Goal: Use online tool/utility: Utilize a website feature to perform a specific function

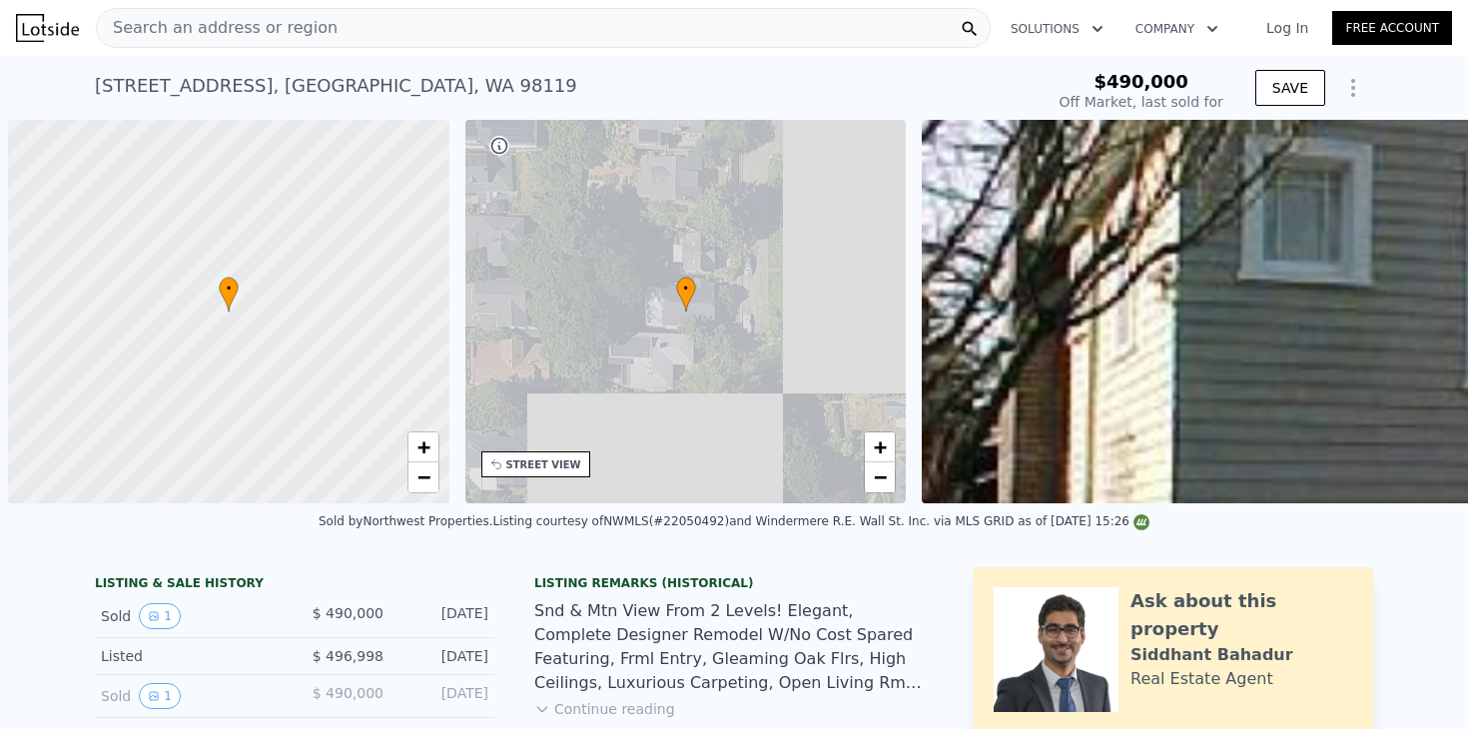
scroll to position [0, 8]
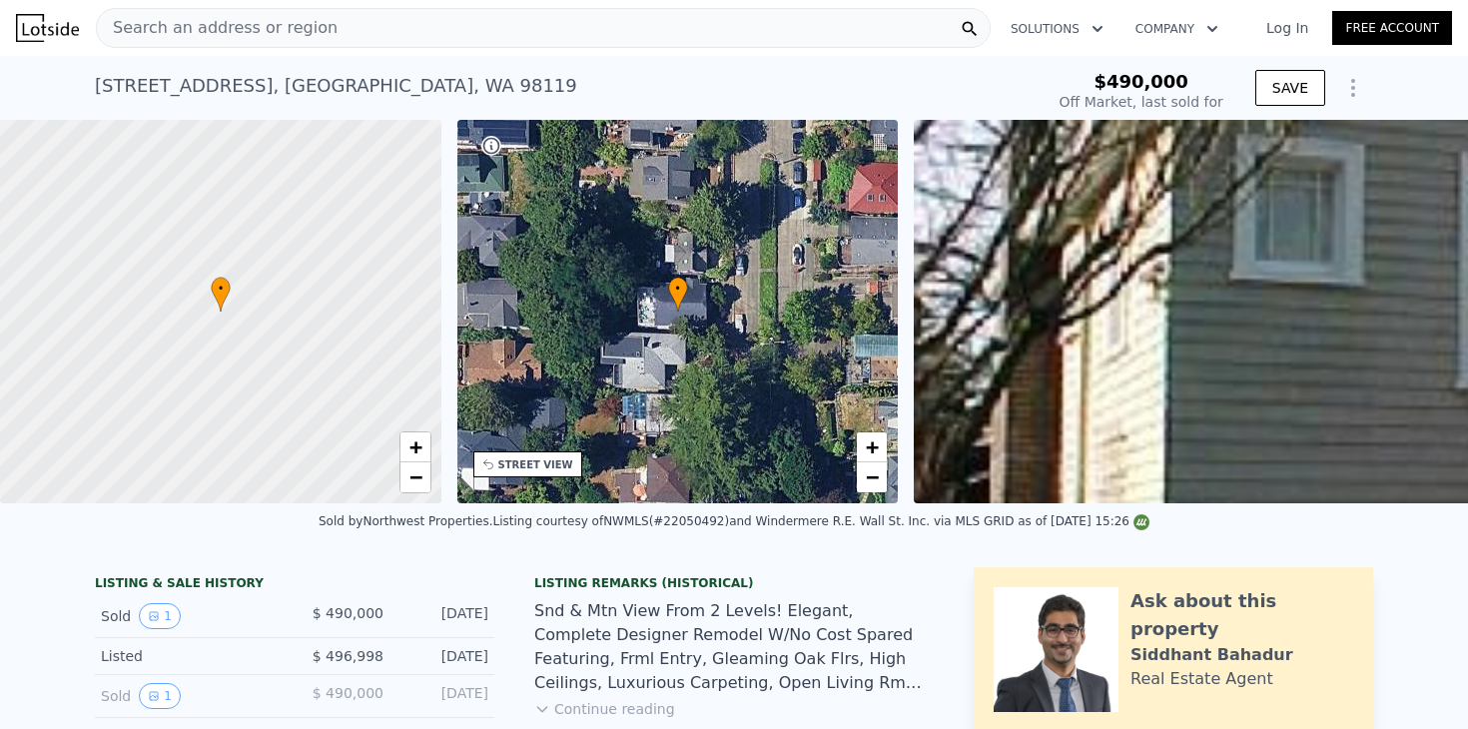
click at [1348, 78] on icon "Show Options" at bounding box center [1353, 88] width 24 height 24
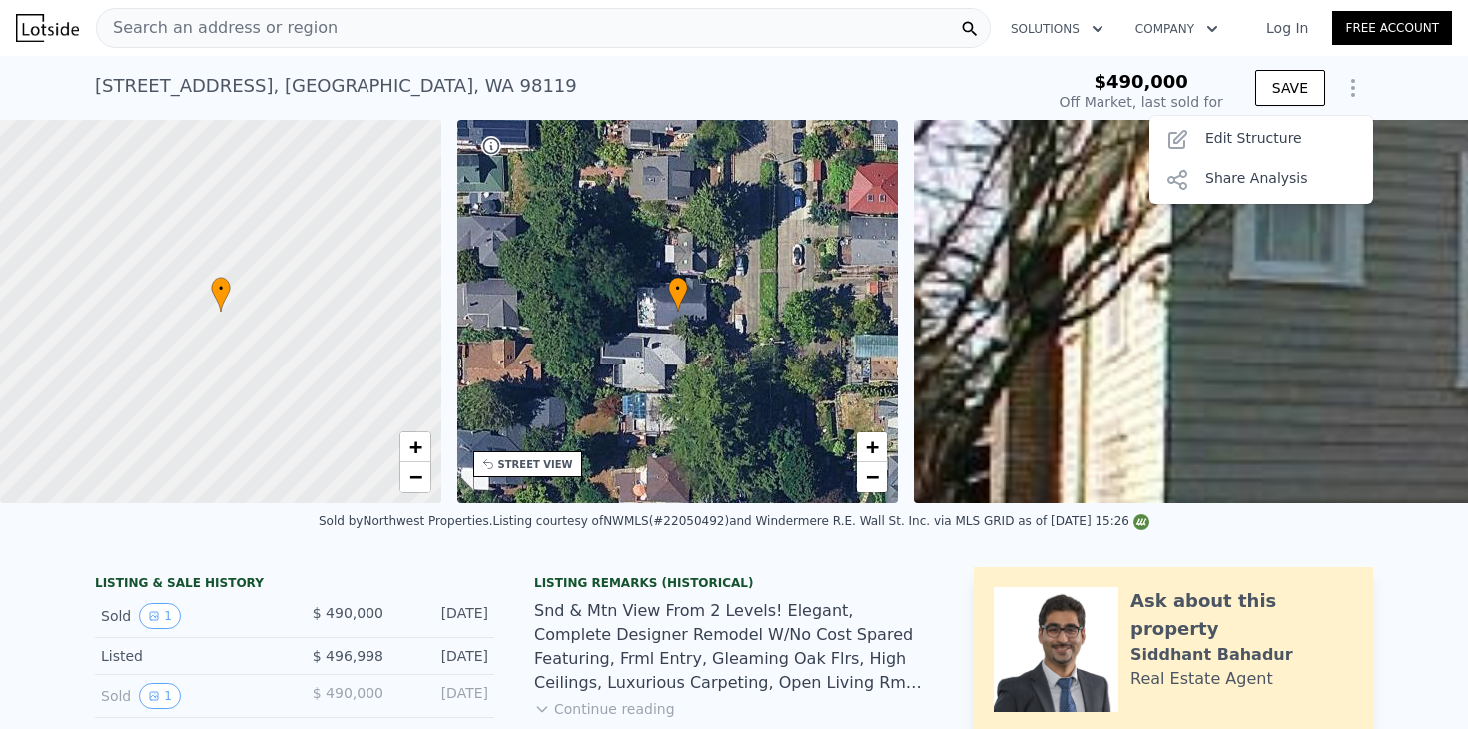
click at [1348, 78] on icon "Show Options" at bounding box center [1353, 88] width 24 height 24
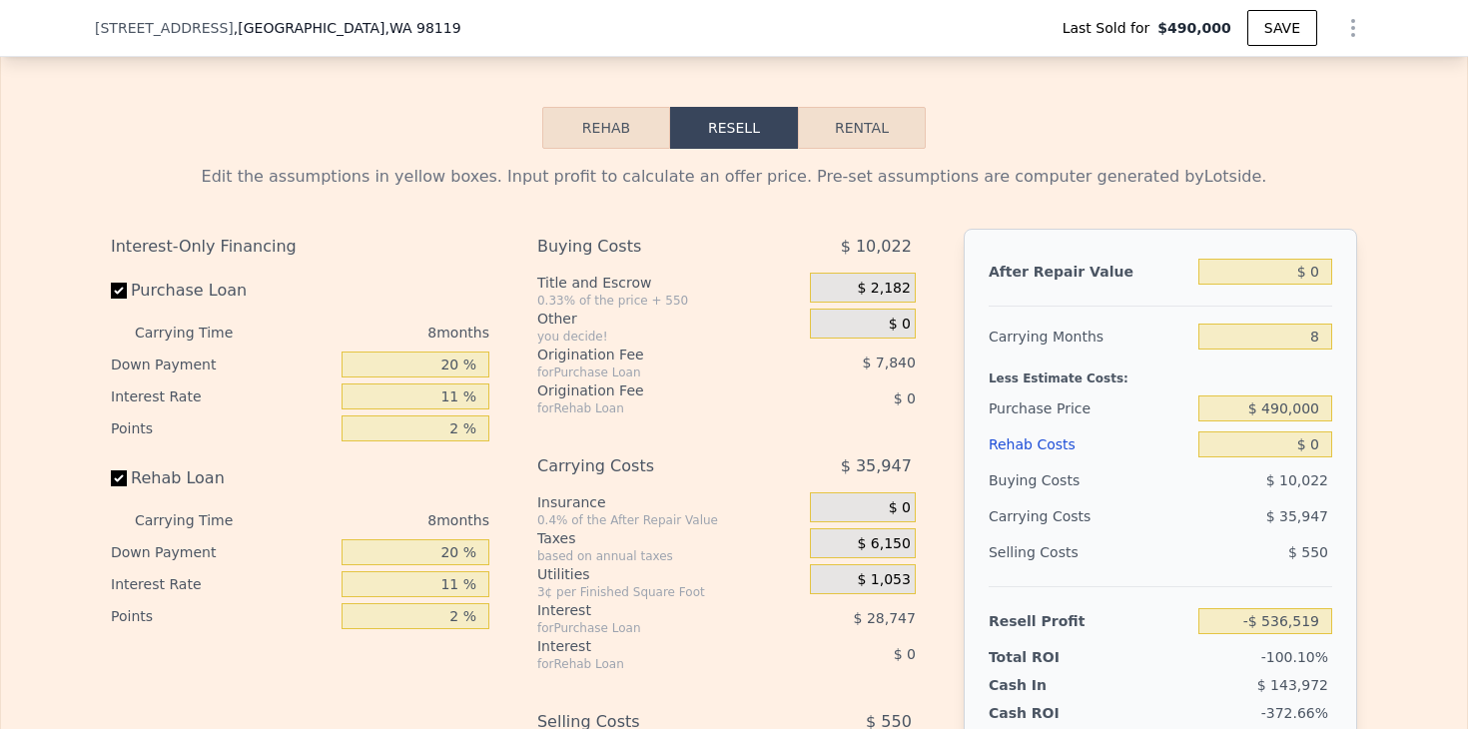
scroll to position [3194, 0]
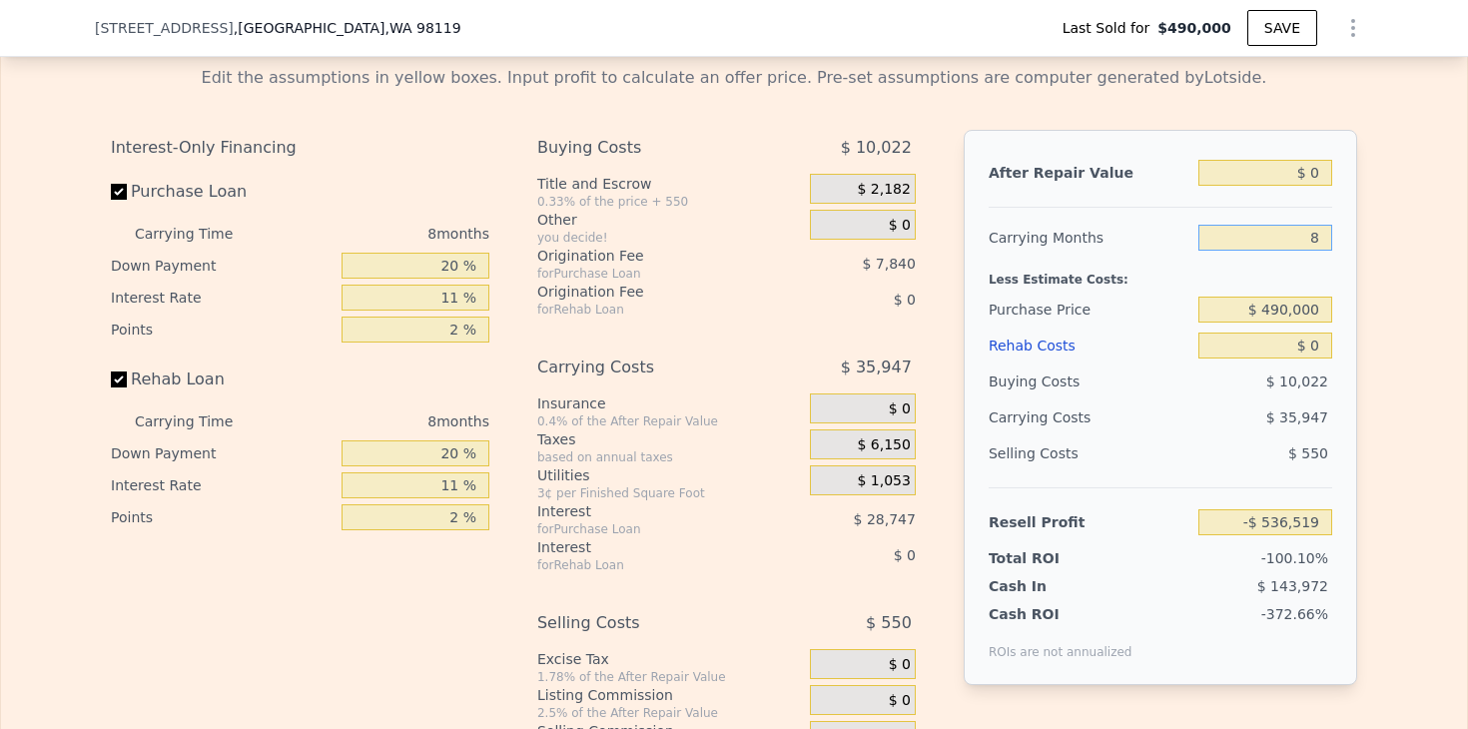
drag, startPoint x: 1287, startPoint y: 245, endPoint x: 1319, endPoint y: 244, distance: 32.0
click at [1318, 244] on input "8" at bounding box center [1265, 238] width 134 height 26
type input "7"
type input "-$ 532,025"
type input "7"
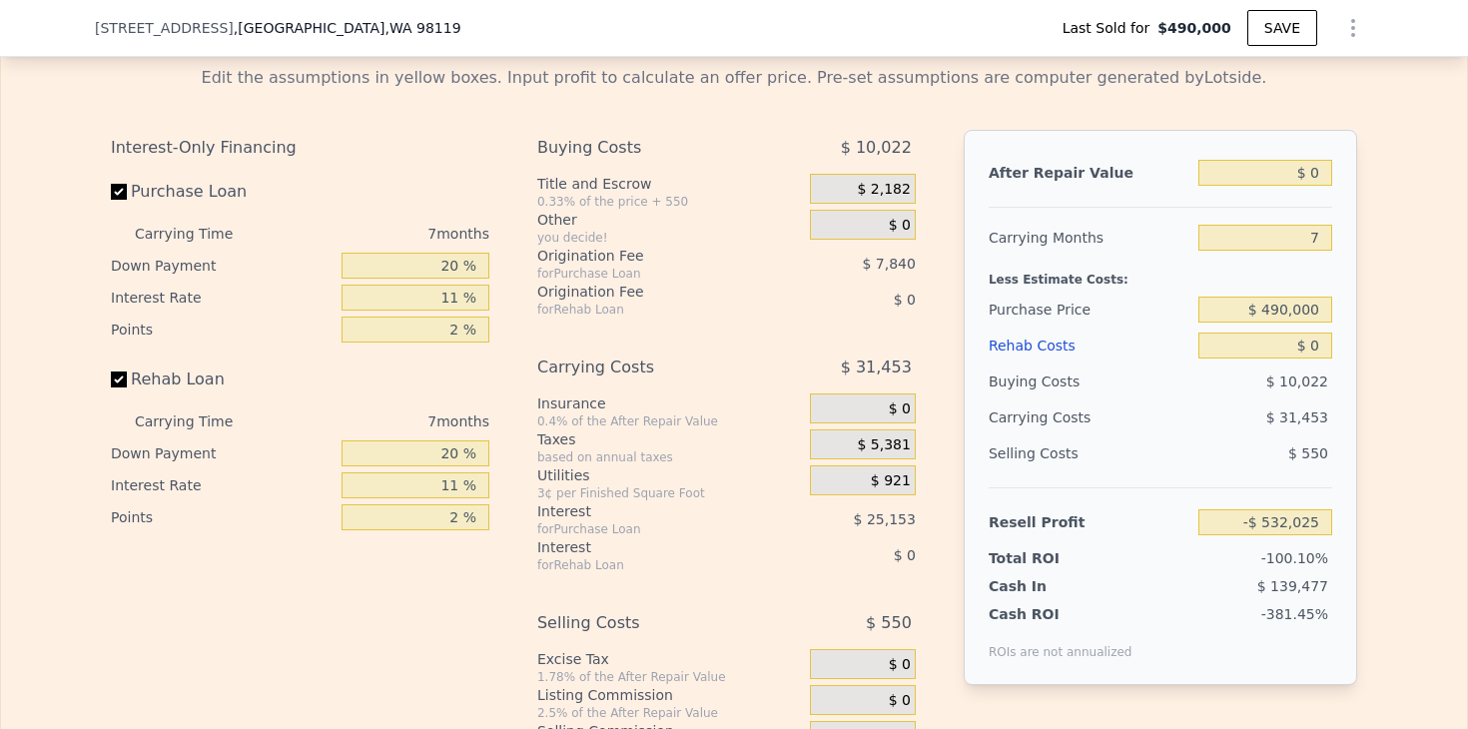
click at [1377, 284] on div "Edit the assumptions in yellow boxes. Input profit to calculate an offer price.…" at bounding box center [734, 421] width 1466 height 743
drag, startPoint x: 1241, startPoint y: 314, endPoint x: 1438, endPoint y: 312, distance: 196.7
click at [1438, 314] on div "Edit the assumptions in yellow boxes. Input profit to calculate an offer price.…" at bounding box center [734, 421] width 1466 height 743
type input "$ 850,000"
type input "-$ 917,464"
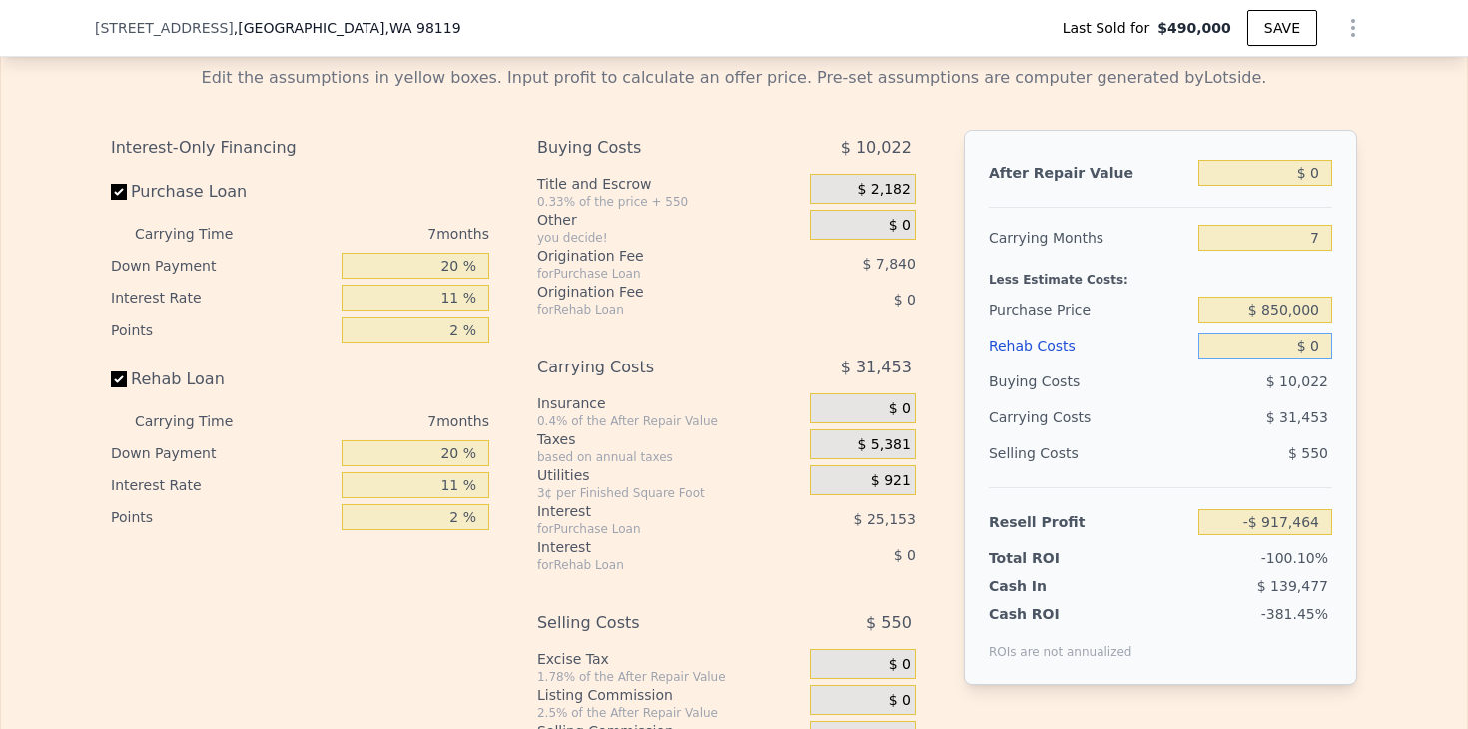
click at [1327, 347] on input "$ 0" at bounding box center [1265, 346] width 134 height 26
drag, startPoint x: 1265, startPoint y: 352, endPoint x: 1423, endPoint y: 339, distance: 158.3
click at [1428, 350] on div "Edit the assumptions in yellow boxes. Input profit to calculate an offer price.…" at bounding box center [734, 421] width 1466 height 743
type input "$ 1"
type input "-$ 917,465"
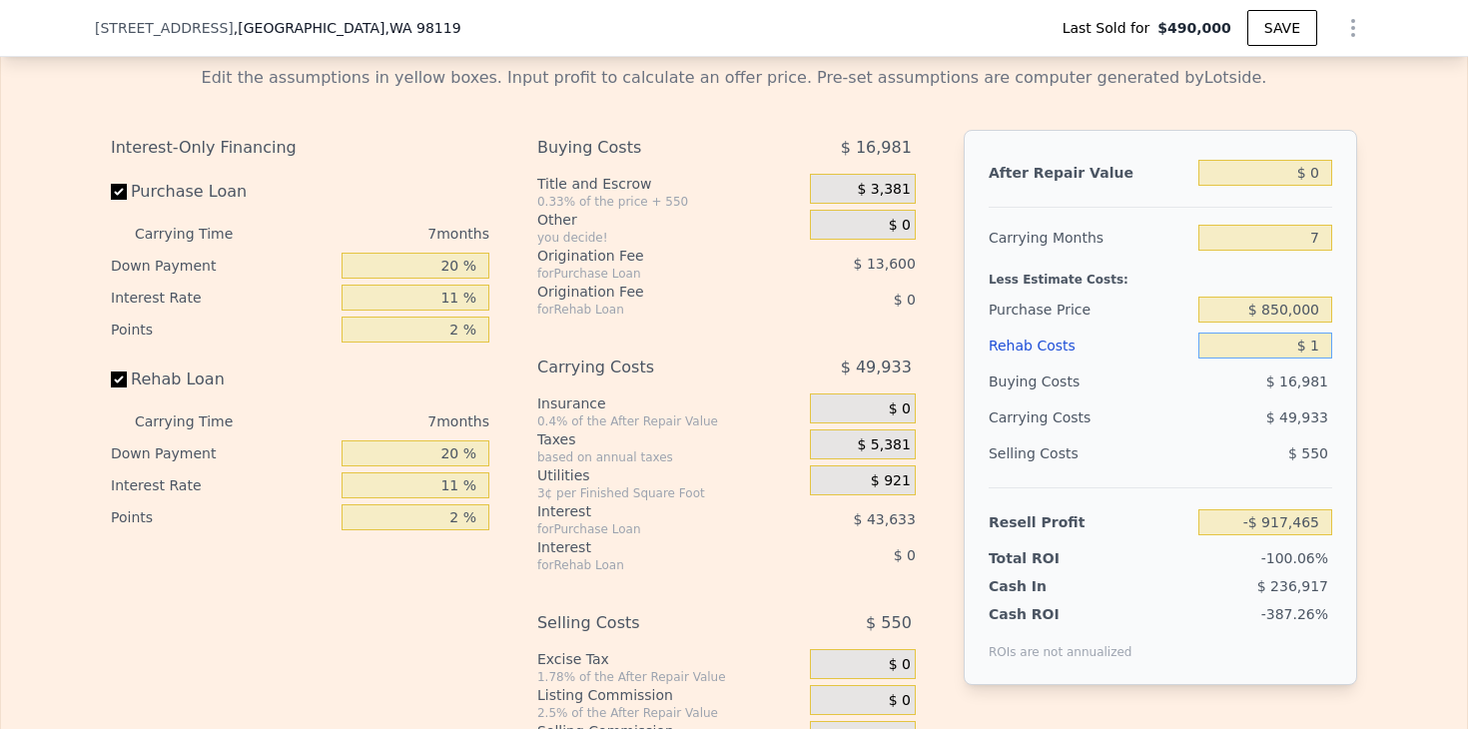
type input "$ 14"
type input "-$ 917,478"
type input "$ 1"
type input "-$ 917,465"
type input "$ 15"
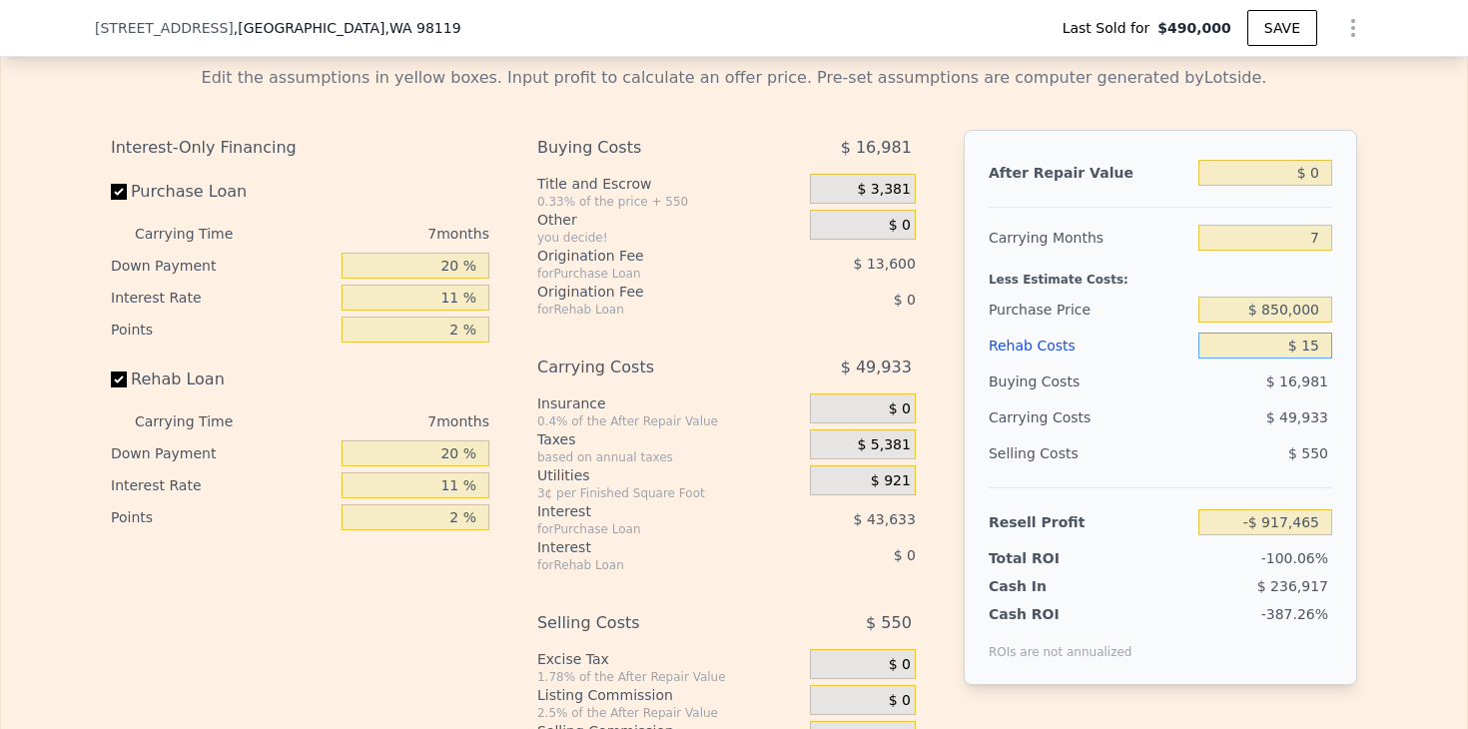
type input "-$ 917,479"
type input "$ 150"
type input "-$ 917,623"
type input "$ 1,500"
type input "-$ 919,065"
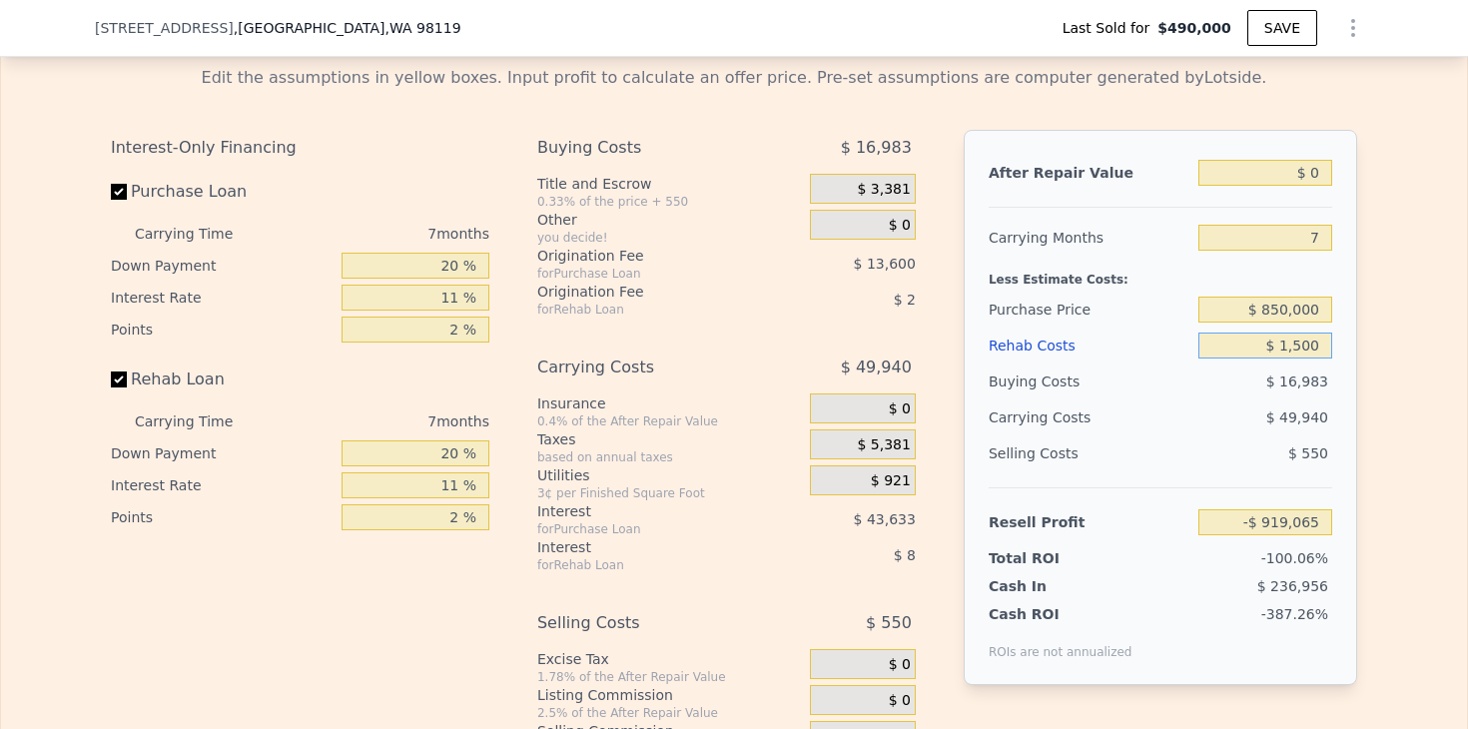
type input "$ 15,000"
type input "-$ 933,474"
type input "$ 150,000"
type input "-$ 1,077,564"
type input "$ 150,000"
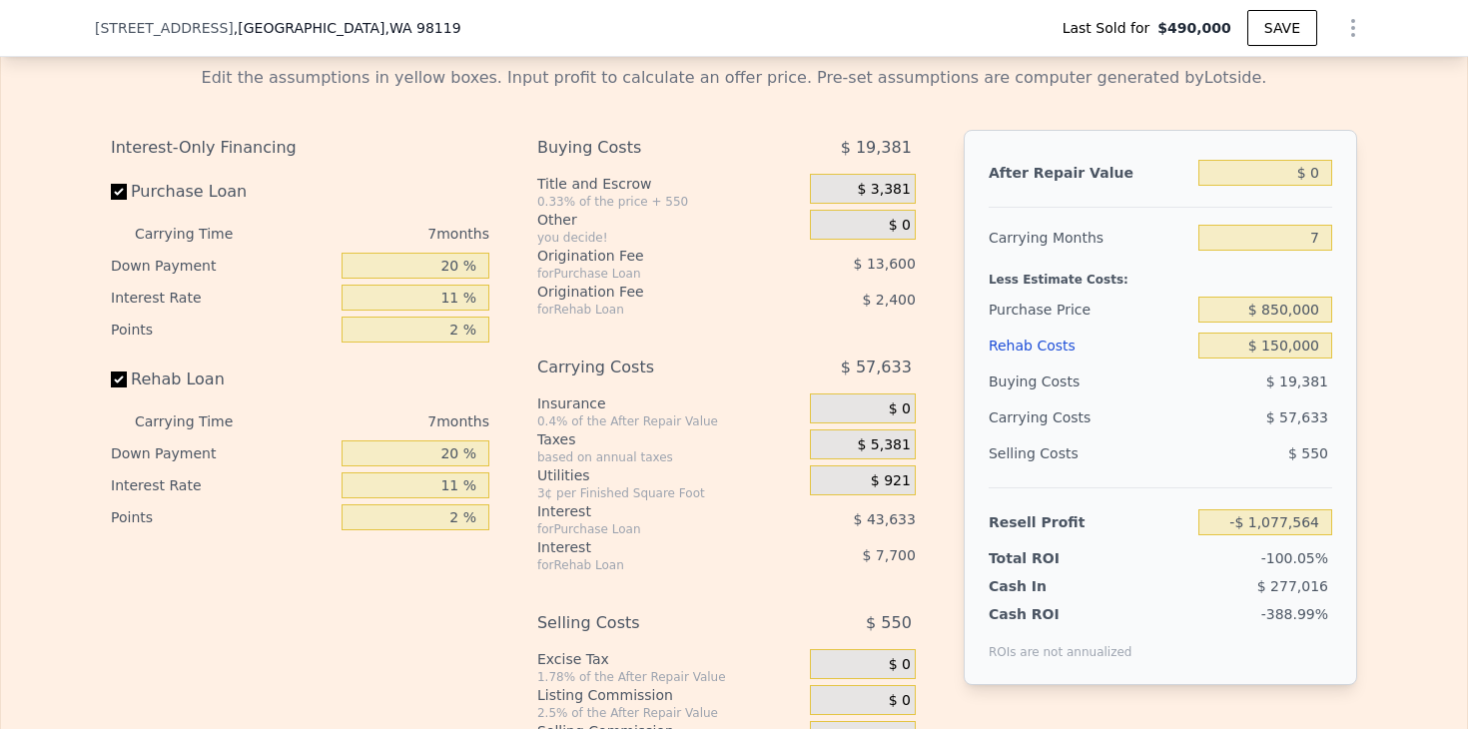
click at [1388, 412] on div "Edit the assumptions in yellow boxes. Input profit to calculate an offer price.…" at bounding box center [734, 421] width 1466 height 743
click at [1339, 421] on div "After Repair Value $ 0 Carrying Months 7 Less Estimate Costs: Purchase Price $ …" at bounding box center [1160, 407] width 393 height 555
drag, startPoint x: 1275, startPoint y: 178, endPoint x: 1361, endPoint y: 178, distance: 85.9
click at [1361, 178] on div "Edit the assumptions in yellow boxes. Input profit to calculate an offer price.…" at bounding box center [734, 421] width 1278 height 743
type input "$ 1"
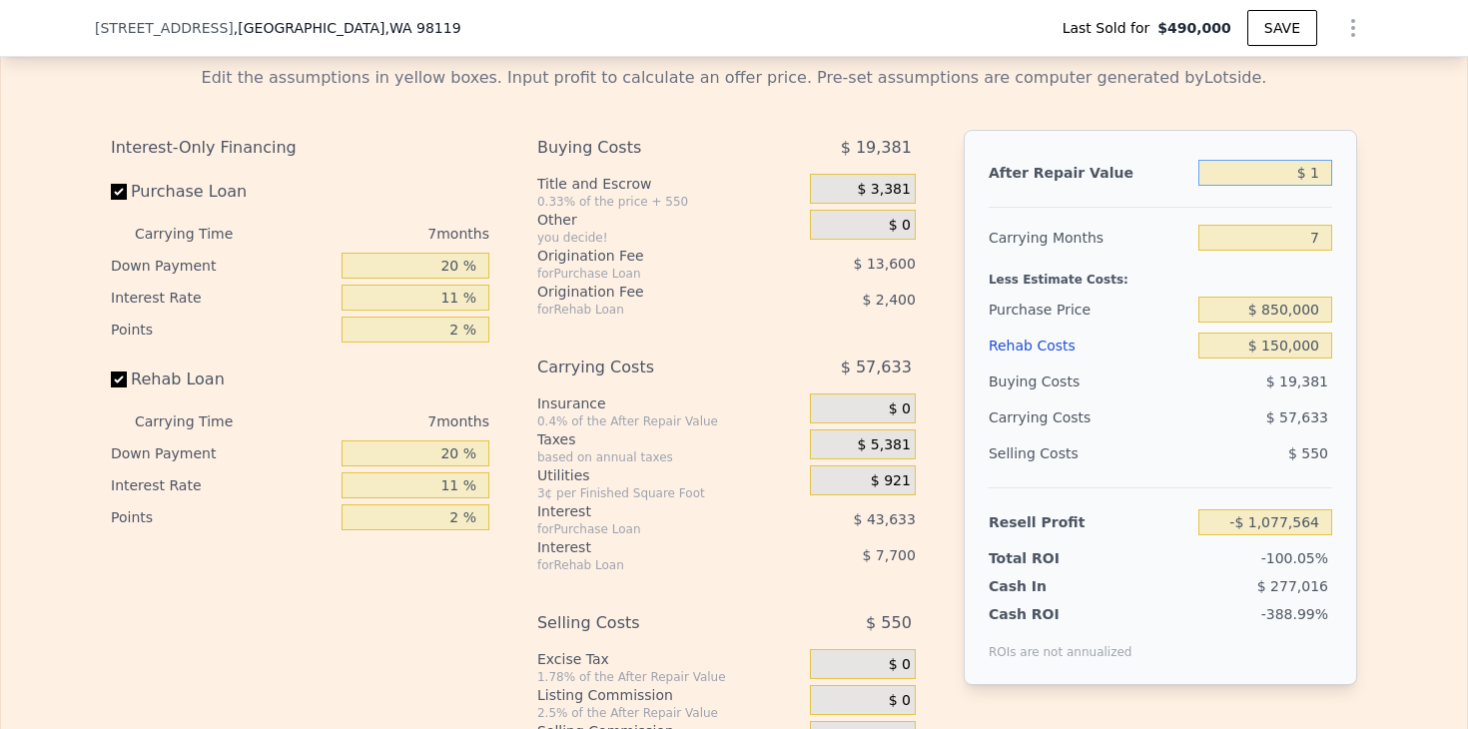
type input "-$ 1,077,563"
type input "$ 13"
type input "-$ 1,077,551"
type input "$ 135"
type input "-$ 1,077,437"
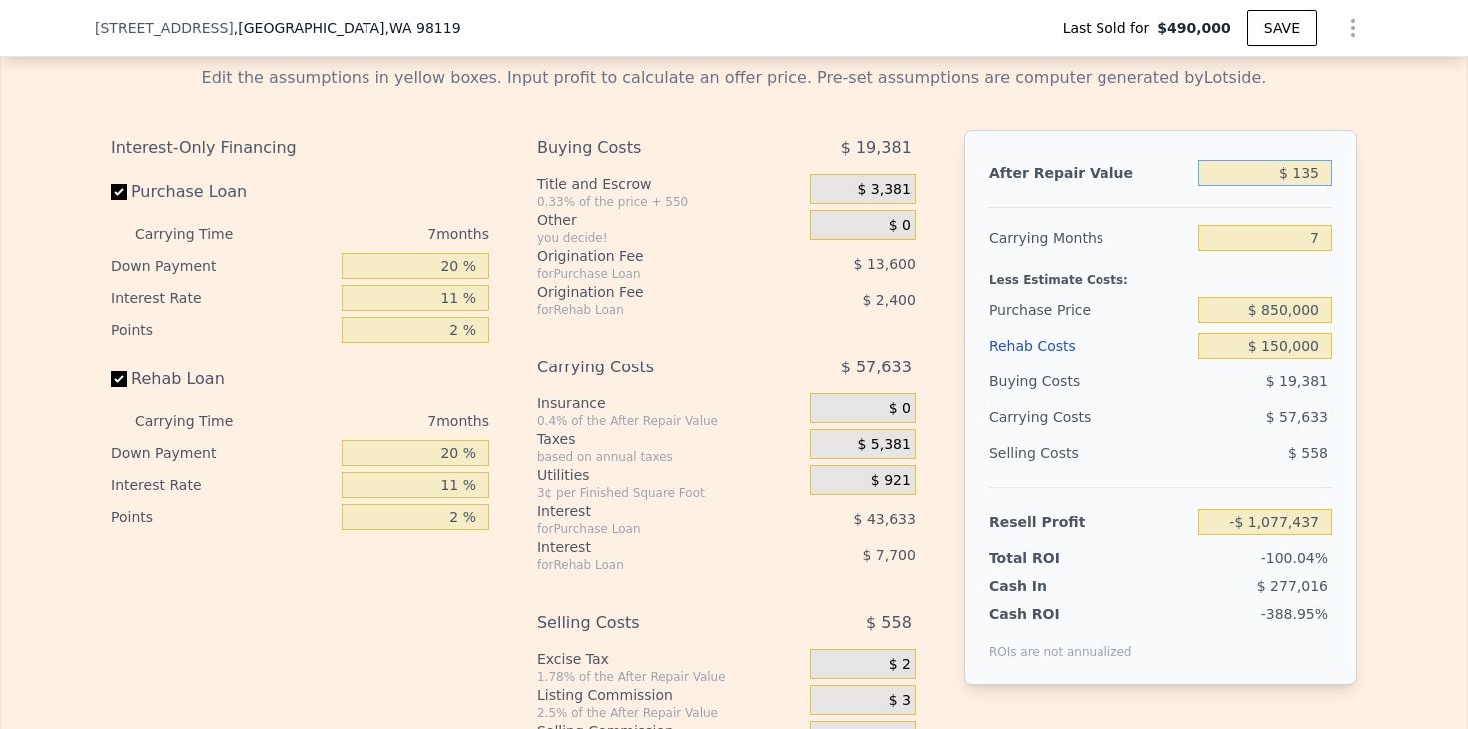
type input "$ 1,350"
type input "-$ 1,076,313"
type input "$ 13,500"
type input "-$ 1,065,057"
type input "$ 135,000"
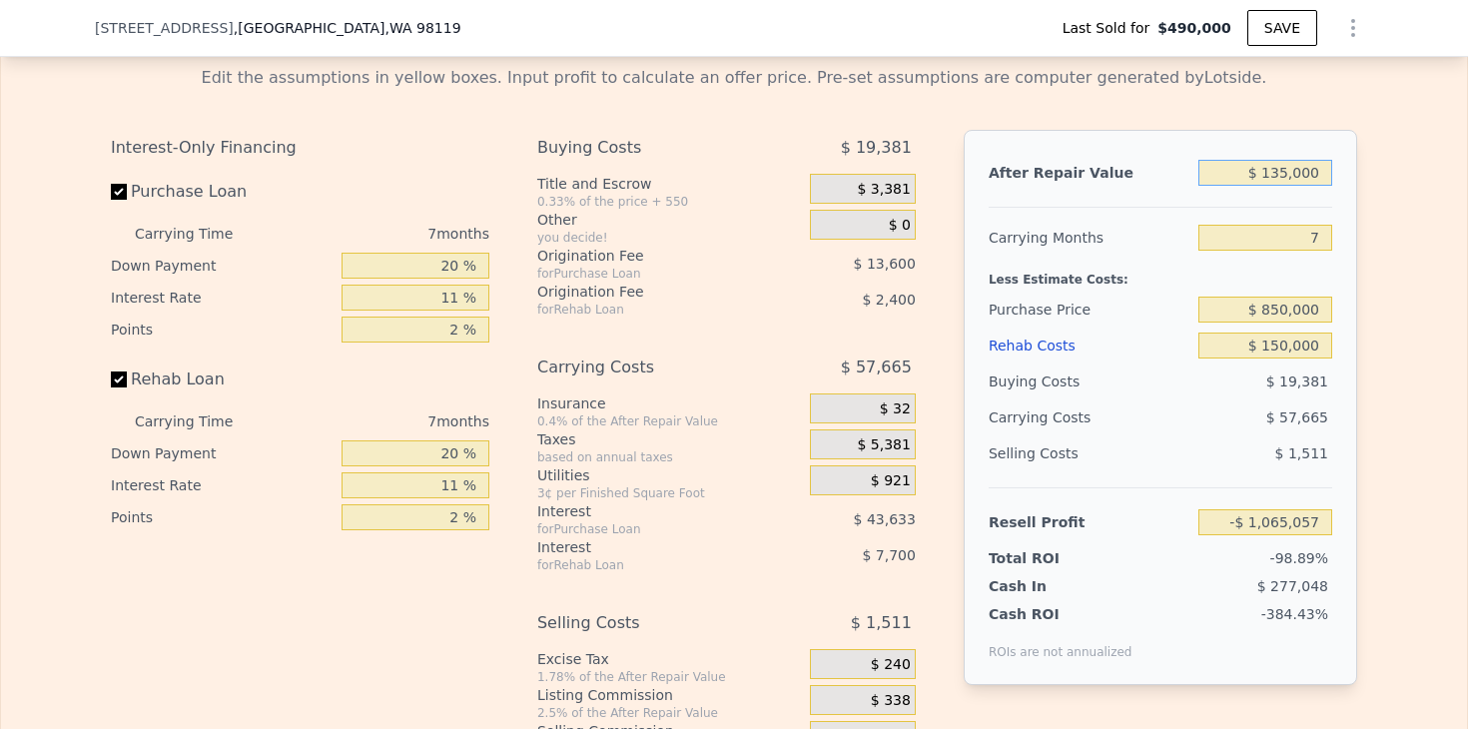
type input "-$ 952,482"
type input "$ 1,350,000"
type input "$ 173,260"
click at [1397, 225] on div "Edit the assumptions in yellow boxes. Input profit to calculate an offer price.…" at bounding box center [734, 421] width 1466 height 743
click at [1362, 280] on div "Edit the assumptions in yellow boxes. Input profit to calculate an offer price.…" at bounding box center [734, 421] width 1278 height 743
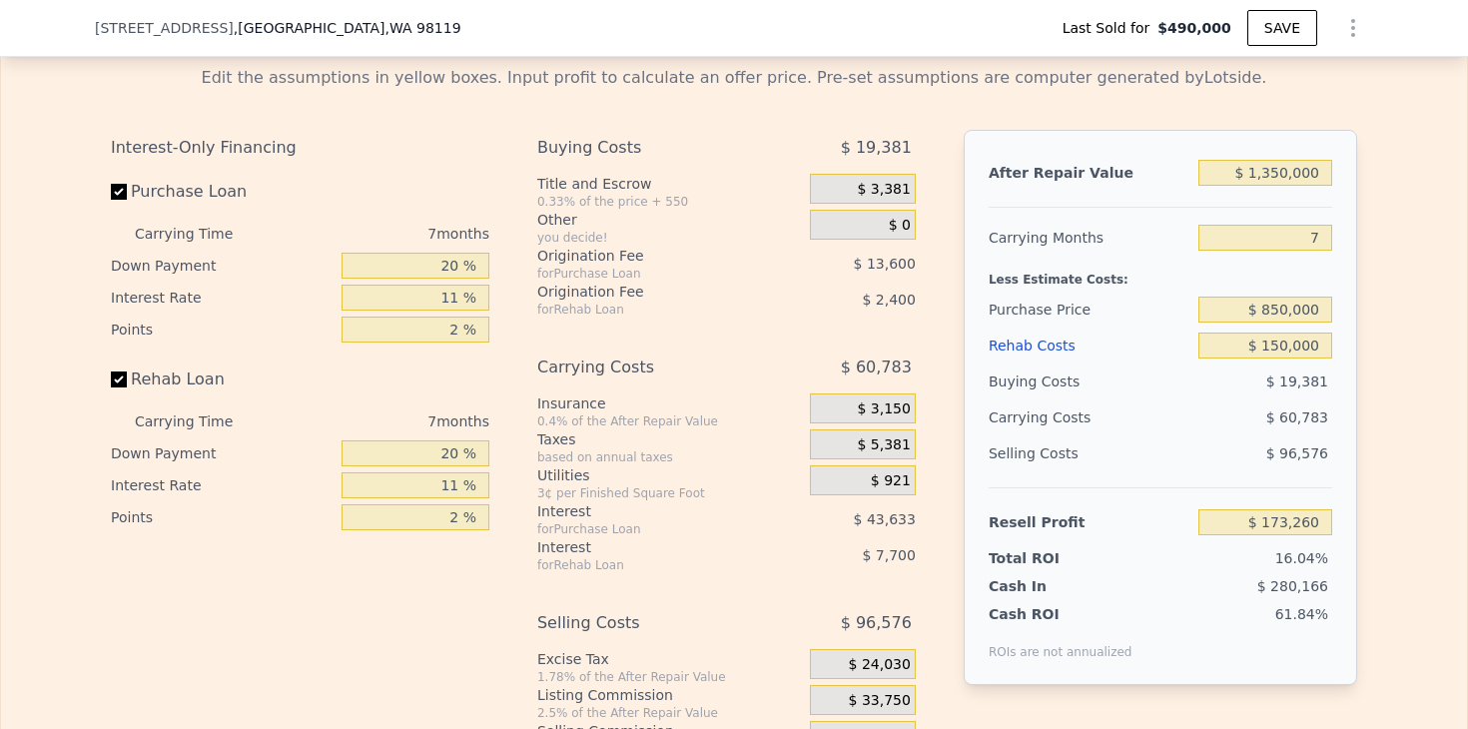
click at [1365, 356] on div "Edit the assumptions in yellow boxes. Input profit to calculate an offer price.…" at bounding box center [734, 421] width 1278 height 743
click at [1273, 170] on input "$ 1,350,000" at bounding box center [1265, 173] width 134 height 26
type input "$ 130,000"
type input "-$ 957,114"
type input "$ 1,300,000"
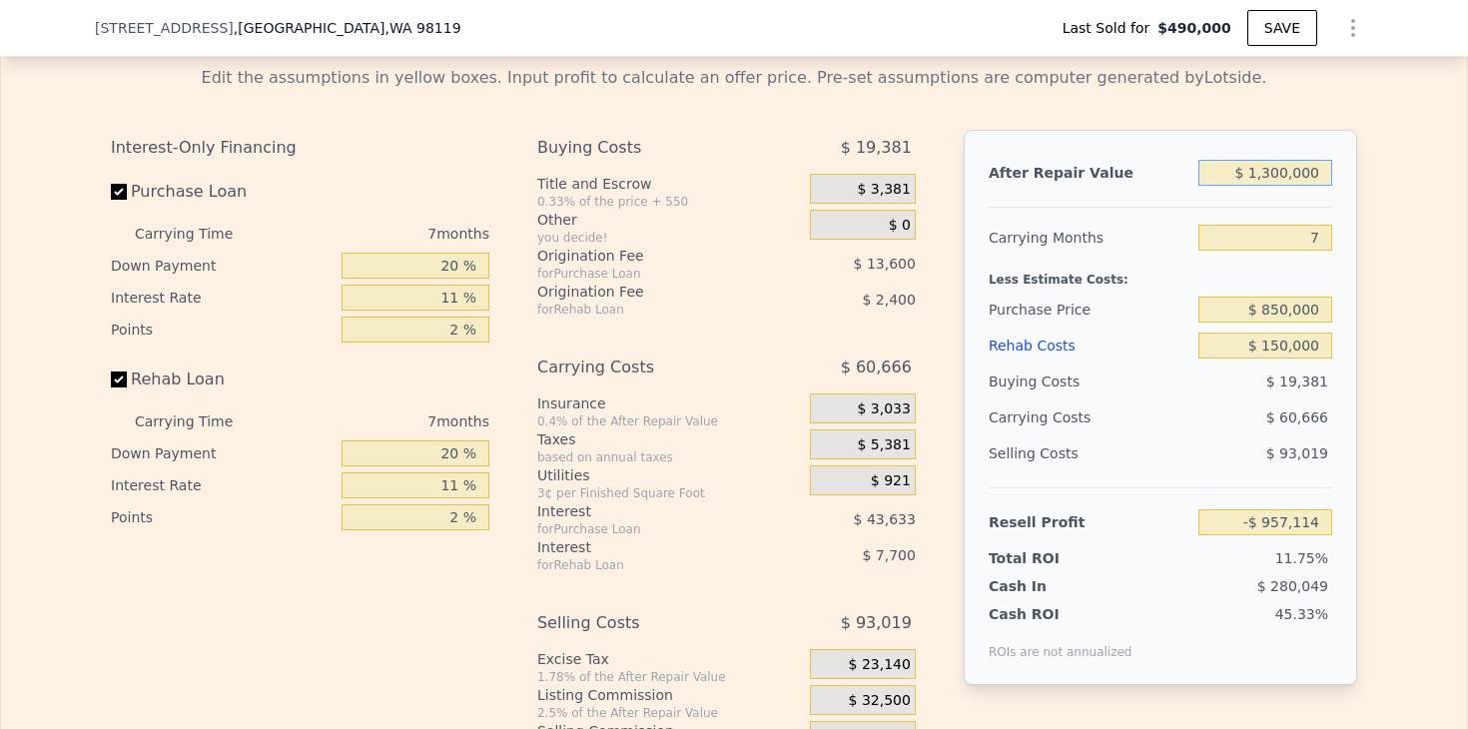
type input "$ 126,934"
type input "$ 1,300,000"
click at [1373, 225] on div "Edit the assumptions in yellow boxes. Input profit to calculate an offer price.…" at bounding box center [734, 421] width 1466 height 743
click at [1370, 250] on div "Edit the assumptions in yellow boxes. Input profit to calculate an offer price.…" at bounding box center [734, 421] width 1278 height 743
click at [1370, 262] on div "Edit the assumptions in yellow boxes. Input profit to calculate an offer price.…" at bounding box center [734, 421] width 1278 height 743
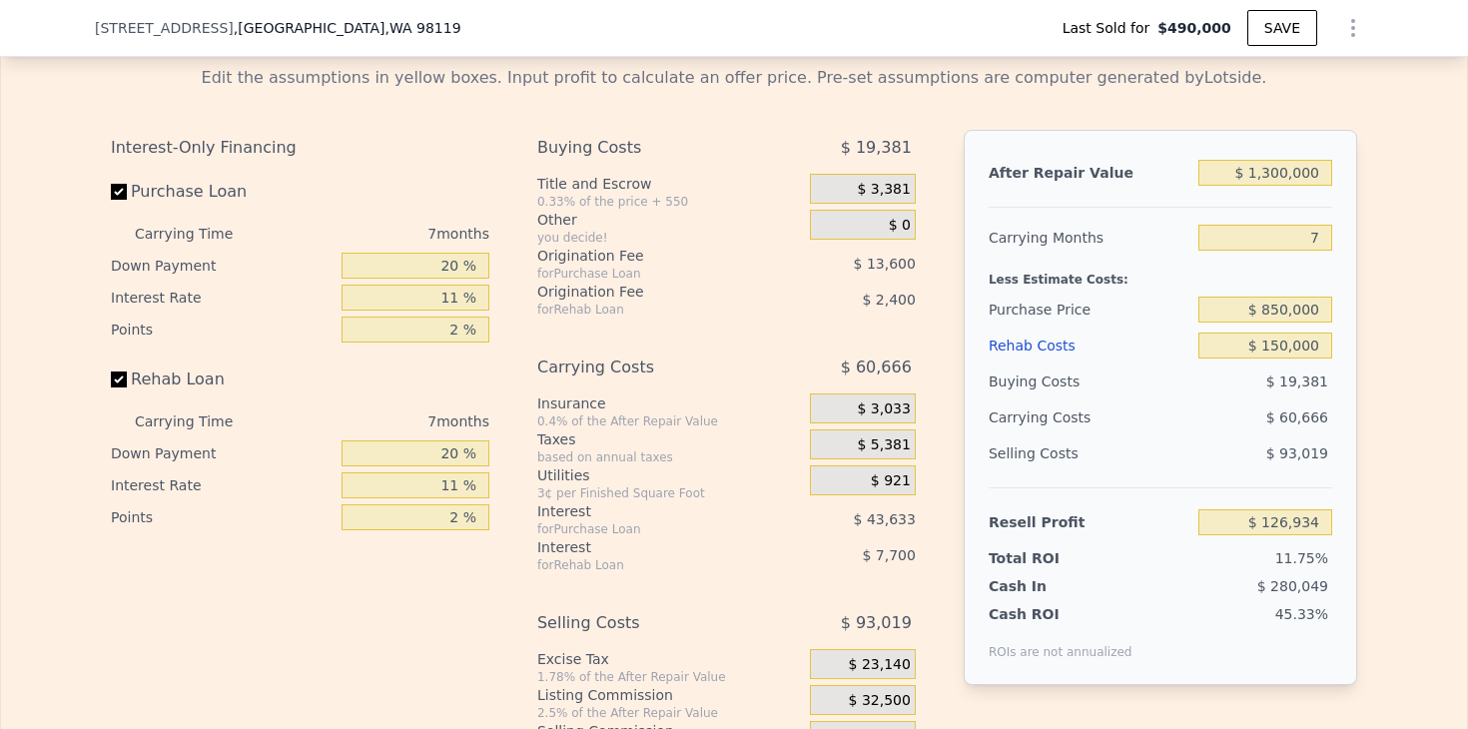
click at [1368, 296] on div "Edit the assumptions in yellow boxes. Input profit to calculate an offer price.…" at bounding box center [734, 421] width 1278 height 743
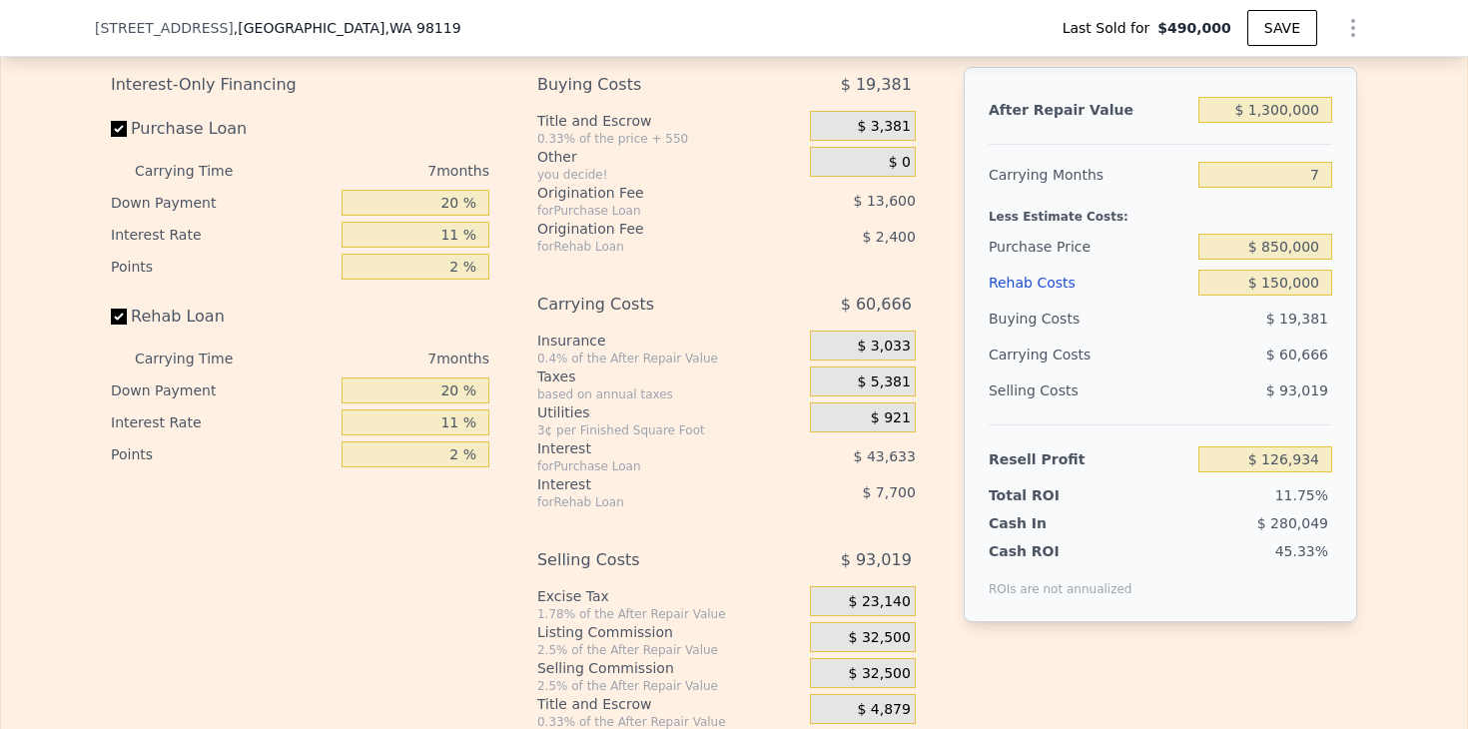
scroll to position [3254, 0]
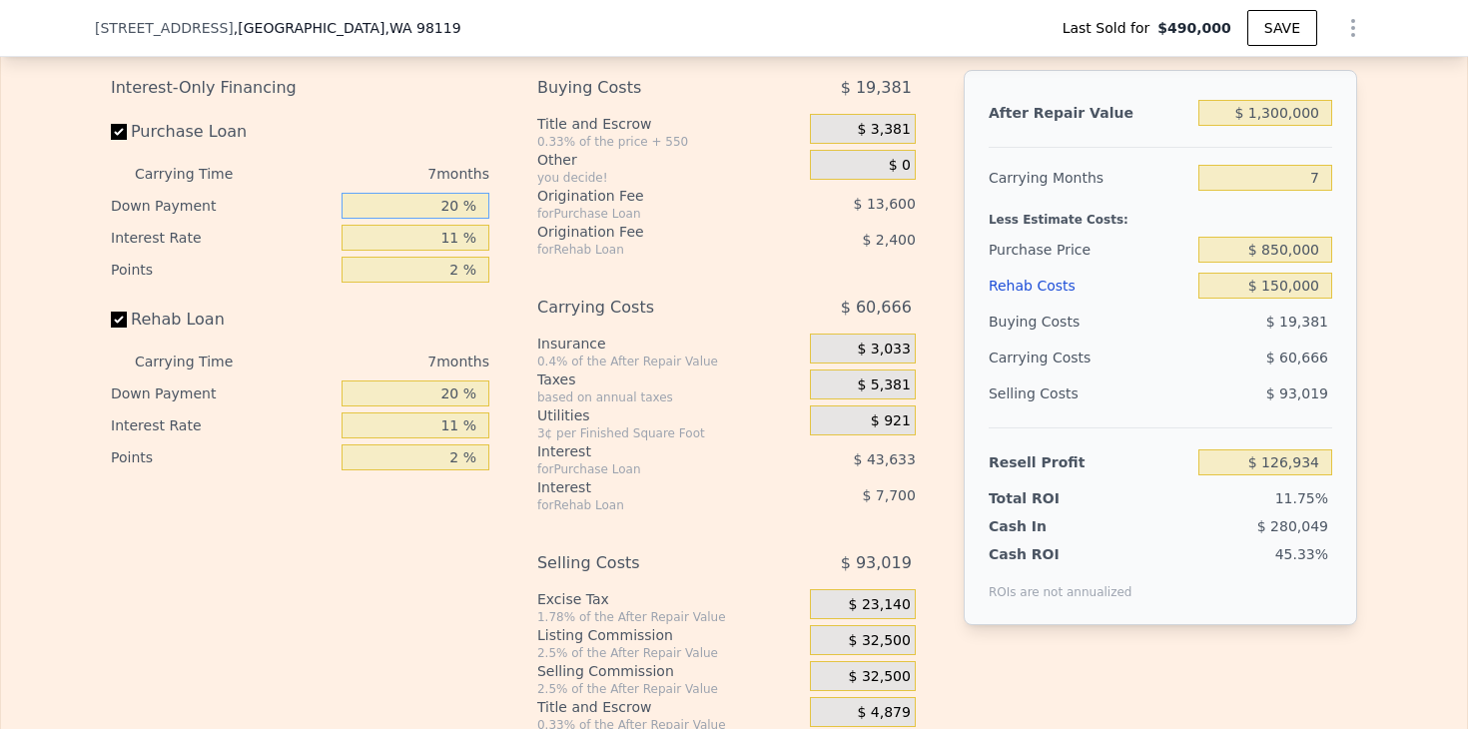
drag, startPoint x: 397, startPoint y: 194, endPoint x: 516, endPoint y: 197, distance: 118.9
click at [516, 198] on div "Interest-Only Financing Purchase Loan Carrying Time 7 months Down Payment 20 % …" at bounding box center [734, 401] width 1246 height 663
type input "1 %"
type input "$ 113,337"
type input "15 %"
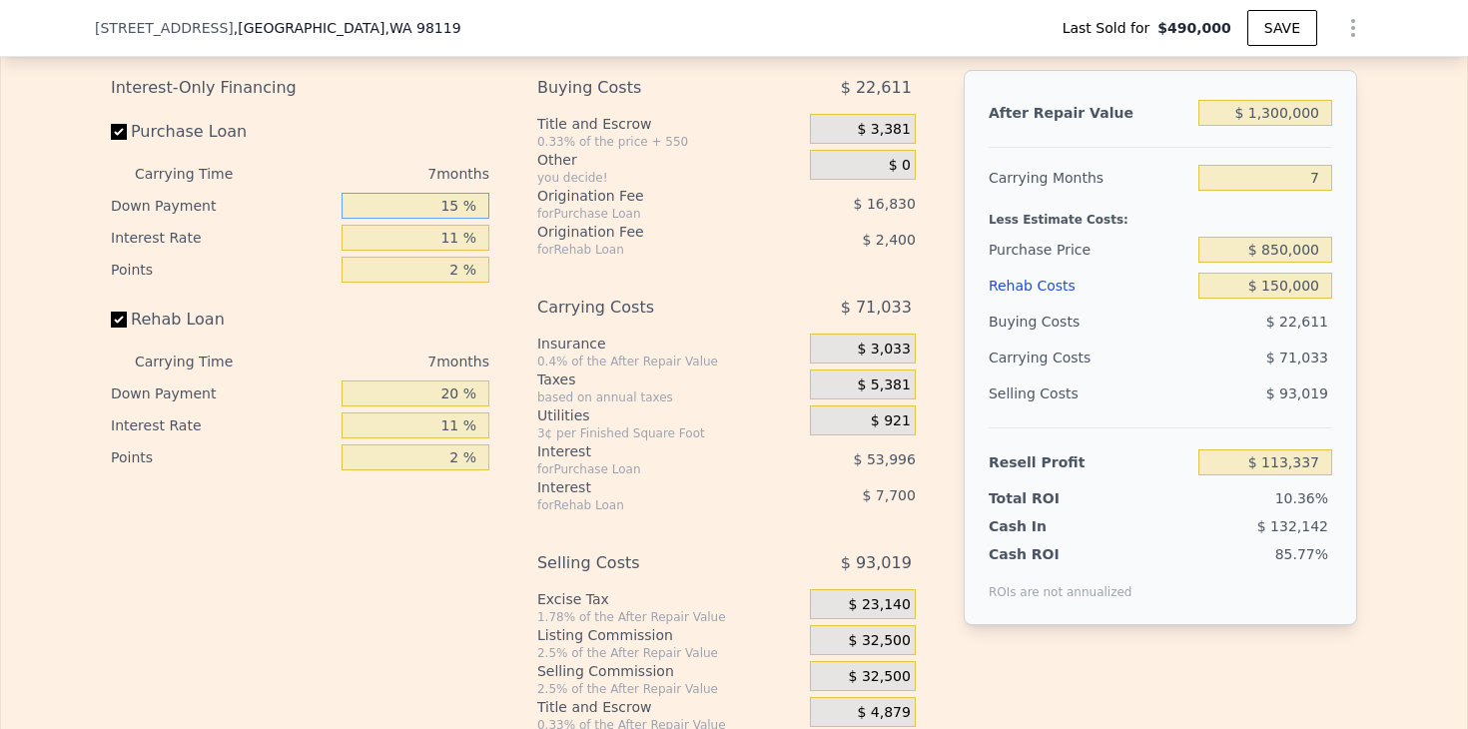
type input "$ 123,354"
type input "15 %"
click at [508, 314] on div "Interest-Only Financing Purchase Loan Carrying Time 7 months Down Payment 15 % …" at bounding box center [734, 401] width 1246 height 663
drag, startPoint x: 416, startPoint y: 388, endPoint x: 579, endPoint y: 386, distance: 162.8
click at [579, 387] on div "Interest-Only Financing Purchase Loan Carrying Time 7 months Down Payment 15 % …" at bounding box center [734, 401] width 1246 height 663
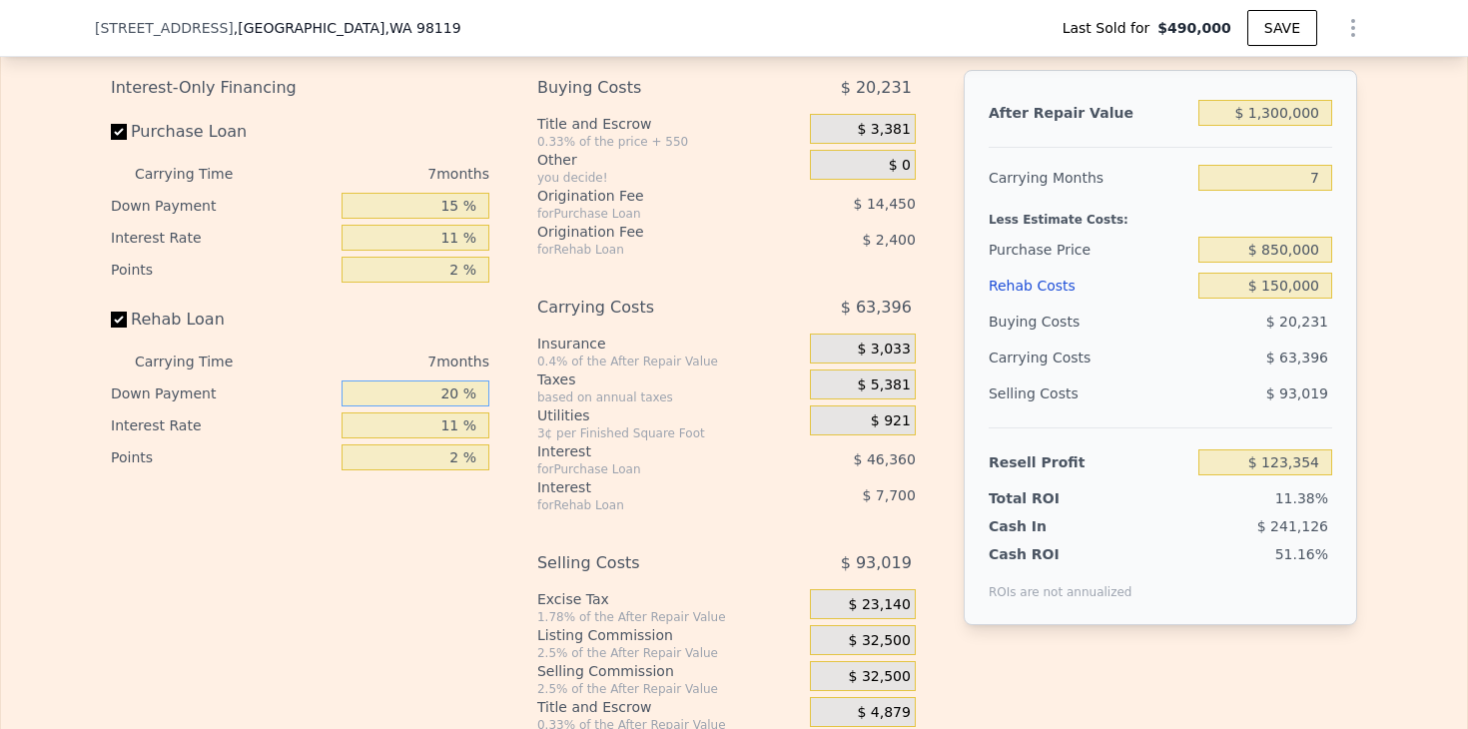
type input "1 %"
type input "$ 120,957"
type input "15 %"
type input "$ 122,721"
type input "15 %"
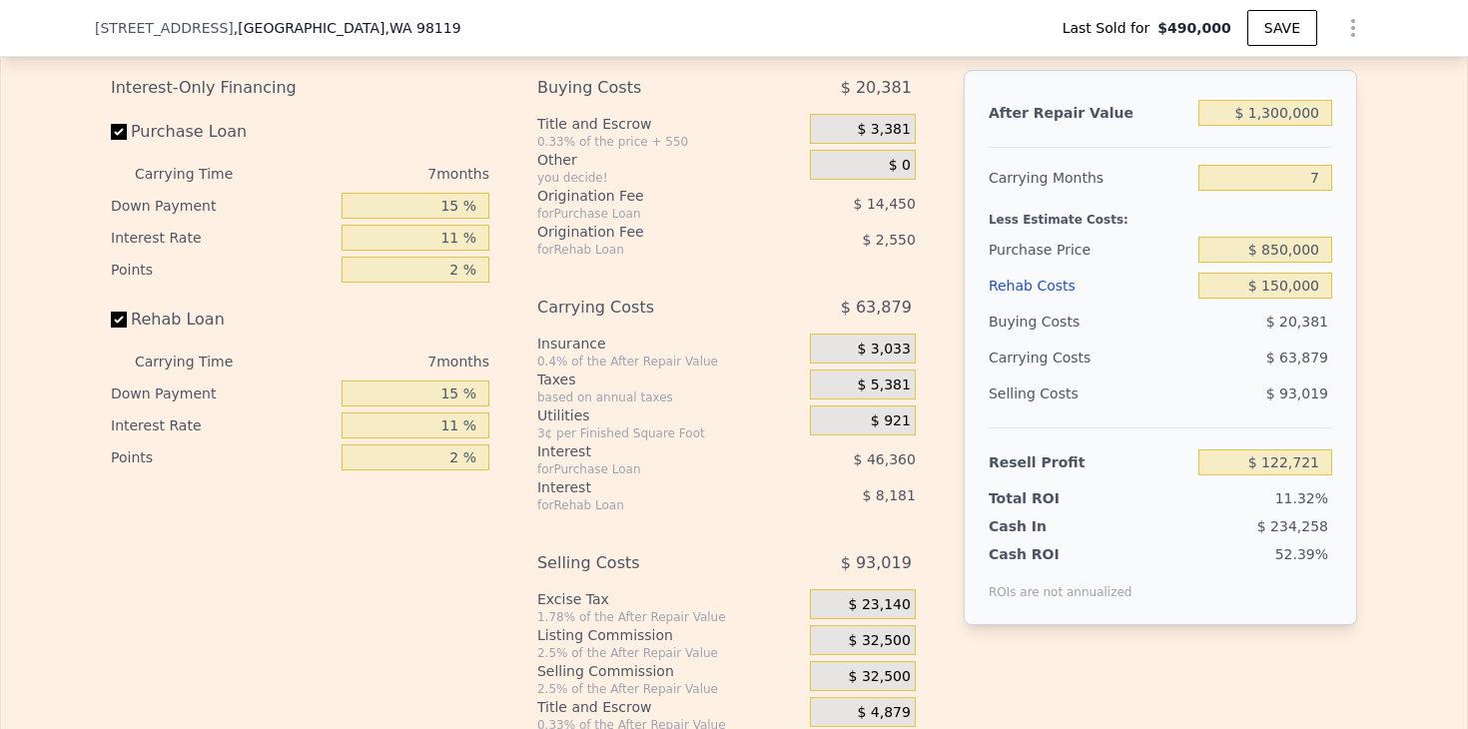
click at [499, 330] on div "Interest-Only Financing Purchase Loan Carrying Time 7 months Down Payment 15 % …" at bounding box center [308, 401] width 394 height 663
click at [1316, 671] on div "After Repair Value $ 1,300,000 Carrying Months 7 Less Estimate Costs: Purchase …" at bounding box center [1160, 385] width 393 height 631
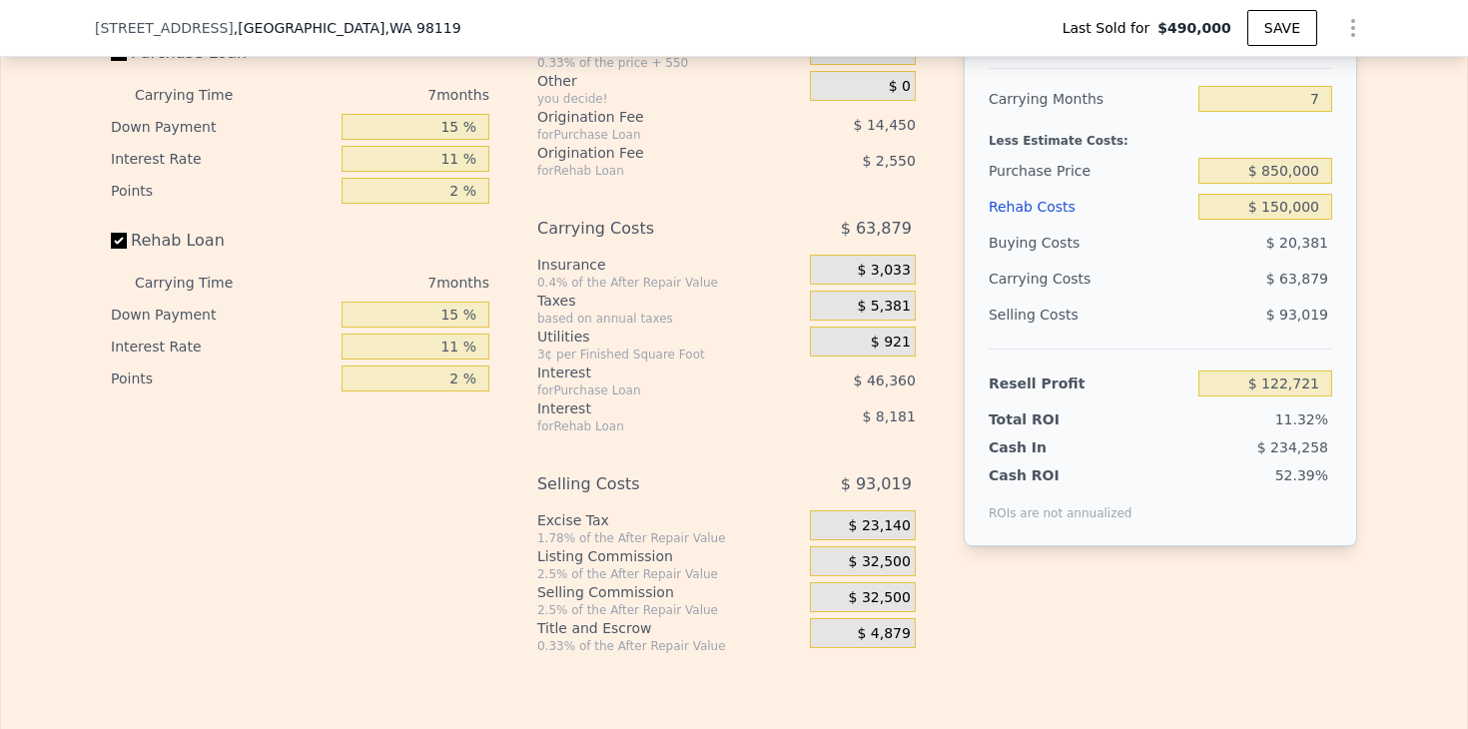
scroll to position [3331, 0]
click at [850, 561] on div "$ 32,500" at bounding box center [863, 563] width 106 height 30
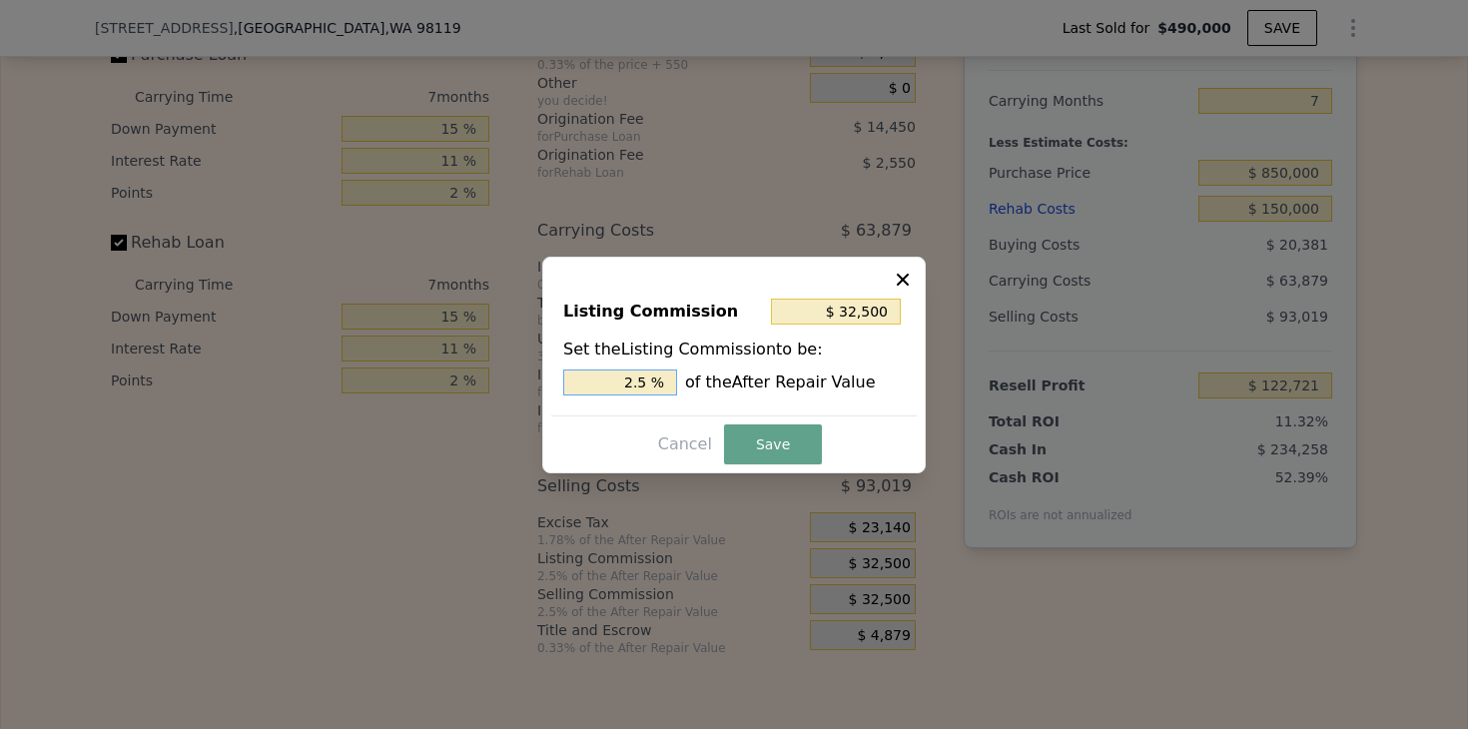
drag, startPoint x: 603, startPoint y: 374, endPoint x: 703, endPoint y: 367, distance: 100.1
click at [703, 371] on div "2.5 % of the After Repair Value" at bounding box center [733, 382] width 341 height 26
type input "$ 26,000"
type input "2 %"
click at [758, 445] on button "Save" at bounding box center [773, 444] width 98 height 40
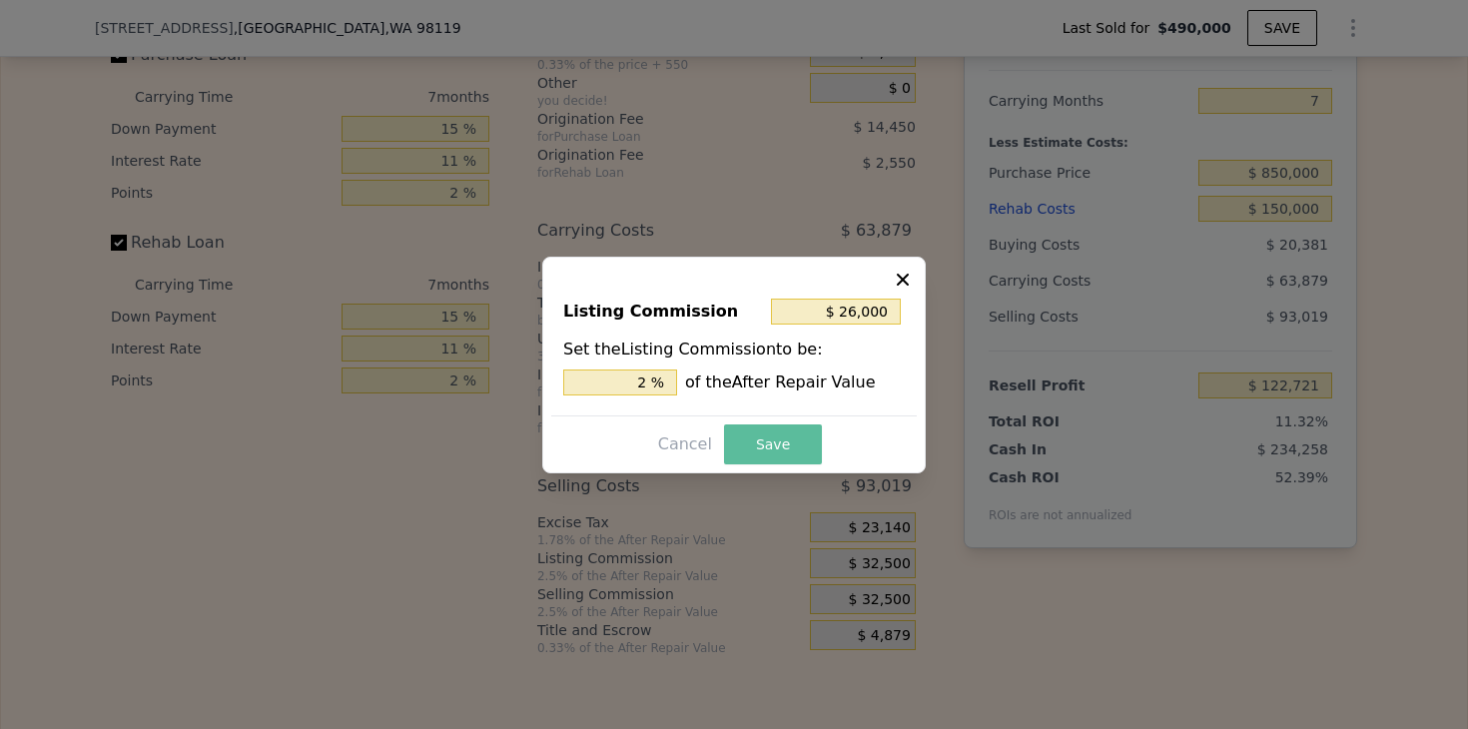
type input "$ 129,221"
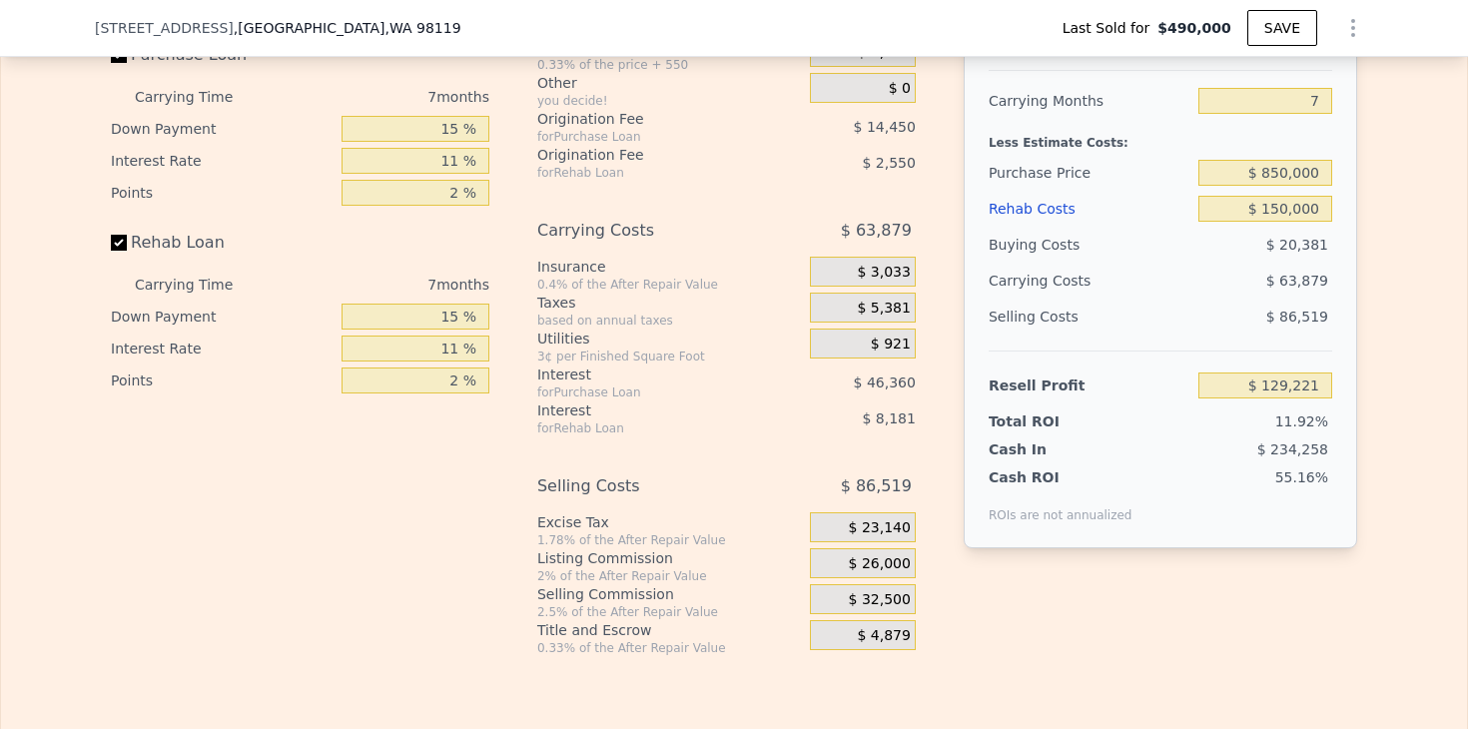
click at [1123, 644] on div "Interest-Only Financing Purchase Loan Carrying Time 7 months Down Payment 15 % …" at bounding box center [734, 324] width 1246 height 663
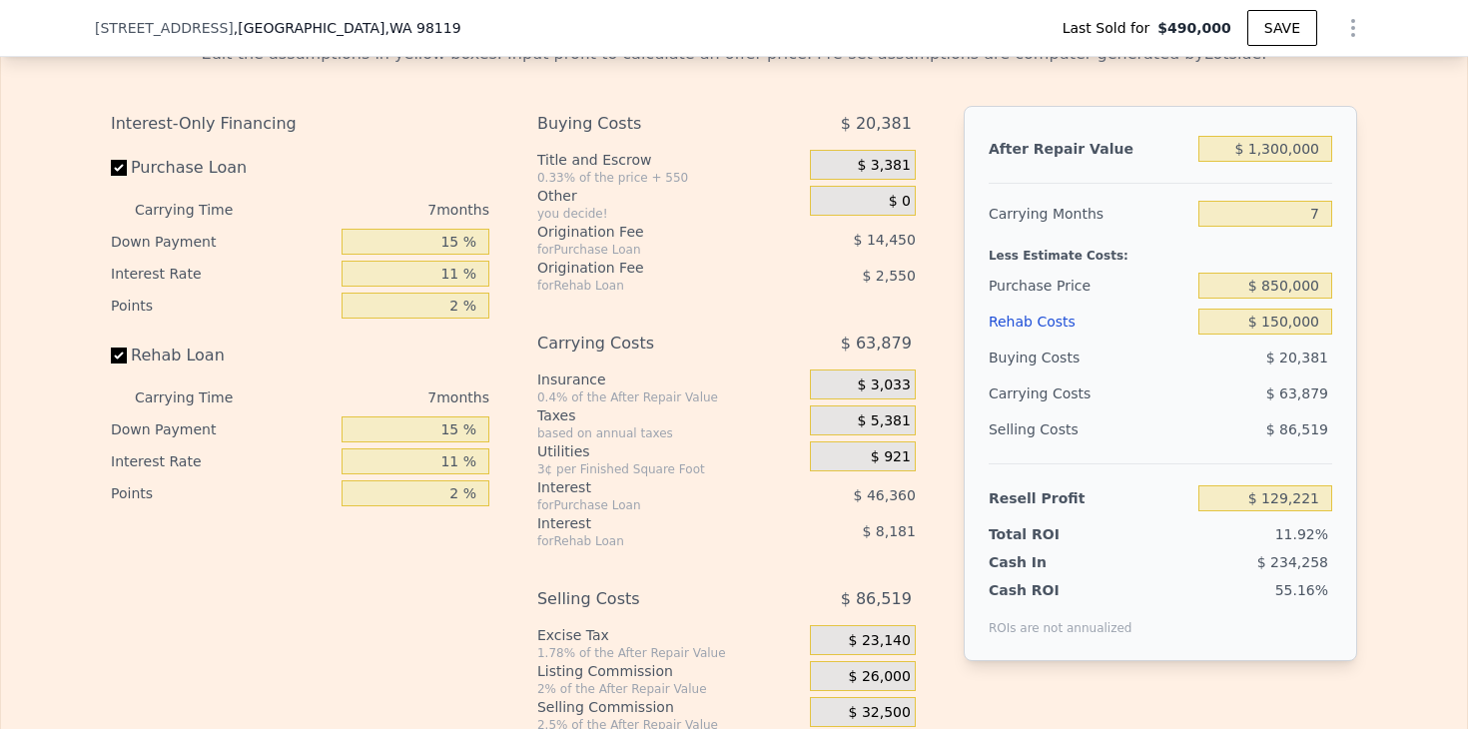
scroll to position [3209, 0]
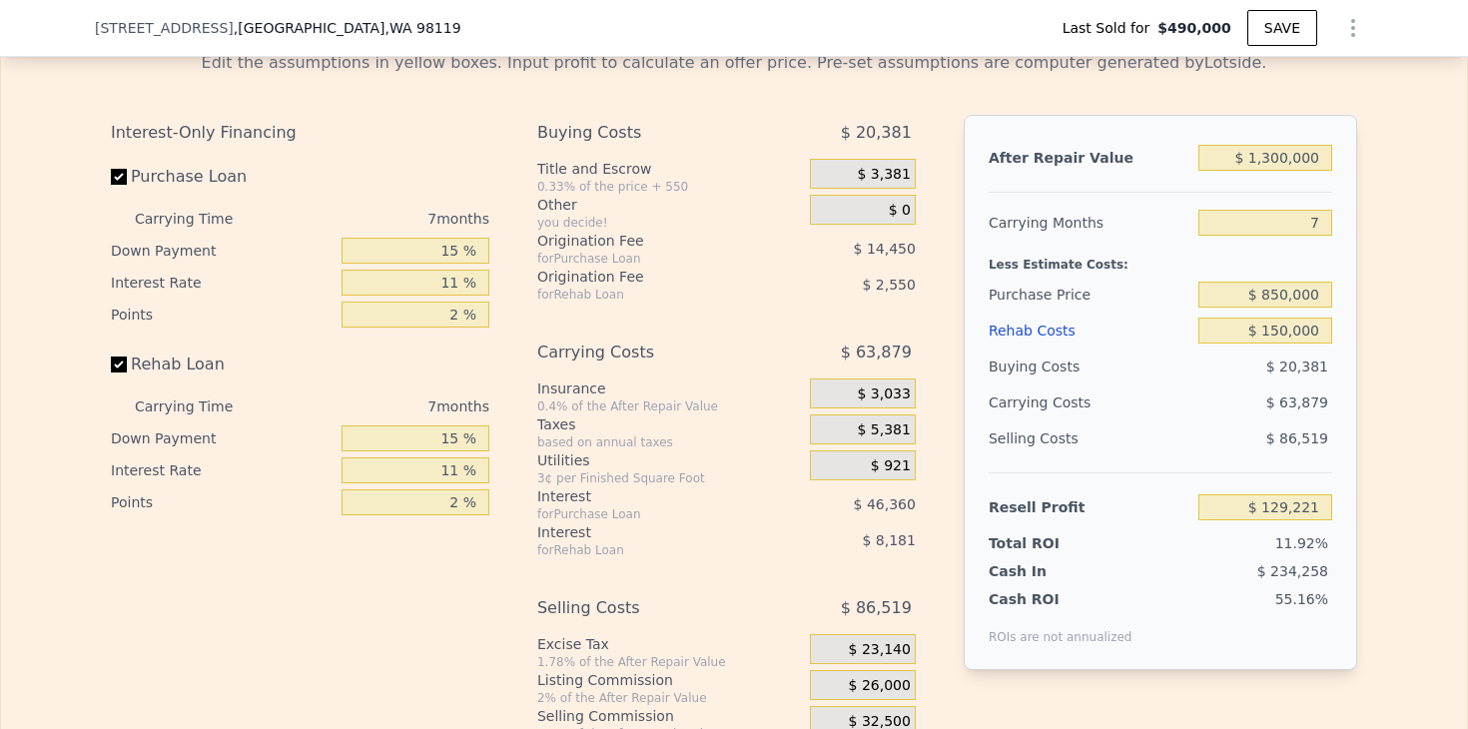
type input "$ 1,338,000"
type input "8"
type input "$ 0"
type input "$ 702,741"
drag, startPoint x: 1263, startPoint y: 156, endPoint x: 1278, endPoint y: 155, distance: 15.0
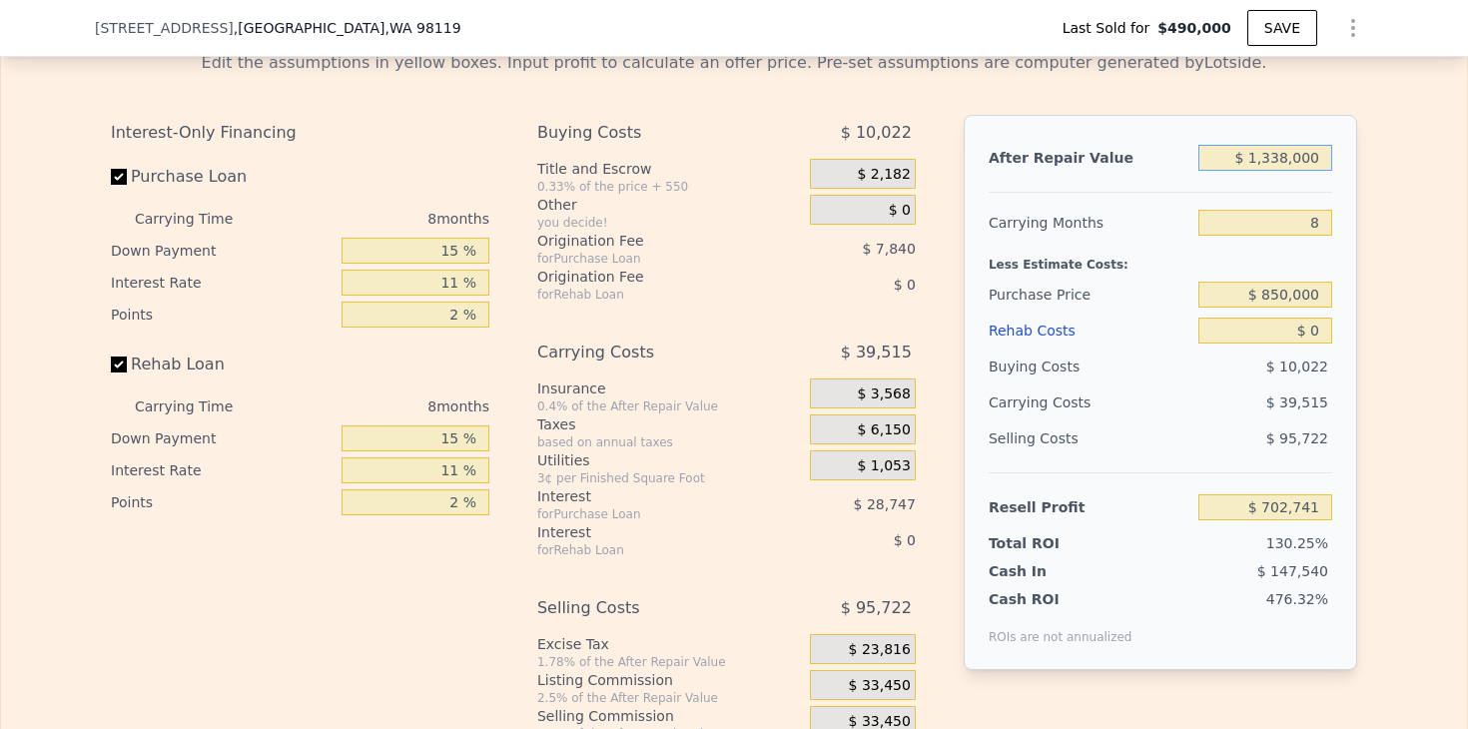
click at [1278, 155] on input "$ 1,338,000" at bounding box center [1265, 158] width 134 height 26
type input "$ 128,000"
type input "-$ 417,964"
type input "$ 1,258,000"
type input "$ 628,645"
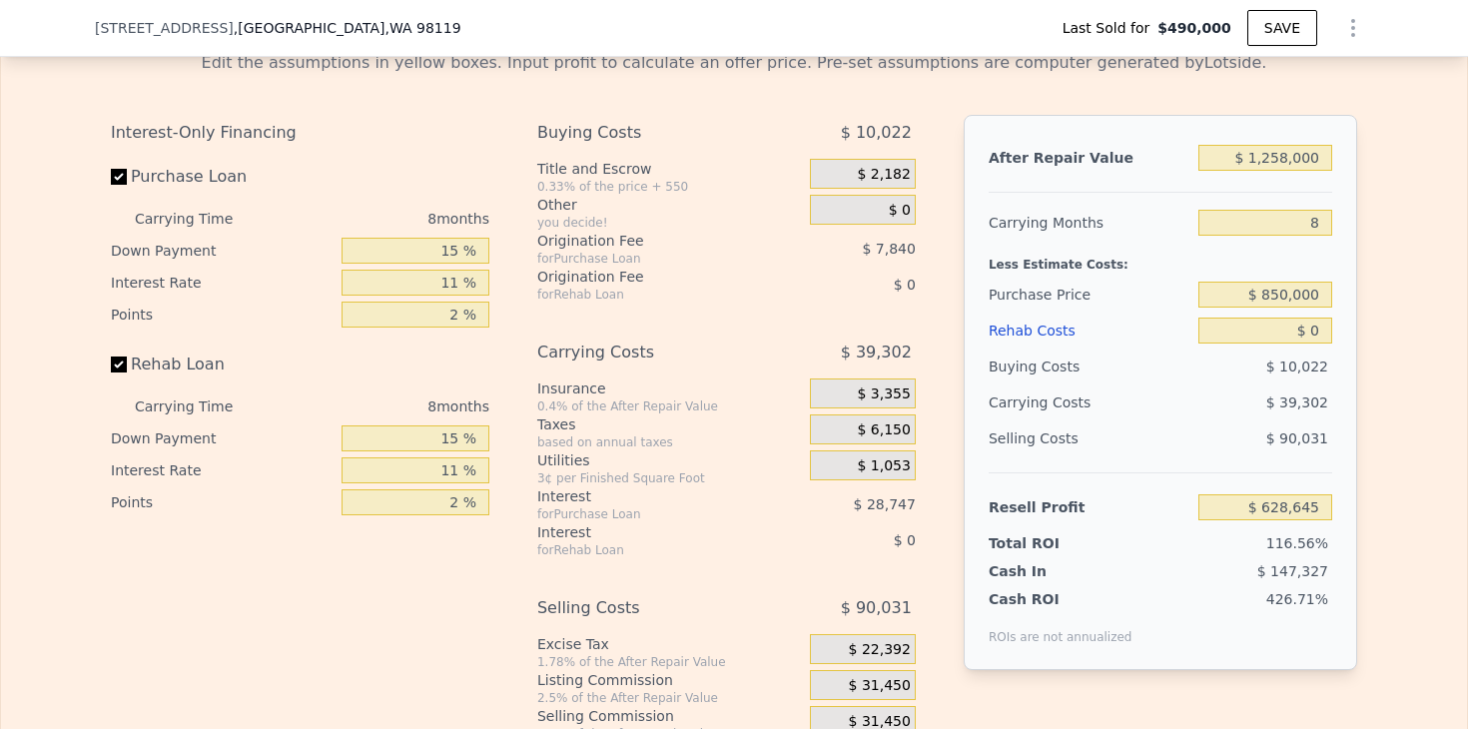
click at [1399, 229] on div "Edit the assumptions in yellow boxes. Input profit to calculate an offer price.…" at bounding box center [734, 406] width 1466 height 743
click at [1284, 163] on input "$ 1,258,000" at bounding box center [1265, 158] width 134 height 26
type input "$ 125,000"
type input "-$ 420,743"
type input "$ 1,250,000"
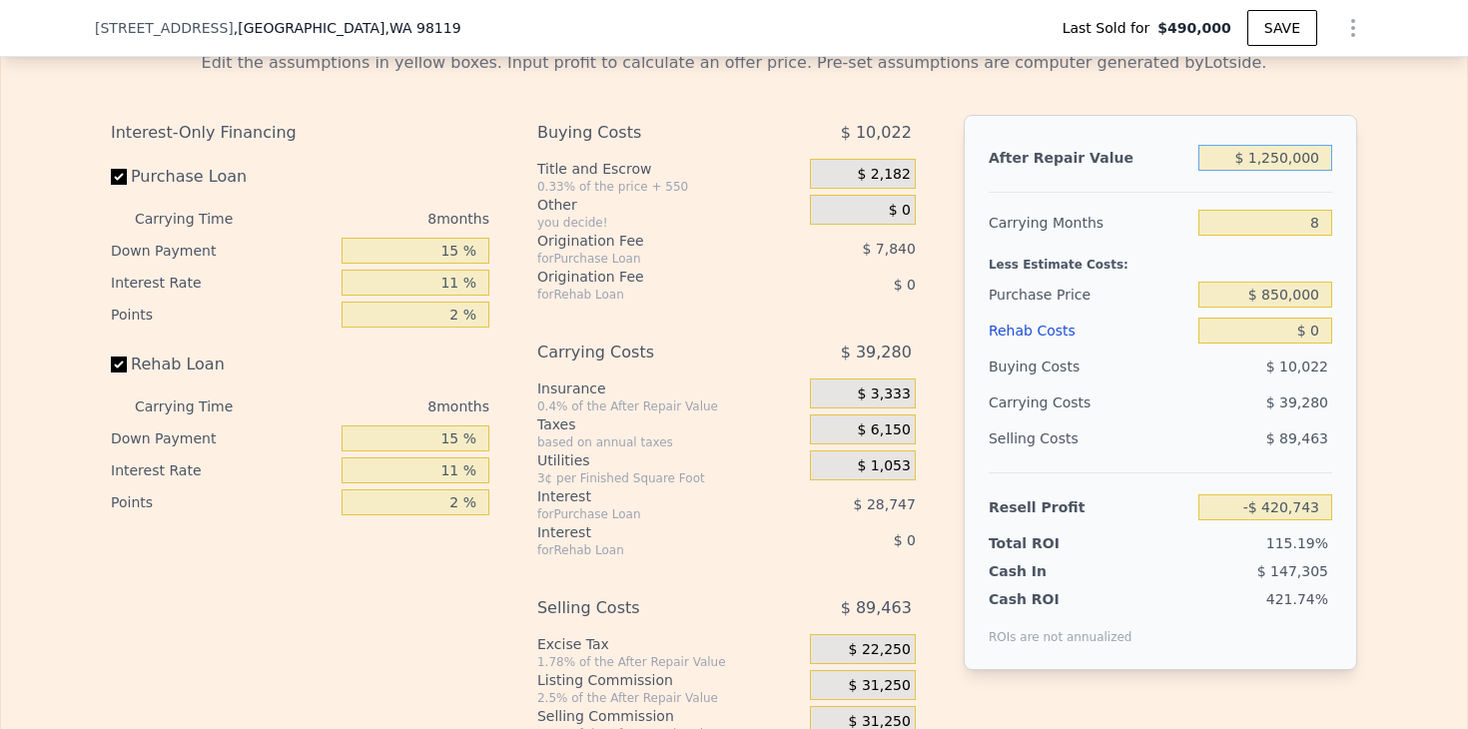
type input "$ 621,235"
type input "$ 1,250,000"
click at [1398, 253] on div "Edit the assumptions in yellow boxes. Input profit to calculate an offer price.…" at bounding box center [734, 406] width 1466 height 743
click at [1375, 291] on div "Edit the assumptions in yellow boxes. Input profit to calculate an offer price.…" at bounding box center [734, 406] width 1466 height 743
drag, startPoint x: 1308, startPoint y: 227, endPoint x: 1325, endPoint y: 227, distance: 17.0
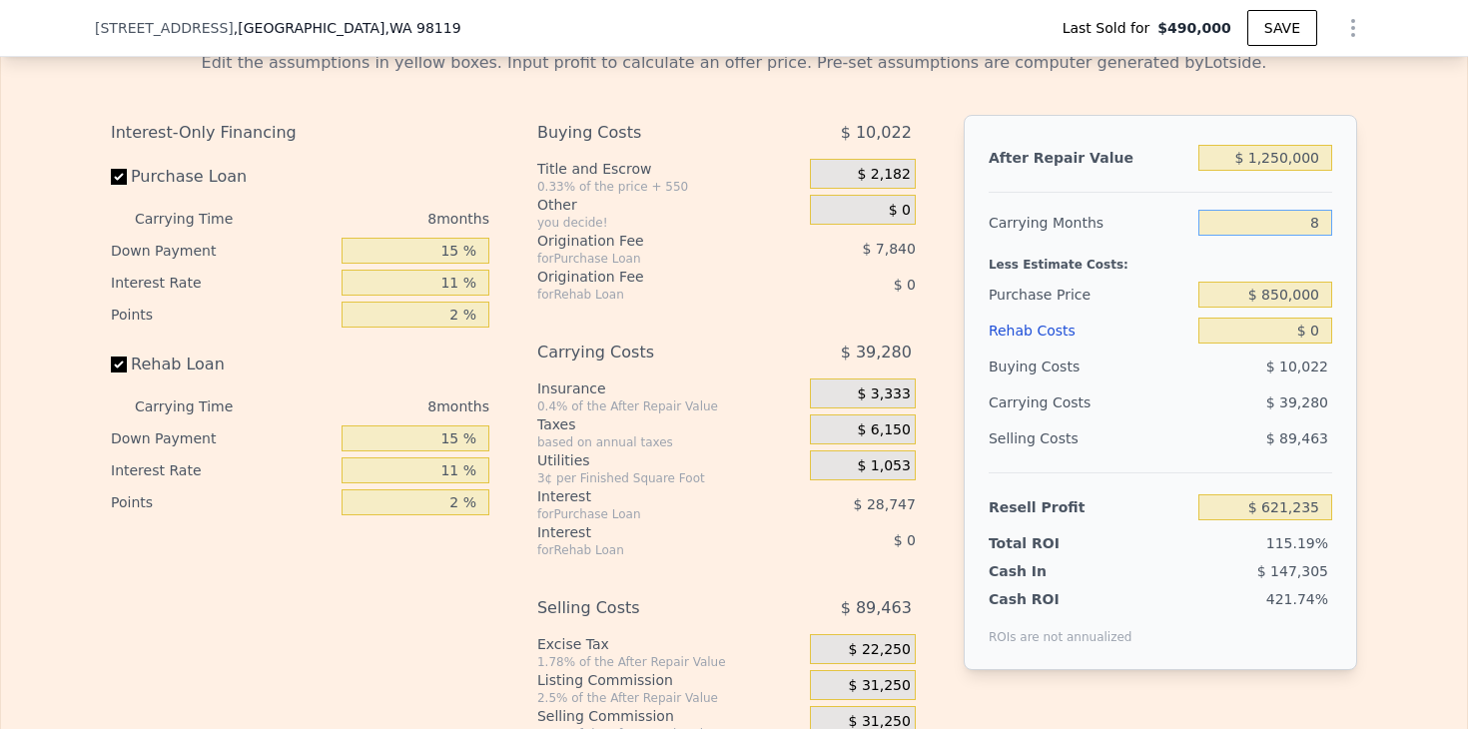
click at [1325, 227] on input "8" at bounding box center [1265, 223] width 134 height 26
type input "7"
type input "$ 626,145"
type input "7"
click at [1371, 257] on div "Edit the assumptions in yellow boxes. Input profit to calculate an offer price.…" at bounding box center [734, 406] width 1278 height 743
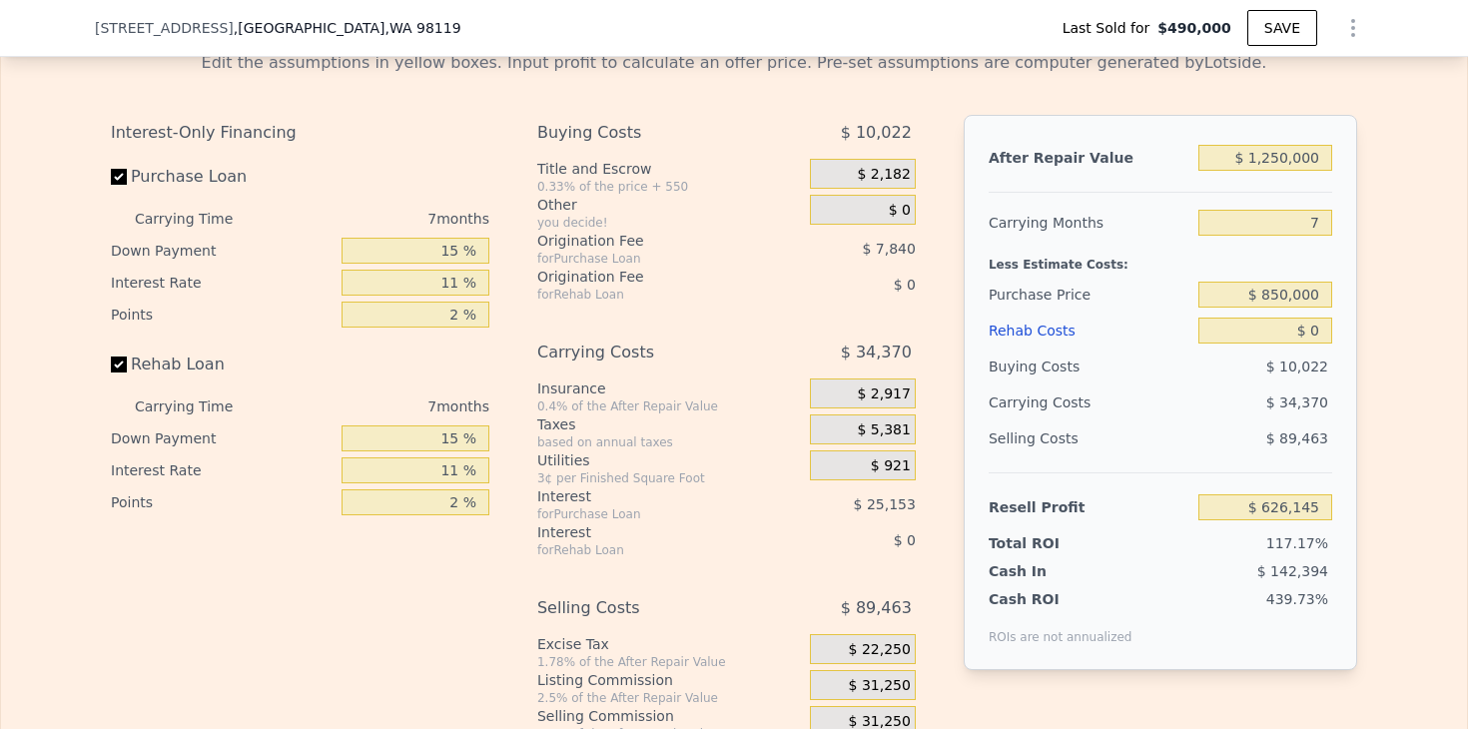
click at [1376, 272] on div "Edit the assumptions in yellow boxes. Input profit to calculate an offer price.…" at bounding box center [734, 406] width 1466 height 743
drag, startPoint x: 1275, startPoint y: 341, endPoint x: 1406, endPoint y: 341, distance: 130.8
click at [1406, 341] on div "Edit the assumptions in yellow boxes. Input profit to calculate an offer price.…" at bounding box center [734, 406] width 1466 height 743
drag, startPoint x: 1326, startPoint y: 335, endPoint x: 1235, endPoint y: 335, distance: 90.9
click at [1235, 335] on input "$ 0" at bounding box center [1265, 331] width 134 height 26
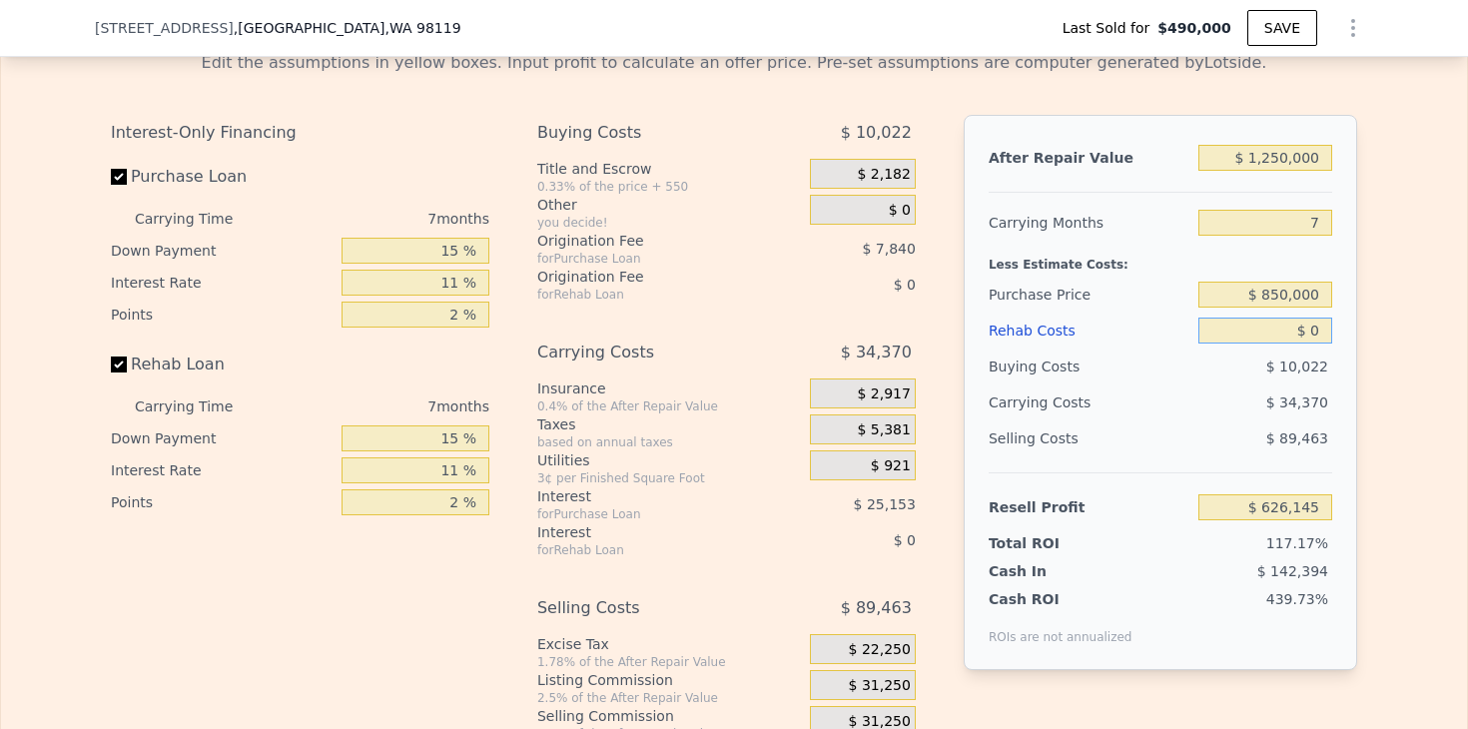
type input "$ 1"
type input "$ 626,144"
type input "$ 15"
type input "$ 626,130"
type input "$ 150"
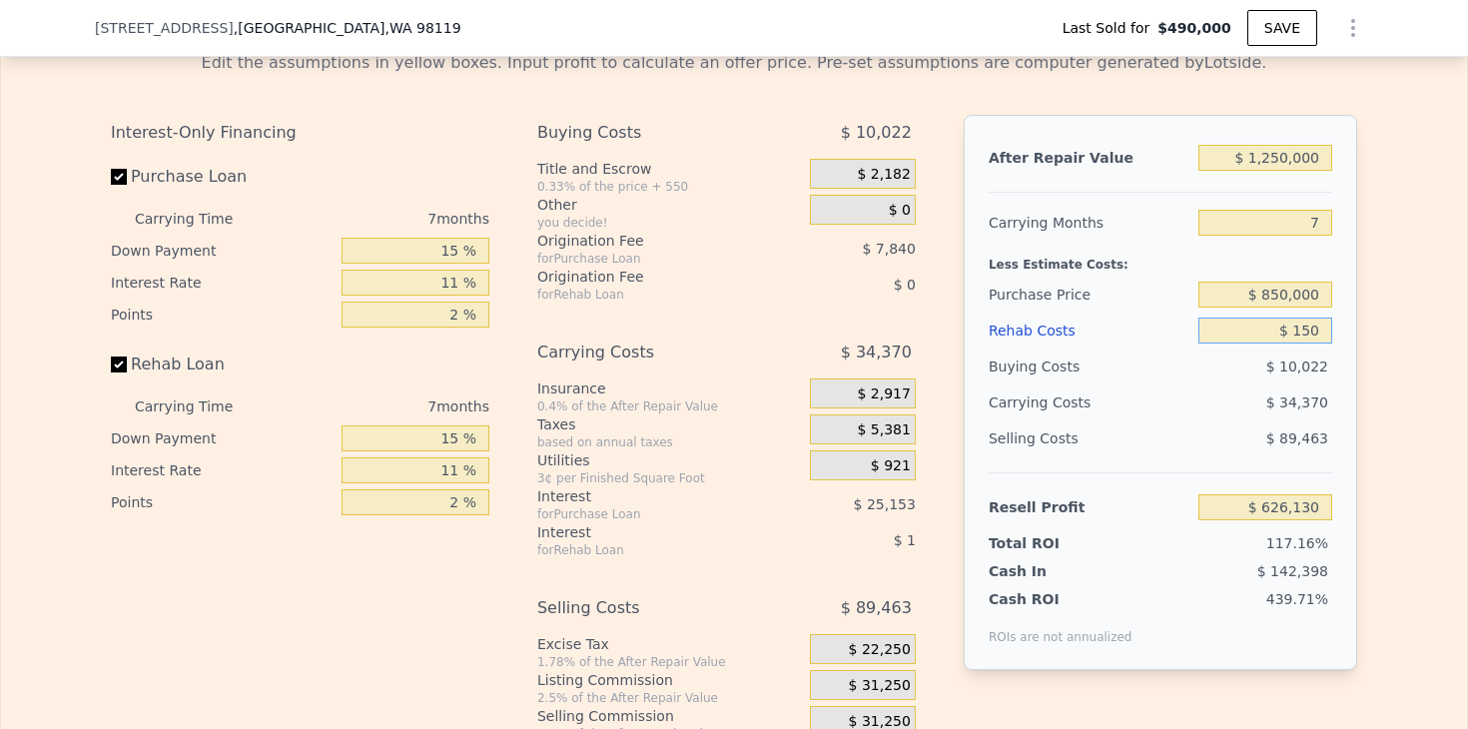
type input "$ 625,986"
type input "$ 1,500"
type input "$ 624,544"
type input "$ 15,000"
type input "$ 610,135"
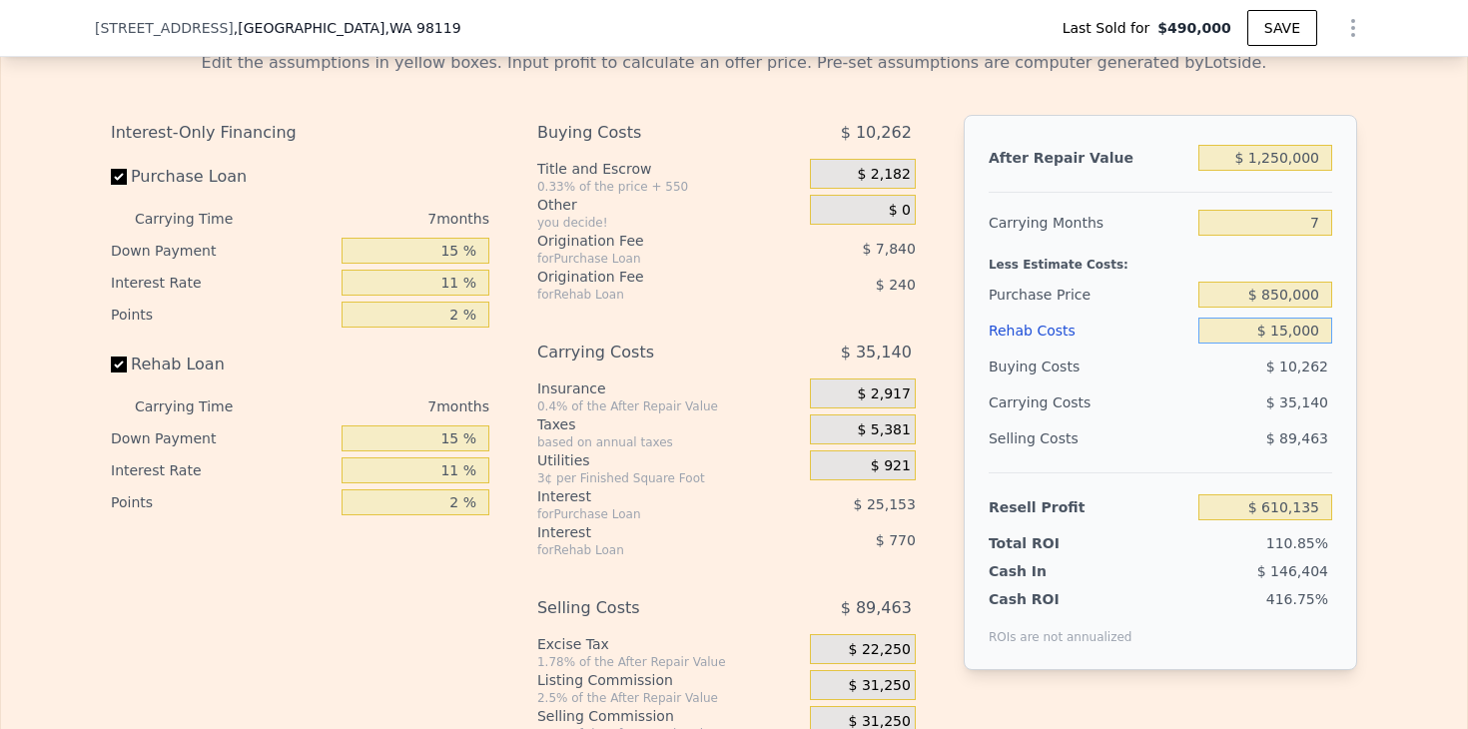
type input "$ 150,000"
type input "$ 466,045"
type input "$ 150,000"
click at [1392, 371] on div "Edit the assumptions in yellow boxes. Input profit to calculate an offer price.…" at bounding box center [734, 406] width 1466 height 743
click at [1385, 371] on div "Edit the assumptions in yellow boxes. Input profit to calculate an offer price.…" at bounding box center [734, 406] width 1466 height 743
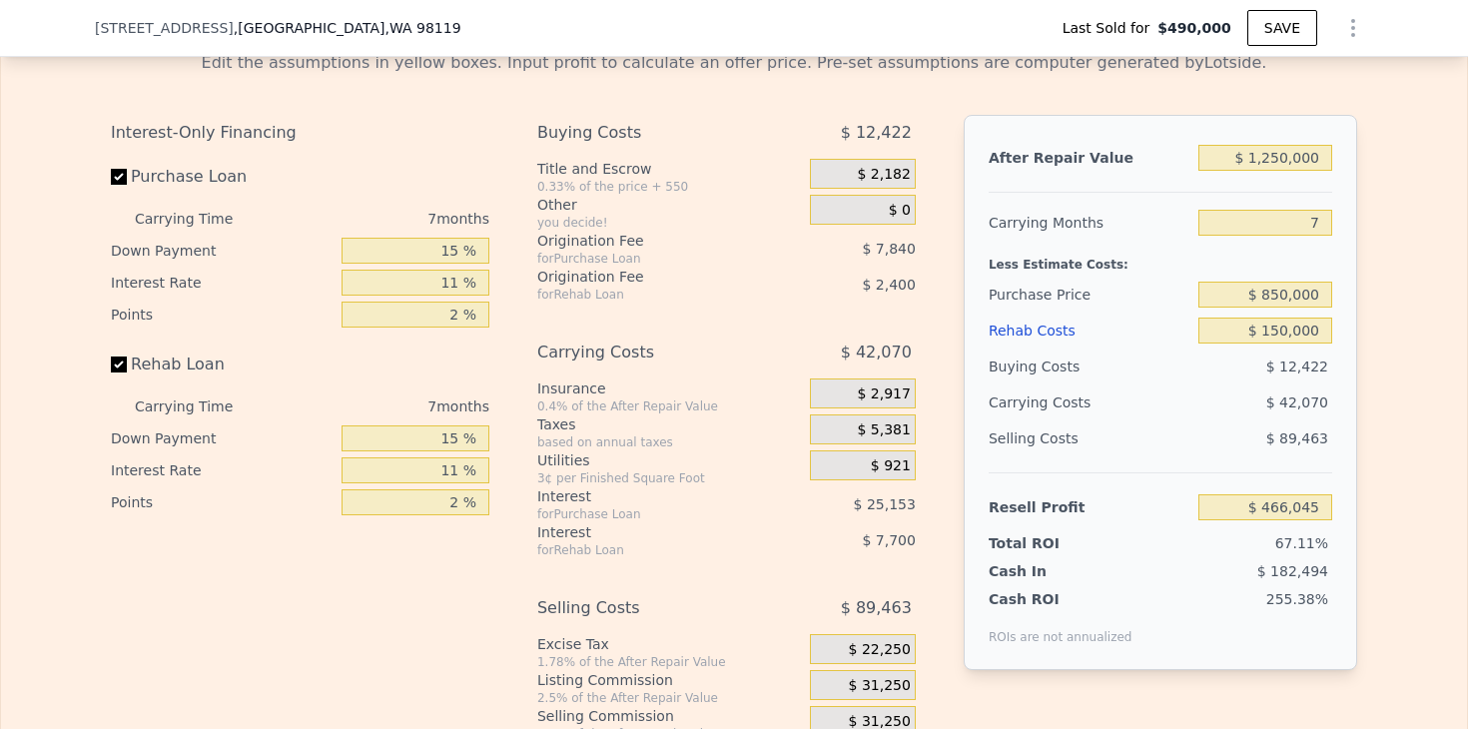
click at [1371, 369] on div "Edit the assumptions in yellow boxes. Input profit to calculate an offer price.…" at bounding box center [734, 406] width 1278 height 743
click at [1348, 354] on div "After Repair Value $ 1,250,000 Carrying Months 7 Less Estimate Costs: Purchase …" at bounding box center [1160, 392] width 393 height 555
click at [1338, 348] on div "After Repair Value $ 1,250,000 Carrying Months 7 Less Estimate Costs: Purchase …" at bounding box center [1160, 392] width 393 height 555
click at [1325, 302] on input "$ 850,000" at bounding box center [1265, 295] width 134 height 26
type input "$ 850,000"
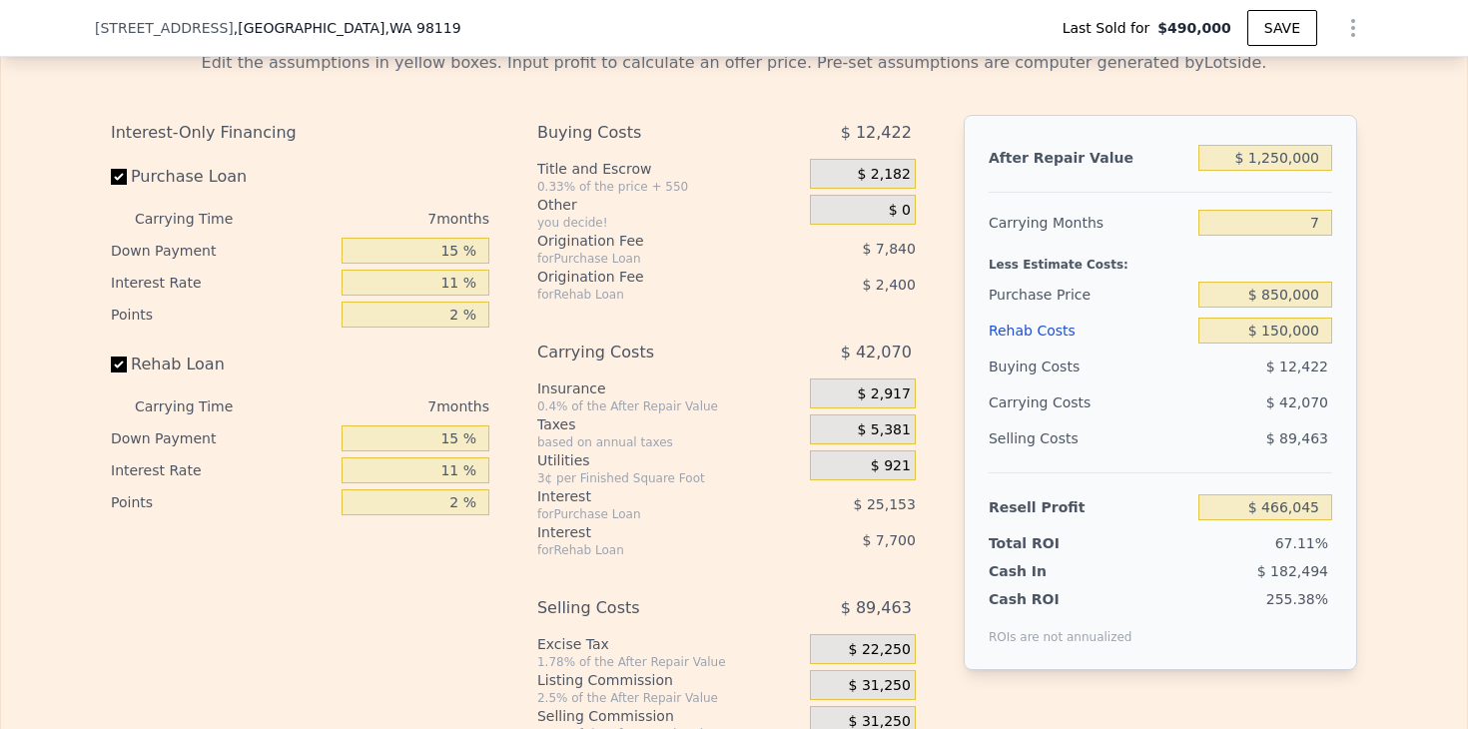
type input "$ 80,606"
click at [1391, 366] on div "Edit the assumptions in yellow boxes. Input profit to calculate an offer price.…" at bounding box center [734, 406] width 1466 height 743
click at [1378, 369] on div "Edit the assumptions in yellow boxes. Input profit to calculate an offer price.…" at bounding box center [734, 406] width 1466 height 743
drag, startPoint x: 1262, startPoint y: 292, endPoint x: 1277, endPoint y: 291, distance: 15.0
click at [1277, 291] on input "$ 850,000" at bounding box center [1265, 295] width 134 height 26
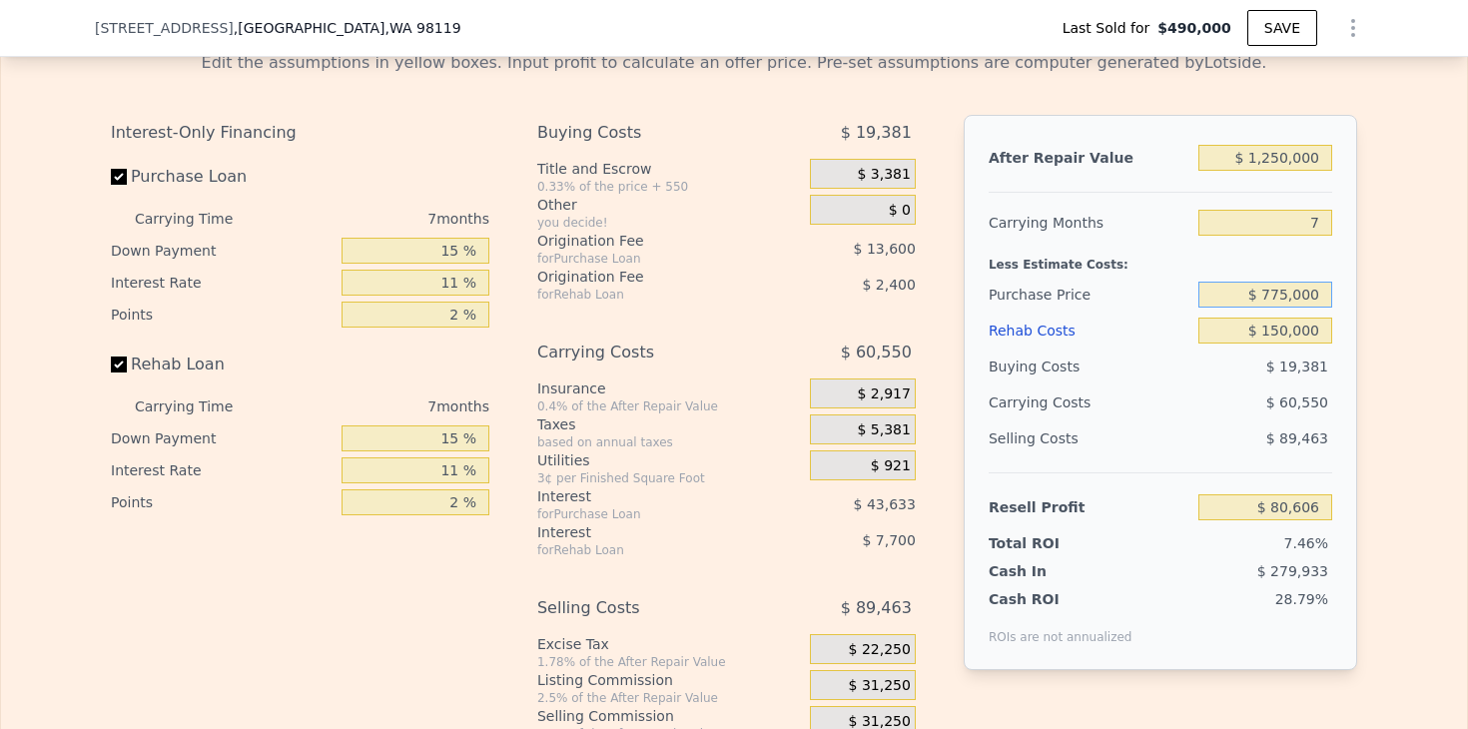
type input "$ 775,000"
type input "$ 160,906"
click at [1385, 382] on div "Edit the assumptions in yellow boxes. Input profit to calculate an offer price.…" at bounding box center [734, 406] width 1466 height 743
click at [1355, 32] on icon "Show Options" at bounding box center [1353, 28] width 24 height 24
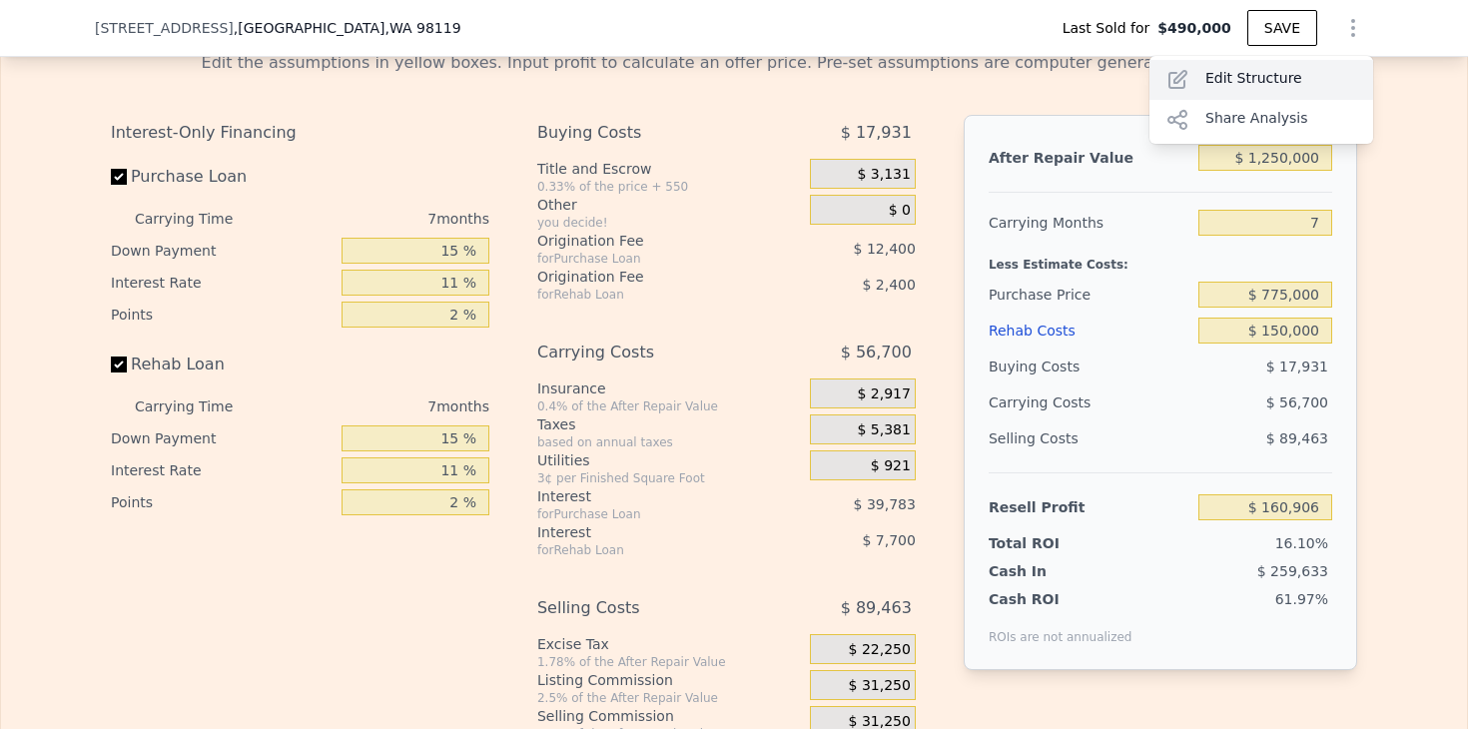
click at [1321, 80] on div "Edit Structure" at bounding box center [1261, 80] width 224 height 40
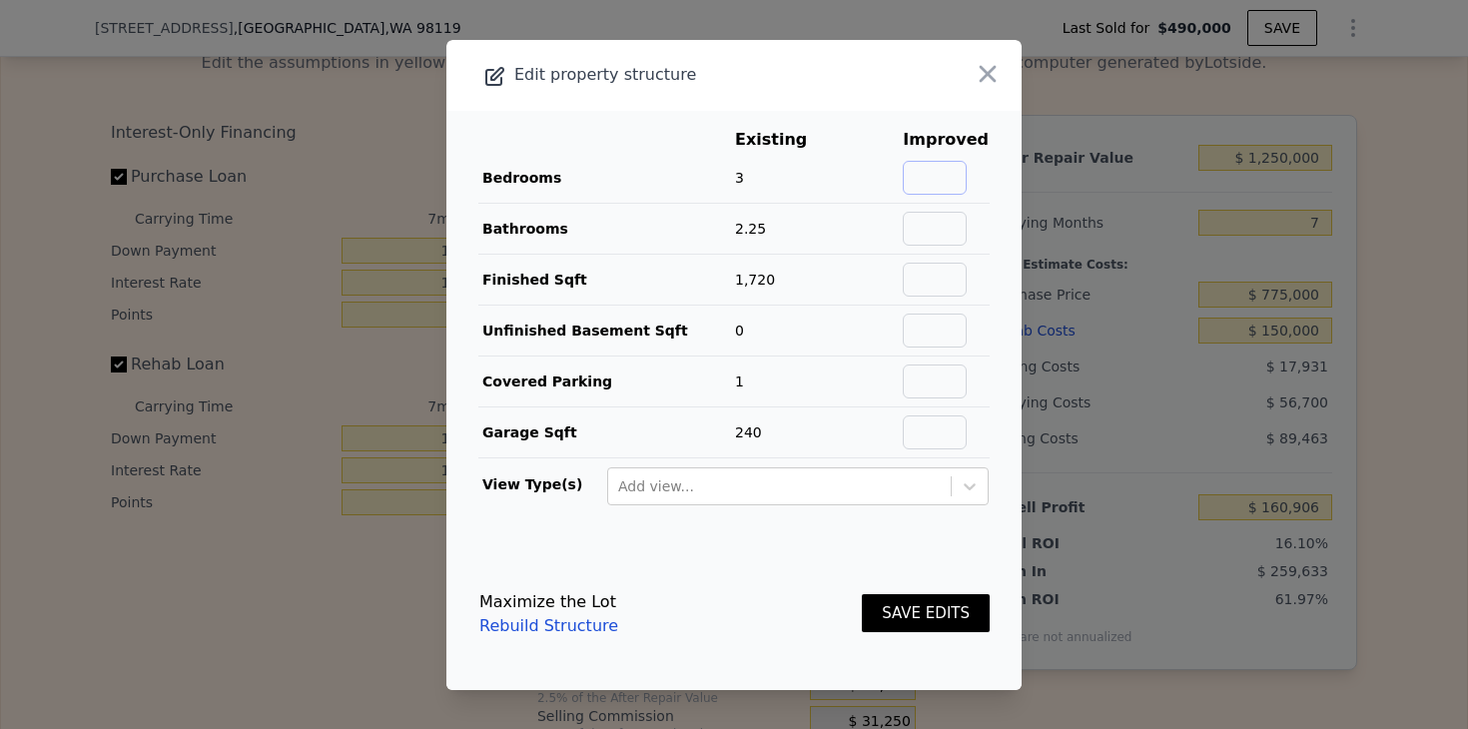
click at [951, 175] on input "text" at bounding box center [935, 178] width 64 height 34
type input "4"
click at [949, 225] on input "text" at bounding box center [935, 229] width 64 height 34
type input "3"
click at [1001, 283] on main "Existing Improved Bedrooms 3 33% 4 Bathrooms 2.25 33% 3 Finished Sqft 1,720 Unf…" at bounding box center [733, 324] width 575 height 427
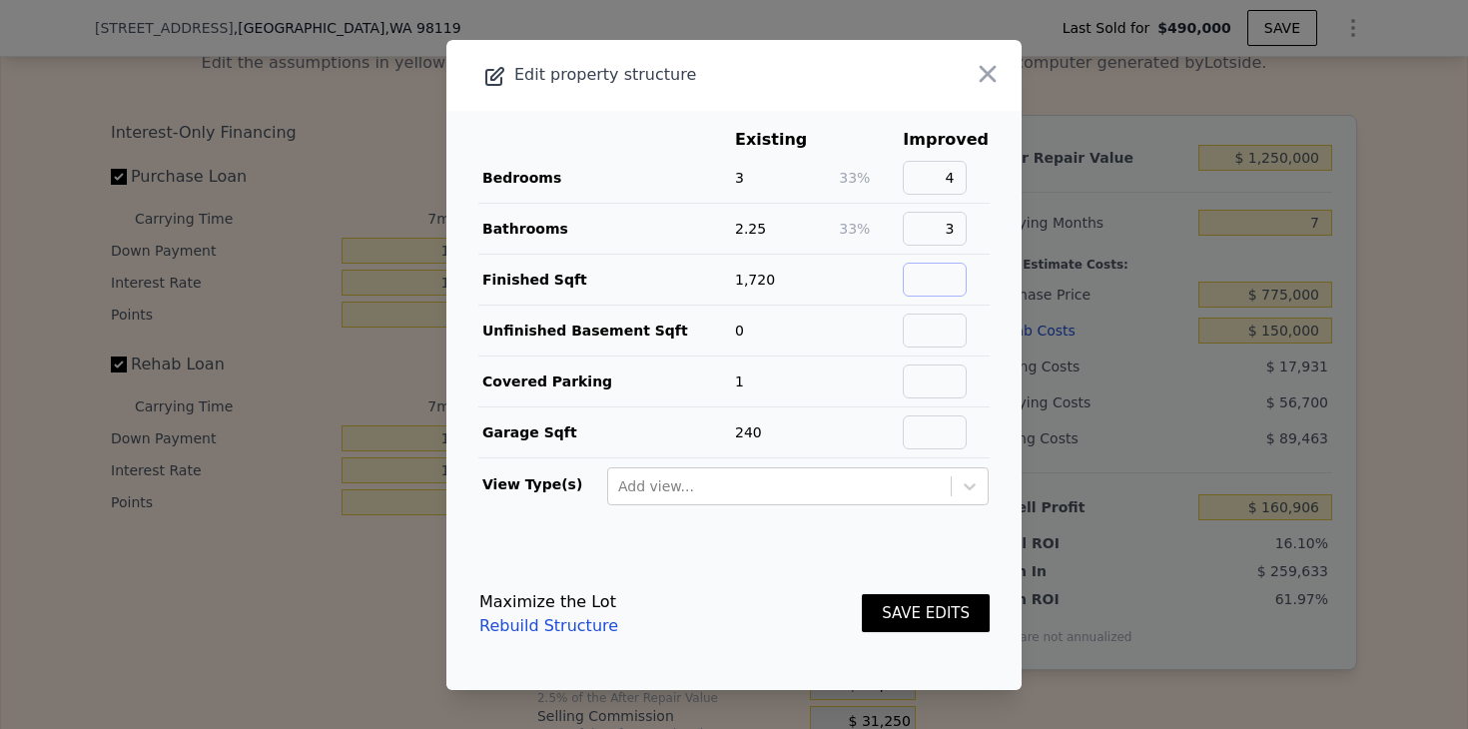
click at [954, 278] on input "text" at bounding box center [935, 280] width 64 height 34
type input "2140"
click at [1010, 396] on main "Existing Improved Bedrooms 3 33% 4 Bathrooms 2.25 33% 3 Finished Sqft 1,720 24%…" at bounding box center [733, 324] width 575 height 427
click at [949, 614] on button "SAVE EDITS" at bounding box center [926, 613] width 128 height 39
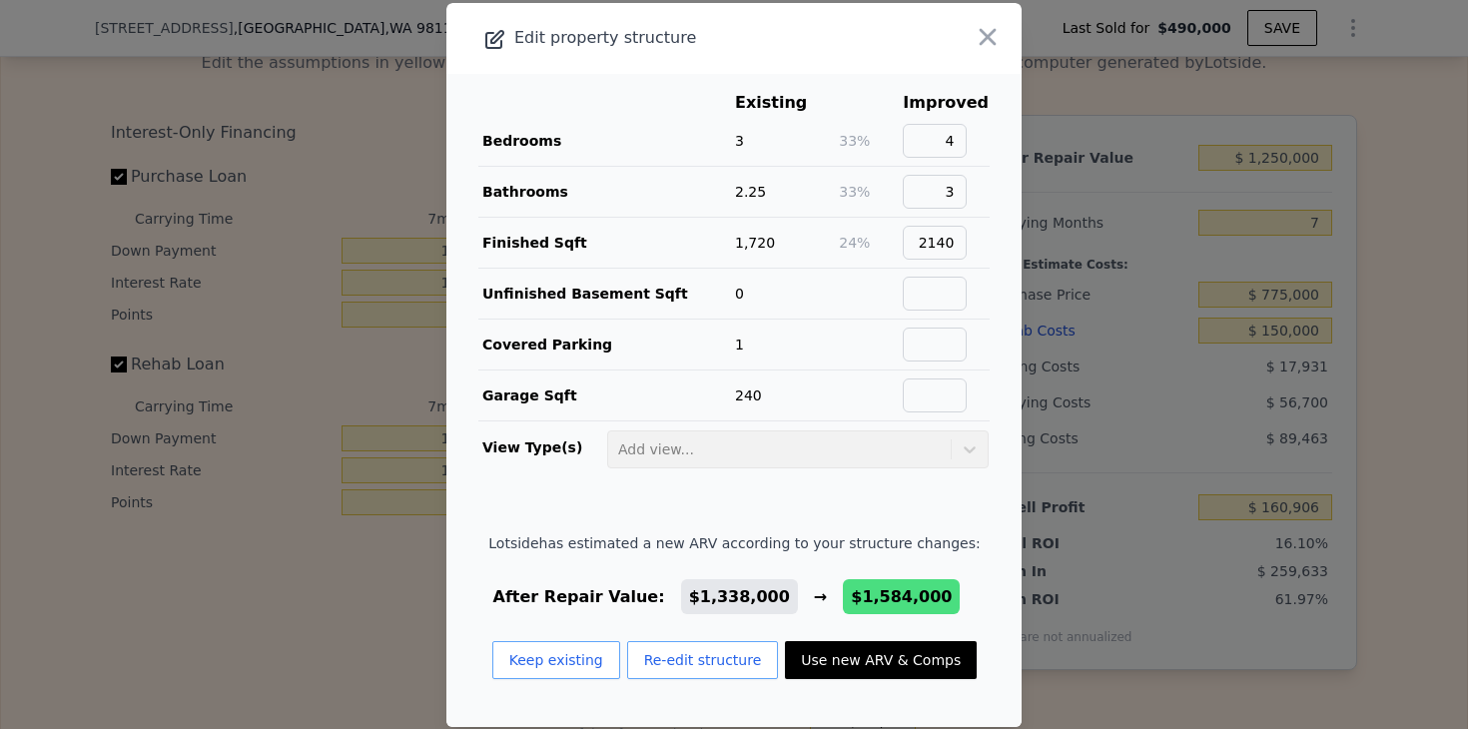
click at [924, 665] on button "Use new ARV & Comps" at bounding box center [881, 660] width 192 height 38
type input "5"
type input "3.5"
type input "1859"
type input "2990"
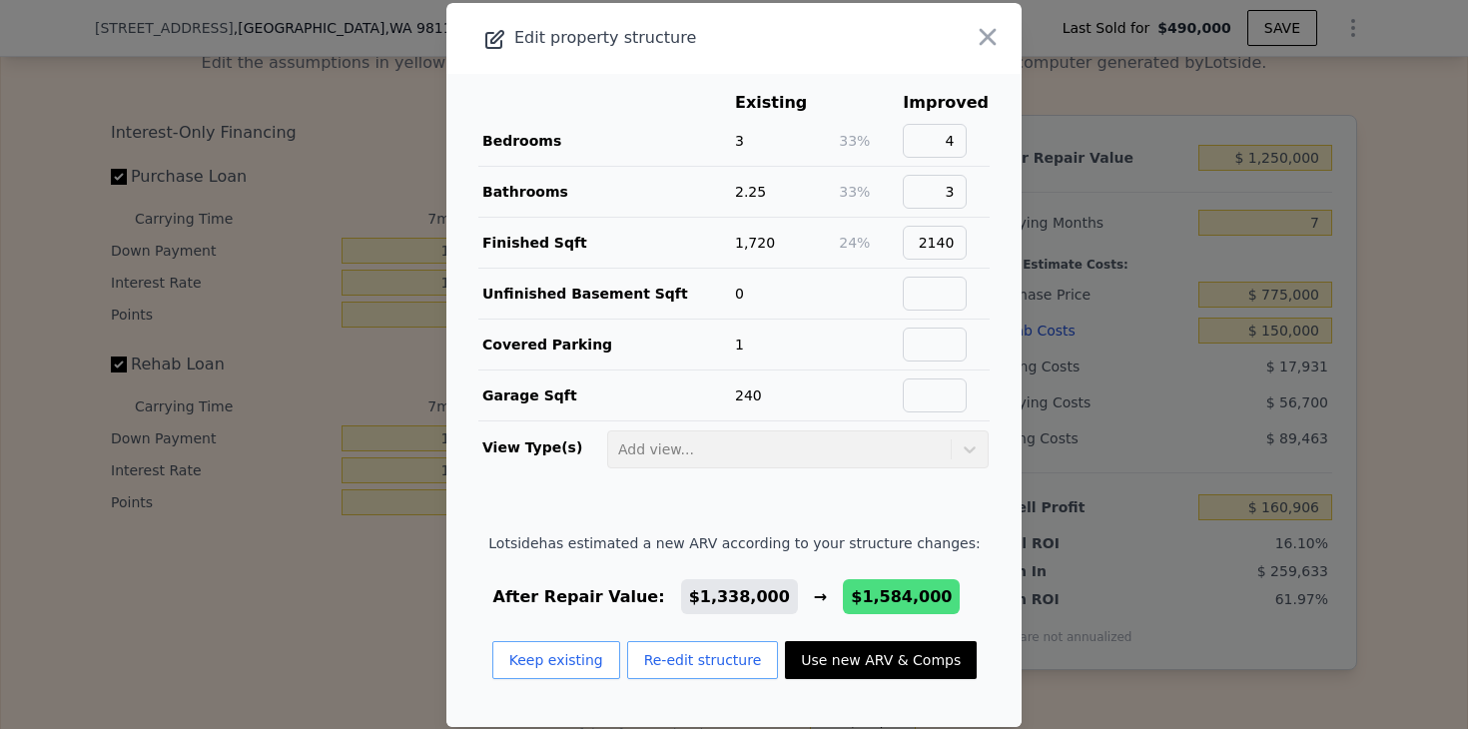
type input "2640"
checkbox input "false"
type input "$ 1,584,000"
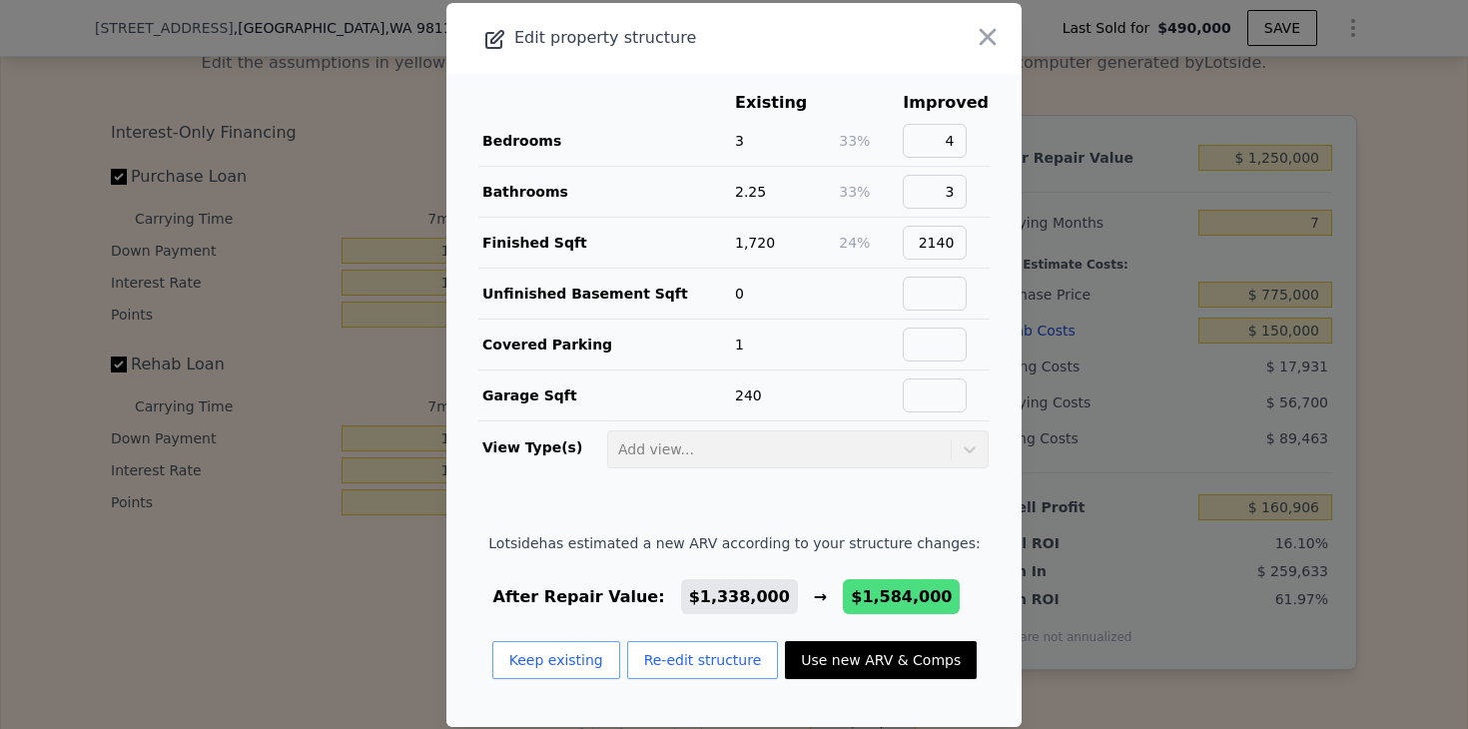
type input "$ 470,370"
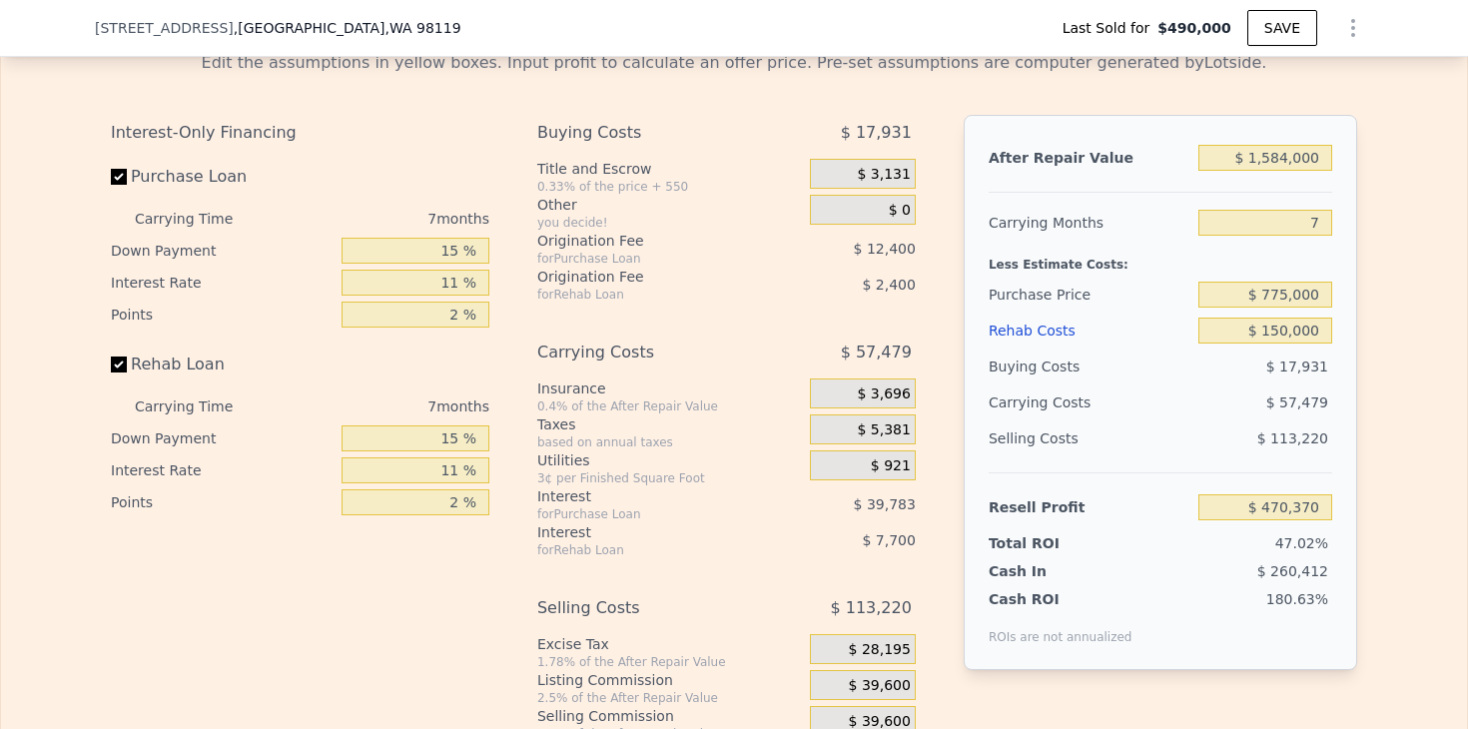
click at [1417, 521] on div "Edit the assumptions in yellow boxes. Input profit to calculate an offer price.…" at bounding box center [734, 406] width 1466 height 743
click at [1389, 485] on div "Edit the assumptions in yellow boxes. Input profit to calculate an offer price.…" at bounding box center [734, 406] width 1466 height 743
click at [1367, 458] on div "Edit the assumptions in yellow boxes. Input profit to calculate an offer price.…" at bounding box center [734, 406] width 1278 height 743
drag, startPoint x: 1268, startPoint y: 288, endPoint x: 1289, endPoint y: 290, distance: 21.1
click at [1289, 290] on input "$ 775,000" at bounding box center [1265, 295] width 134 height 26
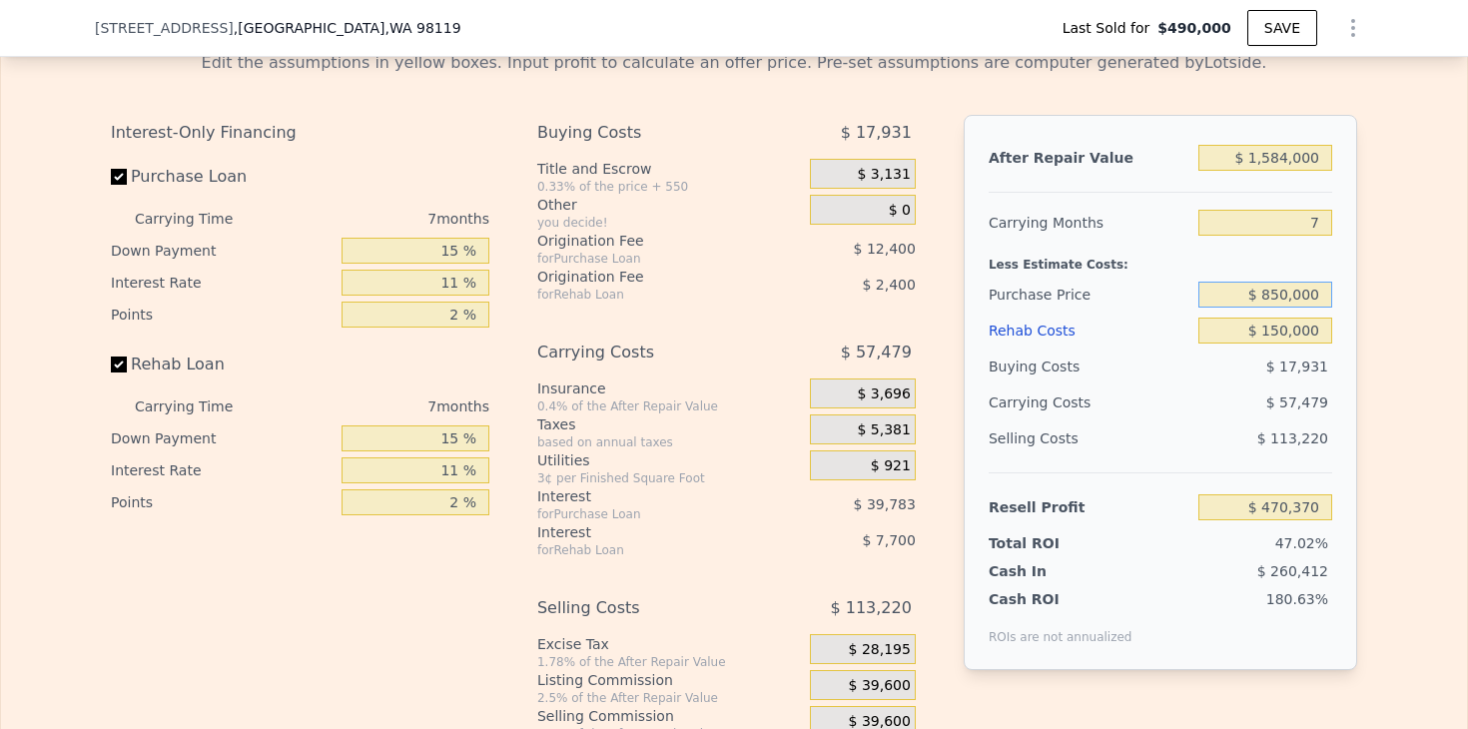
type input "$ 850,000"
type input "$ 390,070"
click at [1399, 345] on div "Edit the assumptions in yellow boxes. Input profit to calculate an offer price.…" at bounding box center [734, 406] width 1466 height 743
click at [1374, 403] on div "Edit the assumptions in yellow boxes. Input profit to calculate an offer price.…" at bounding box center [734, 406] width 1466 height 743
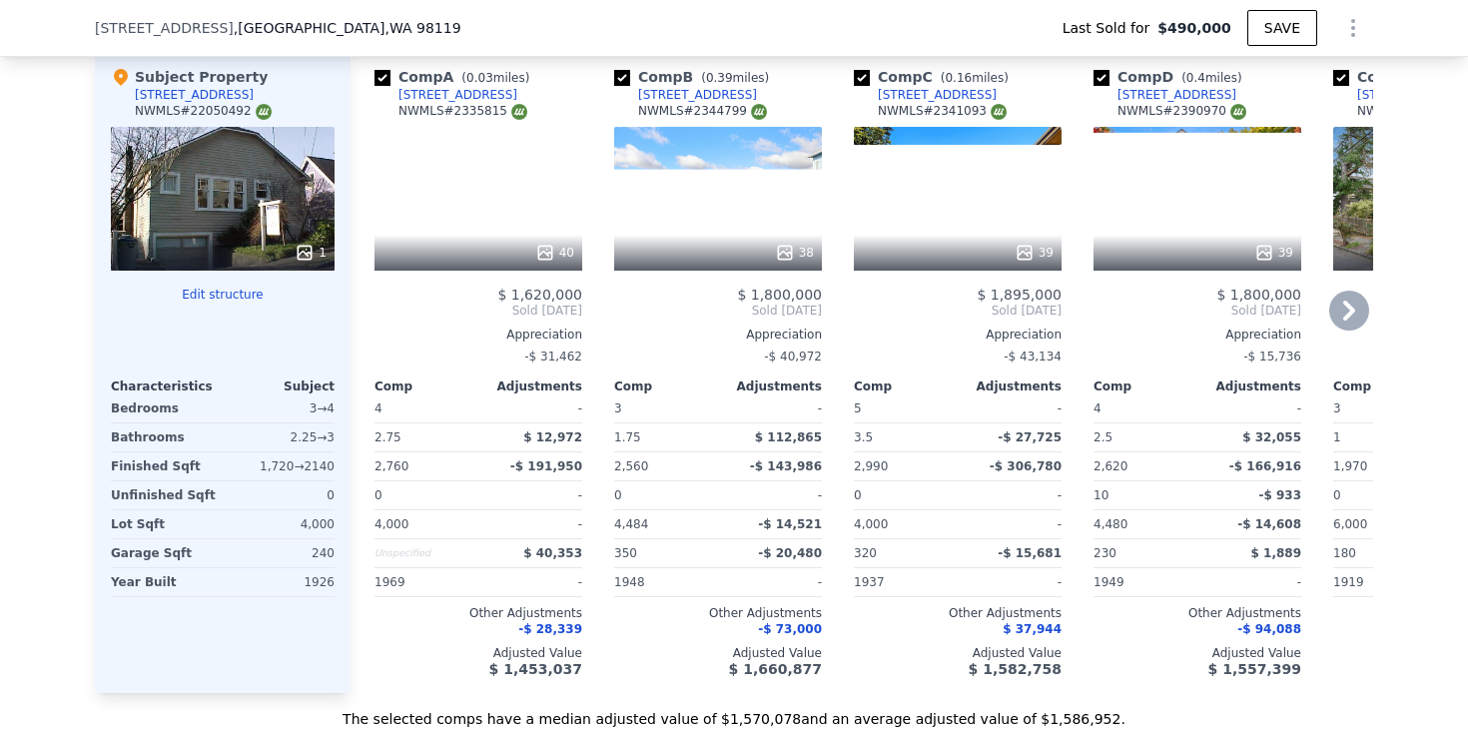
scroll to position [2292, 0]
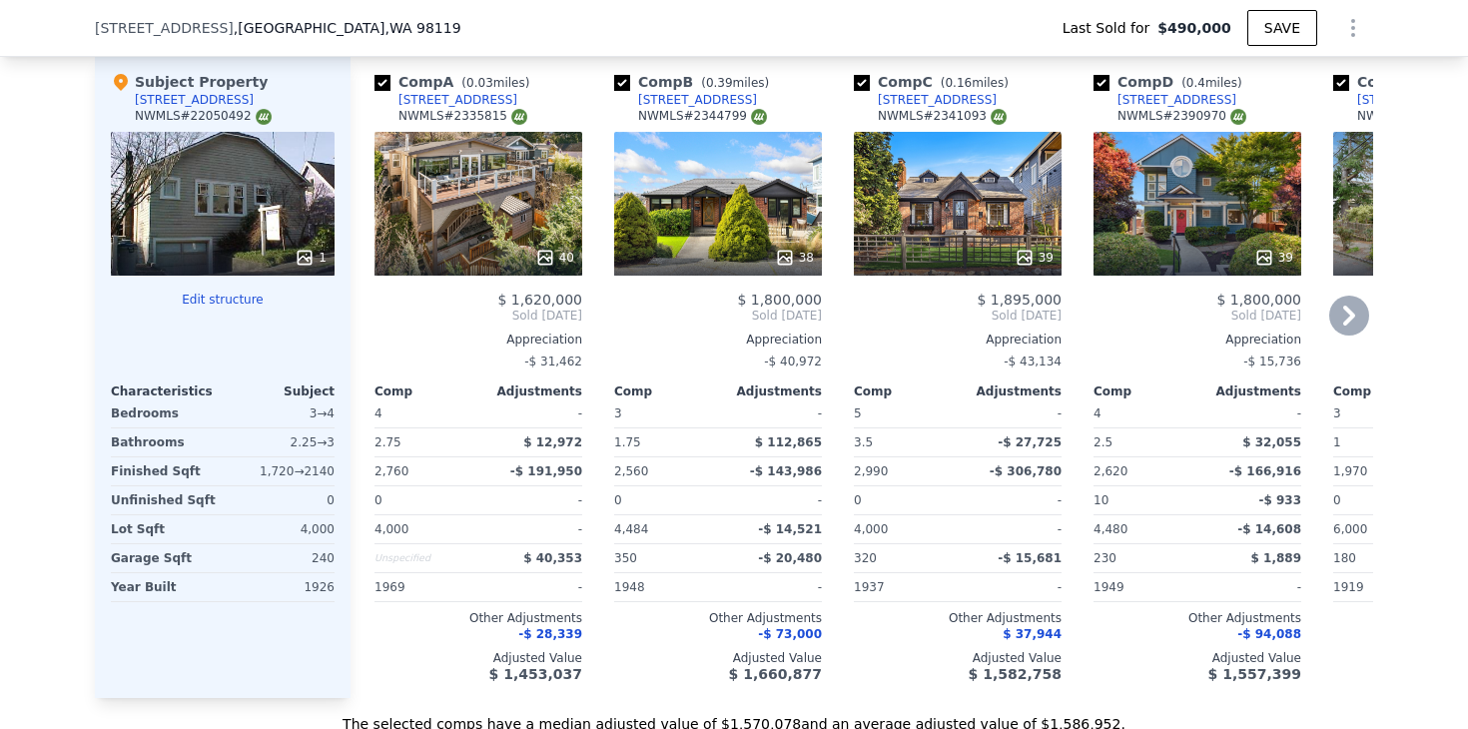
click at [386, 86] on input "checkbox" at bounding box center [382, 83] width 16 height 16
checkbox input "false"
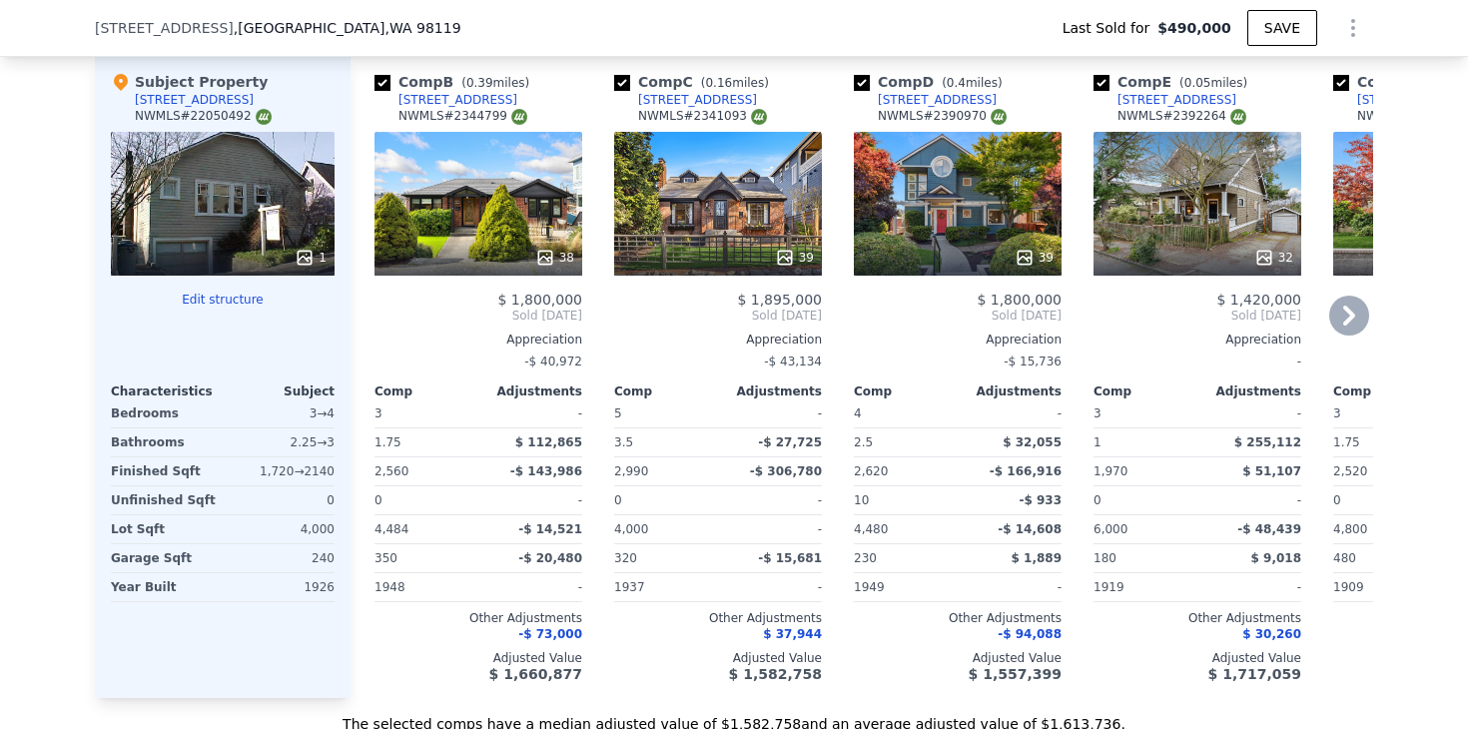
click at [621, 80] on input "checkbox" at bounding box center [622, 83] width 16 height 16
checkbox input "false"
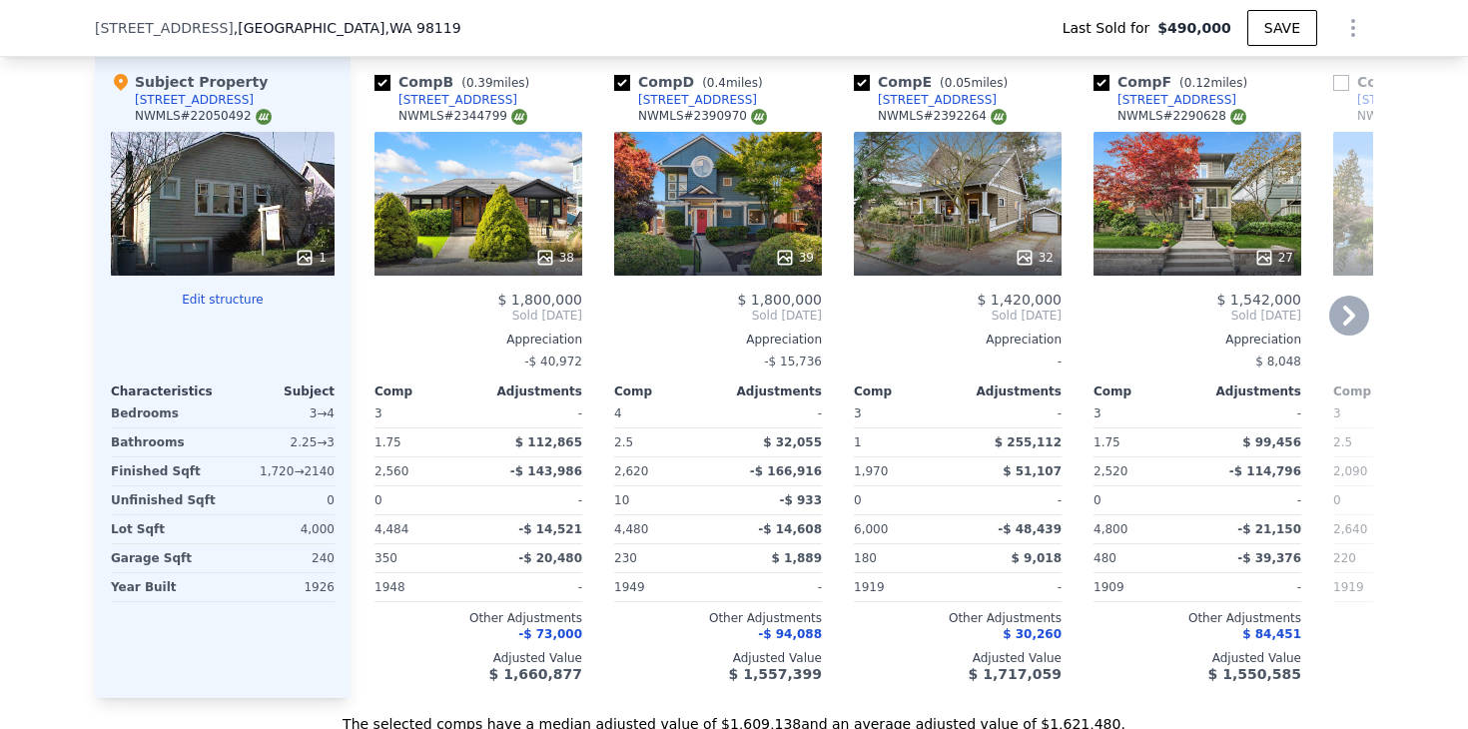
click at [621, 80] on input "checkbox" at bounding box center [622, 83] width 16 height 16
checkbox input "false"
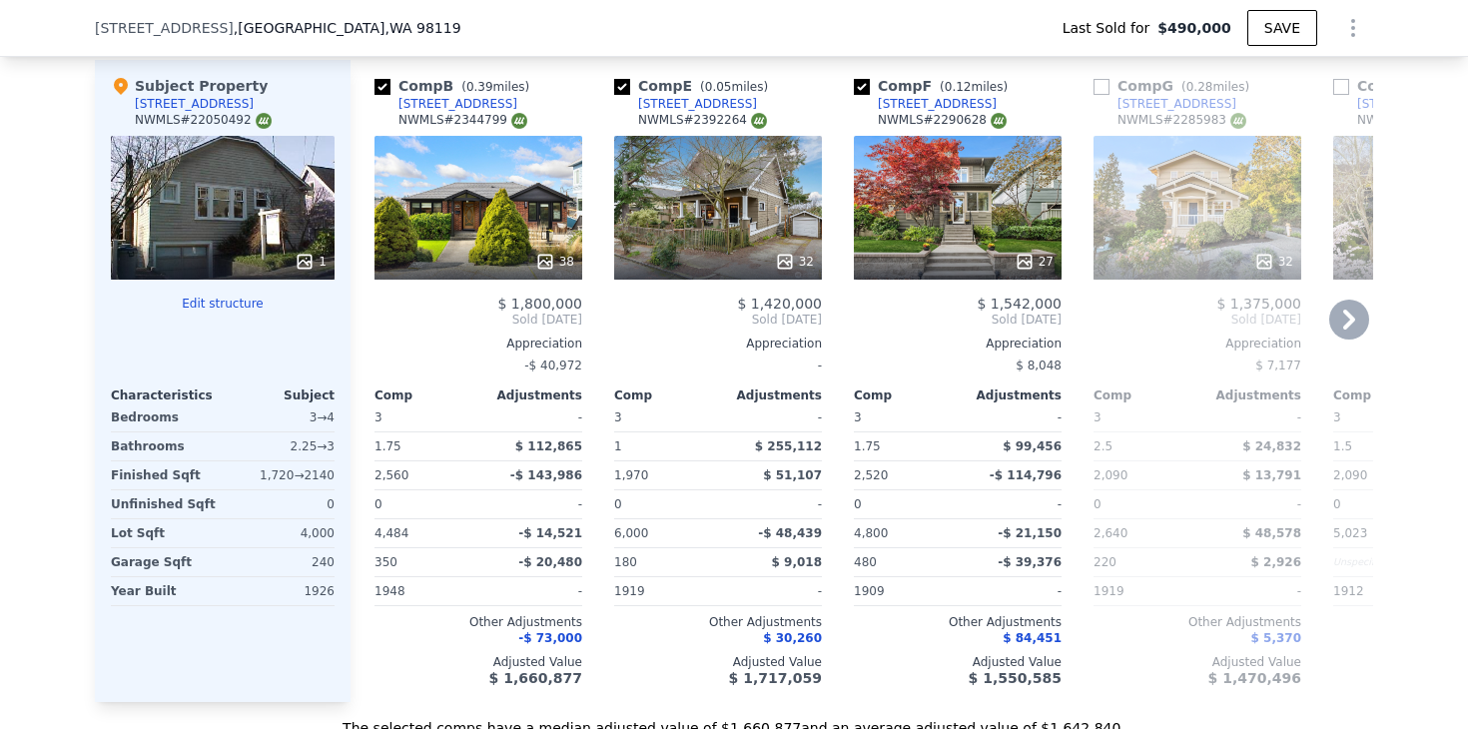
scroll to position [2285, 0]
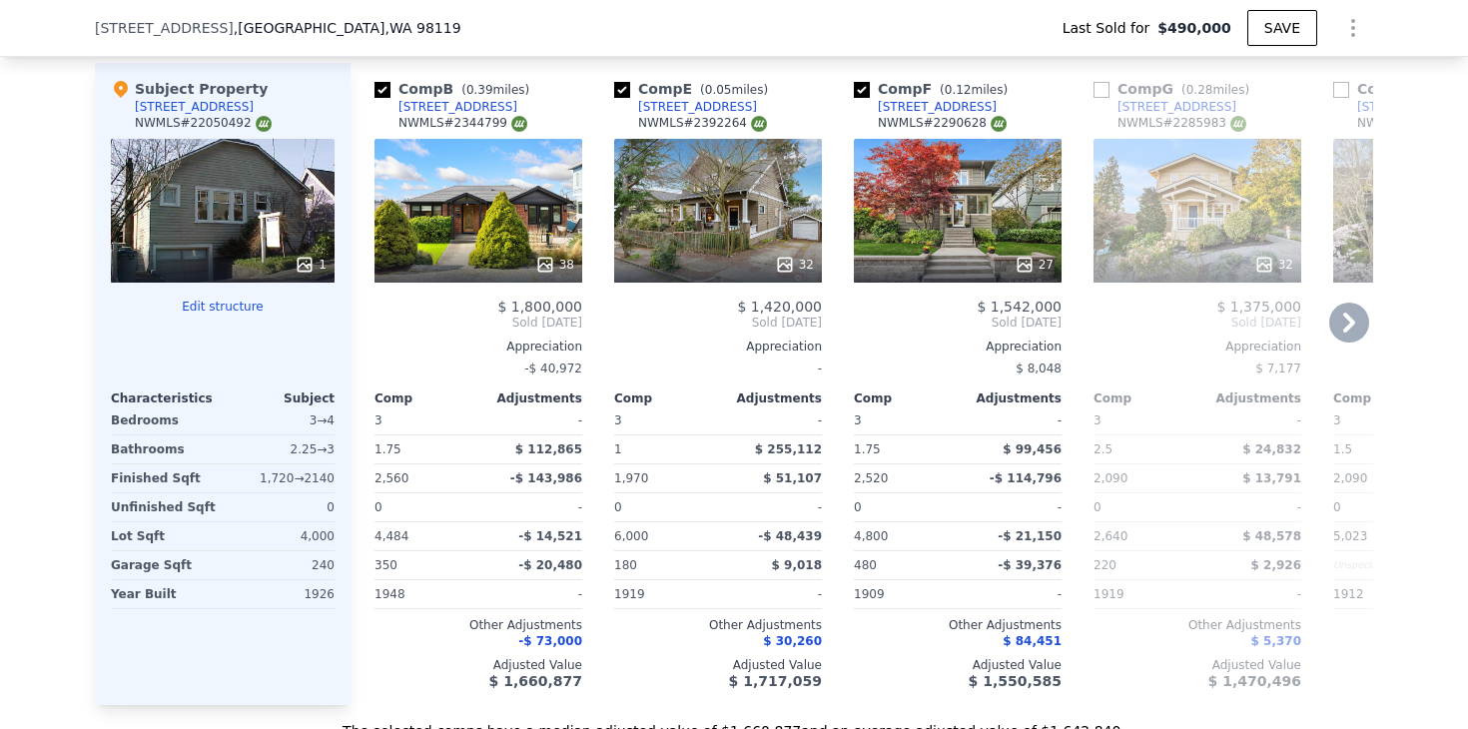
click at [670, 233] on div "32" at bounding box center [718, 211] width 208 height 144
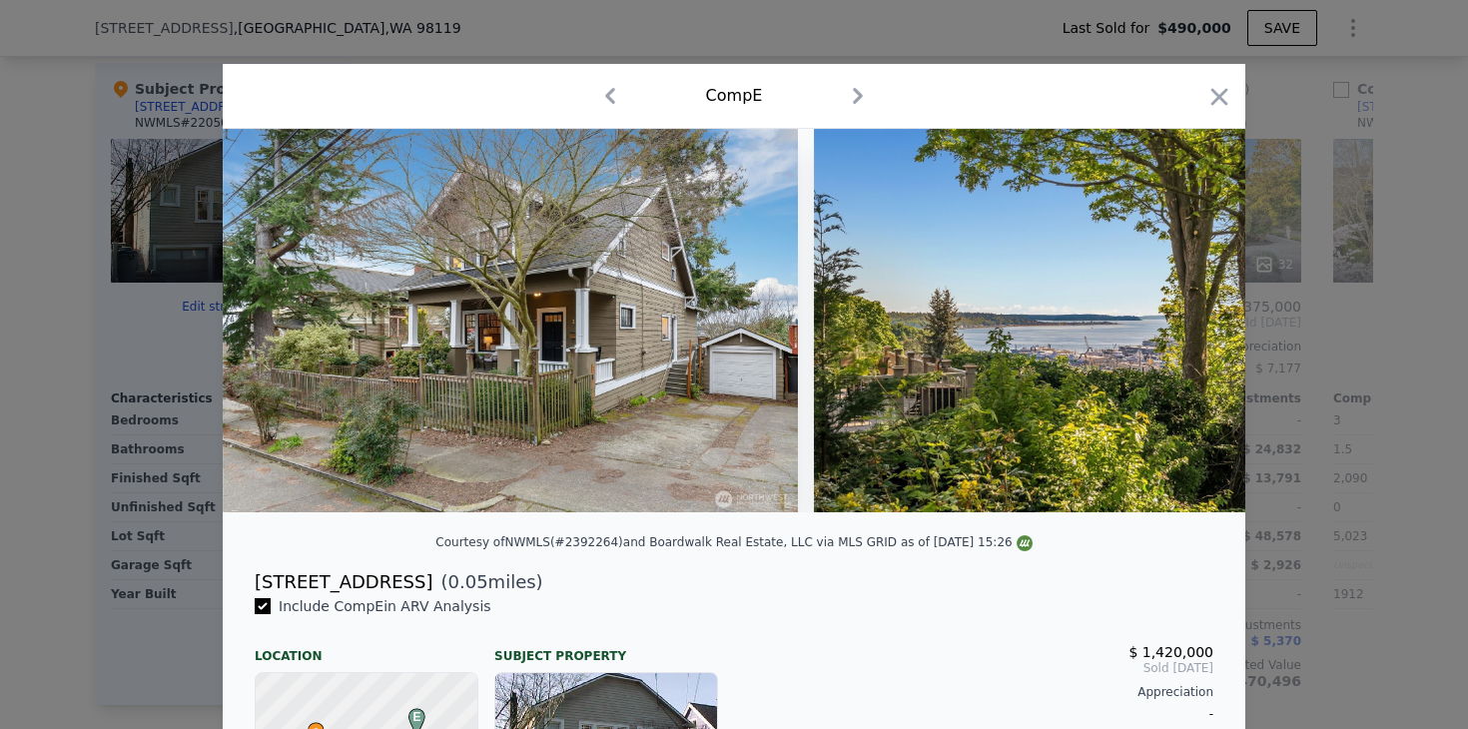
click at [855, 99] on icon "button" at bounding box center [858, 96] width 32 height 32
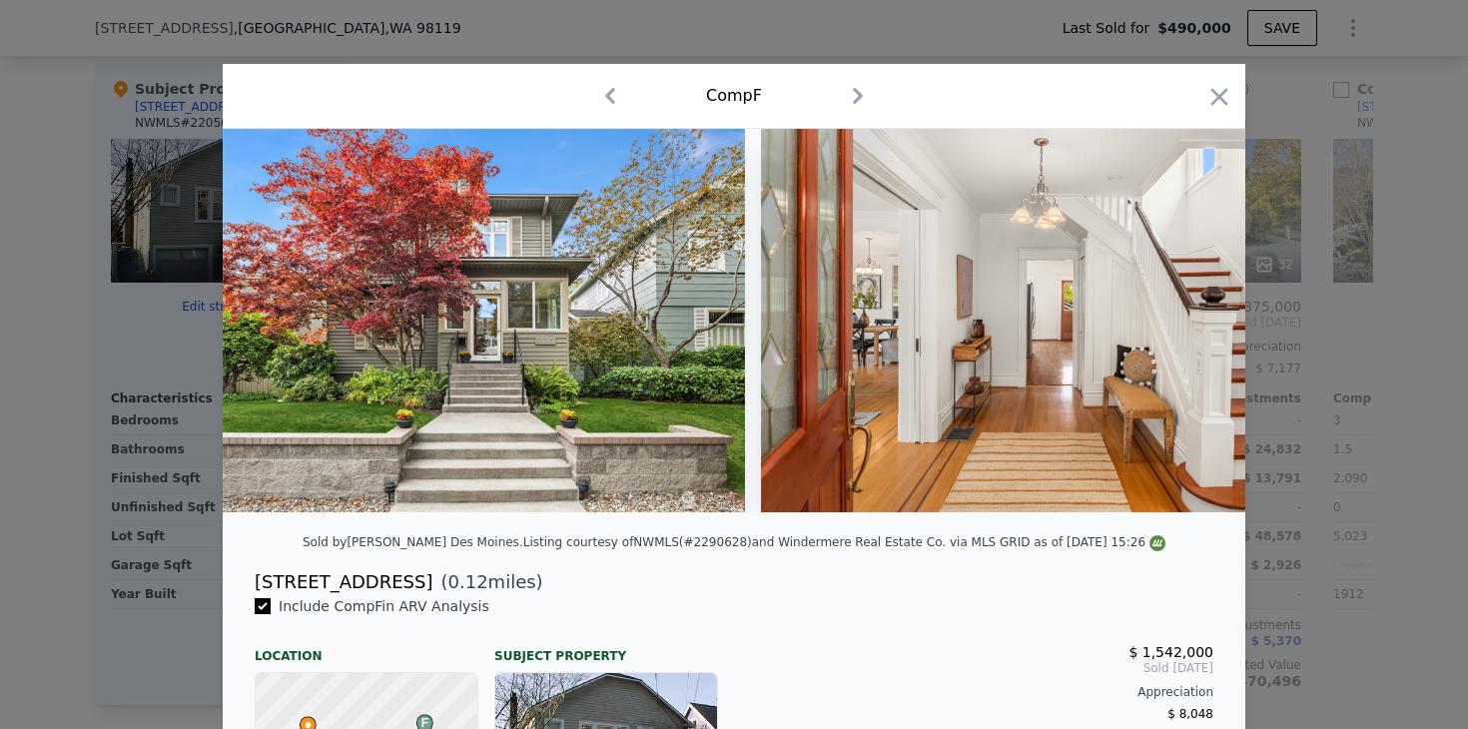
click at [612, 88] on icon "button" at bounding box center [610, 96] width 32 height 32
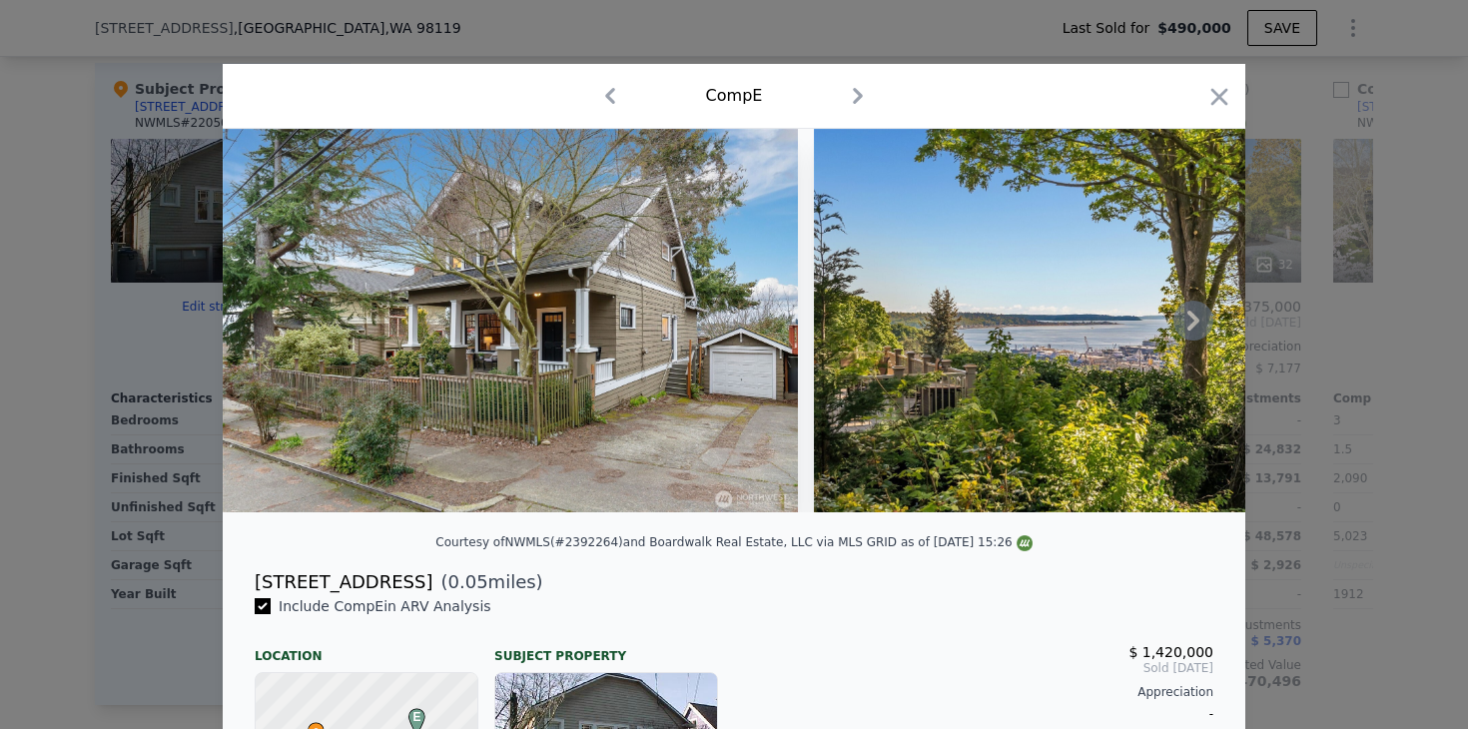
click at [1201, 318] on icon at bounding box center [1193, 321] width 40 height 40
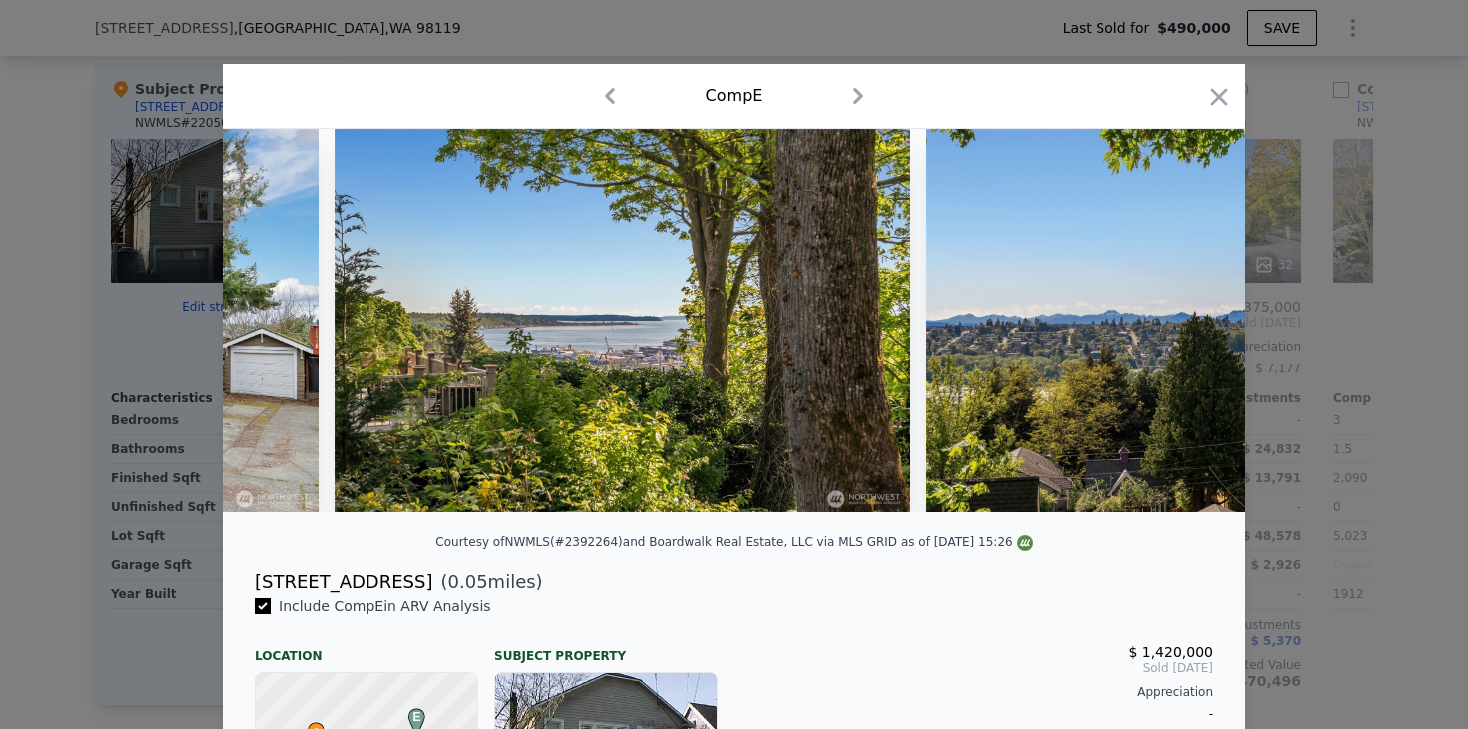
click at [1201, 318] on img at bounding box center [1214, 320] width 576 height 383
click at [1201, 318] on icon at bounding box center [1193, 321] width 40 height 40
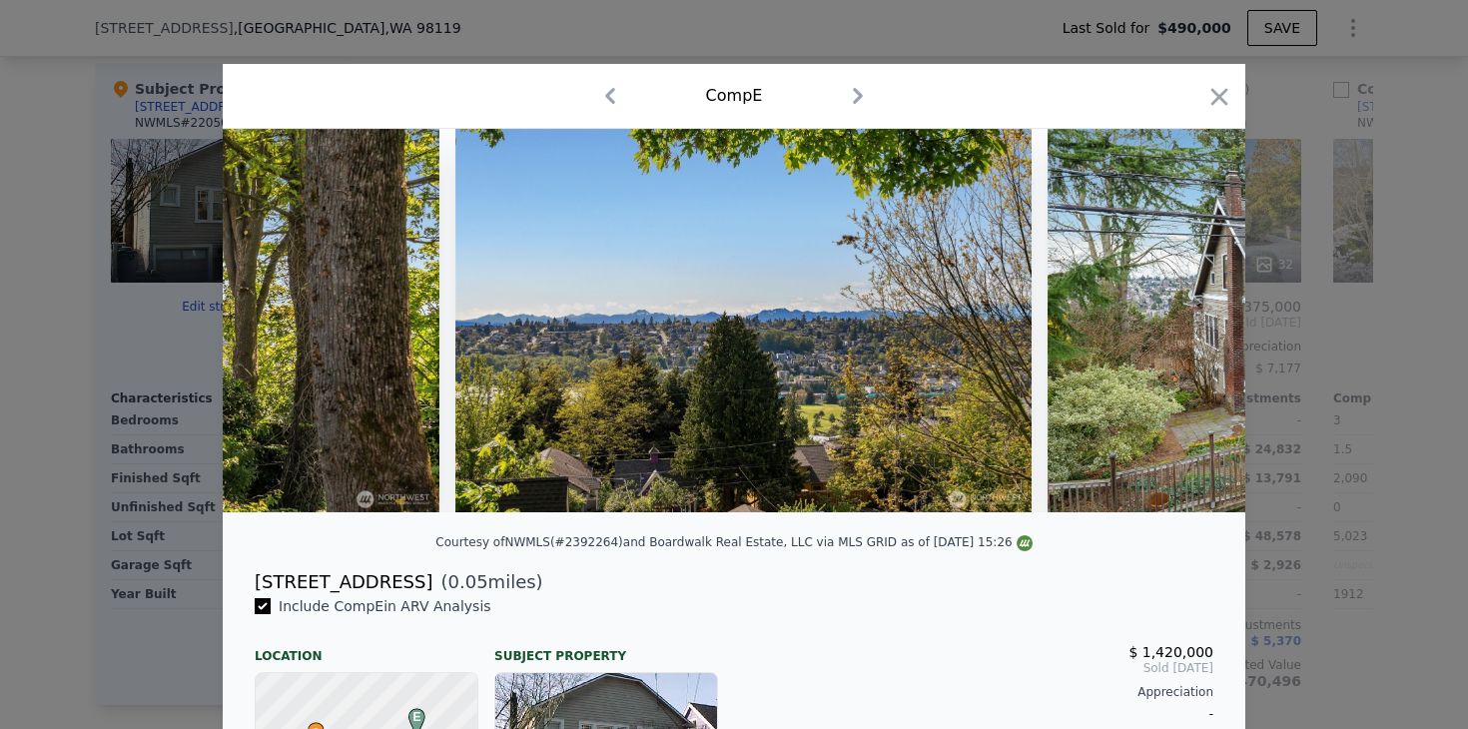
click at [1201, 318] on img at bounding box center [1334, 320] width 575 height 383
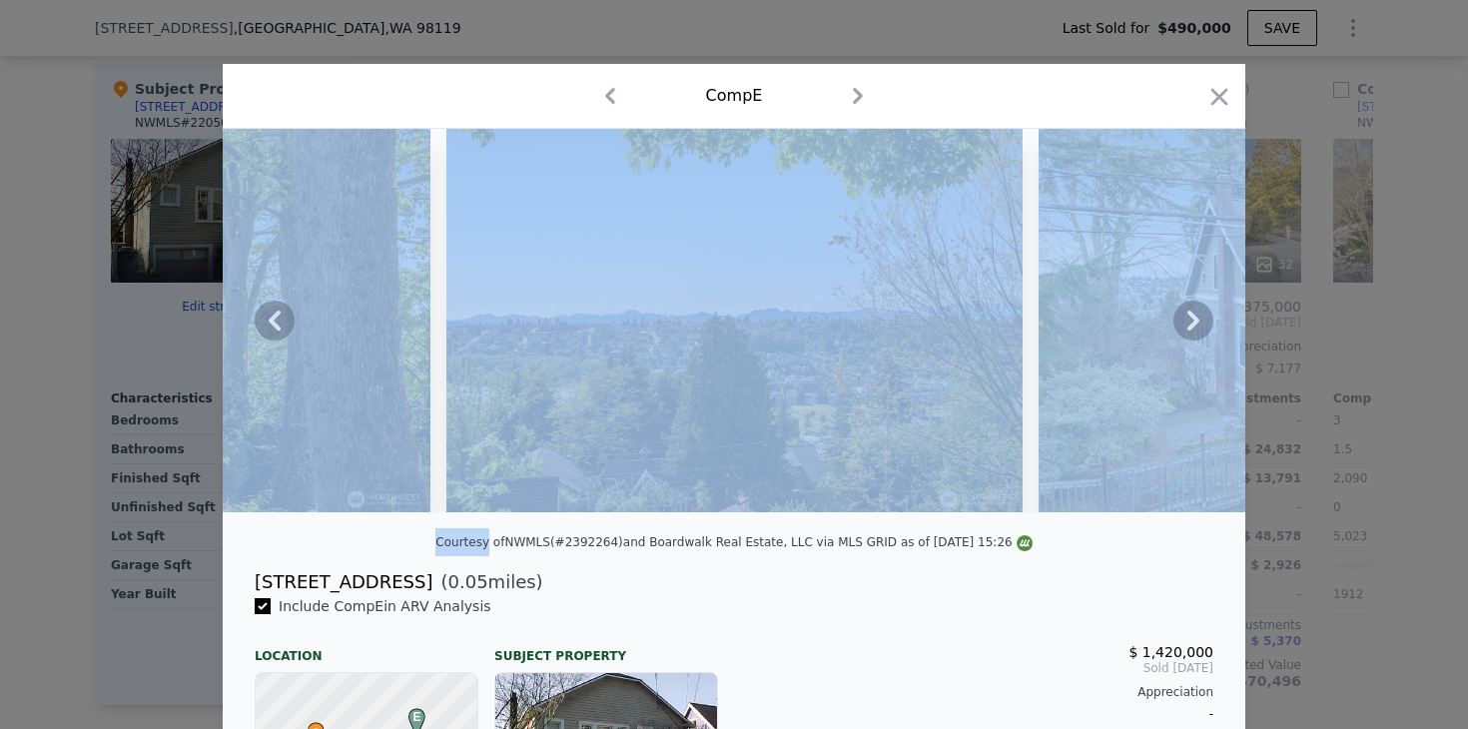
click at [1201, 318] on icon at bounding box center [1193, 321] width 40 height 40
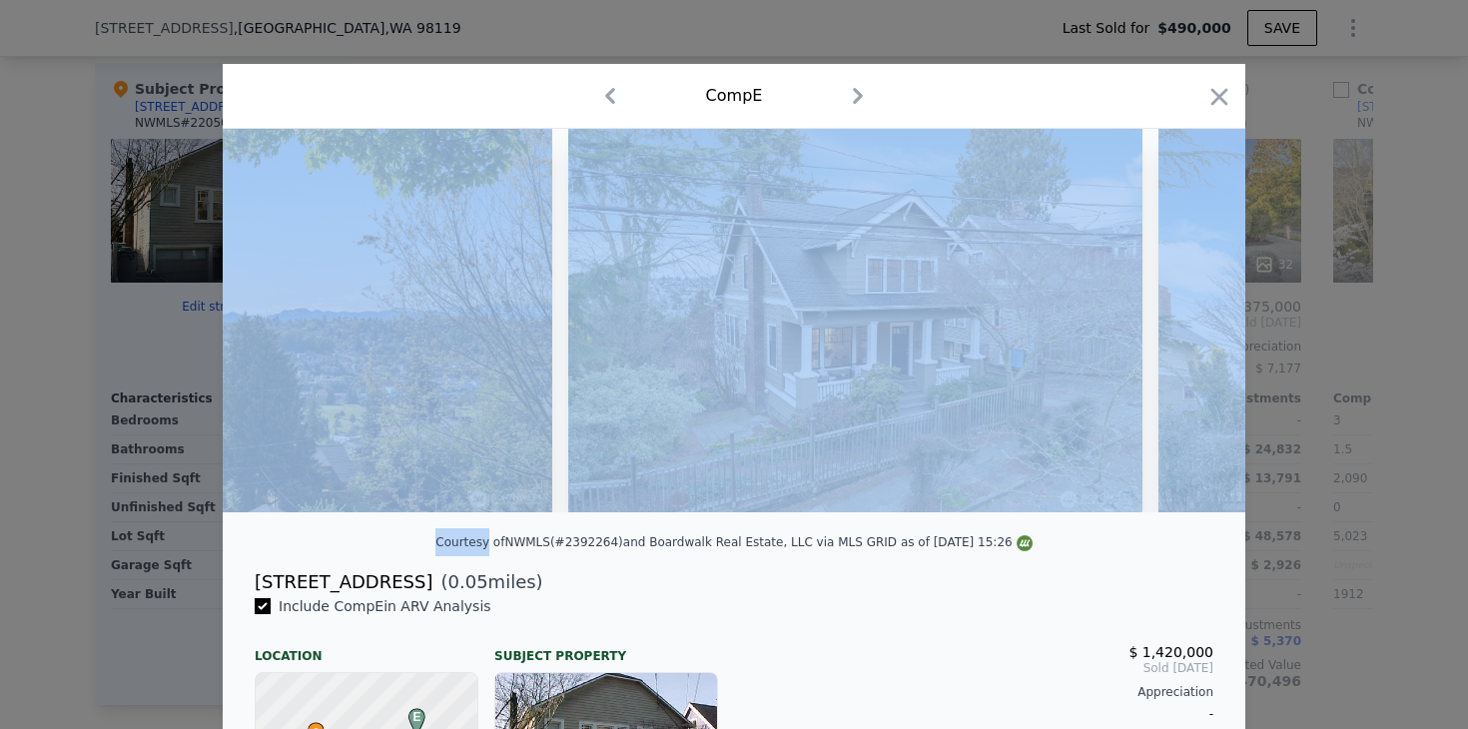
scroll to position [0, 1438]
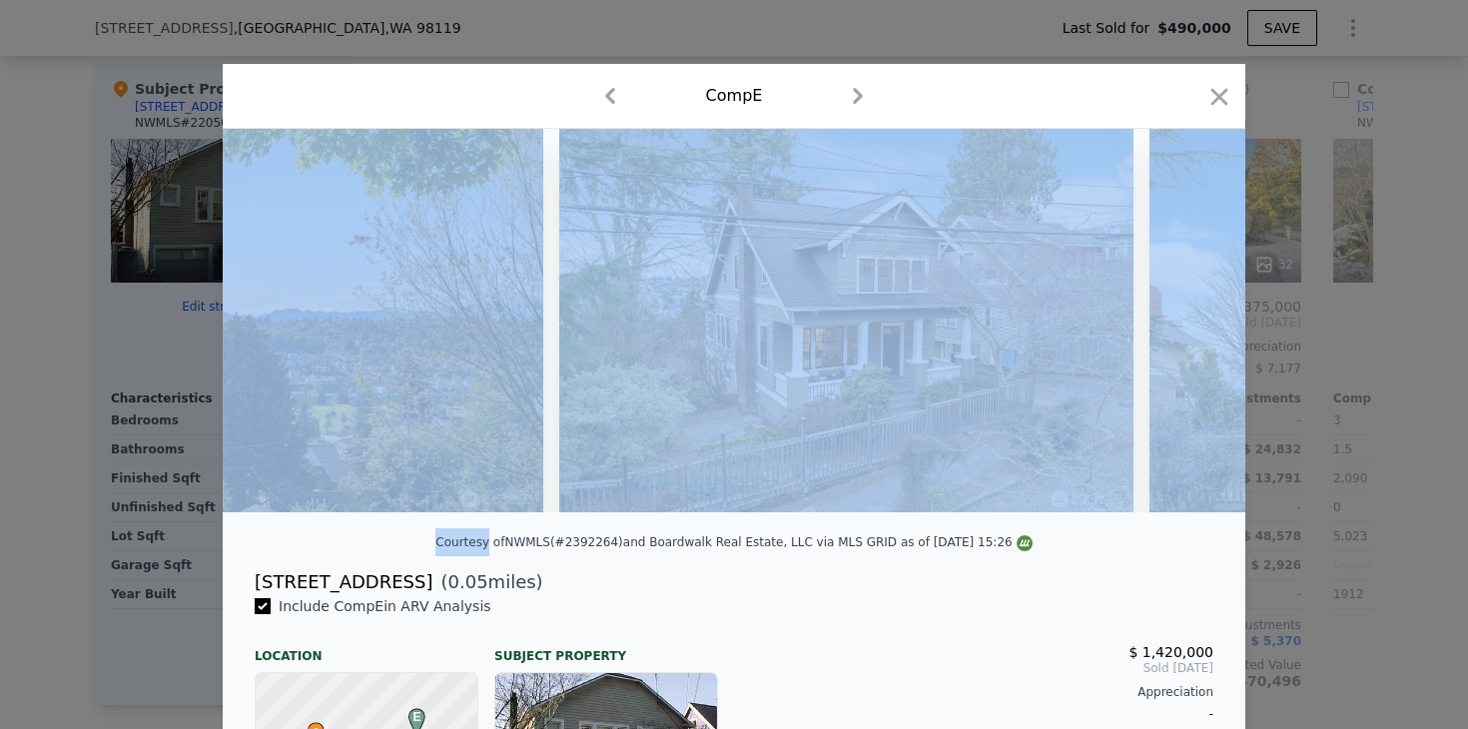
click at [1201, 318] on img at bounding box center [1436, 320] width 575 height 383
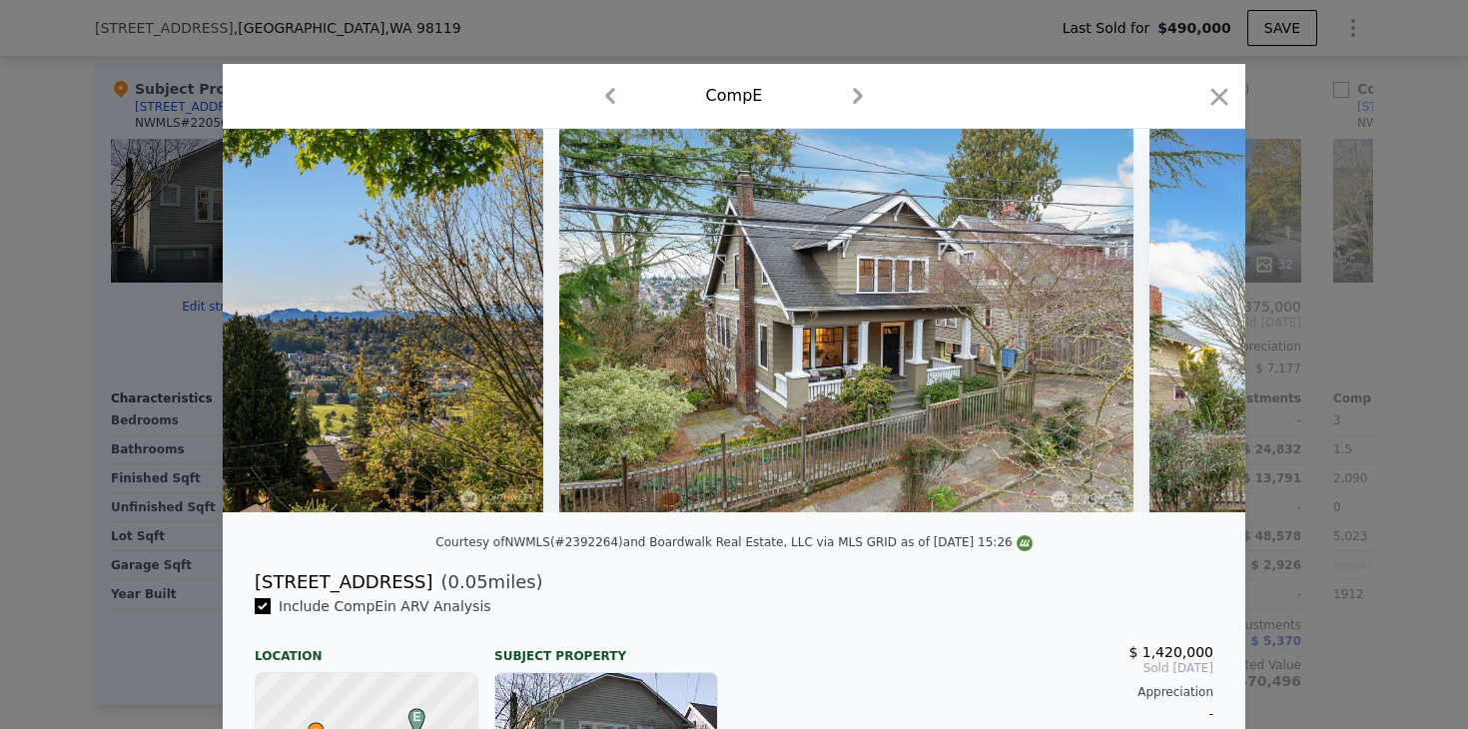
click at [1166, 551] on div "Courtesy of NWMLS (#2392264) and Boardwalk Real Estate, LLC via MLS GRID as of …" at bounding box center [734, 548] width 1022 height 40
click at [1196, 332] on icon at bounding box center [1193, 321] width 40 height 40
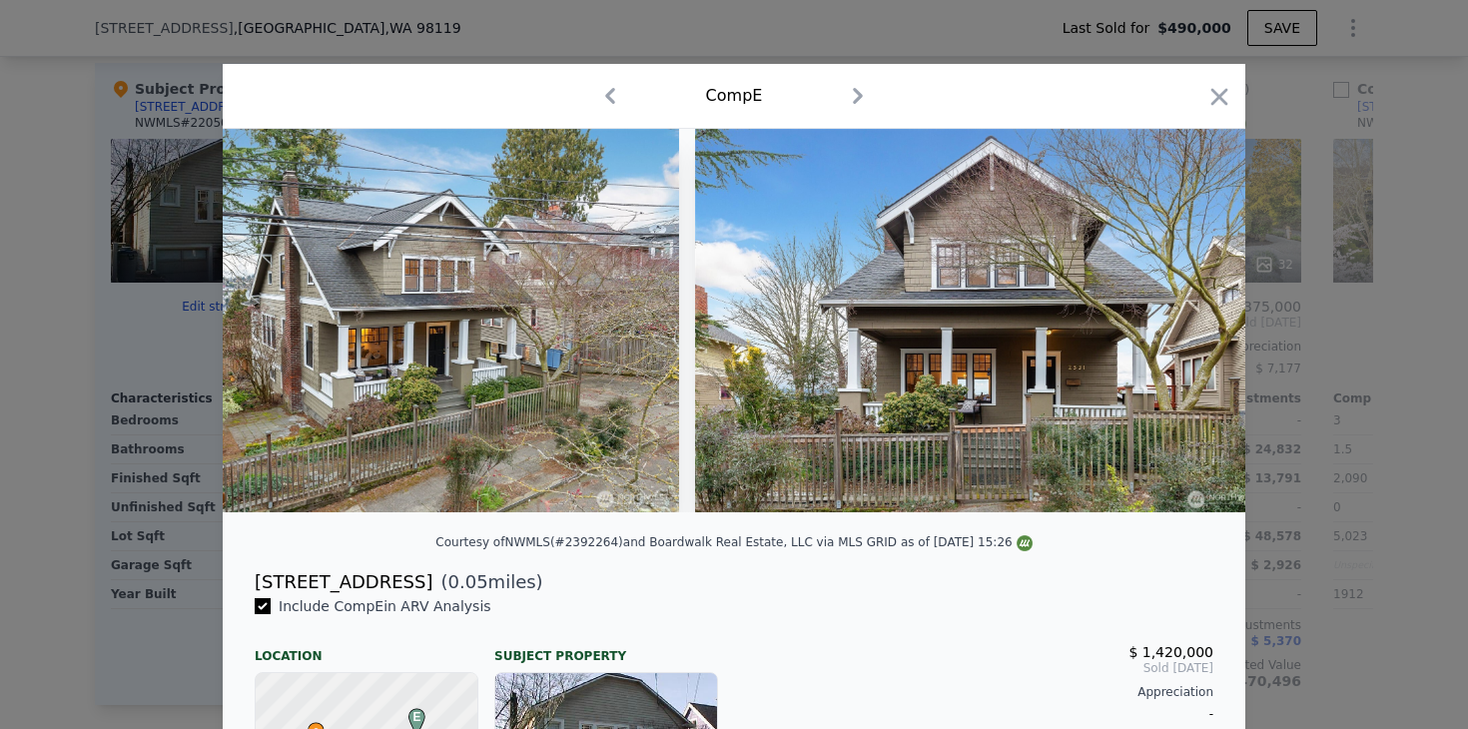
scroll to position [0, 1917]
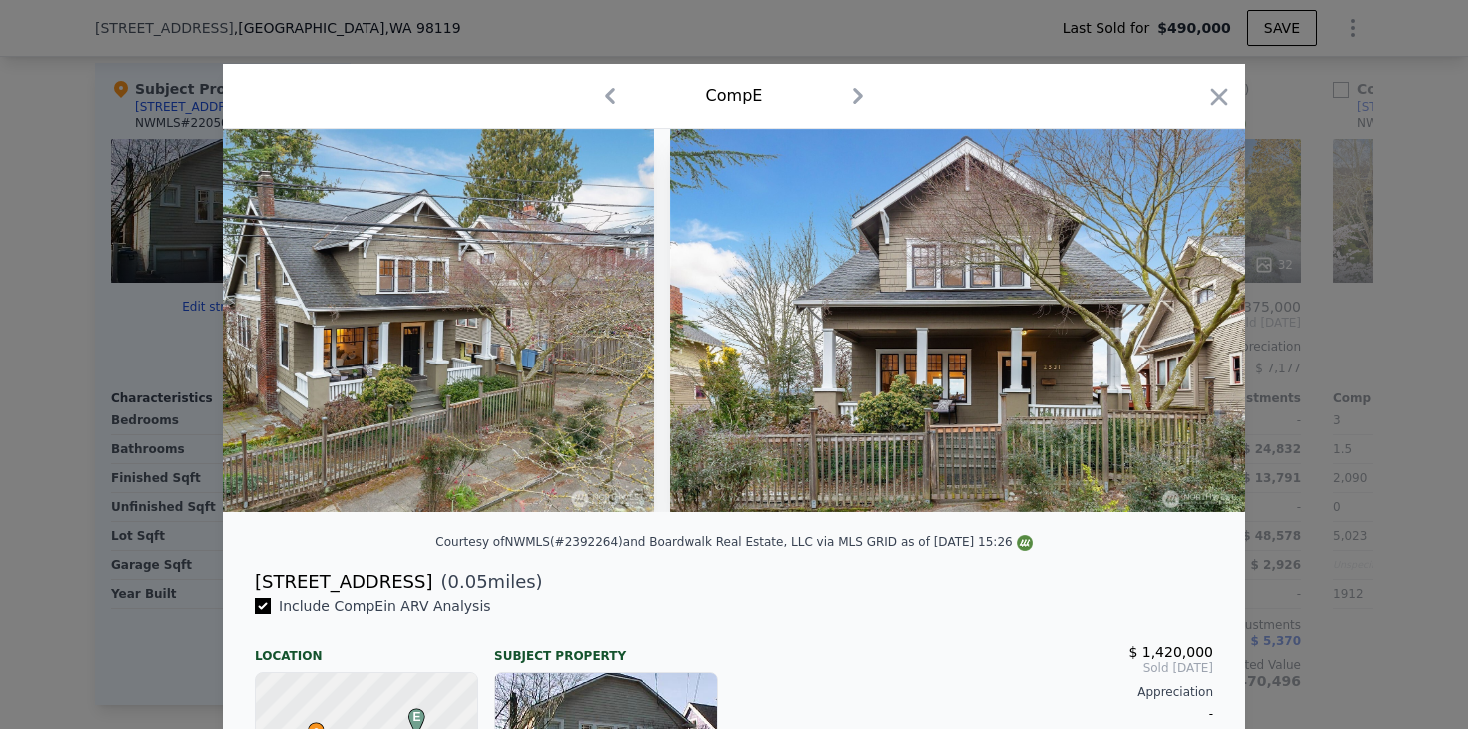
click at [1196, 332] on div at bounding box center [734, 320] width 1022 height 383
click at [1196, 328] on icon at bounding box center [1193, 321] width 40 height 40
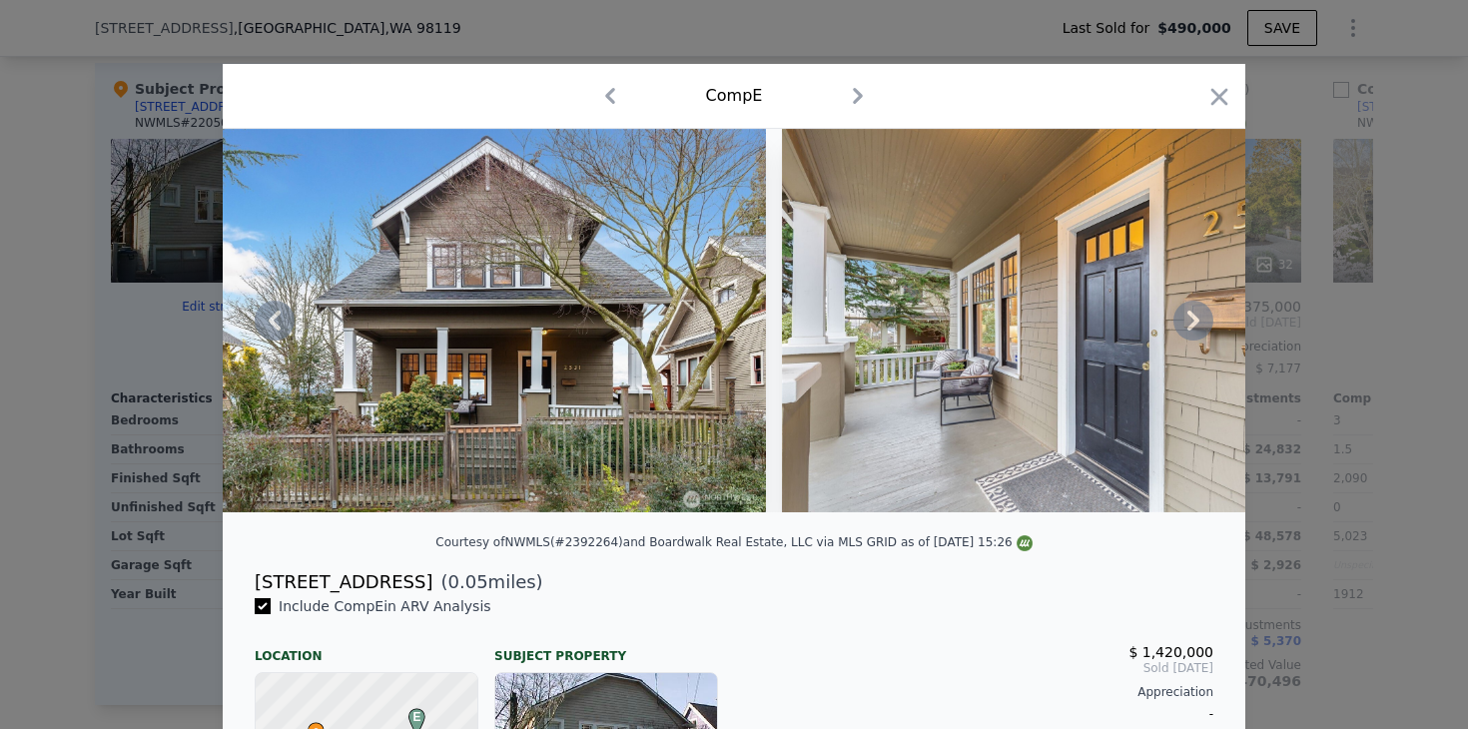
click at [1196, 326] on icon at bounding box center [1193, 321] width 40 height 40
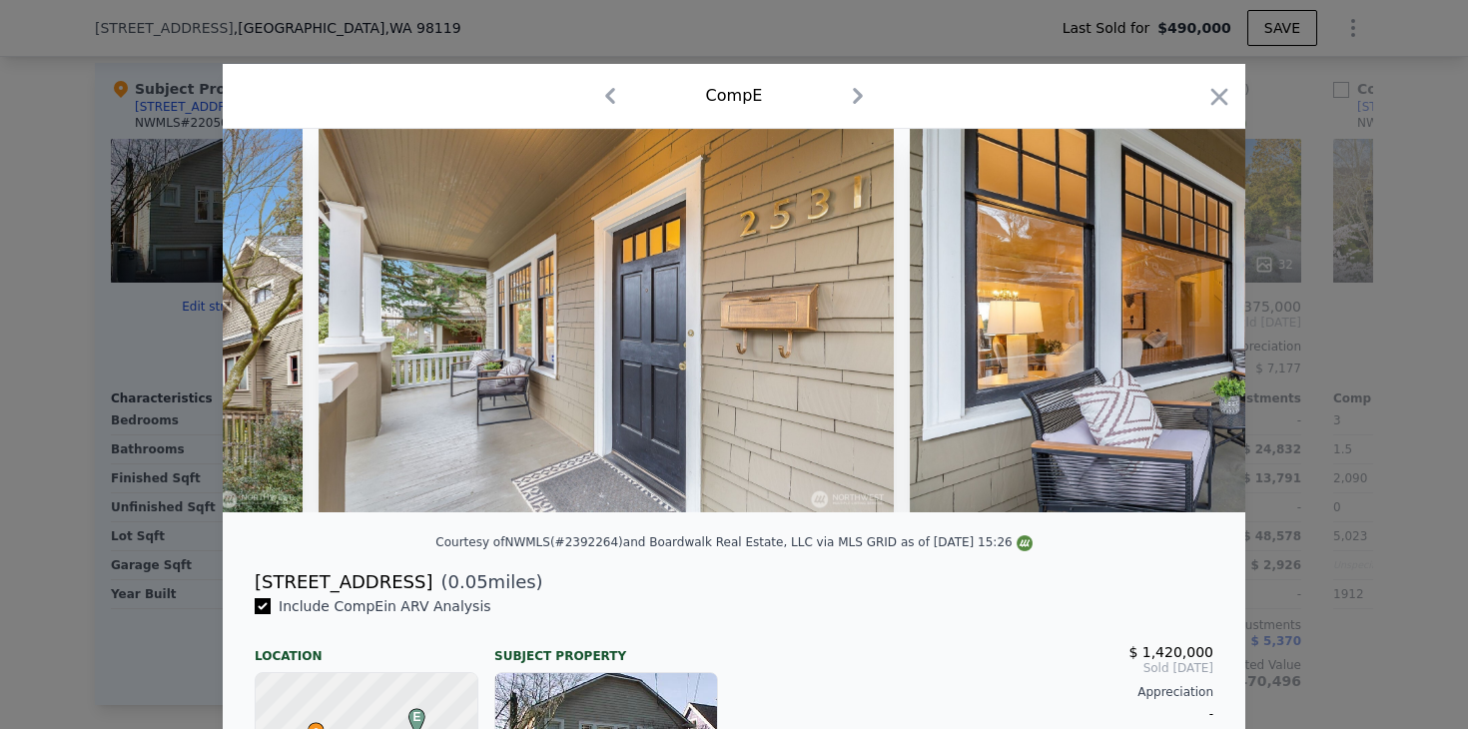
scroll to position [0, 2876]
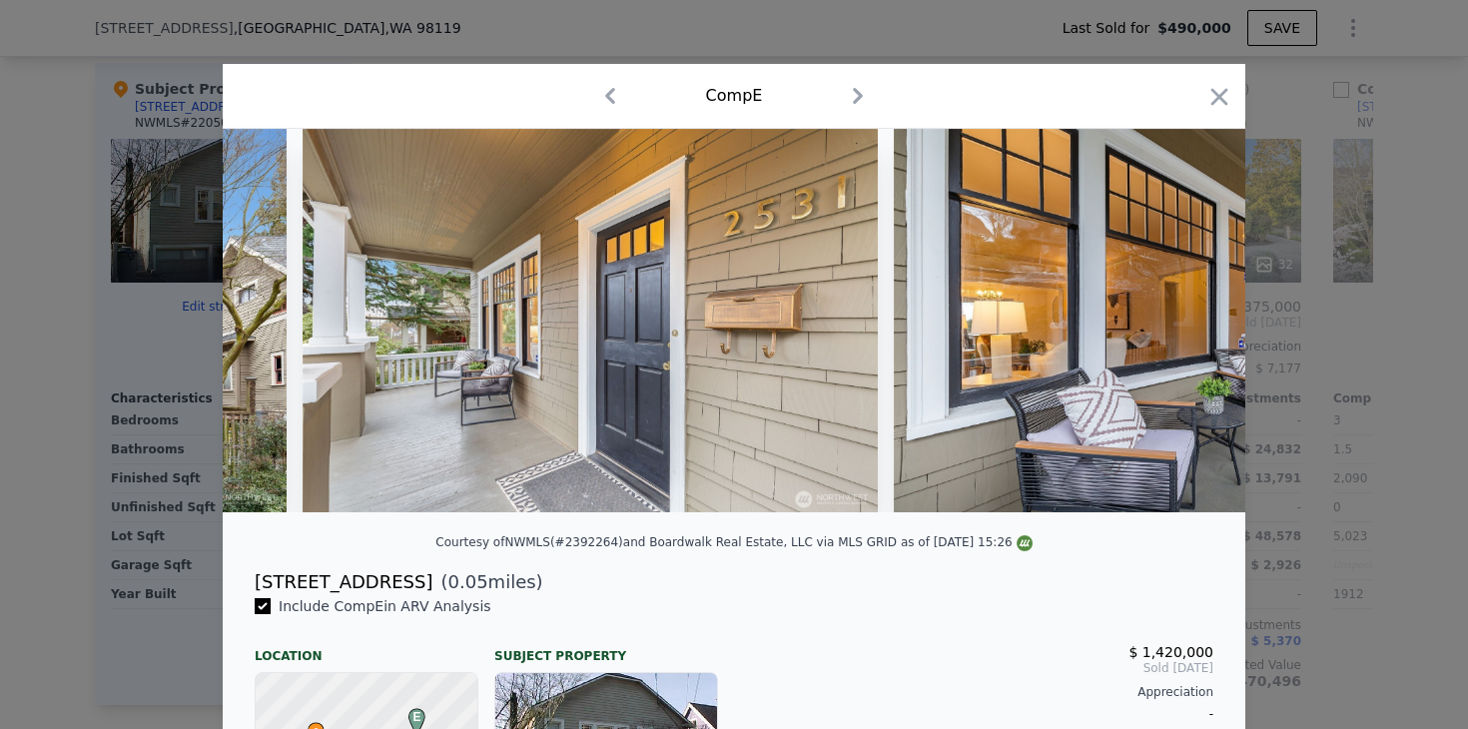
click at [1196, 325] on img at bounding box center [1181, 320] width 575 height 383
click at [1190, 307] on icon at bounding box center [1193, 321] width 40 height 40
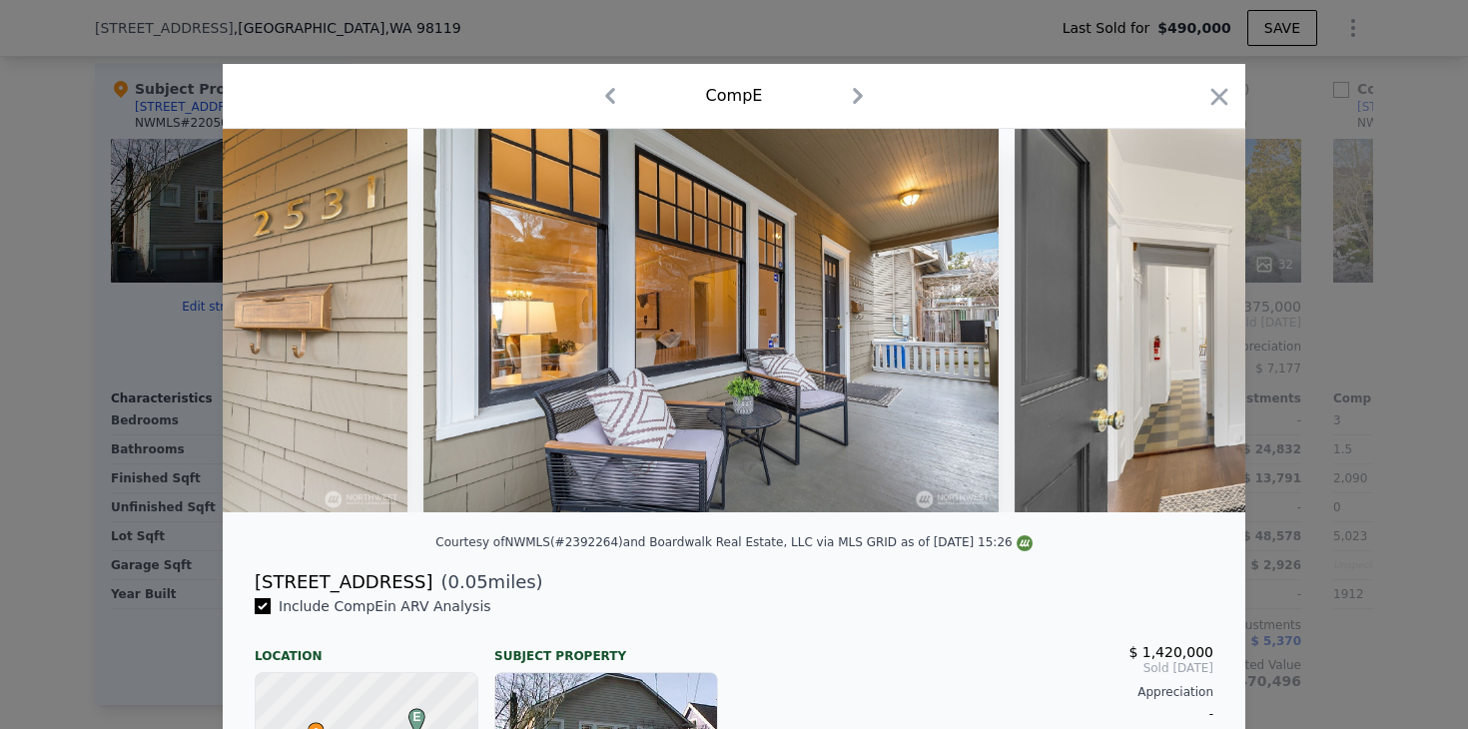
scroll to position [0, 3355]
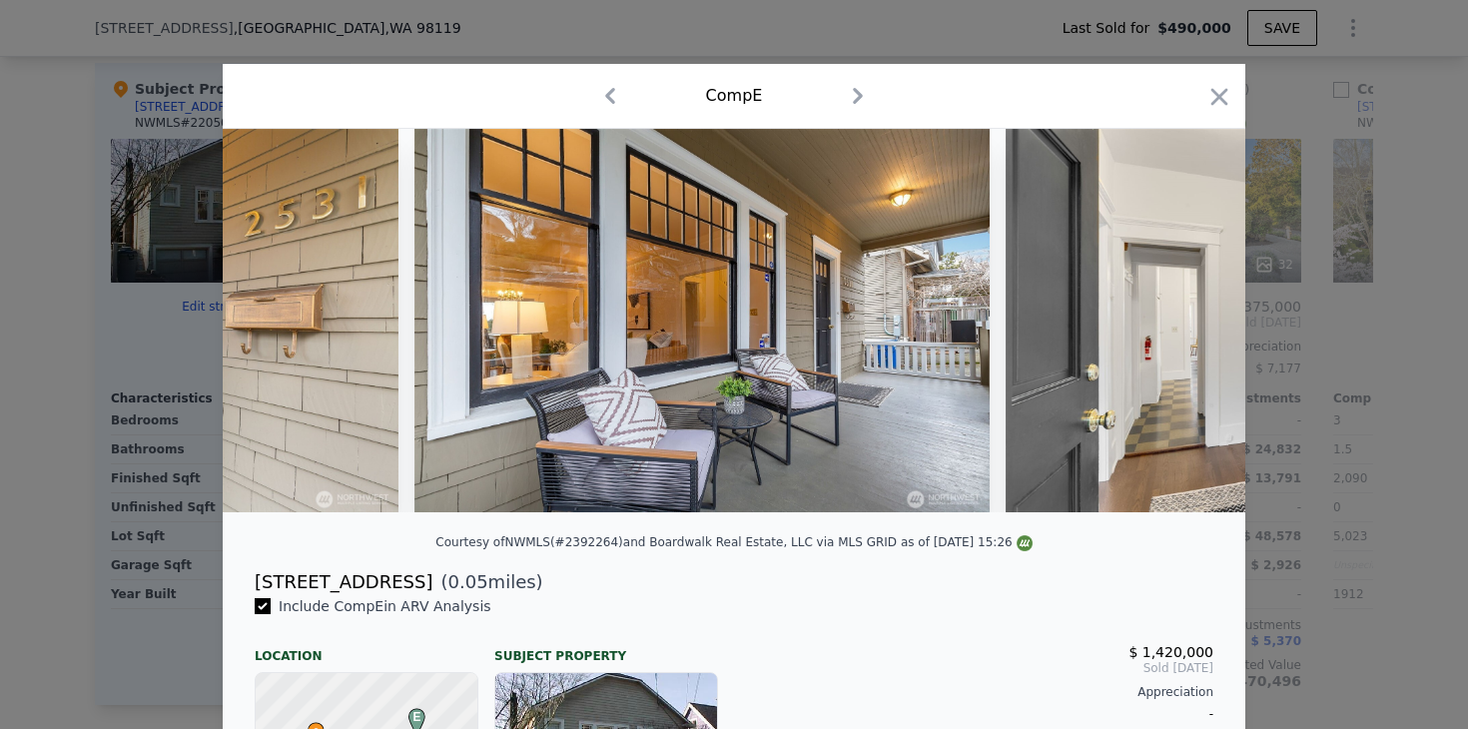
click at [1194, 311] on div at bounding box center [734, 320] width 1022 height 383
click at [1194, 312] on icon at bounding box center [1193, 321] width 40 height 40
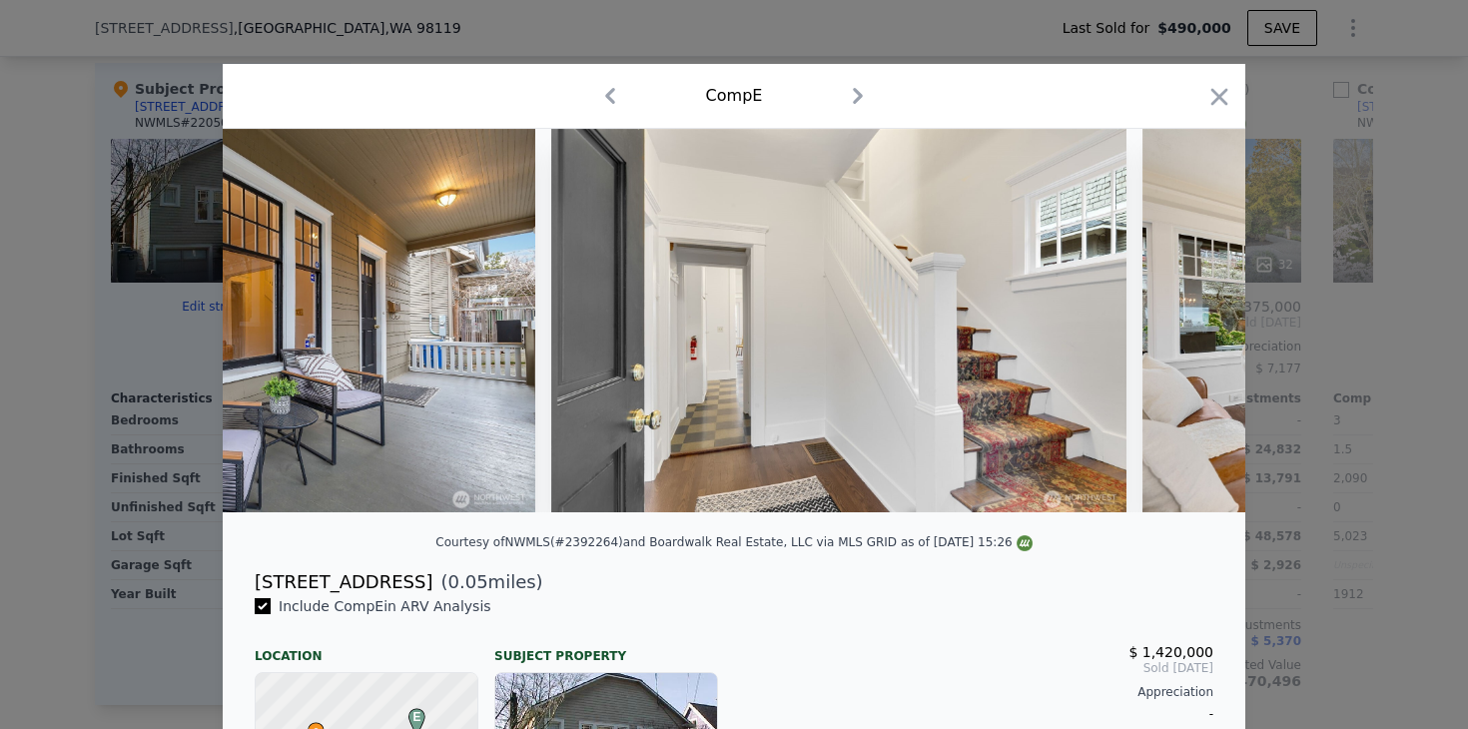
scroll to position [0, 3834]
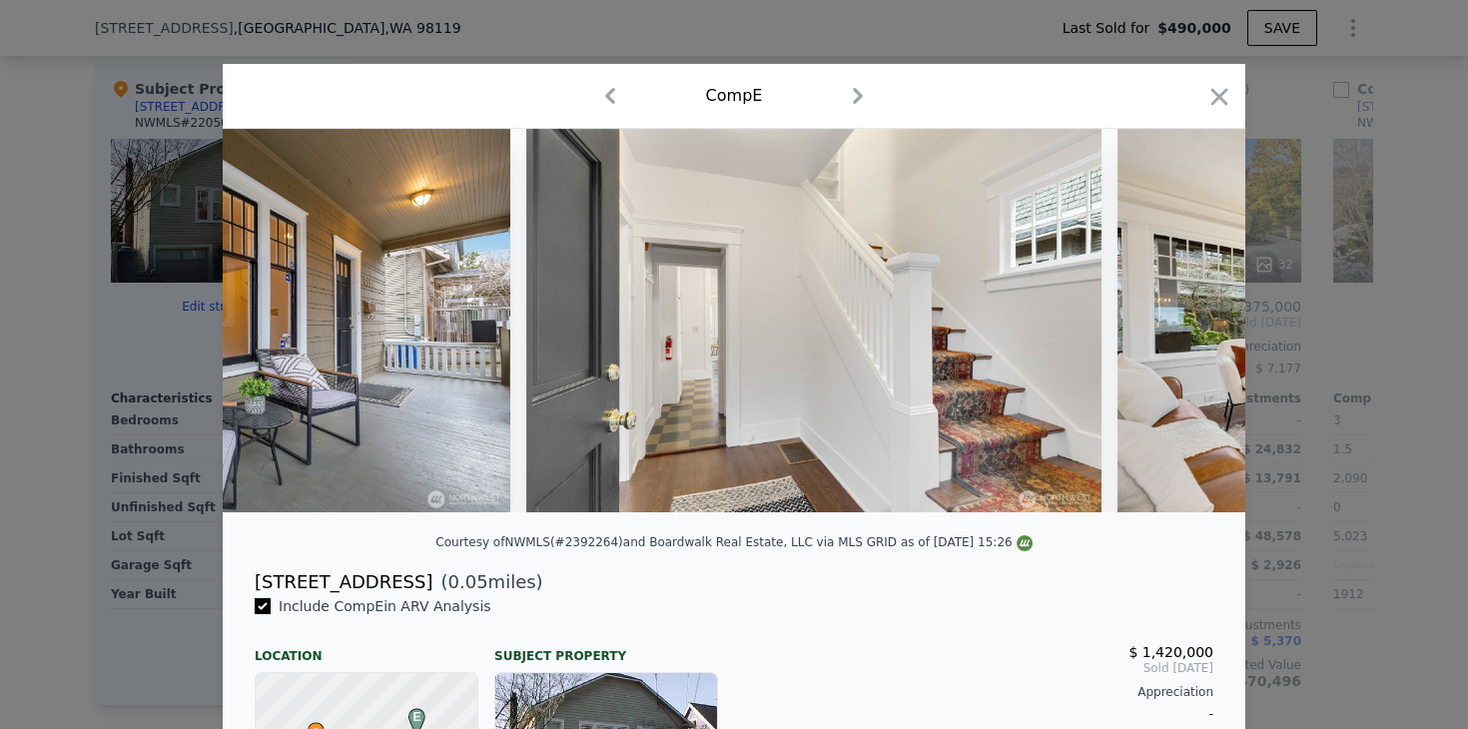
click at [1194, 312] on img at bounding box center [1404, 320] width 575 height 383
click at [1194, 312] on icon at bounding box center [1193, 321] width 40 height 40
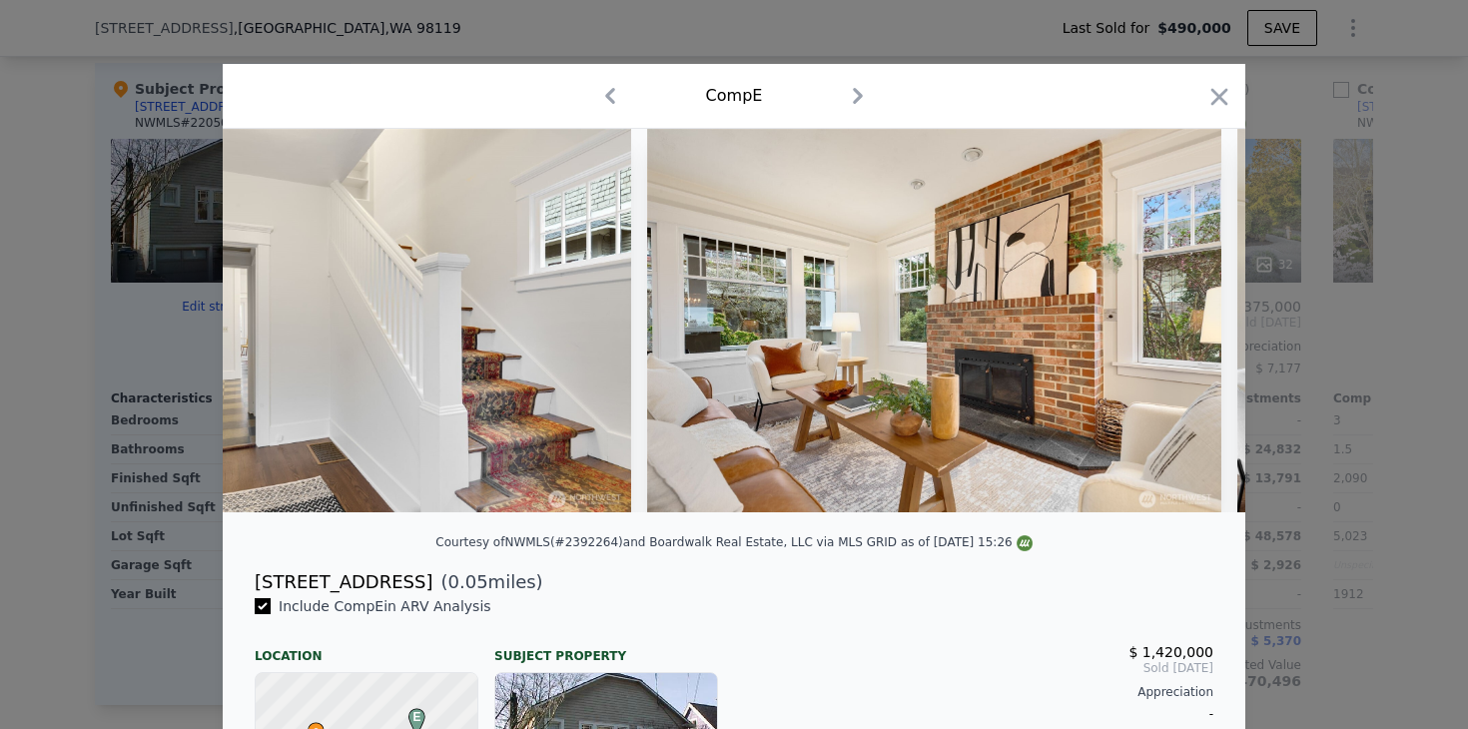
scroll to position [0, 4314]
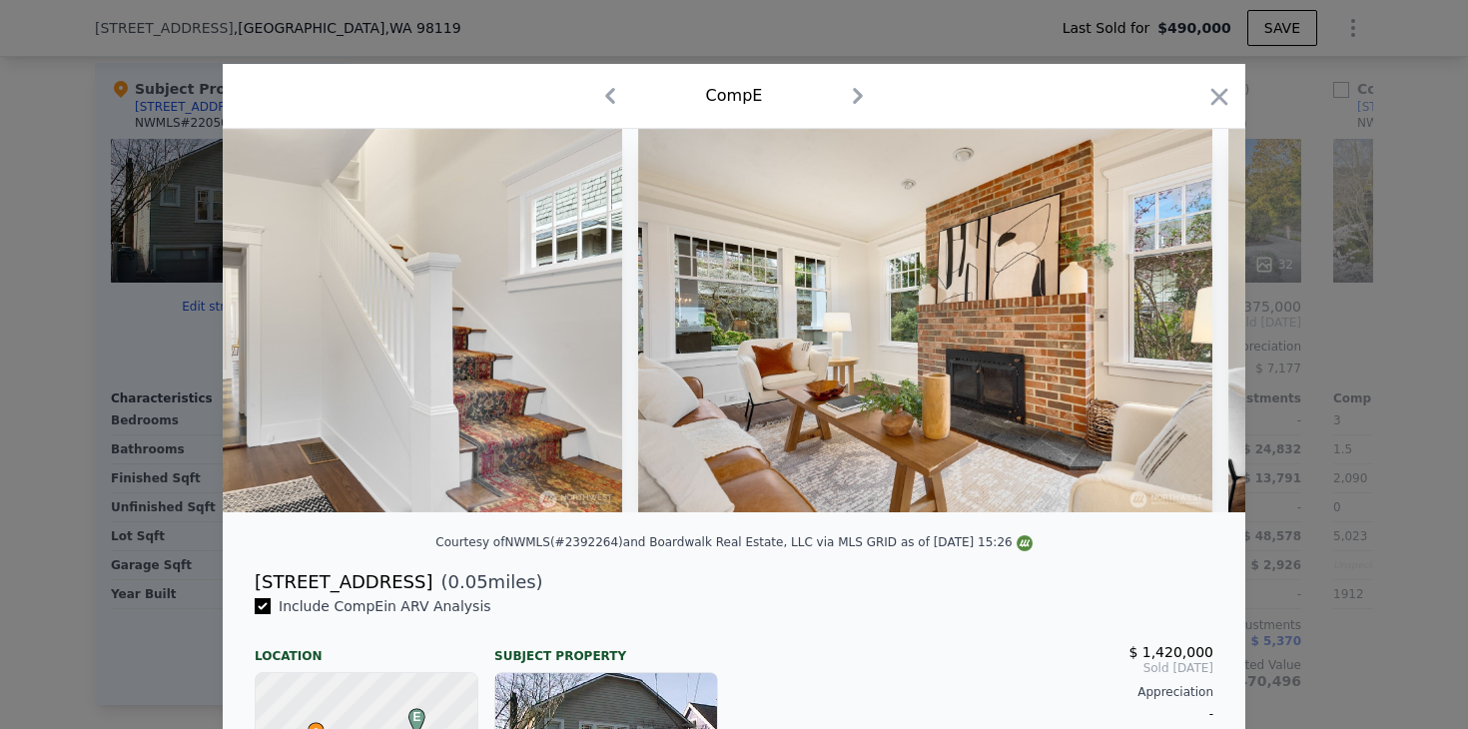
click at [1194, 312] on div at bounding box center [734, 320] width 1022 height 383
click at [1194, 312] on icon at bounding box center [1193, 321] width 40 height 40
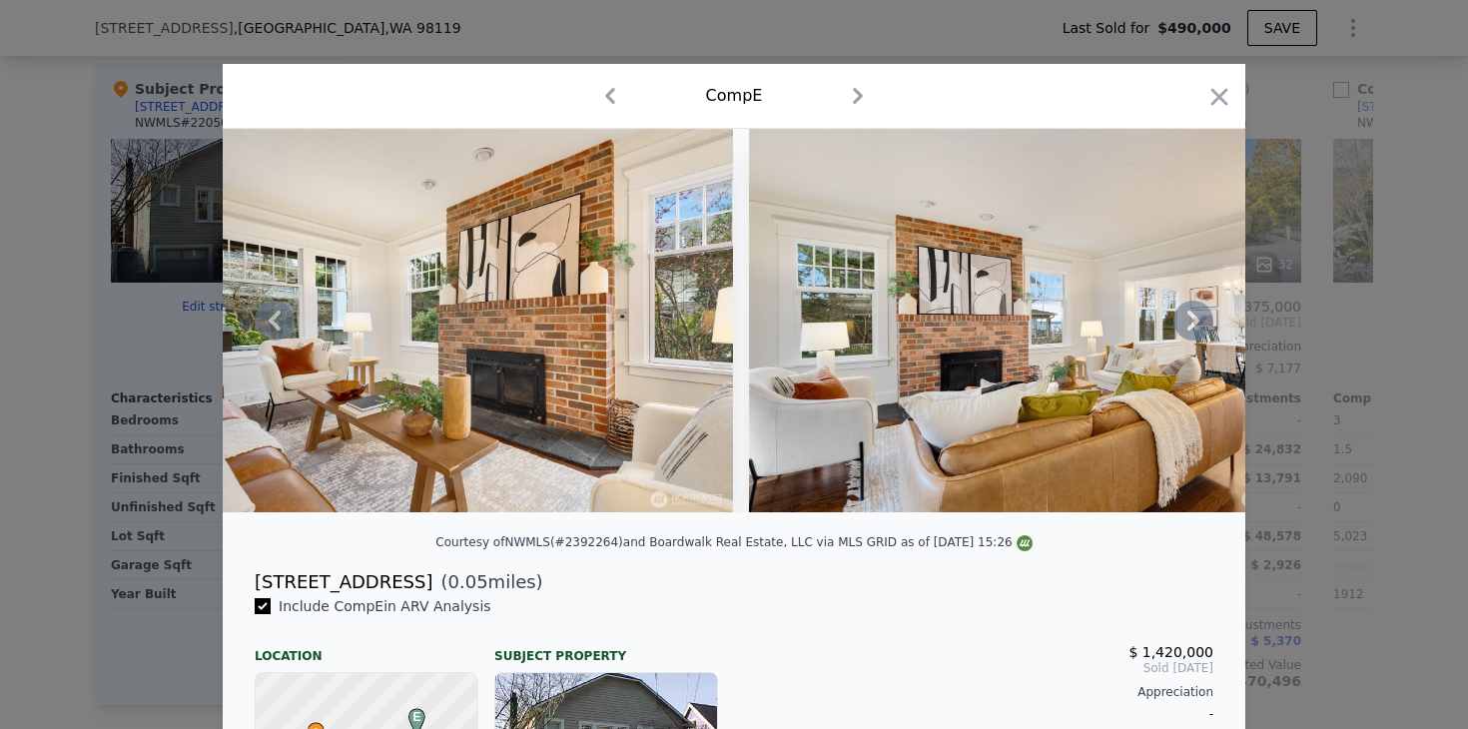
click at [1194, 311] on icon at bounding box center [1193, 321] width 40 height 40
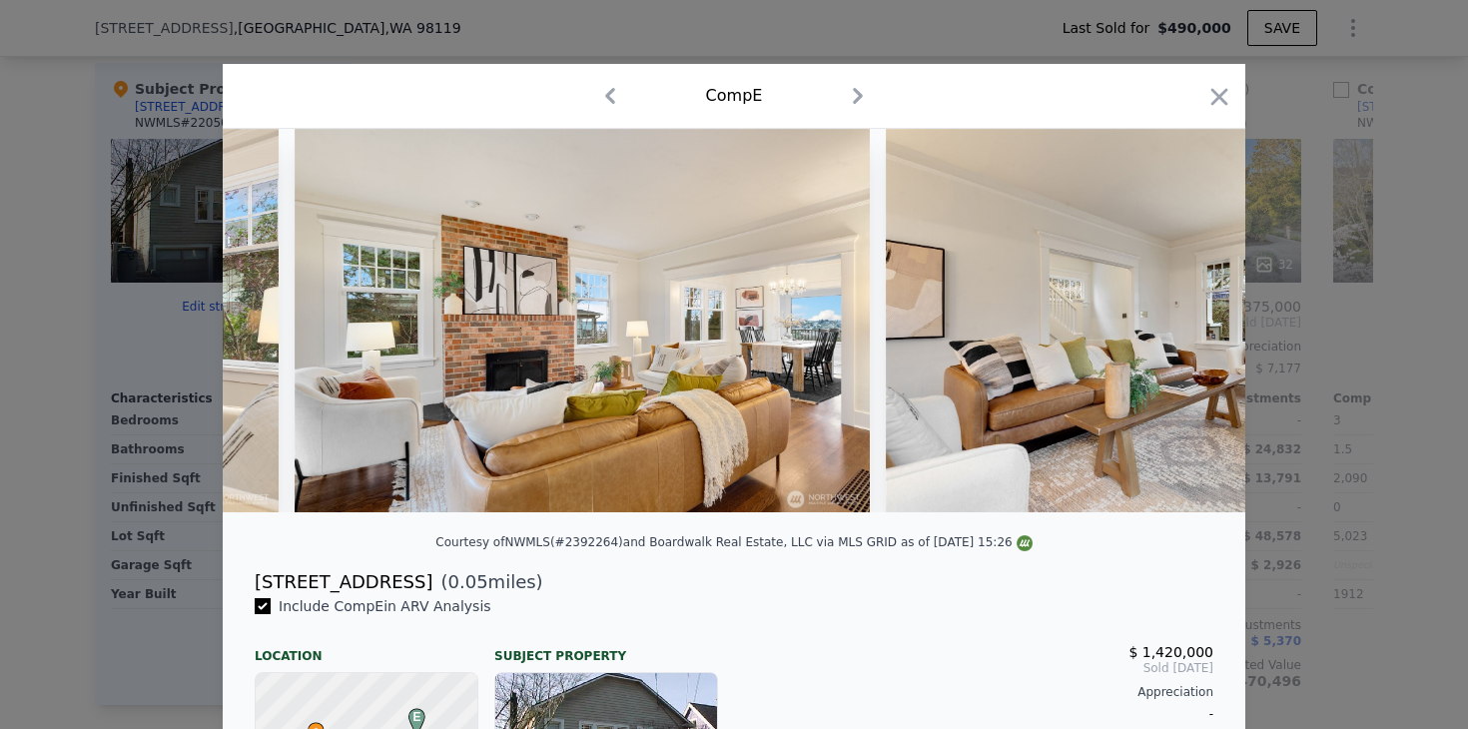
scroll to position [0, 5272]
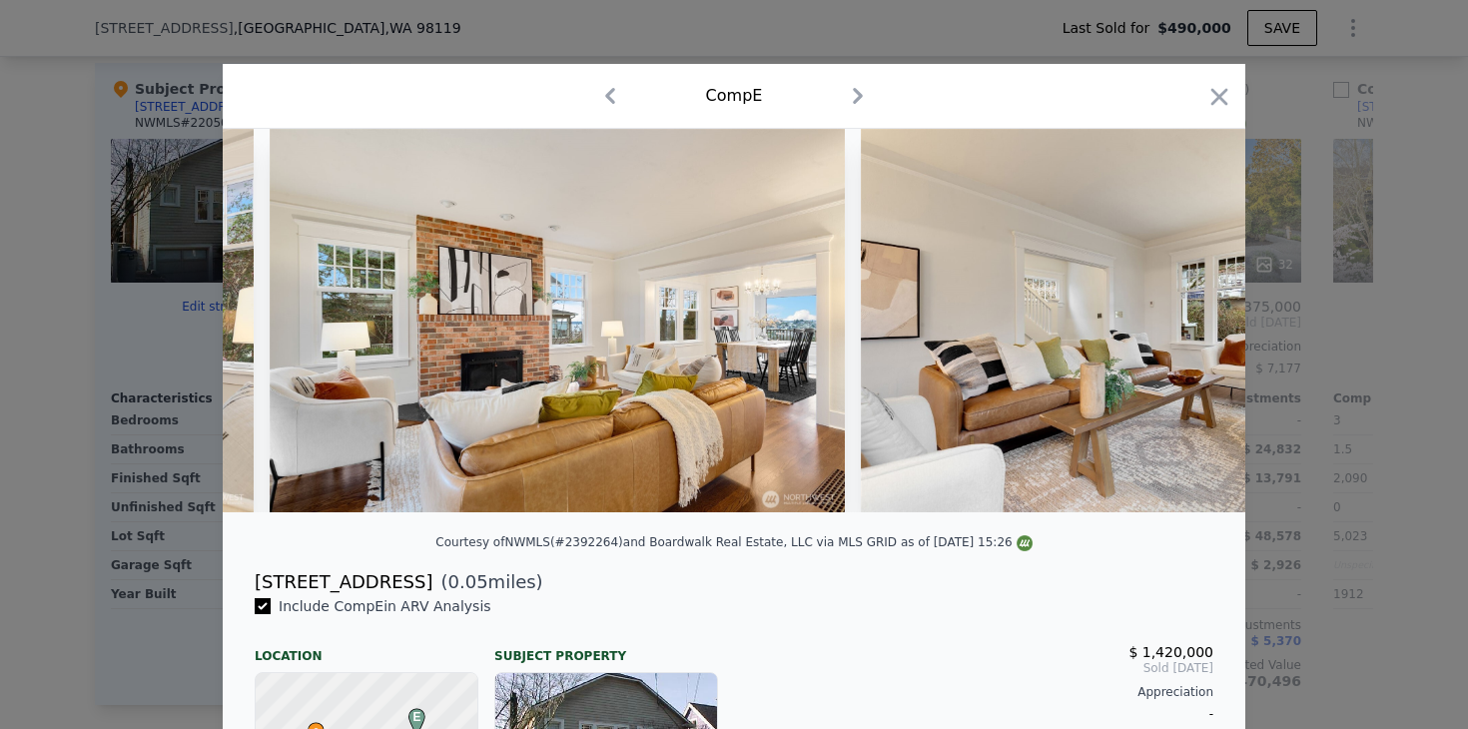
click at [1194, 311] on div at bounding box center [734, 320] width 1022 height 383
click at [1194, 311] on icon at bounding box center [1193, 321] width 40 height 40
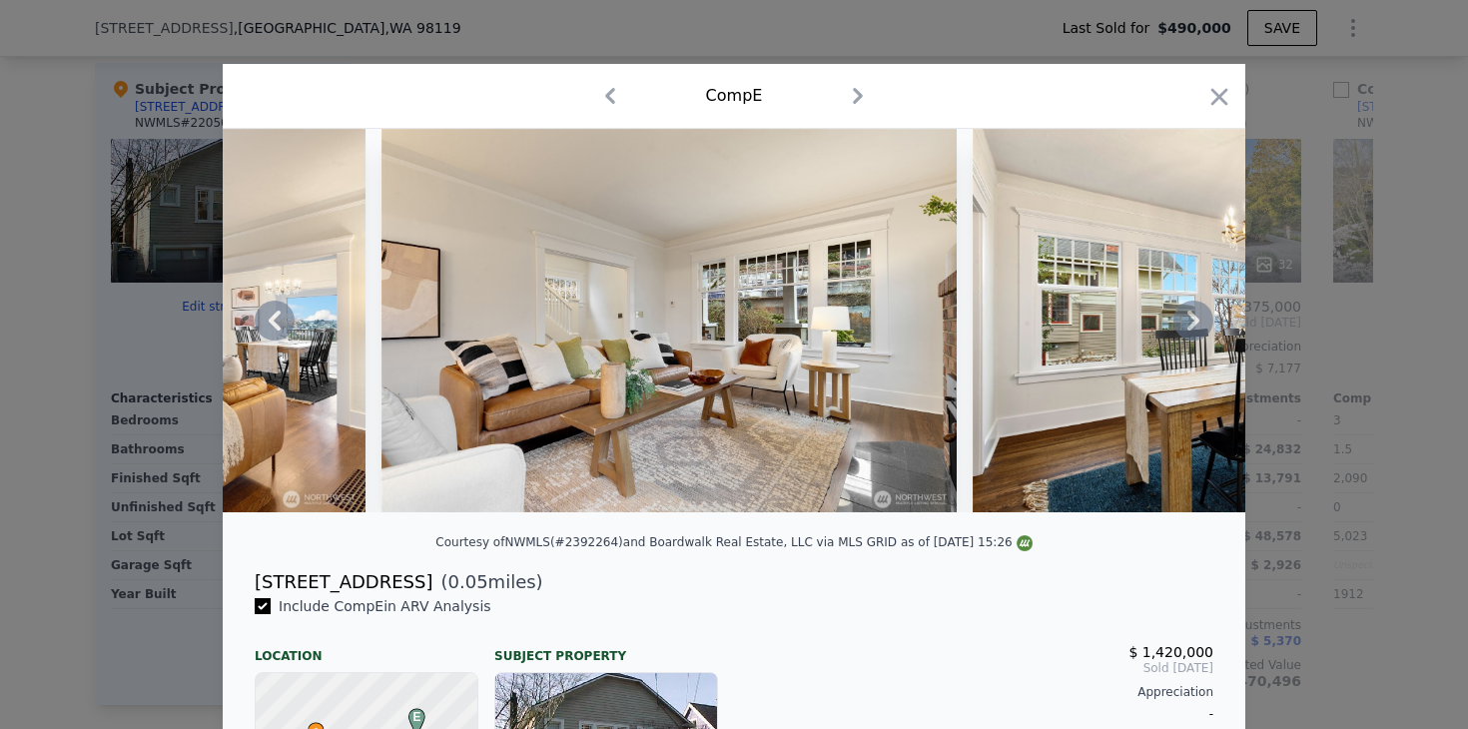
click at [1195, 310] on icon at bounding box center [1193, 321] width 40 height 40
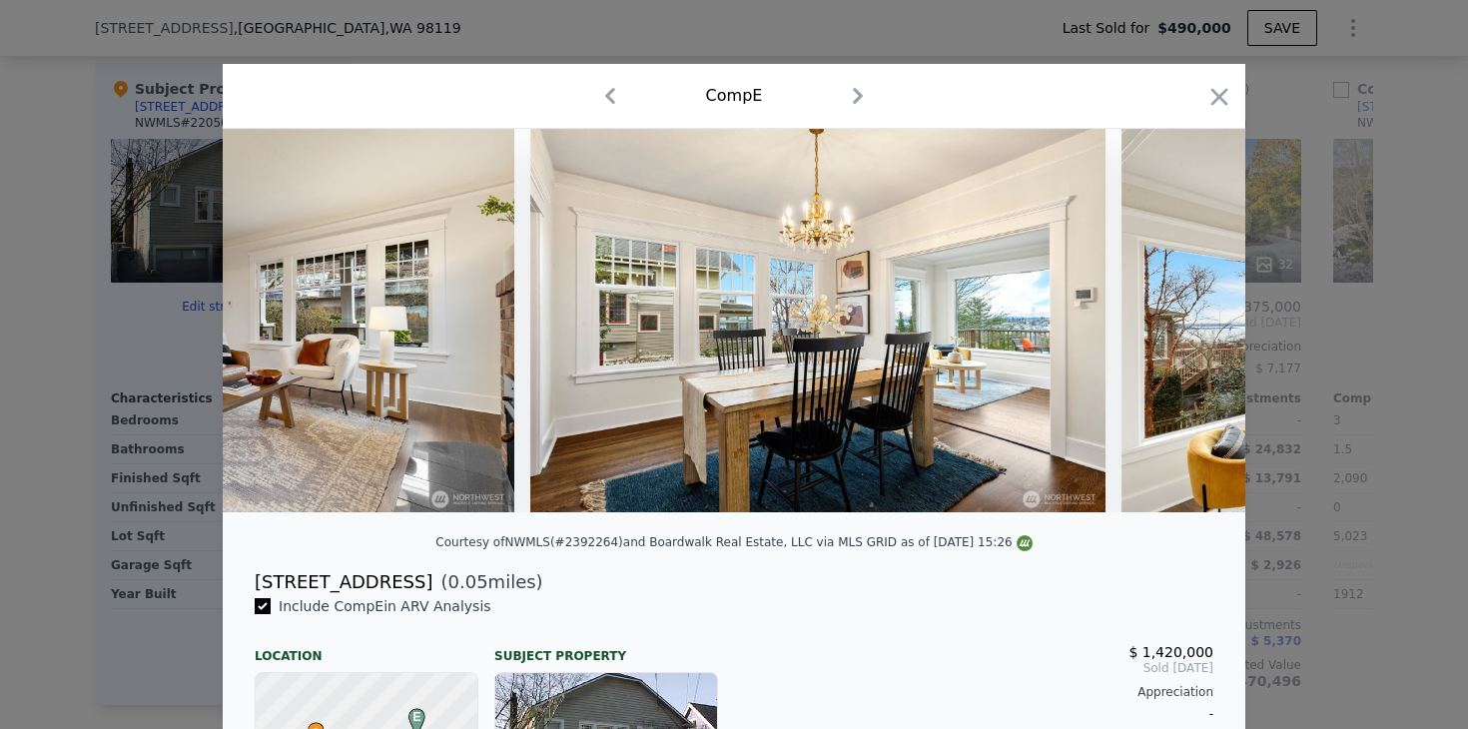
scroll to position [0, 6231]
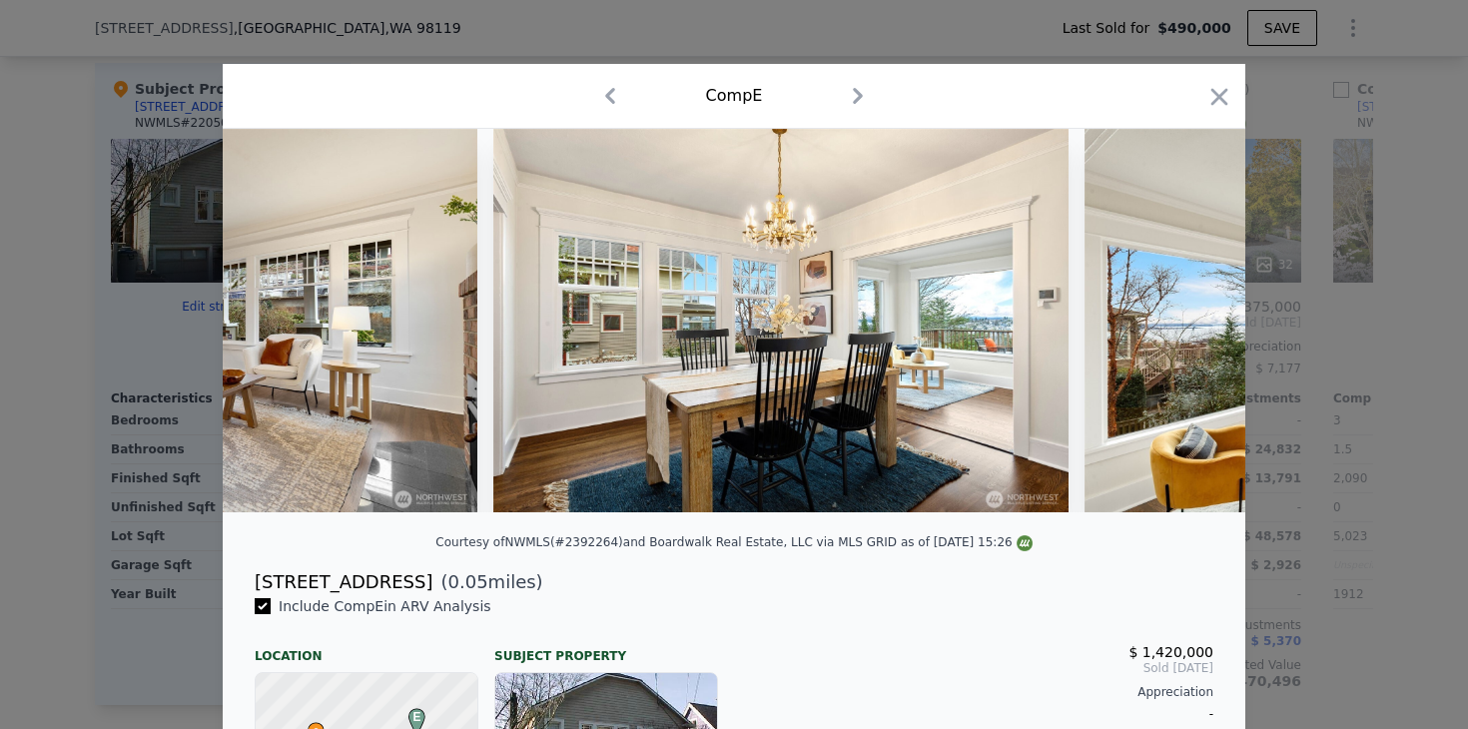
click at [1196, 310] on img at bounding box center [1371, 320] width 575 height 383
click at [1196, 310] on icon at bounding box center [1193, 321] width 40 height 40
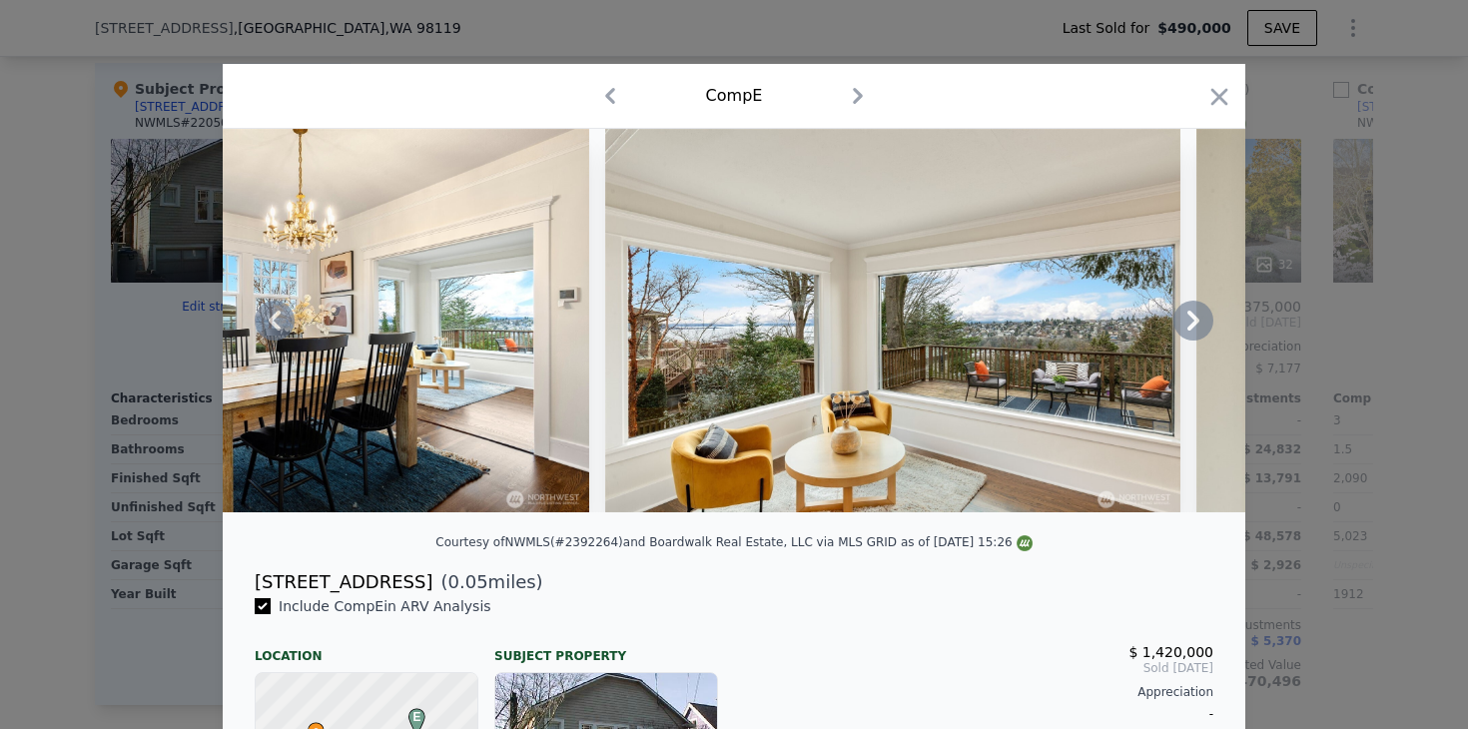
click at [1195, 318] on icon at bounding box center [1193, 321] width 12 height 20
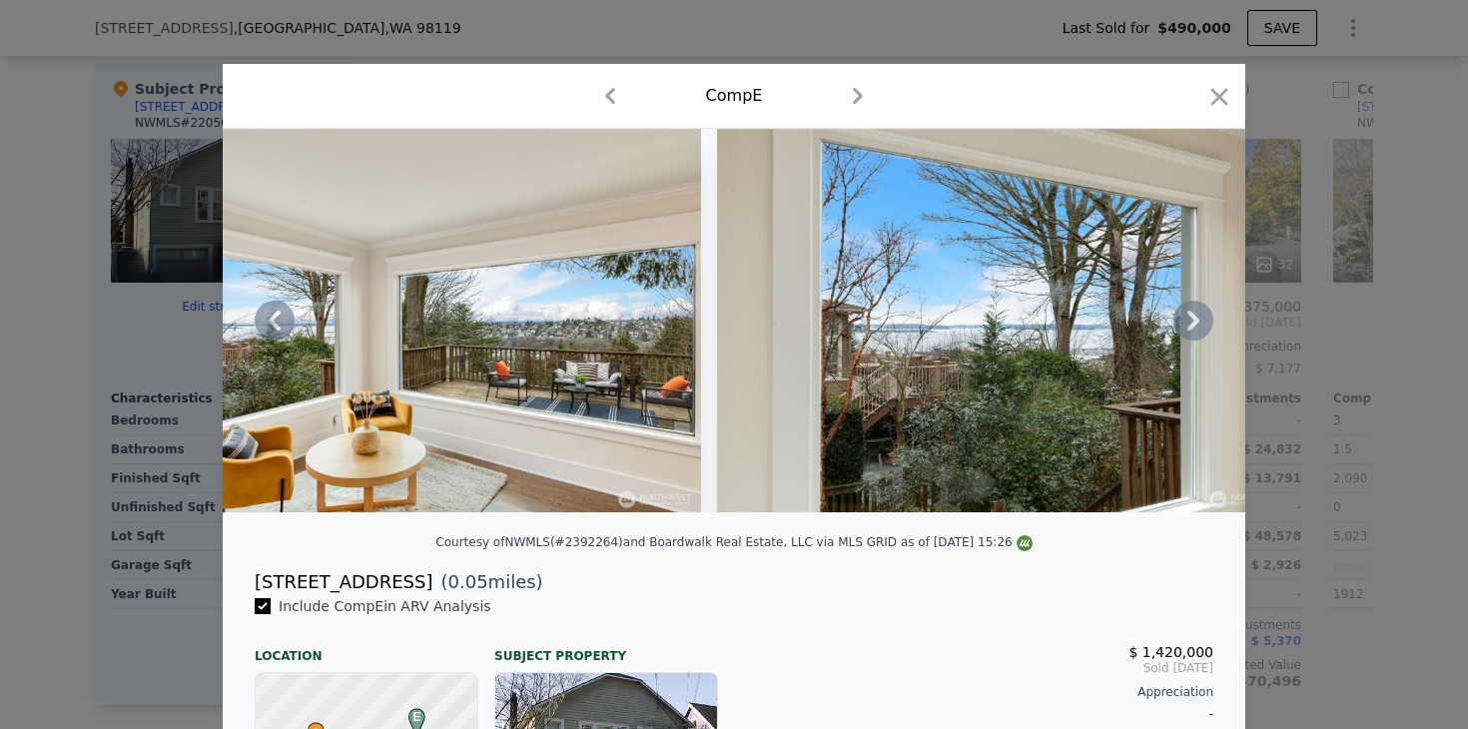
click at [1195, 318] on icon at bounding box center [1193, 321] width 12 height 20
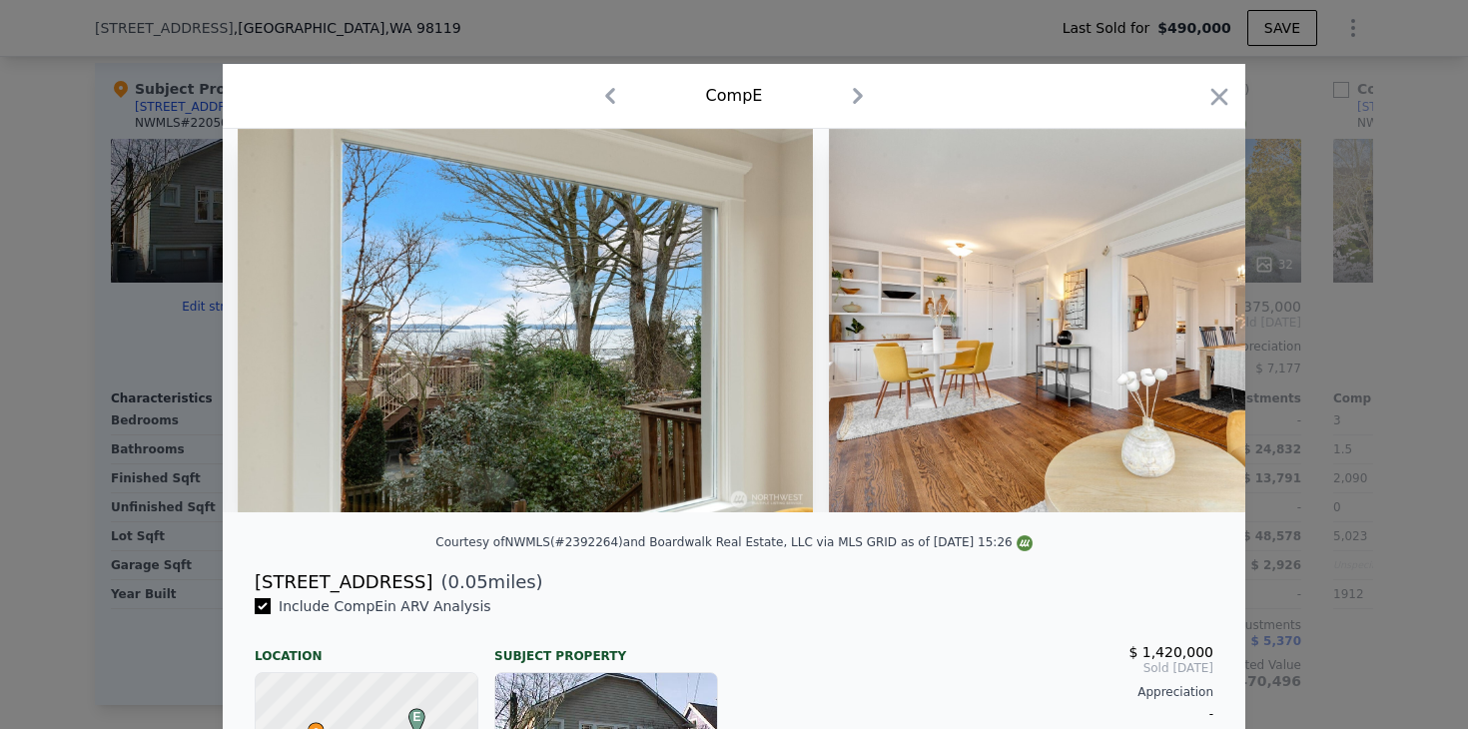
click at [1195, 317] on img at bounding box center [1116, 320] width 575 height 383
click at [1195, 317] on icon at bounding box center [1193, 321] width 12 height 20
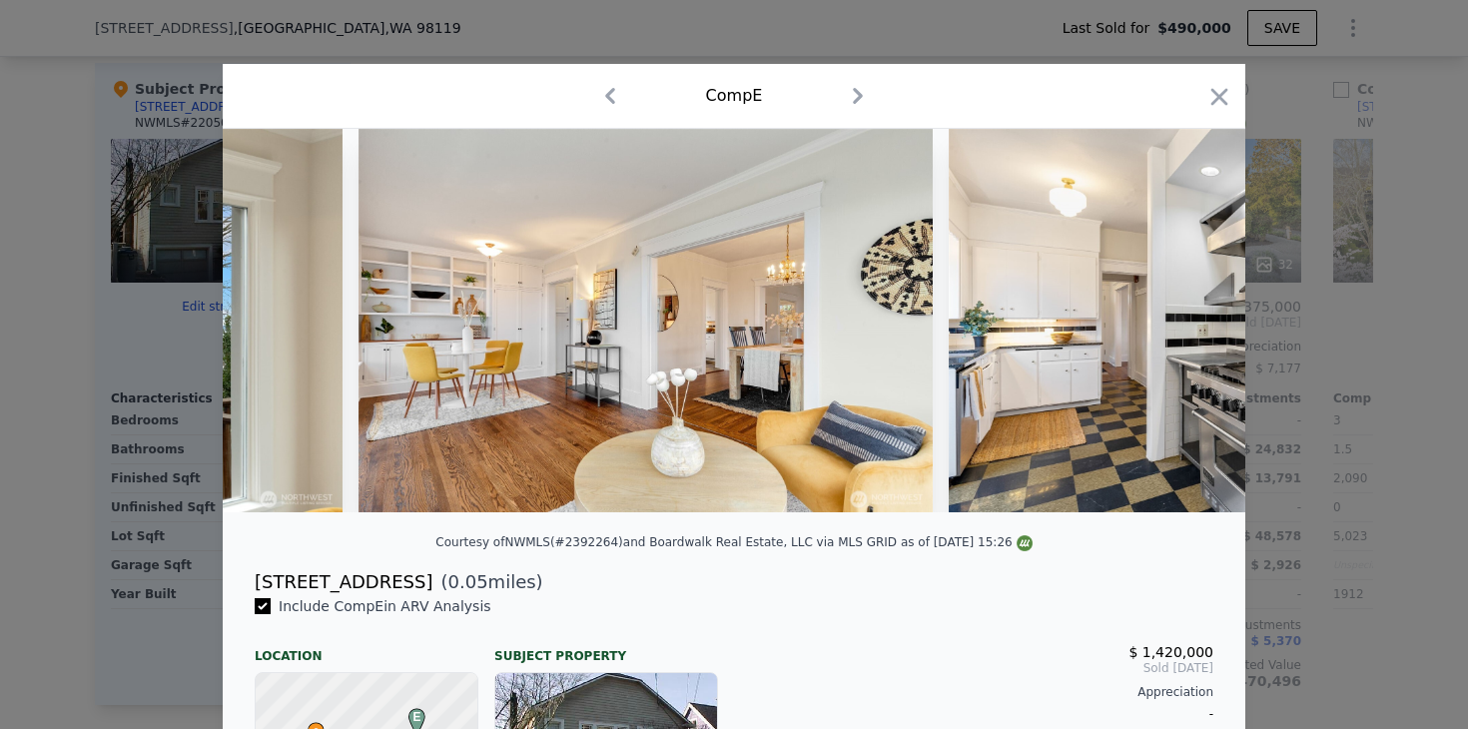
scroll to position [0, 8148]
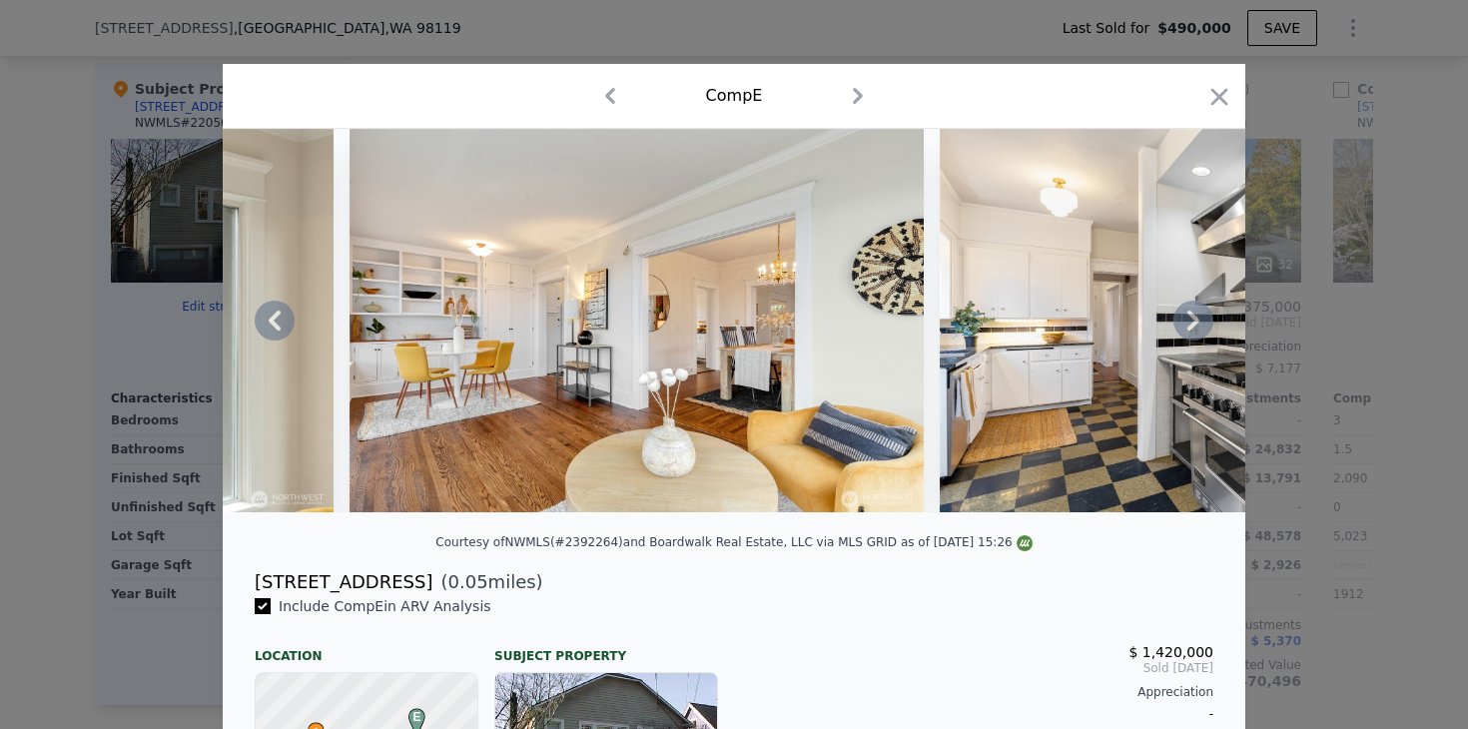
click at [1195, 317] on div at bounding box center [734, 320] width 1022 height 383
click at [1195, 317] on icon at bounding box center [1193, 321] width 12 height 20
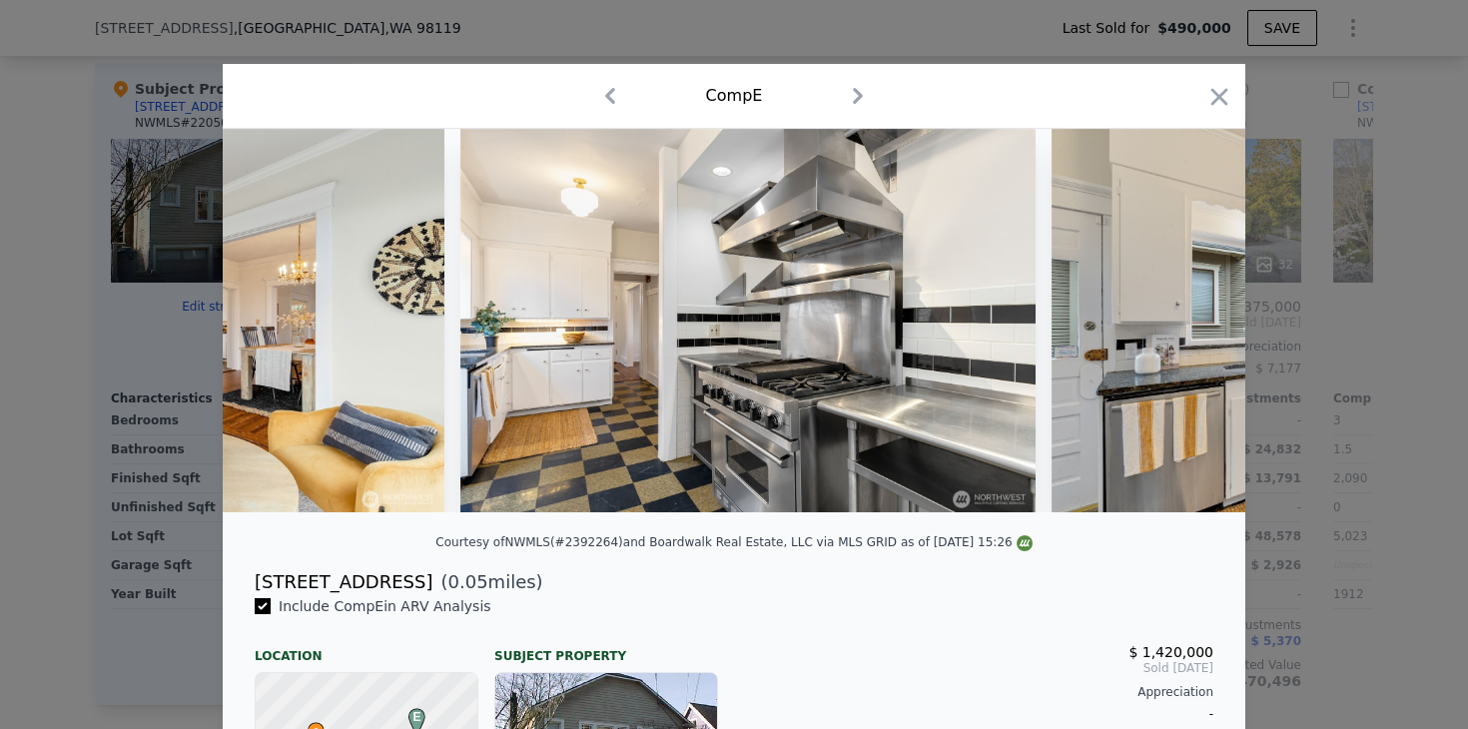
click at [1195, 317] on img at bounding box center [1338, 320] width 575 height 383
click at [1195, 317] on icon at bounding box center [1193, 321] width 12 height 20
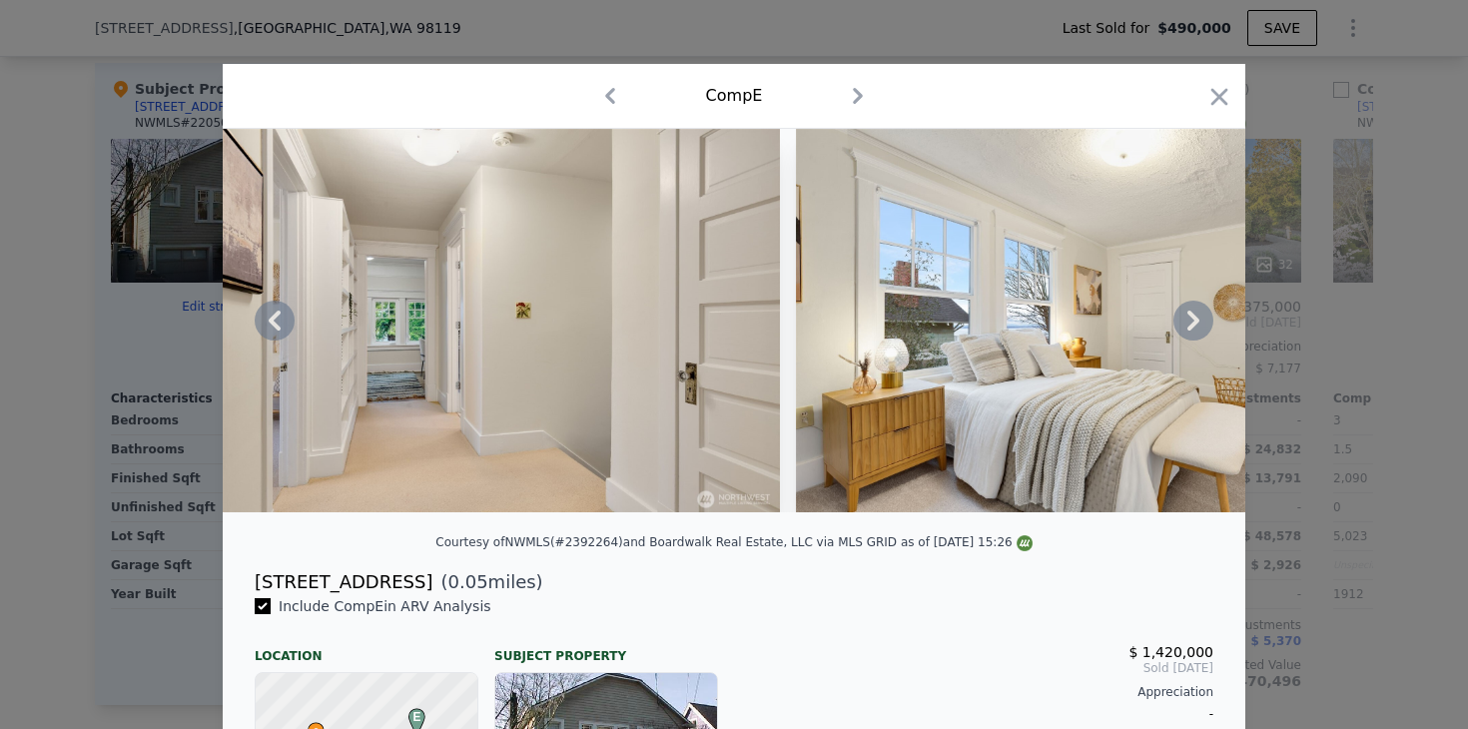
click at [1195, 316] on icon at bounding box center [1193, 321] width 40 height 40
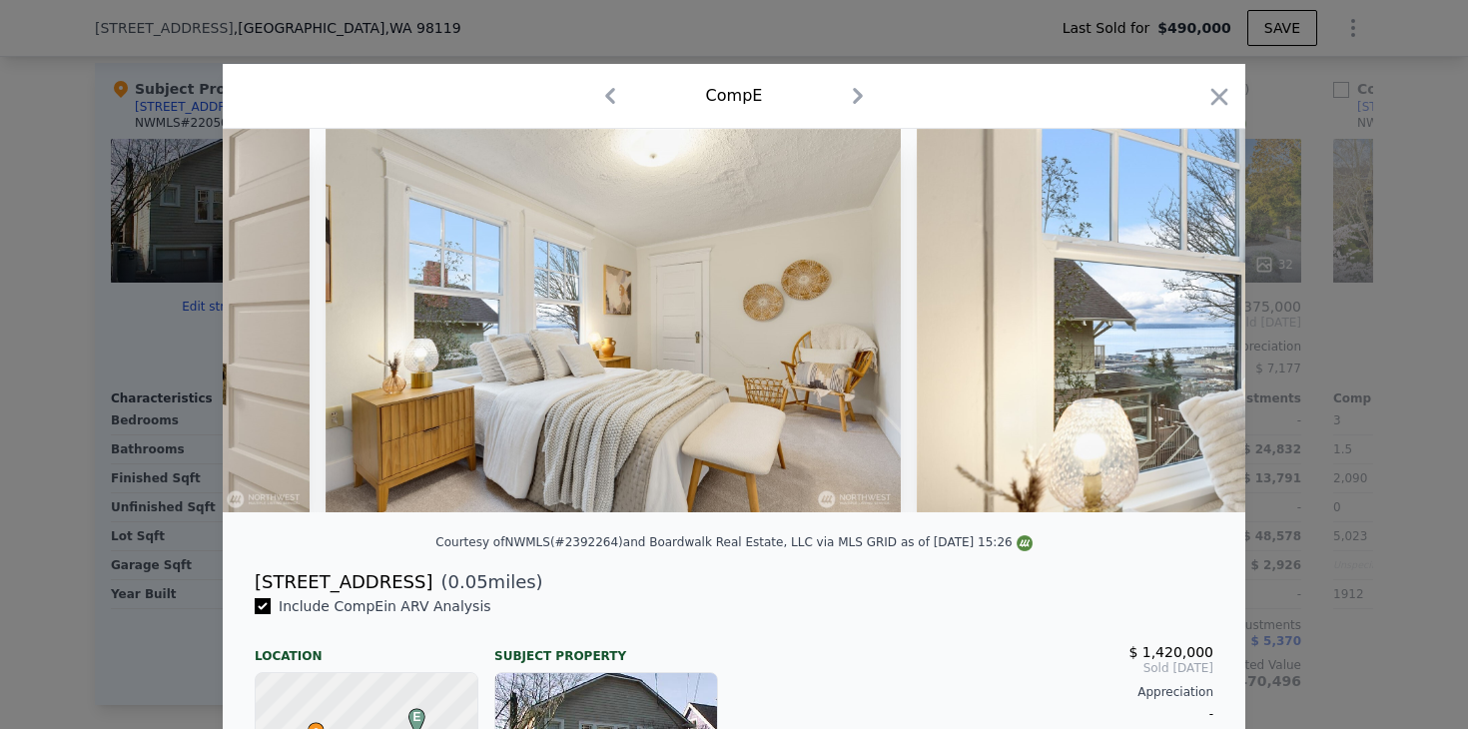
scroll to position [0, 10544]
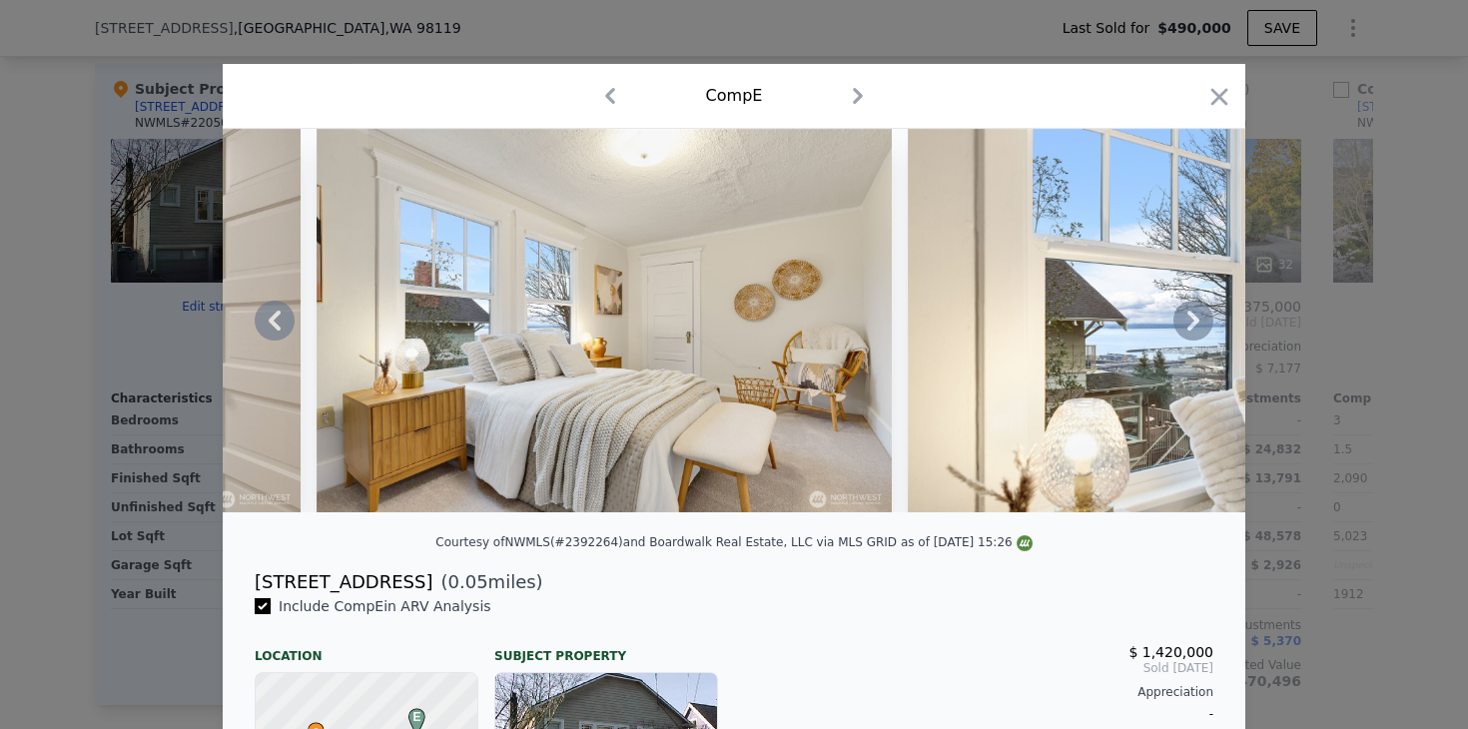
click at [1195, 316] on div at bounding box center [734, 320] width 1022 height 383
click at [1218, 100] on icon "button" at bounding box center [1219, 97] width 28 height 28
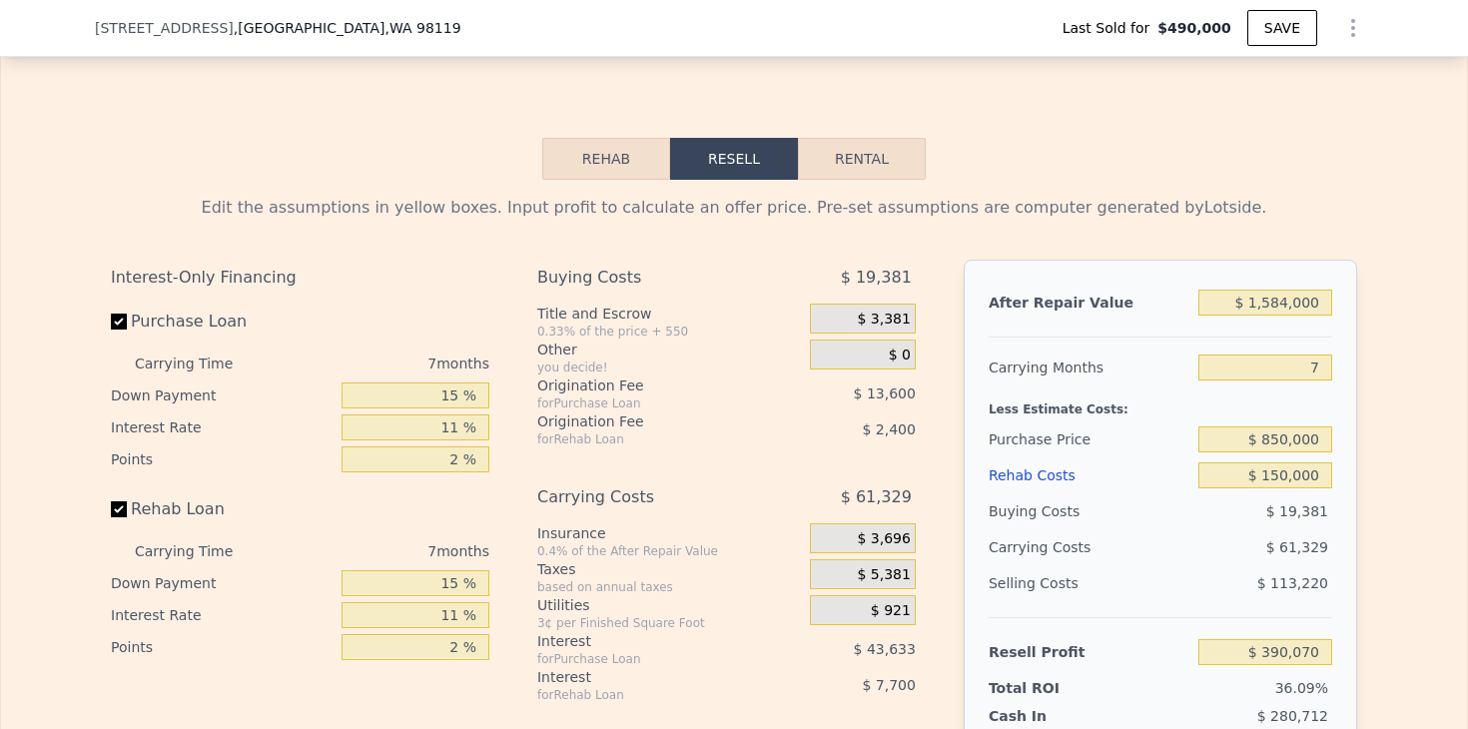
scroll to position [3040, 0]
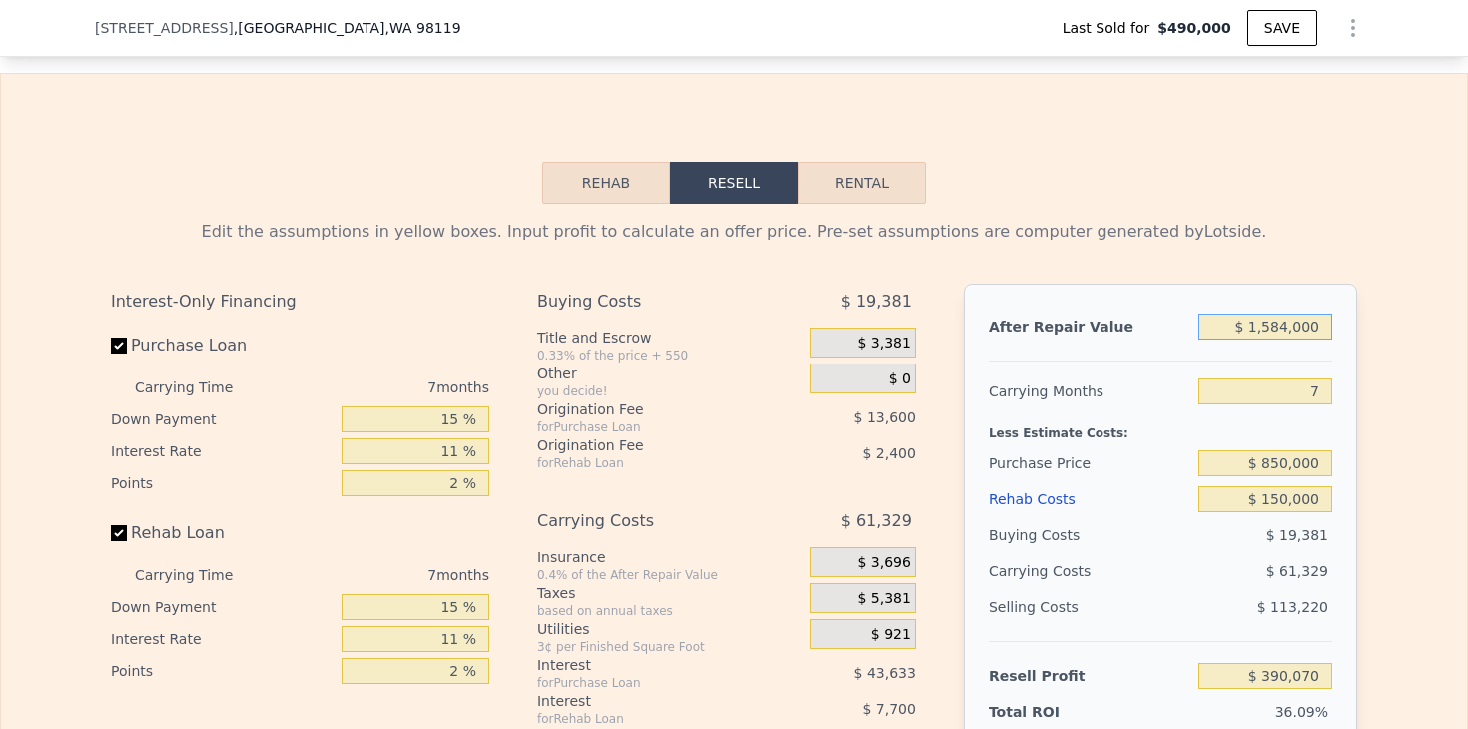
drag, startPoint x: 1263, startPoint y: 328, endPoint x: 1287, endPoint y: 327, distance: 24.0
click at [1287, 327] on input "$ 1,584,000" at bounding box center [1265, 327] width 134 height 26
type input "$ 13,000"
type input "-$ 1,065,518"
type input "$ 130,000"
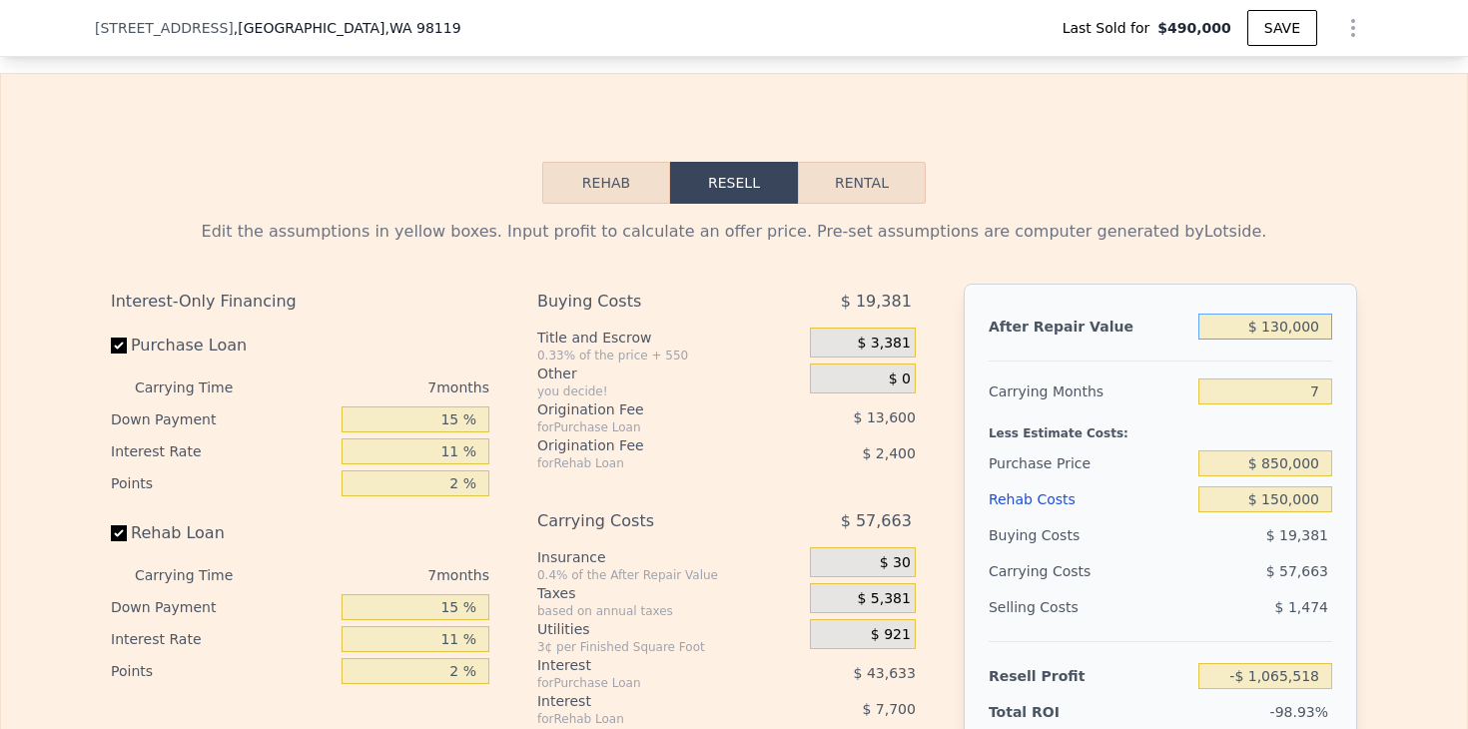
type input "-$ 957,114"
type input "$ 1,300,000"
type input "$ 126,934"
type input "$ 1,300,000"
click at [1372, 387] on div "Edit the assumptions in yellow boxes. Input profit to calculate an offer price.…" at bounding box center [734, 575] width 1278 height 743
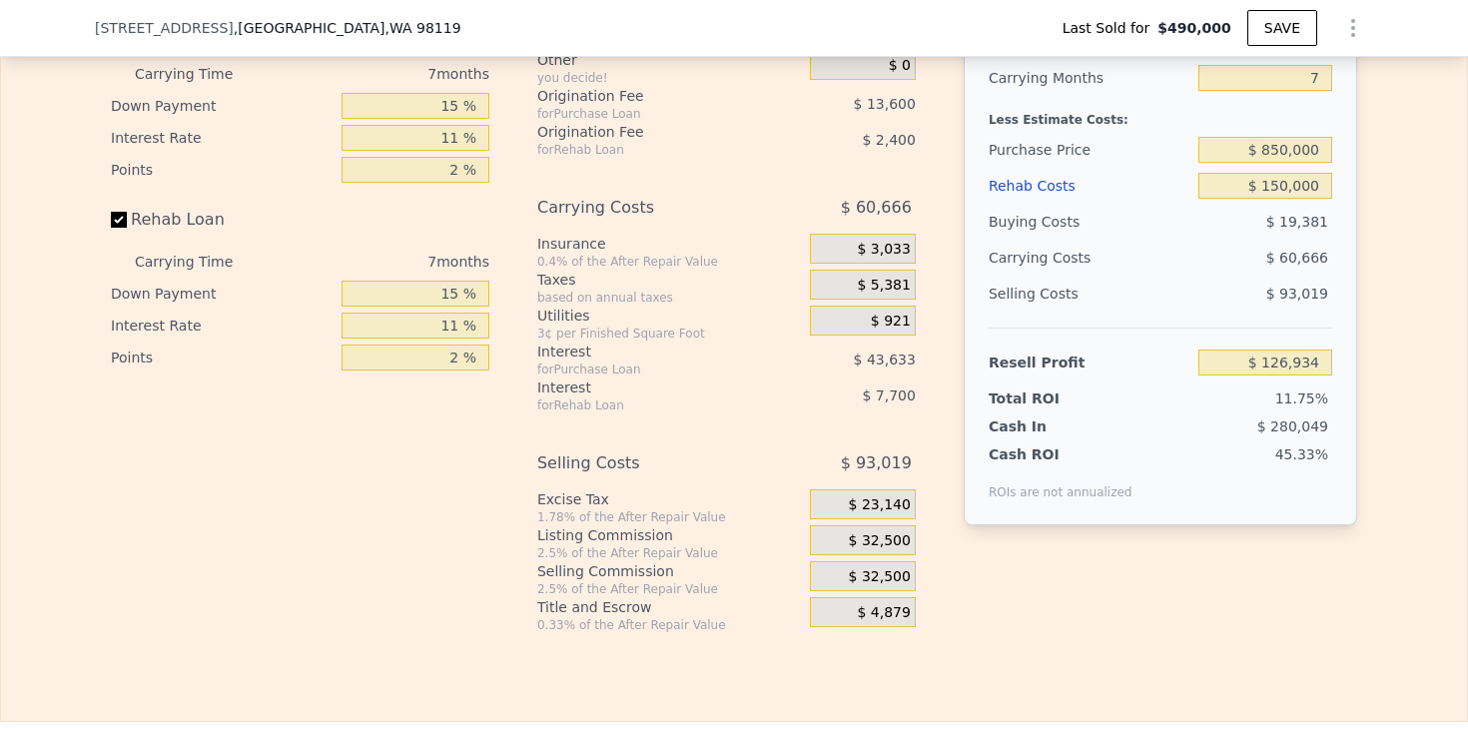
scroll to position [3370, 0]
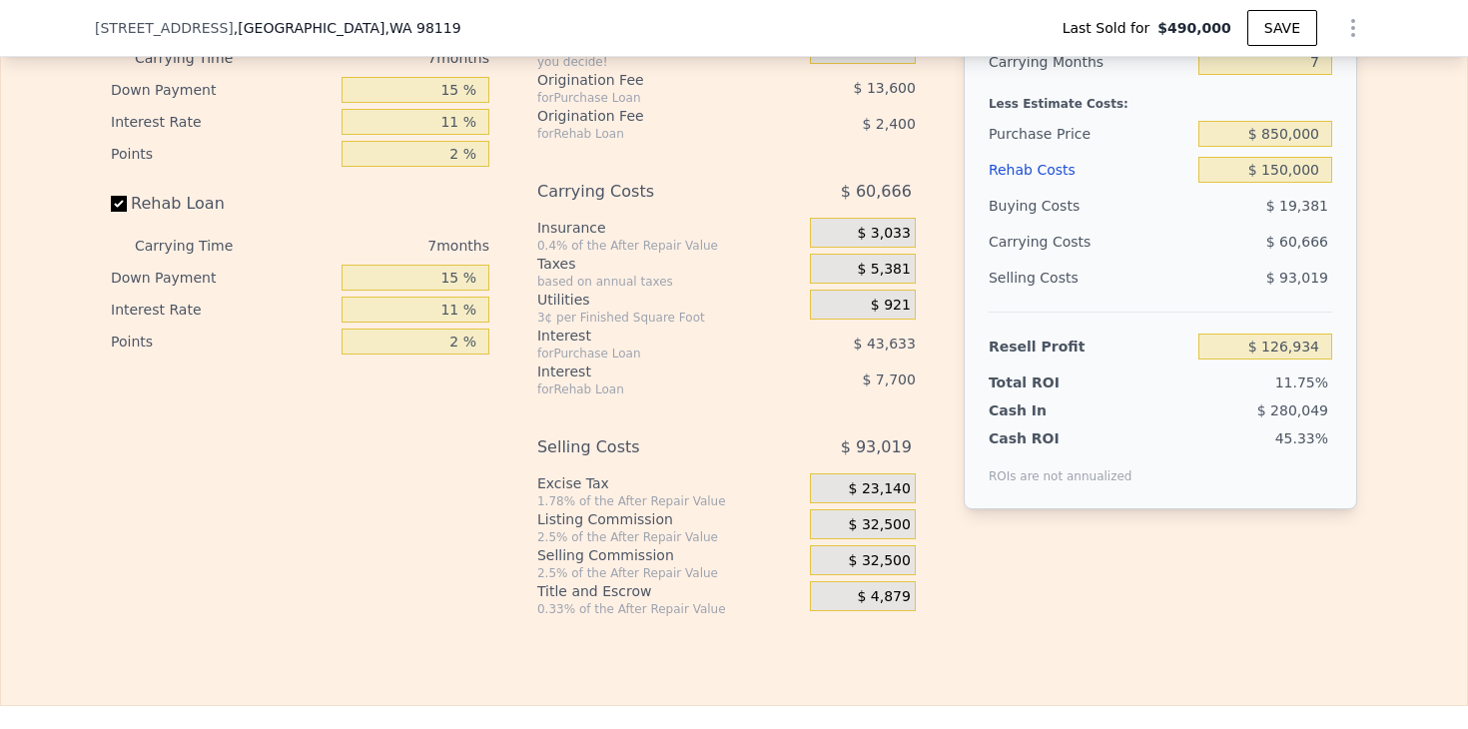
click at [1372, 387] on div "Edit the assumptions in yellow boxes. Input profit to calculate an offer price.…" at bounding box center [734, 245] width 1278 height 743
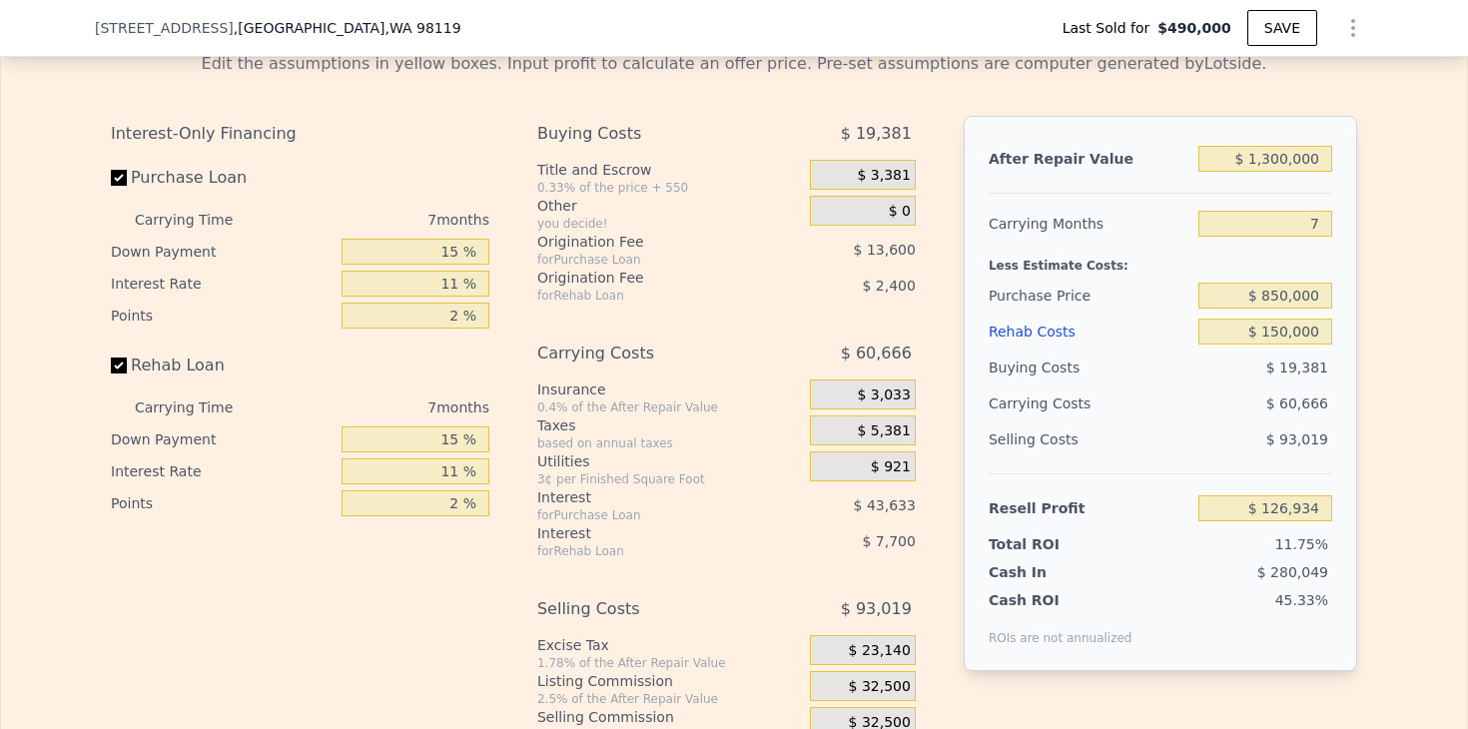
scroll to position [3204, 0]
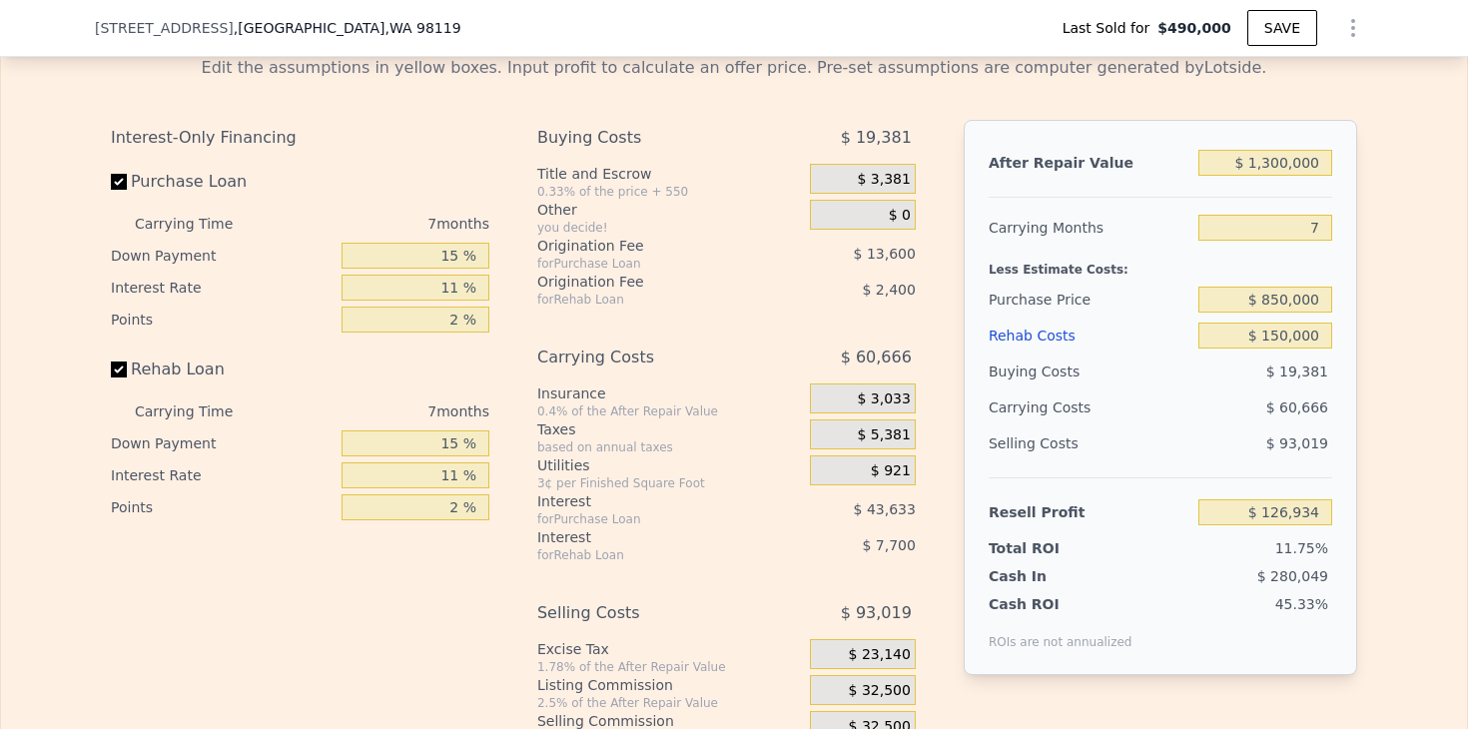
click at [1363, 353] on div "Edit the assumptions in yellow boxes. Input profit to calculate an offer price.…" at bounding box center [734, 411] width 1278 height 743
click at [1278, 298] on input "$ 850,000" at bounding box center [1265, 300] width 134 height 26
type input "$ 840,000"
type input "$ 137,639"
click at [1398, 443] on div "Edit the assumptions in yellow boxes. Input profit to calculate an offer price.…" at bounding box center [734, 411] width 1466 height 743
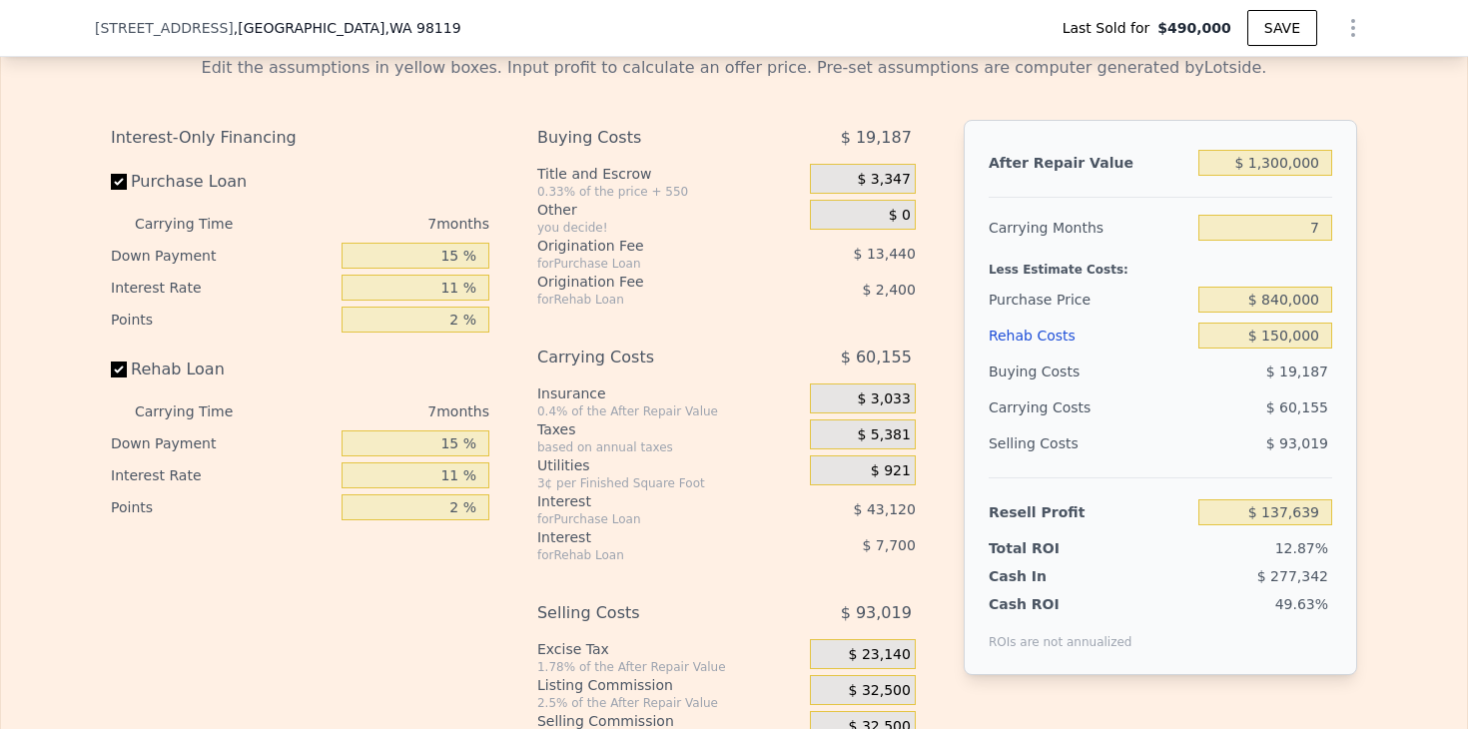
click at [1394, 440] on div "Edit the assumptions in yellow boxes. Input profit to calculate an offer price.…" at bounding box center [734, 411] width 1466 height 743
click at [1374, 423] on div "Edit the assumptions in yellow boxes. Input profit to calculate an offer price.…" at bounding box center [734, 411] width 1466 height 743
click at [1358, 415] on div "Edit the assumptions in yellow boxes. Input profit to calculate an offer price.…" at bounding box center [734, 411] width 1278 height 743
click at [1357, 413] on div "Edit the assumptions in yellow boxes. Input profit to calculate an offer price.…" at bounding box center [734, 411] width 1278 height 743
click at [1277, 303] on input "$ 840,000" at bounding box center [1265, 300] width 134 height 26
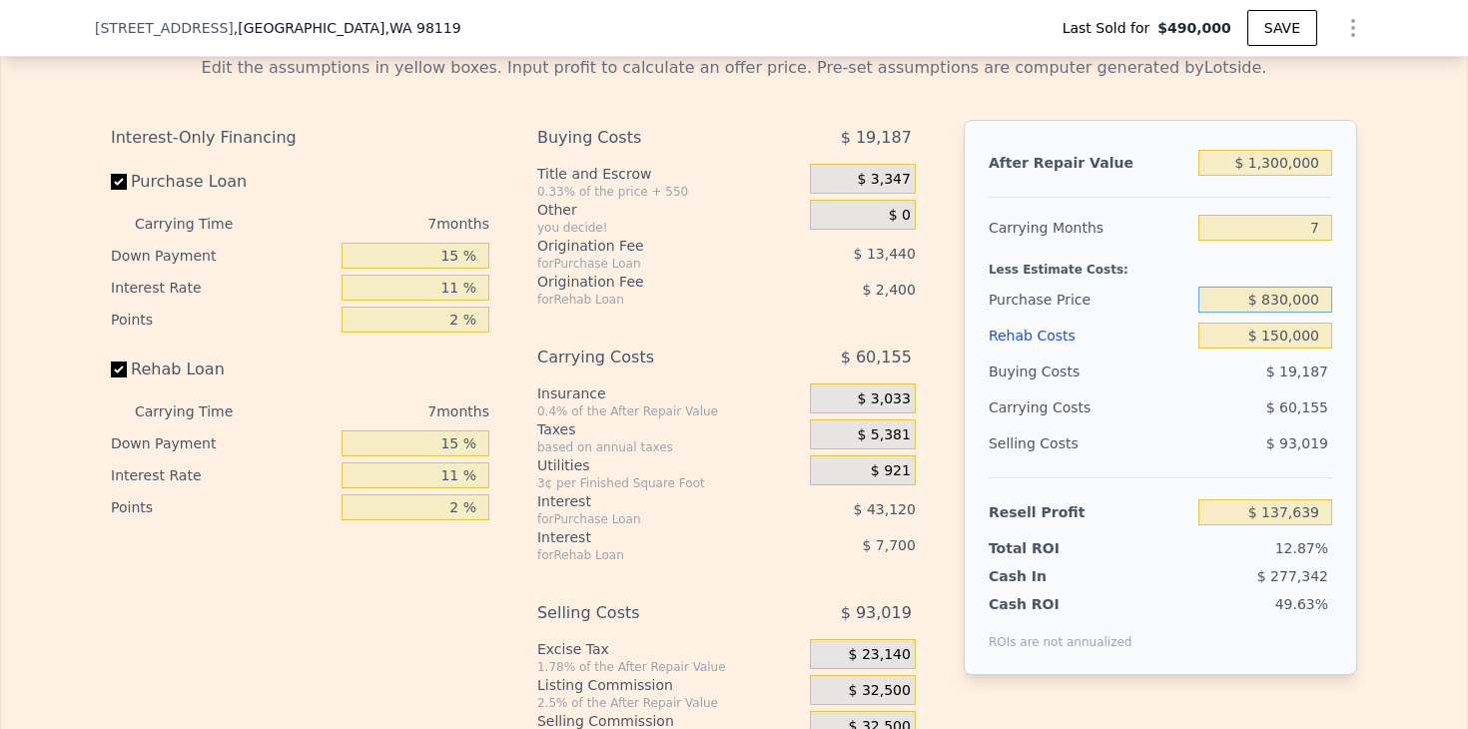
type input "$ 830,000"
type input "$ 148,343"
click at [1353, 332] on div "After Repair Value $ 1,300,000 Carrying Months 7 Less Estimate Costs: Purchase …" at bounding box center [1160, 397] width 393 height 555
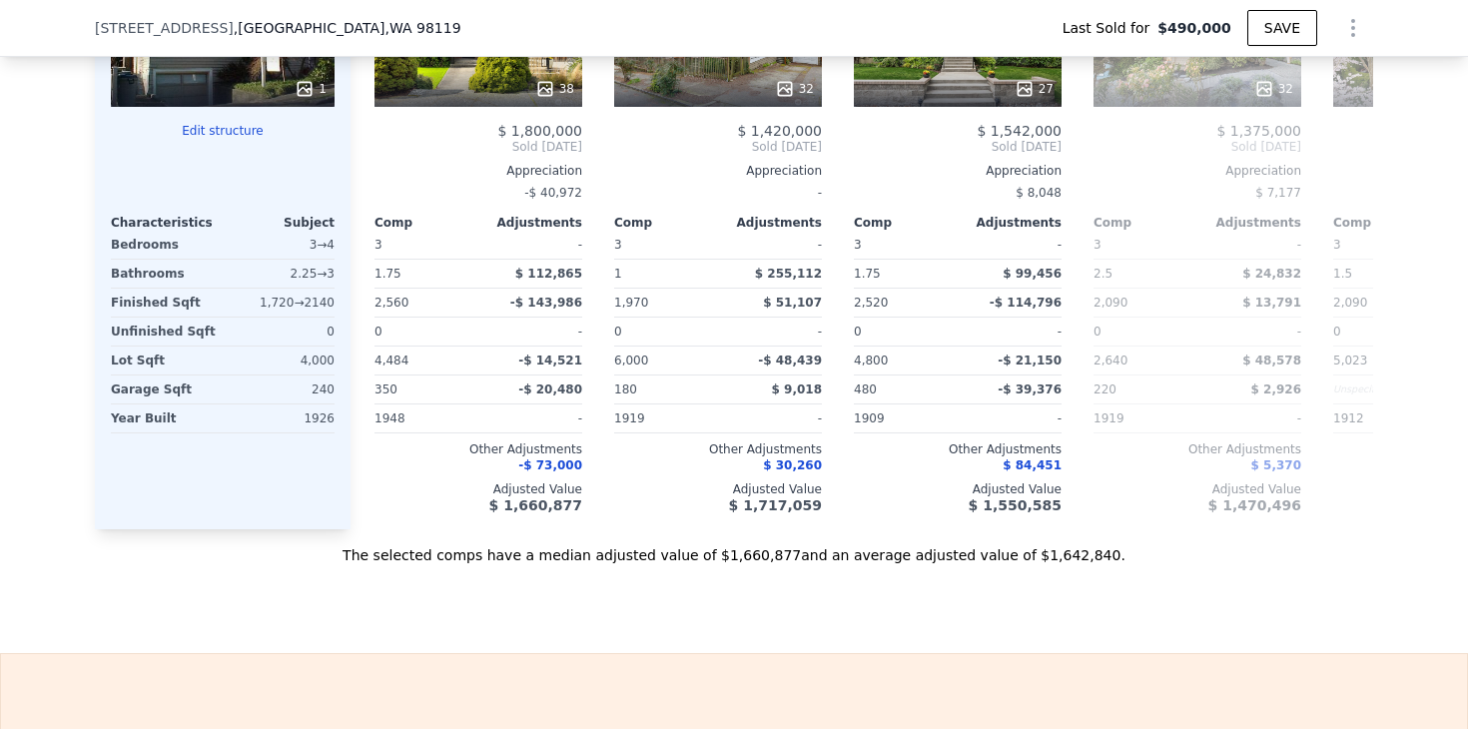
type input "4"
type input "2.5"
type input "1330"
type input "2300"
type input "2400"
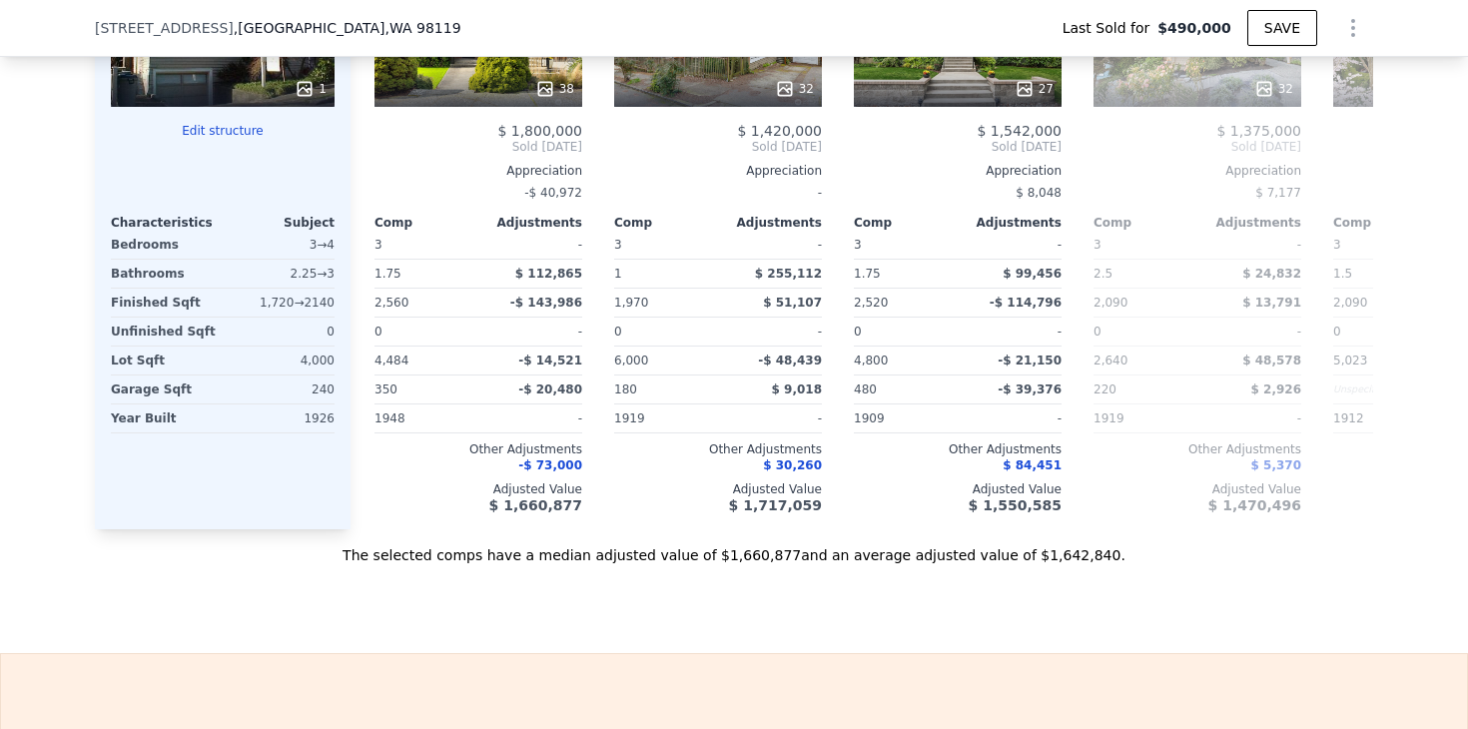
checkbox input "true"
type input "$ 1,338,000"
type input "8"
type input "$ 0"
type input "$ 702,741"
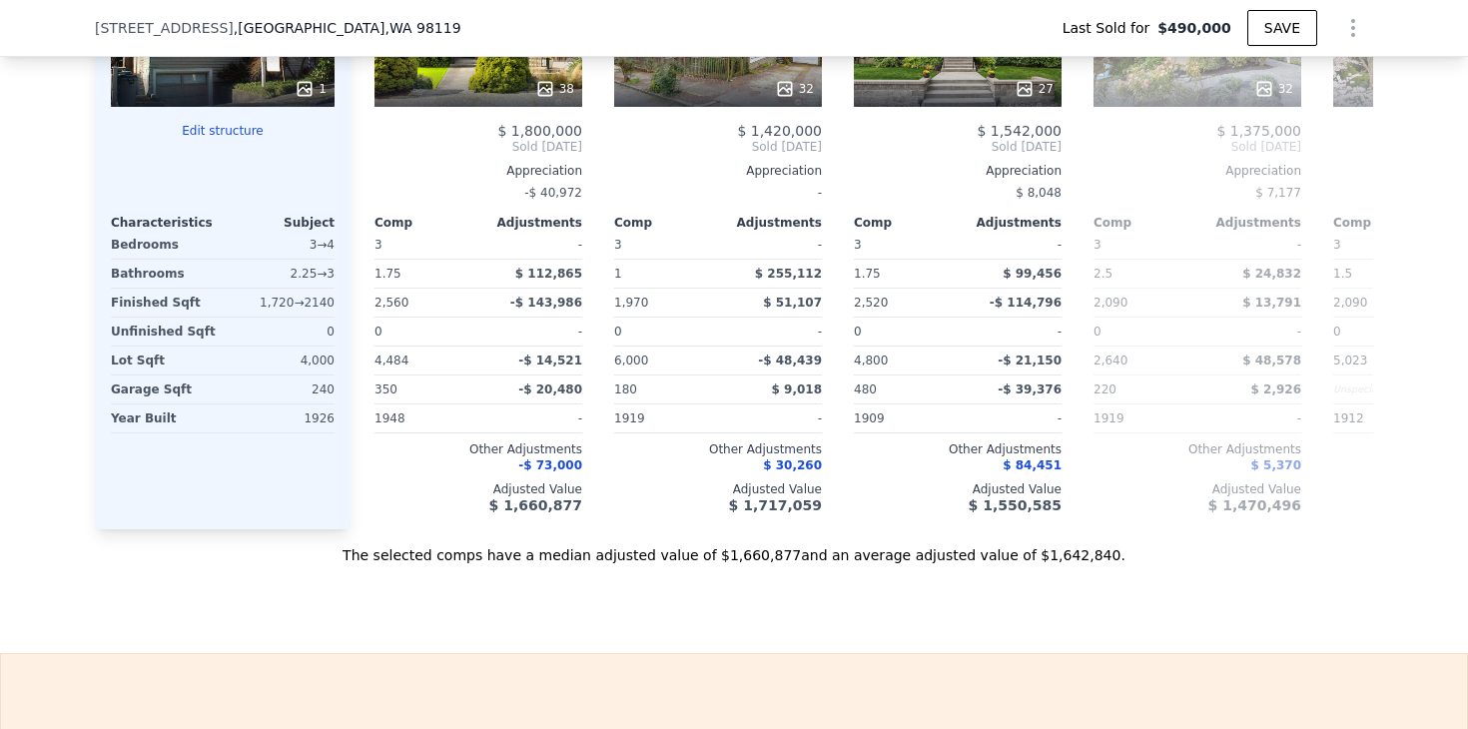
checkbox input "true"
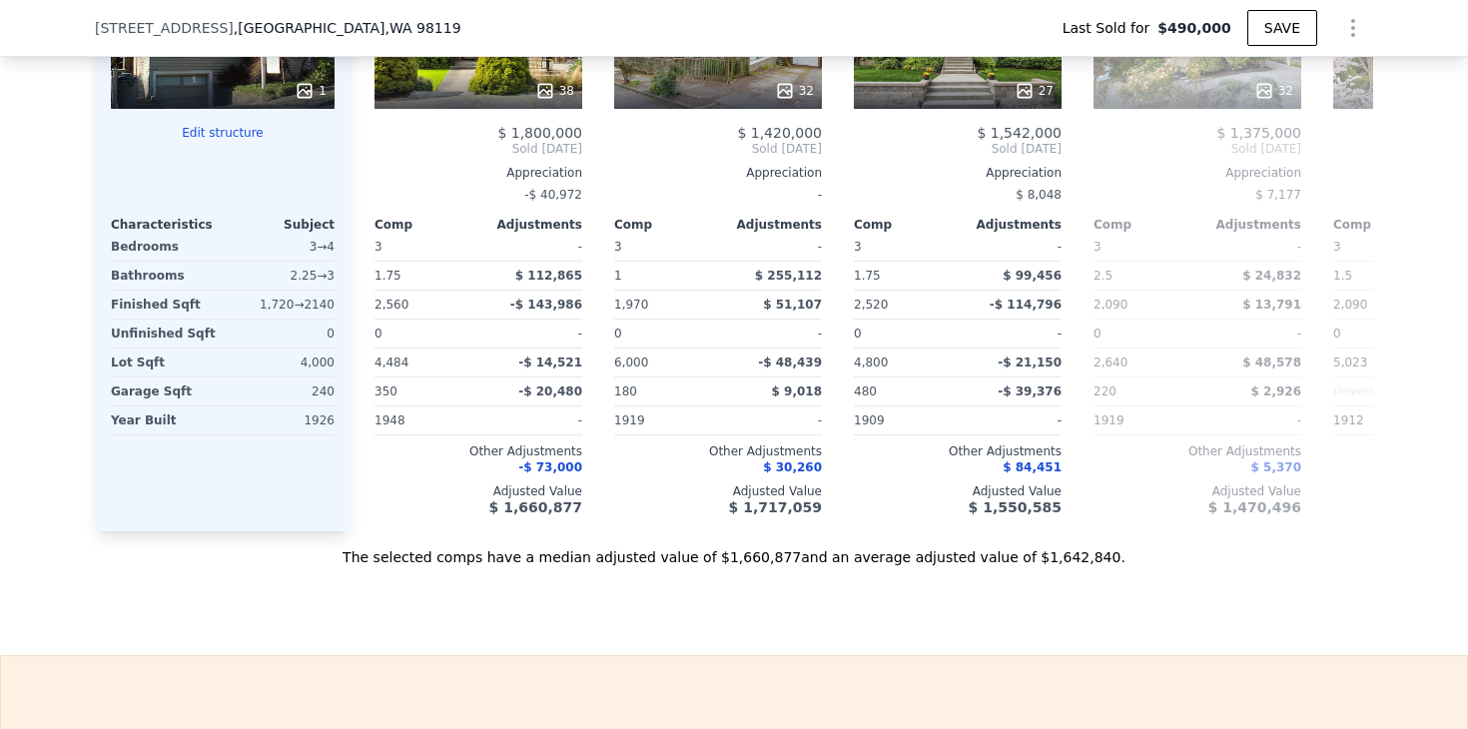
checkbox input "true"
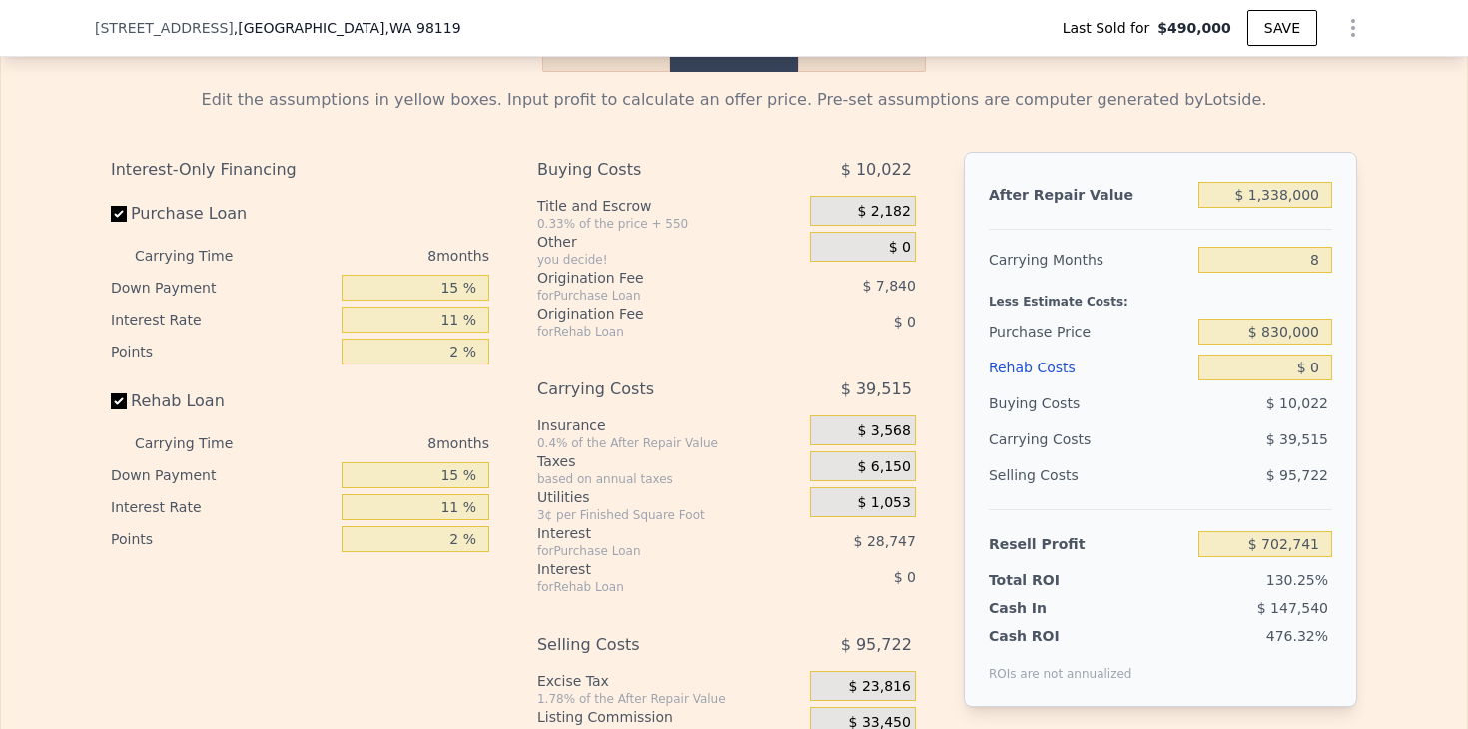
scroll to position [3173, 0]
drag, startPoint x: 1274, startPoint y: 191, endPoint x: 1376, endPoint y: 184, distance: 102.1
click at [1375, 186] on div "Edit the assumptions in yellow boxes. Input profit to calculate an offer price.…" at bounding box center [734, 442] width 1466 height 743
type input "$ 130"
type input "-$ 536,397"
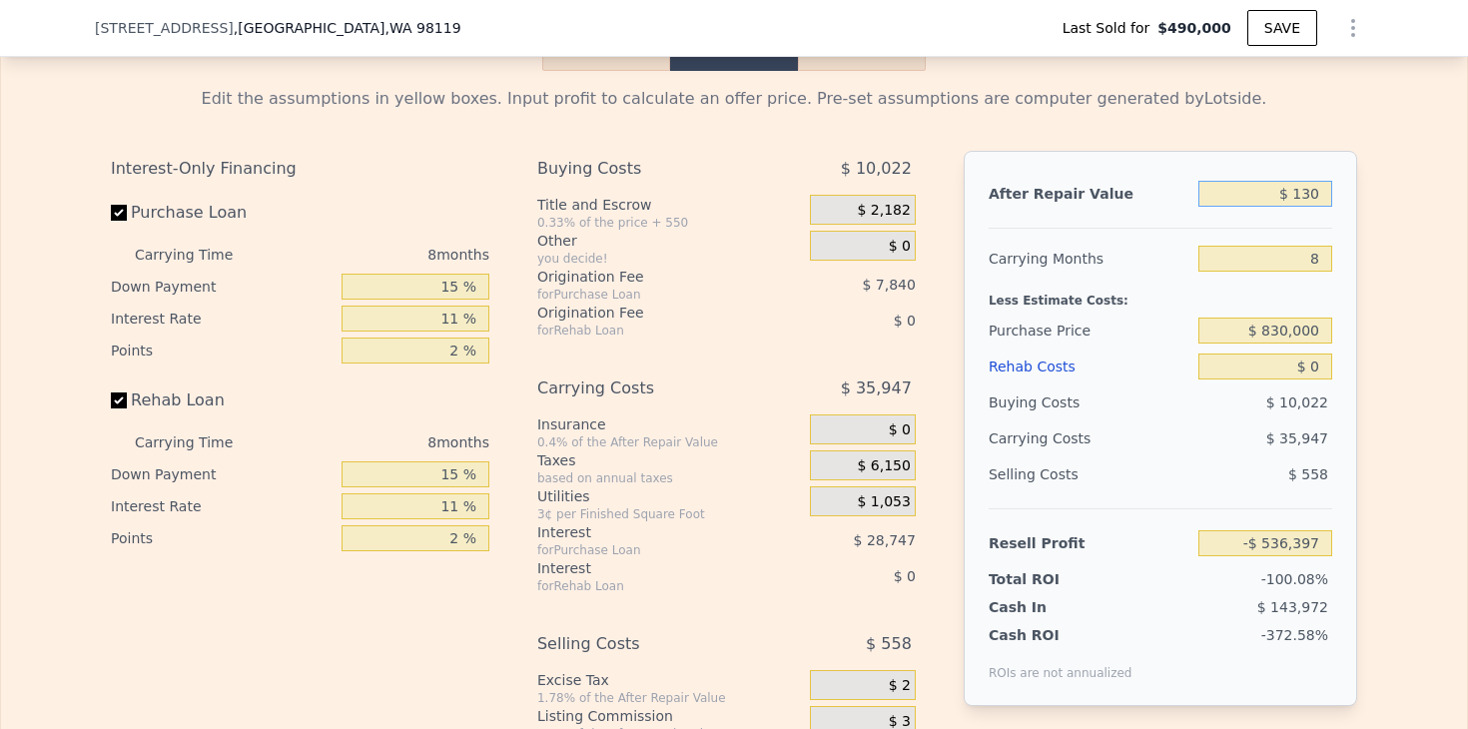
type input "$ 1,300"
type input "-$ 535,315"
type input "$ 13,000"
type input "-$ 524,478"
type input "$ 130,000"
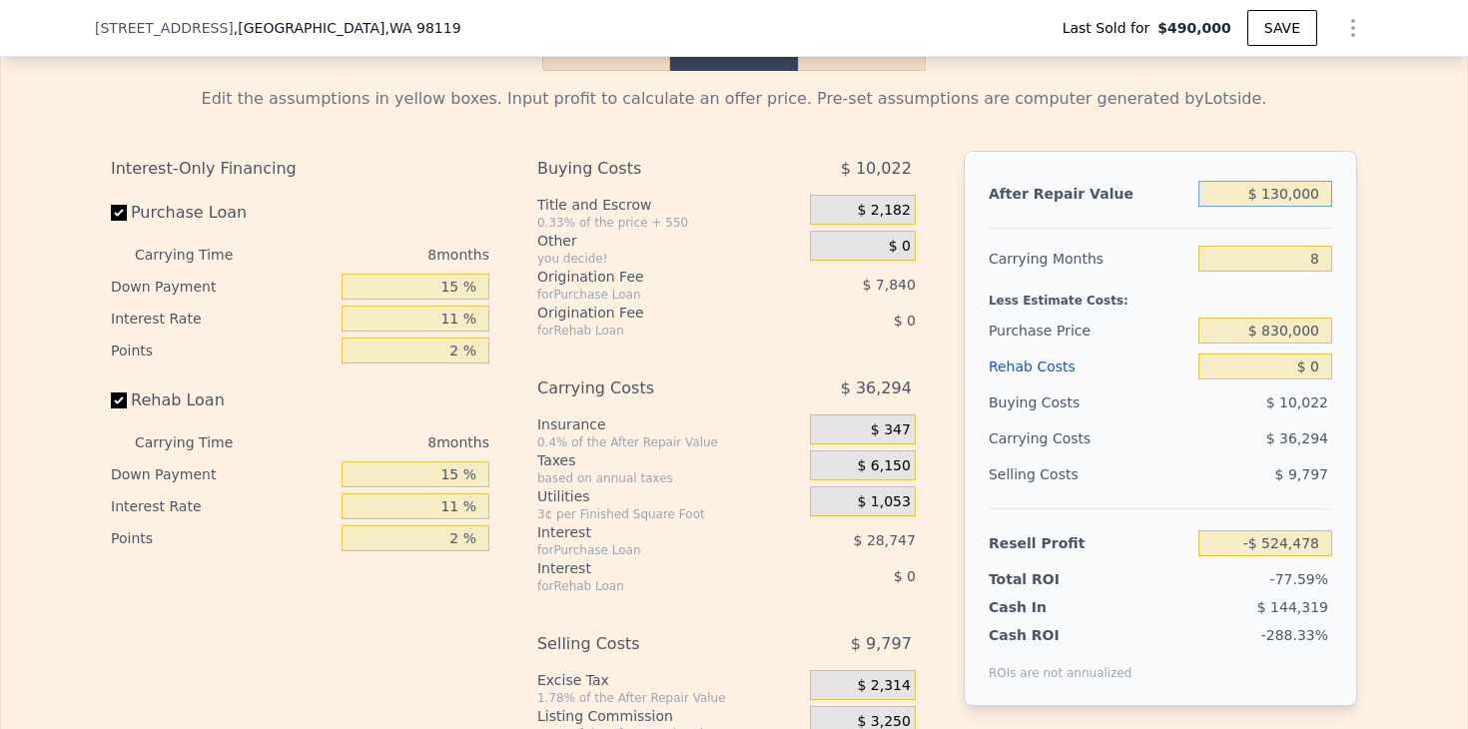
type input "-$ 416,113"
type input "$ 1,300,000"
type input "$ 667,545"
type input "$ 1,300,000"
click at [1386, 250] on div "Edit the assumptions in yellow boxes. Input profit to calculate an offer price.…" at bounding box center [734, 442] width 1466 height 743
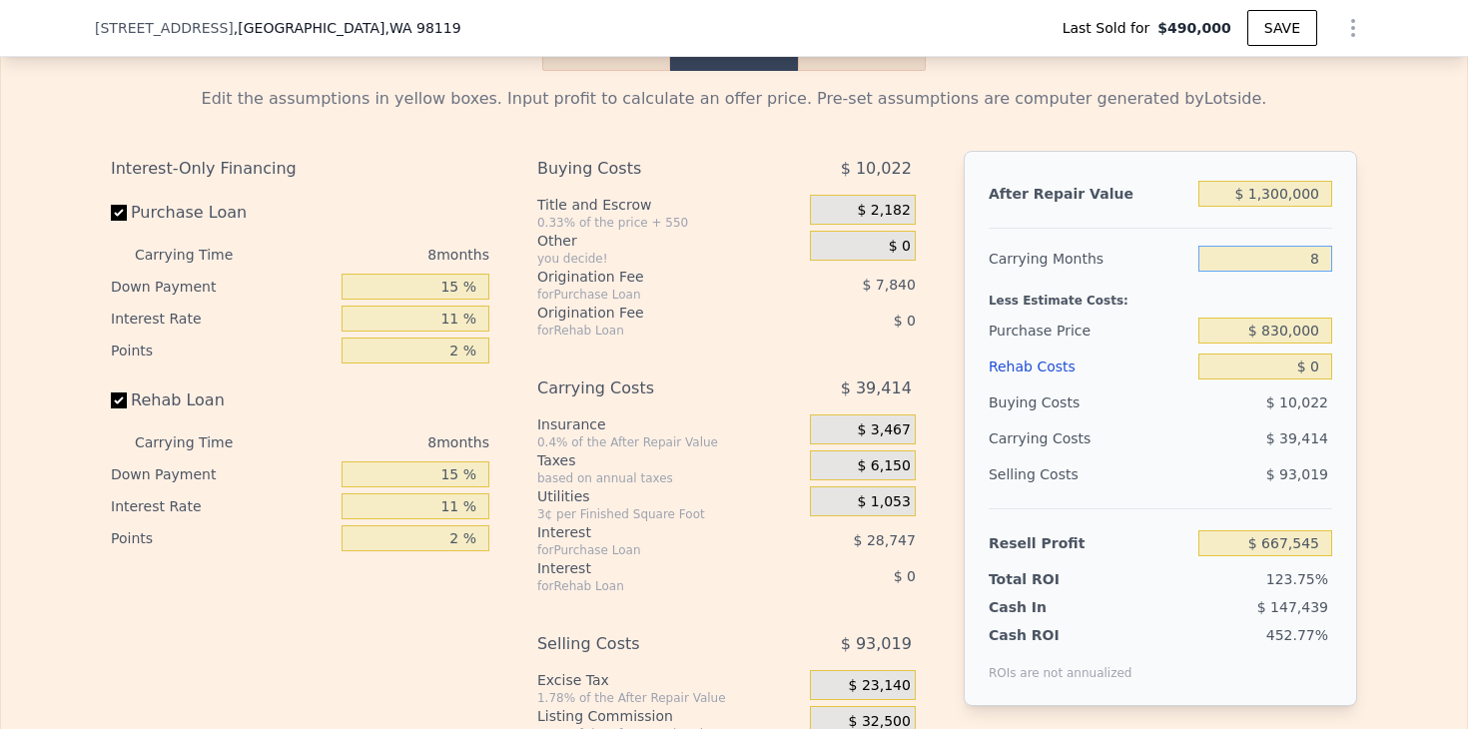
drag, startPoint x: 1291, startPoint y: 264, endPoint x: 1417, endPoint y: 244, distance: 127.4
click at [1415, 249] on div "Edit the assumptions in yellow boxes. Input profit to calculate an offer price.…" at bounding box center [734, 442] width 1466 height 743
type input "7"
type input "$ 672,473"
type input "7"
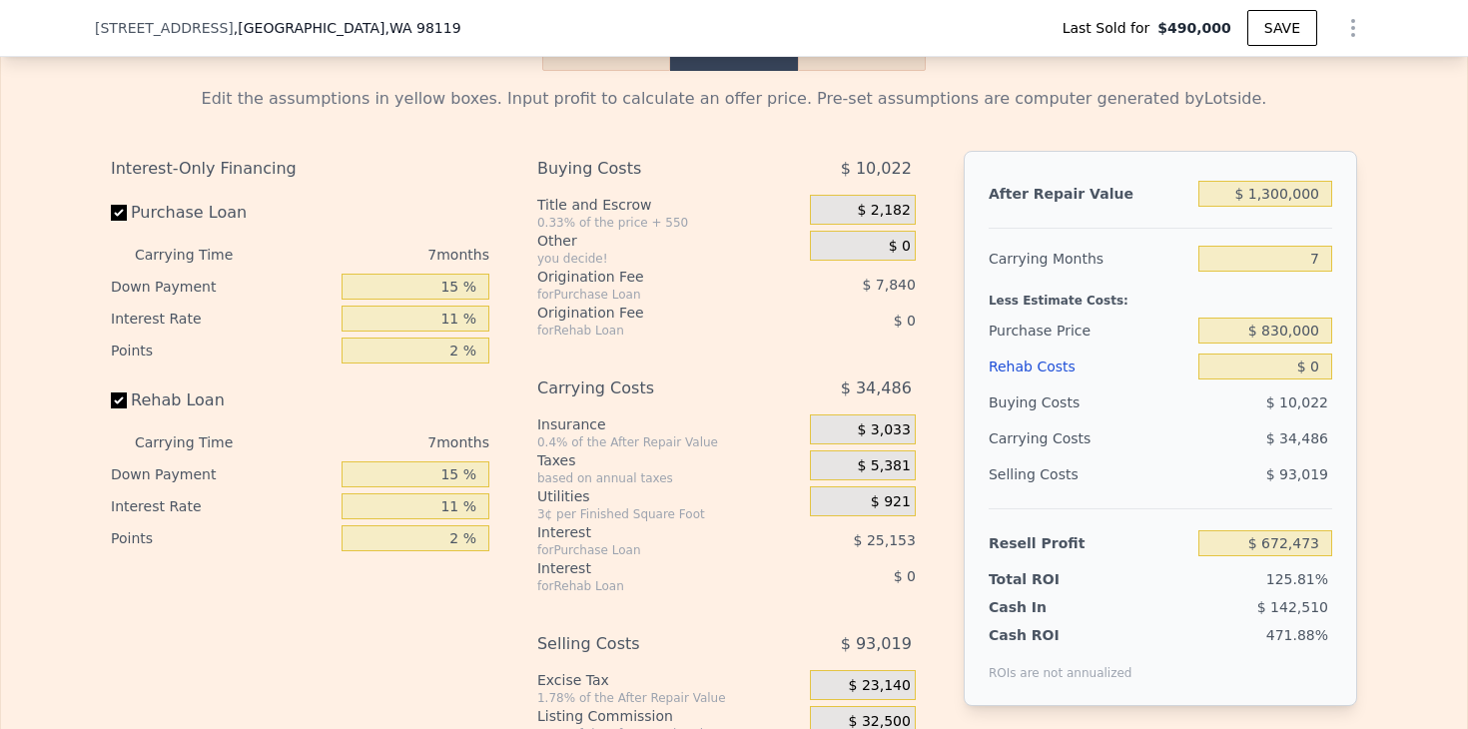
click at [1401, 315] on div "Edit the assumptions in yellow boxes. Input profit to calculate an offer price.…" at bounding box center [734, 442] width 1466 height 743
drag, startPoint x: 1274, startPoint y: 365, endPoint x: 1446, endPoint y: 363, distance: 171.8
click at [1444, 365] on div "Edit the assumptions in yellow boxes. Input profit to calculate an offer price.…" at bounding box center [734, 442] width 1466 height 743
type input "$ 1"
type input "$ 672,472"
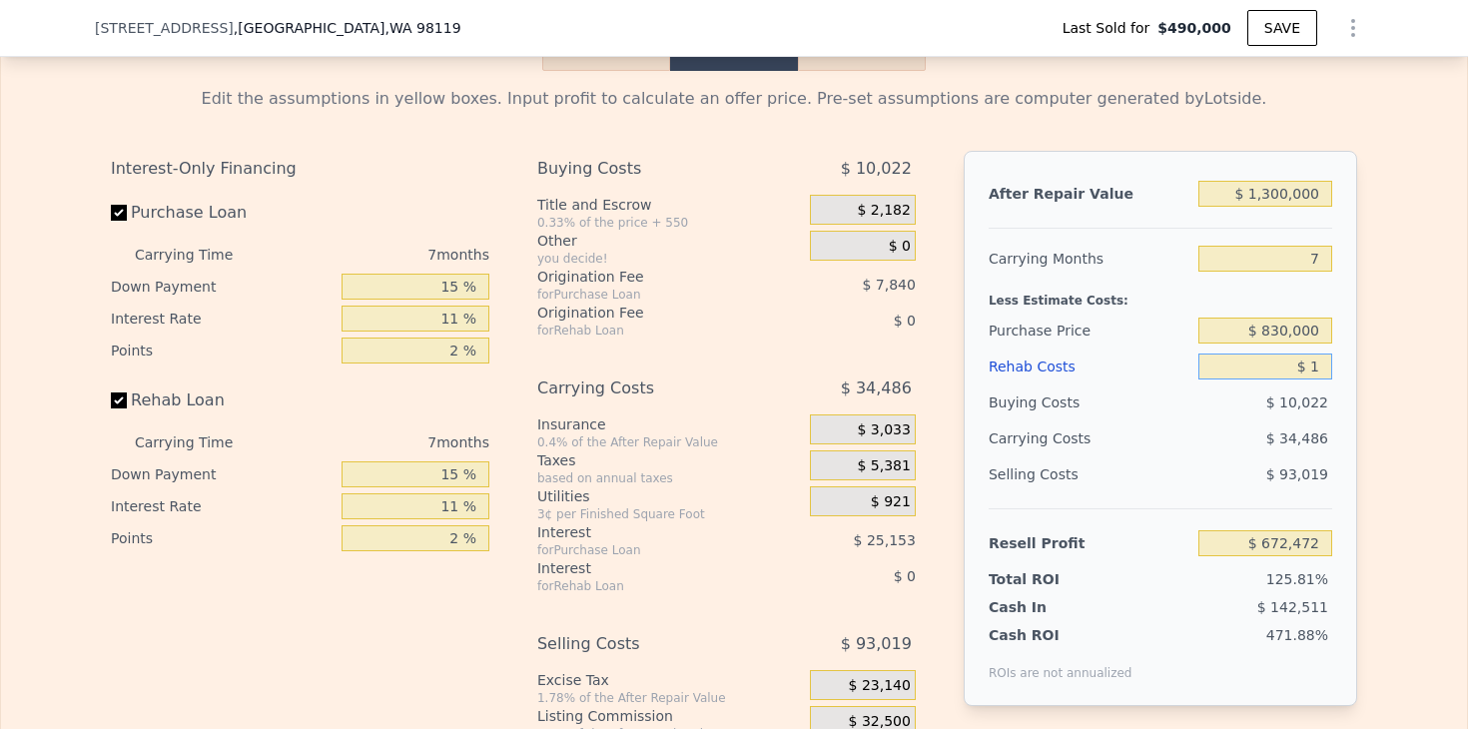
type input "$ 15"
type input "$ 672,458"
type input "$ 150"
type input "$ 672,314"
type input "$ 1,500"
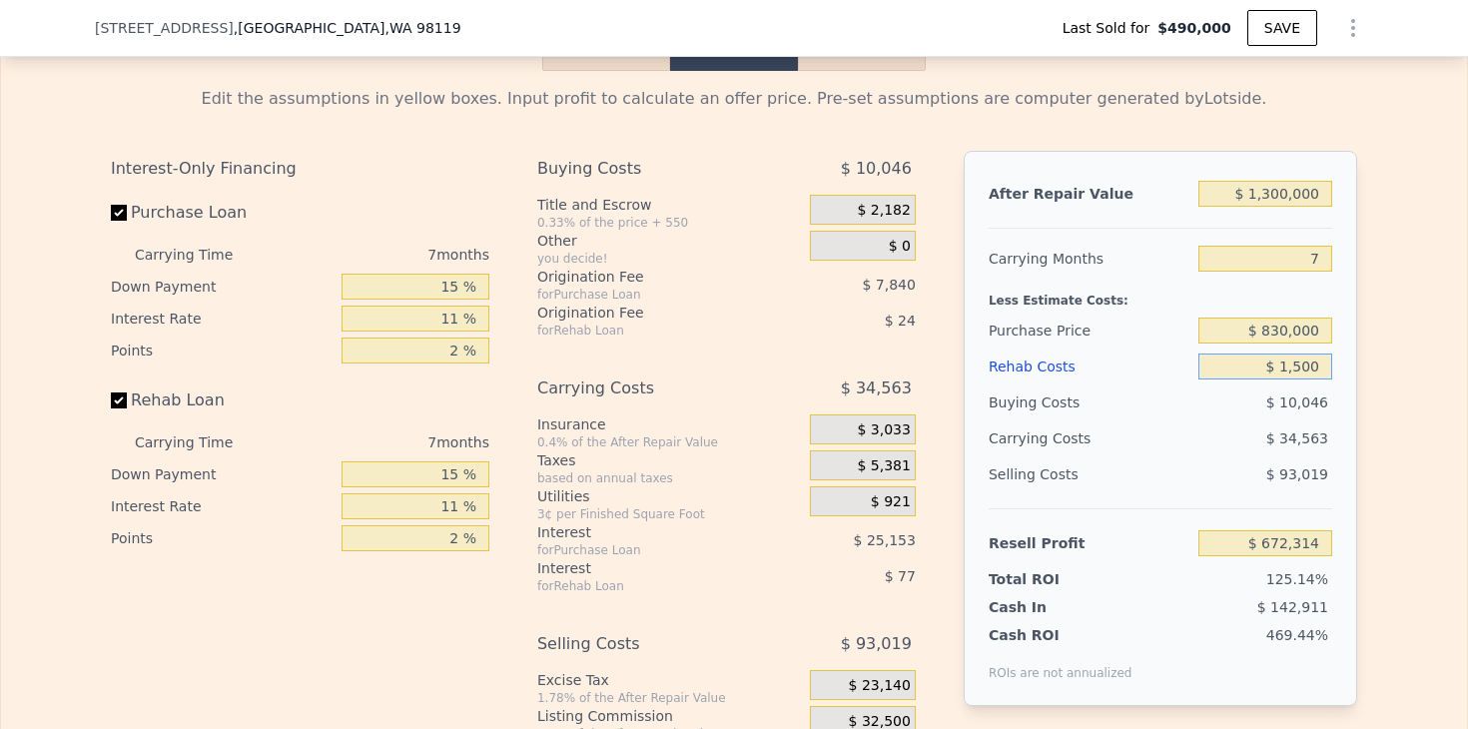
type input "$ 670,872"
type input "$ 15,000"
type input "$ 656,463"
type input "$ 150,000"
type input "$ 512,373"
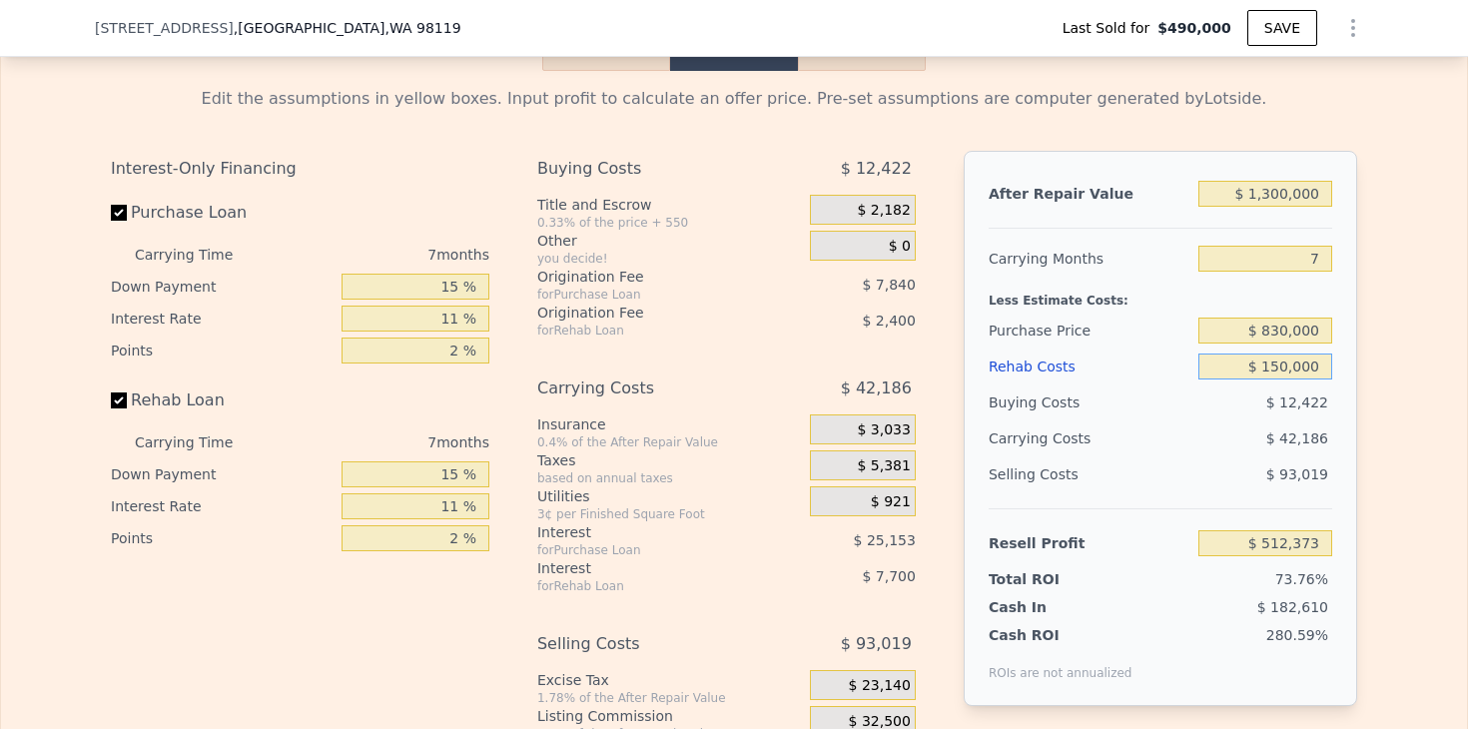
type input "$ 150,000"
click at [1417, 419] on div "Edit the assumptions in yellow boxes. Input profit to calculate an offer price.…" at bounding box center [734, 442] width 1466 height 743
click at [1381, 439] on div "Edit the assumptions in yellow boxes. Input profit to calculate an offer price.…" at bounding box center [734, 442] width 1466 height 743
click at [1371, 437] on div "Edit the assumptions in yellow boxes. Input profit to calculate an offer price.…" at bounding box center [734, 442] width 1278 height 743
click at [1327, 326] on input "$ 830,000" at bounding box center [1265, 331] width 134 height 26
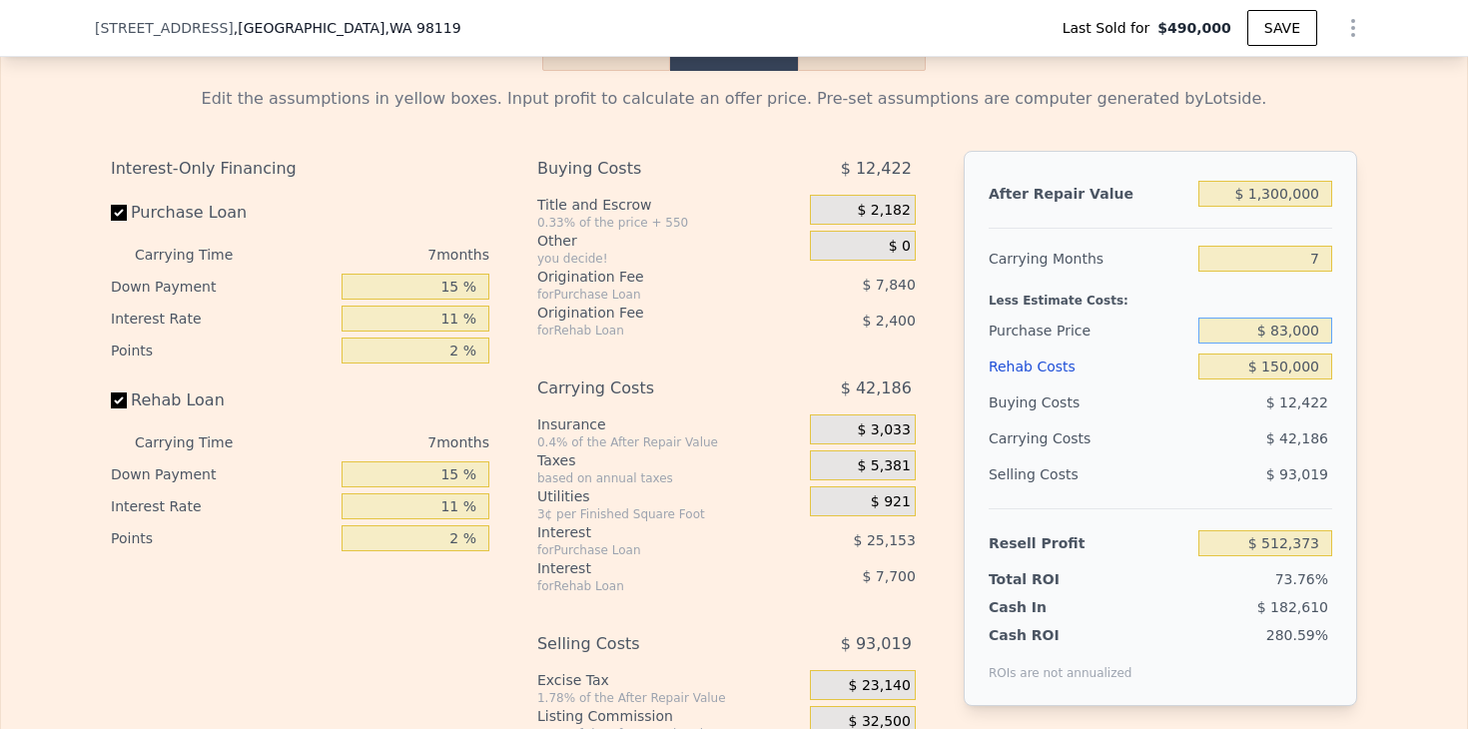
type input "$ 830,000"
type input "$ 148,343"
click at [1401, 416] on div "Edit the assumptions in yellow boxes. Input profit to calculate an offer price.…" at bounding box center [734, 442] width 1466 height 743
click at [1401, 415] on div "Edit the assumptions in yellow boxes. Input profit to calculate an offer price.…" at bounding box center [734, 442] width 1466 height 743
click at [1393, 446] on div "Edit the assumptions in yellow boxes. Input profit to calculate an offer price.…" at bounding box center [734, 442] width 1466 height 743
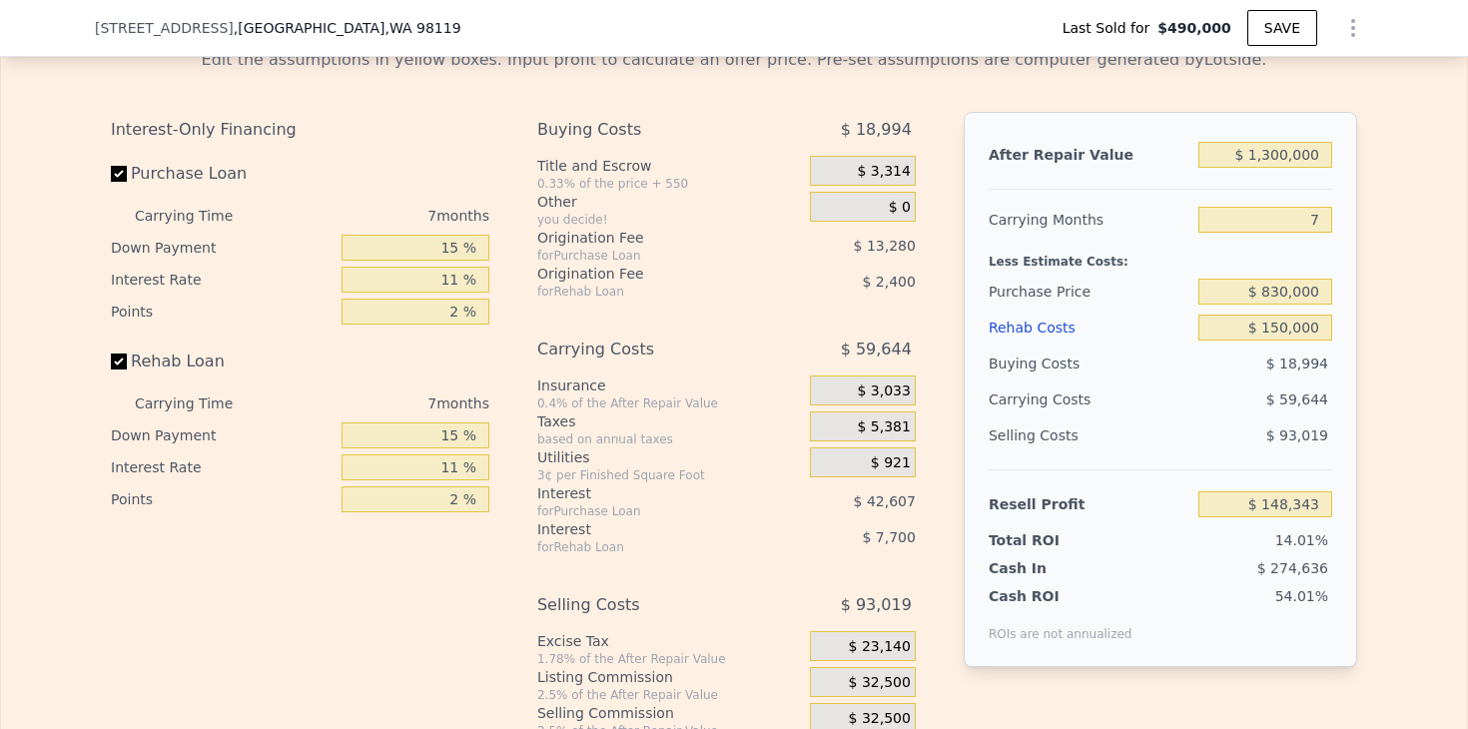
scroll to position [3211, 0]
click at [1276, 290] on input "$ 830,000" at bounding box center [1265, 293] width 134 height 26
type input "$ 850,000"
type input "$ 126,934"
click at [1388, 417] on div "Edit the assumptions in yellow boxes. Input profit to calculate an offer price.…" at bounding box center [734, 404] width 1466 height 743
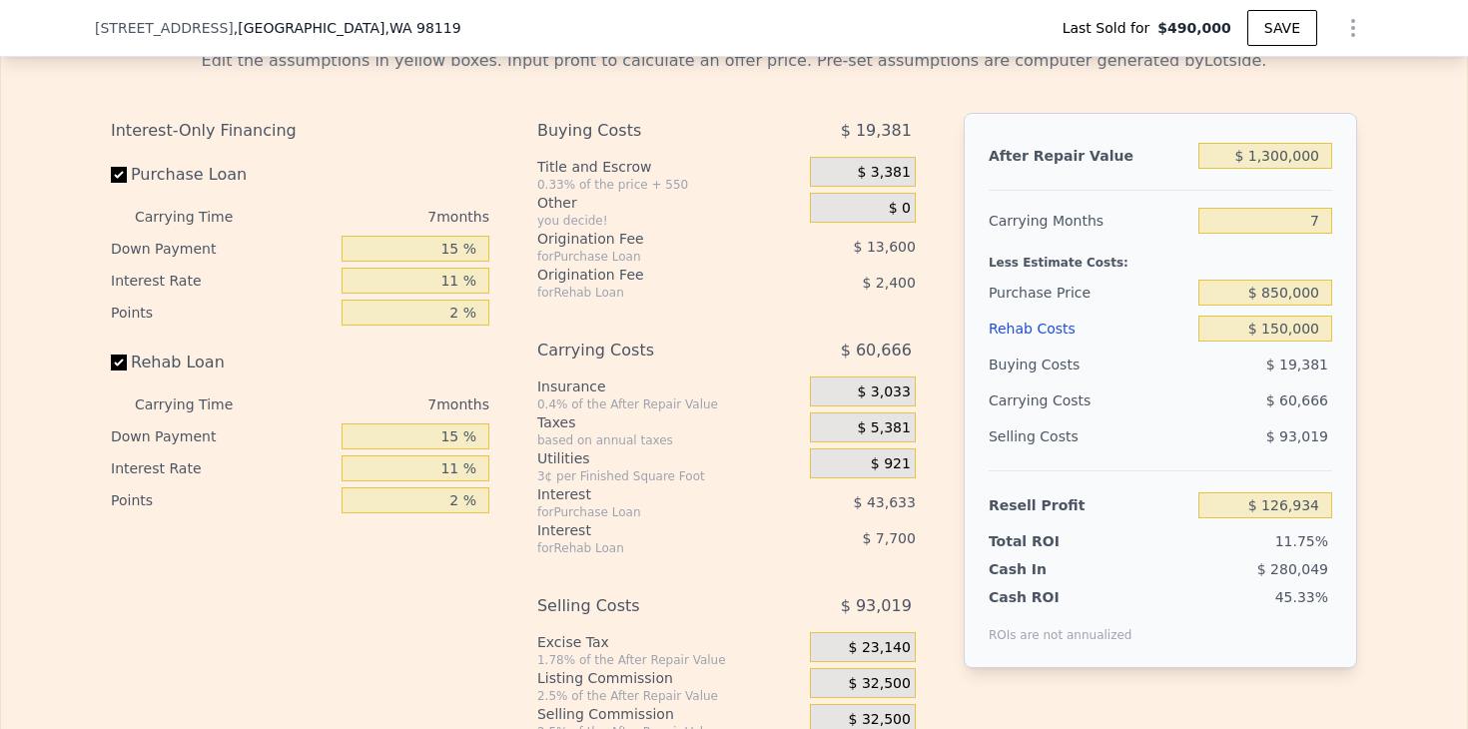
click at [1388, 417] on div "Edit the assumptions in yellow boxes. Input profit to calculate an offer price.…" at bounding box center [734, 404] width 1466 height 743
type input "$ 1,338,000"
type input "8"
type input "$ 0"
type input "$ 702,741"
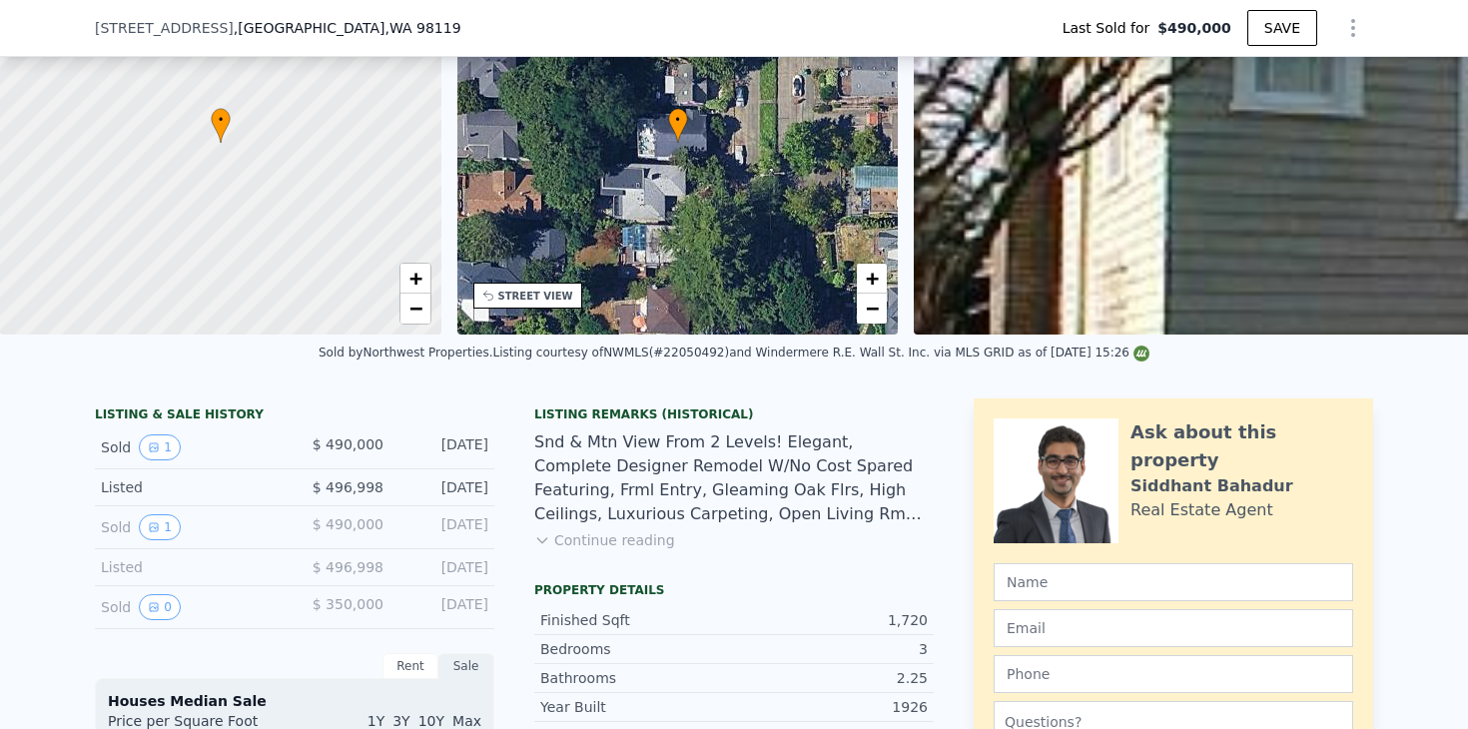
scroll to position [0, 0]
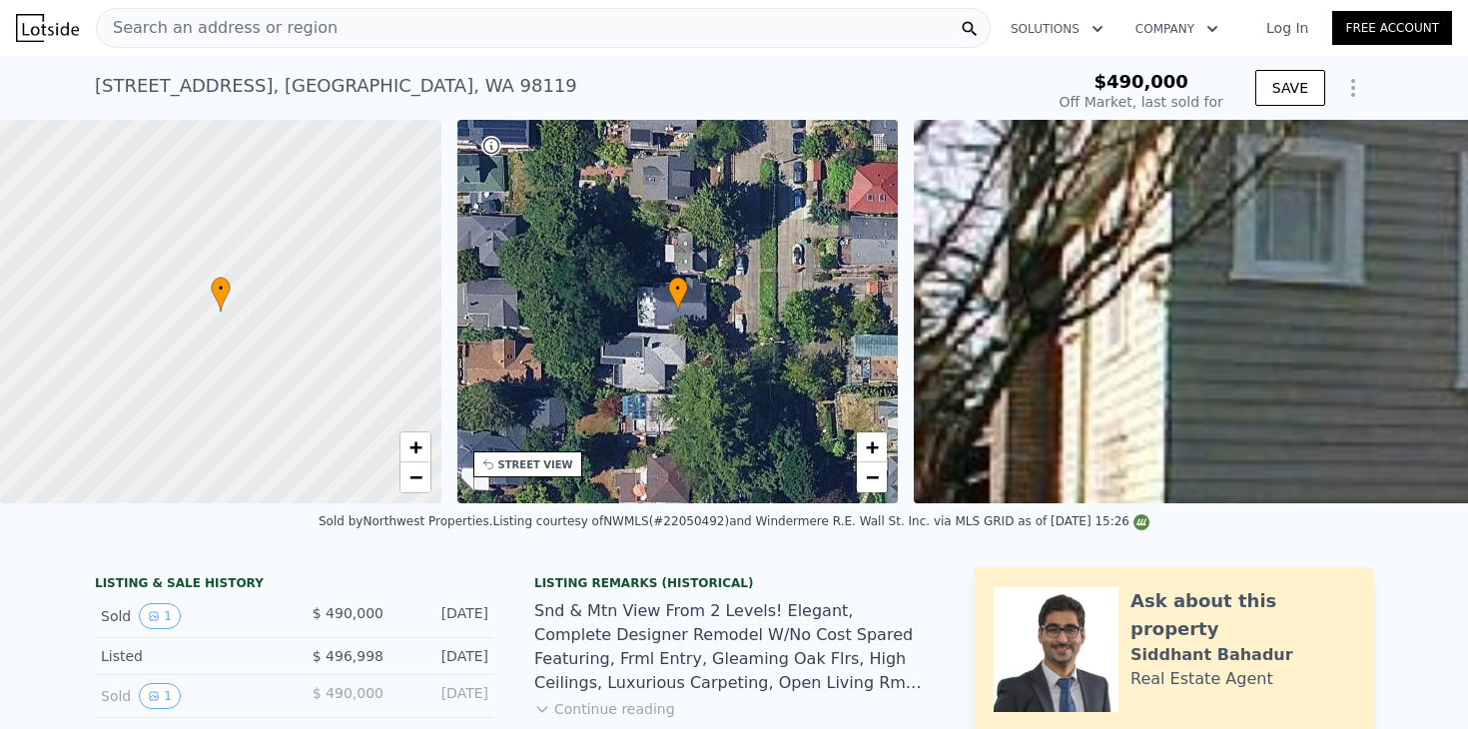
click at [343, 30] on div "Search an address or region" at bounding box center [543, 28] width 895 height 40
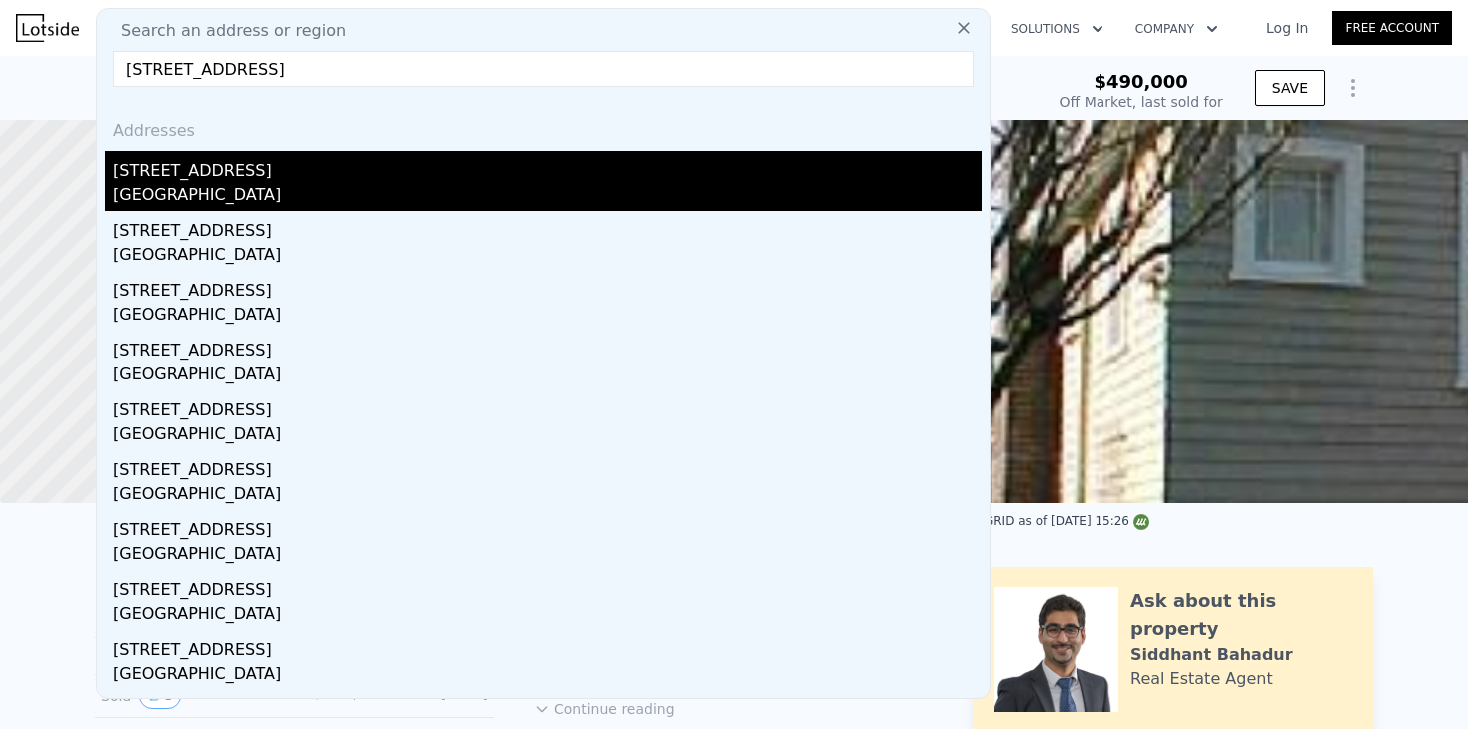
type input "[STREET_ADDRESS]"
click at [188, 183] on div "[GEOGRAPHIC_DATA]" at bounding box center [547, 197] width 869 height 28
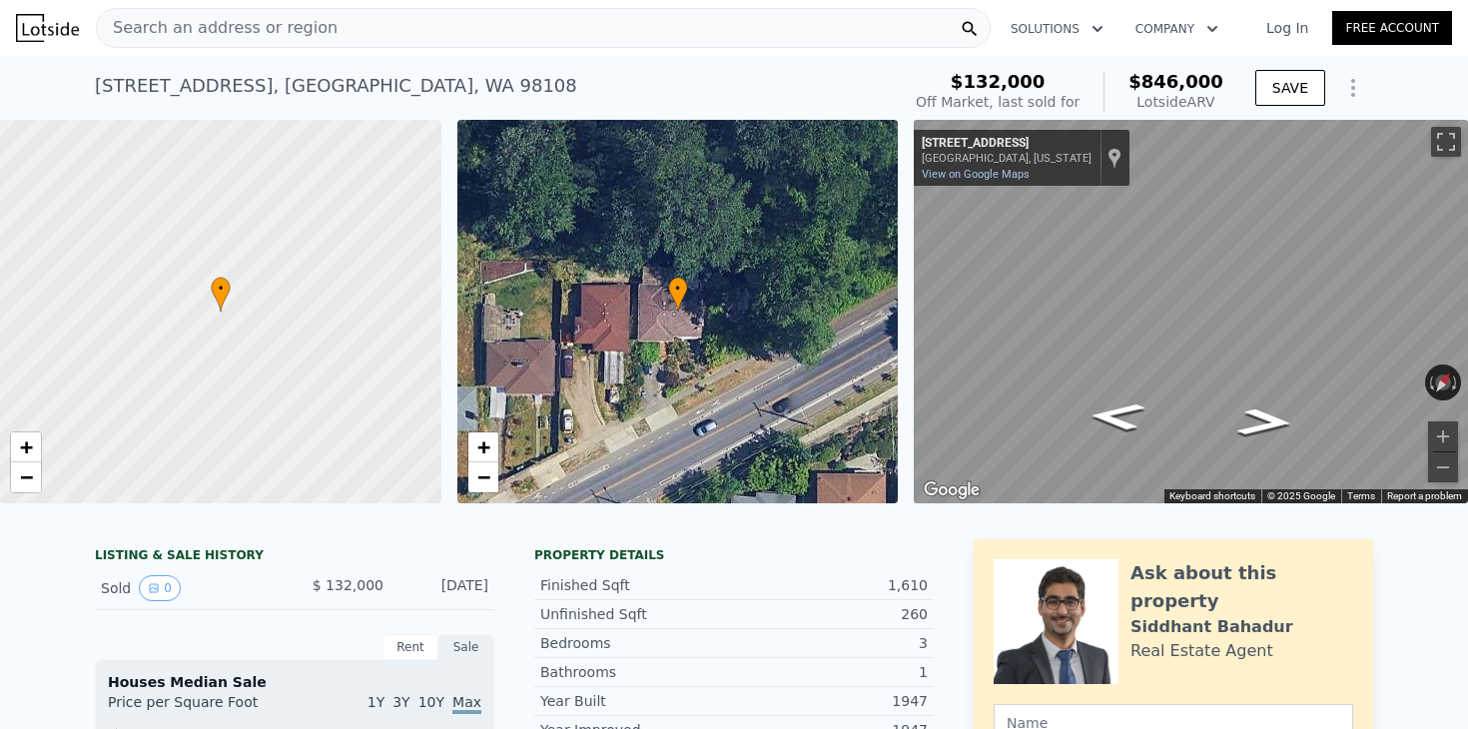
drag, startPoint x: 284, startPoint y: 88, endPoint x: 97, endPoint y: 79, distance: 186.9
click at [97, 79] on div "[STREET_ADDRESS]" at bounding box center [336, 86] width 482 height 28
copy div "[STREET_ADDRESS]"
click at [1357, 93] on icon "Show Options" at bounding box center [1353, 88] width 24 height 24
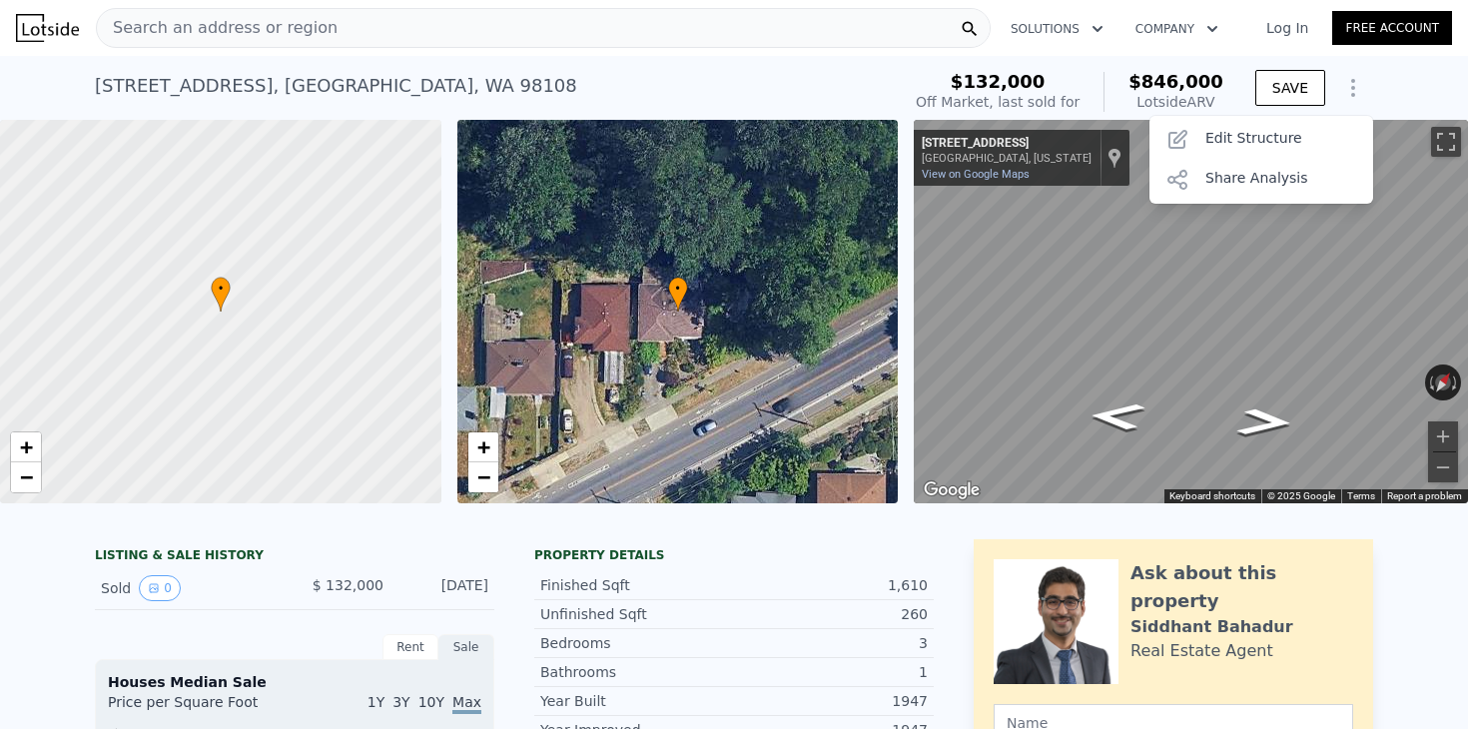
click at [1357, 92] on icon "Show Options" at bounding box center [1353, 88] width 24 height 24
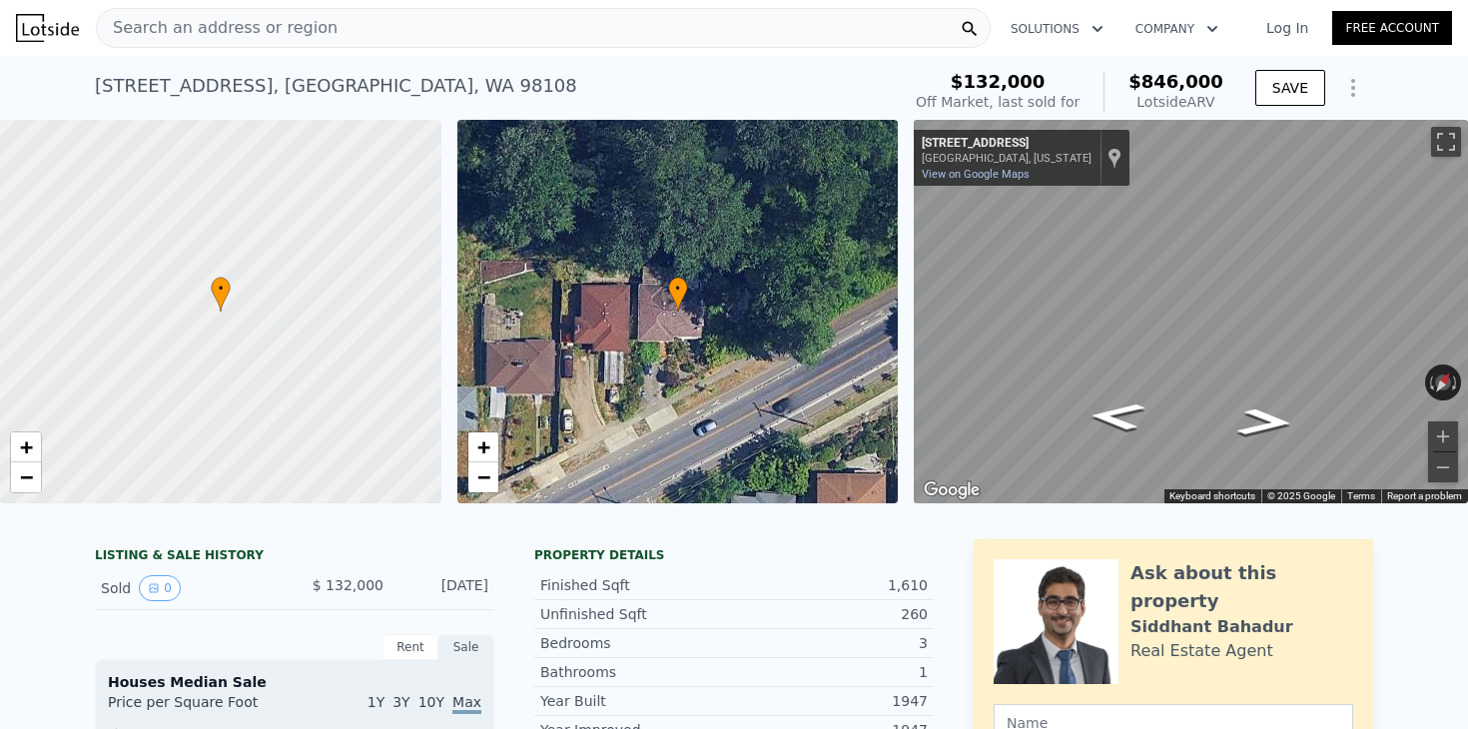
click at [1357, 92] on icon "Show Options" at bounding box center [1353, 88] width 24 height 24
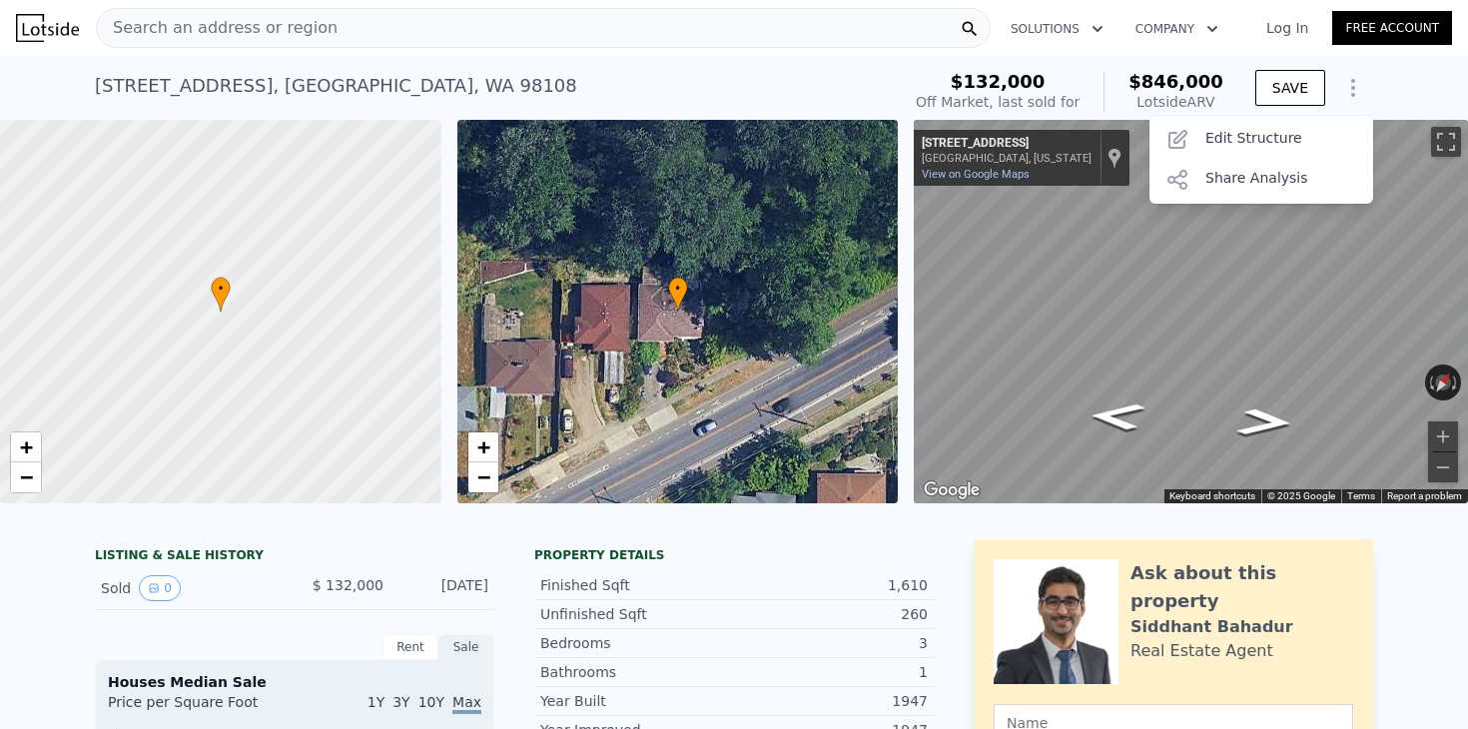
click at [1357, 92] on icon "Show Options" at bounding box center [1353, 88] width 24 height 24
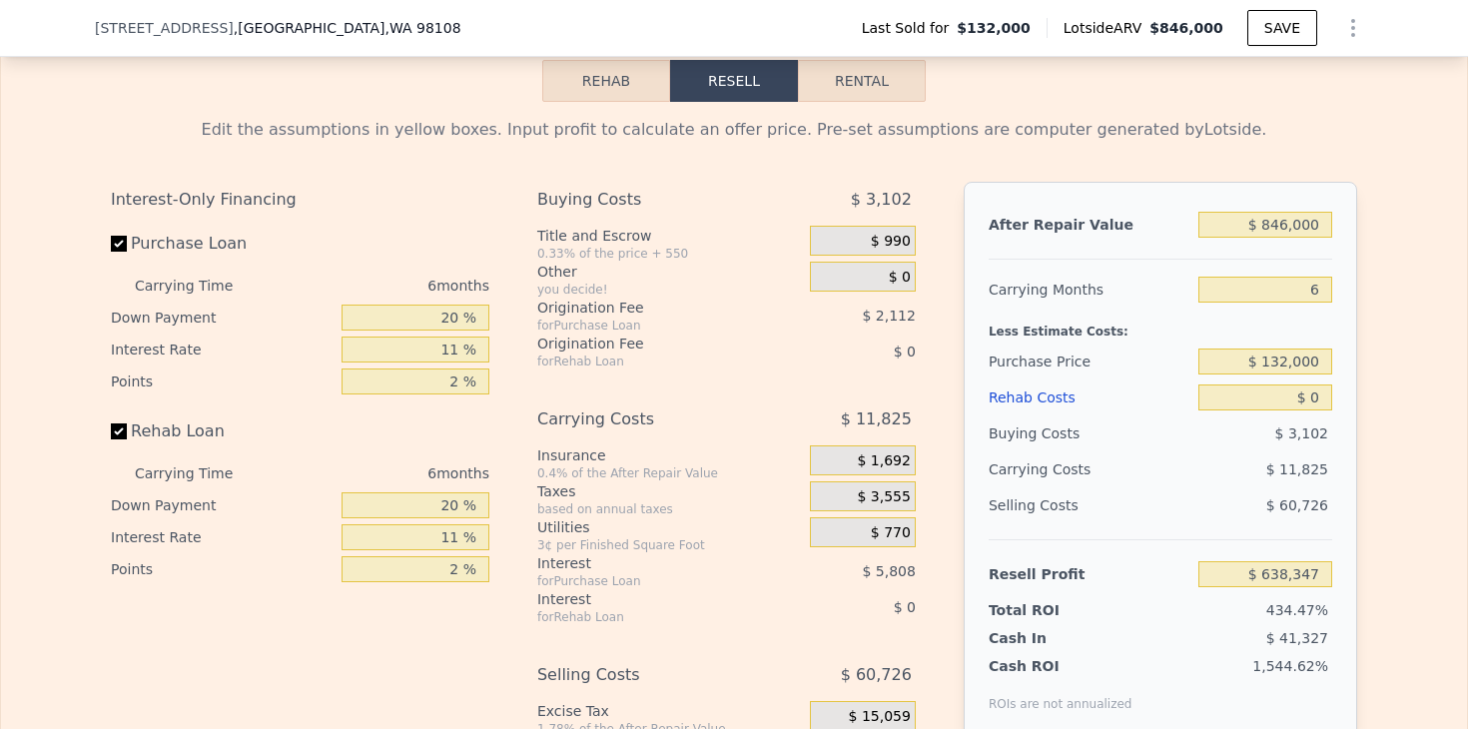
scroll to position [3045, 0]
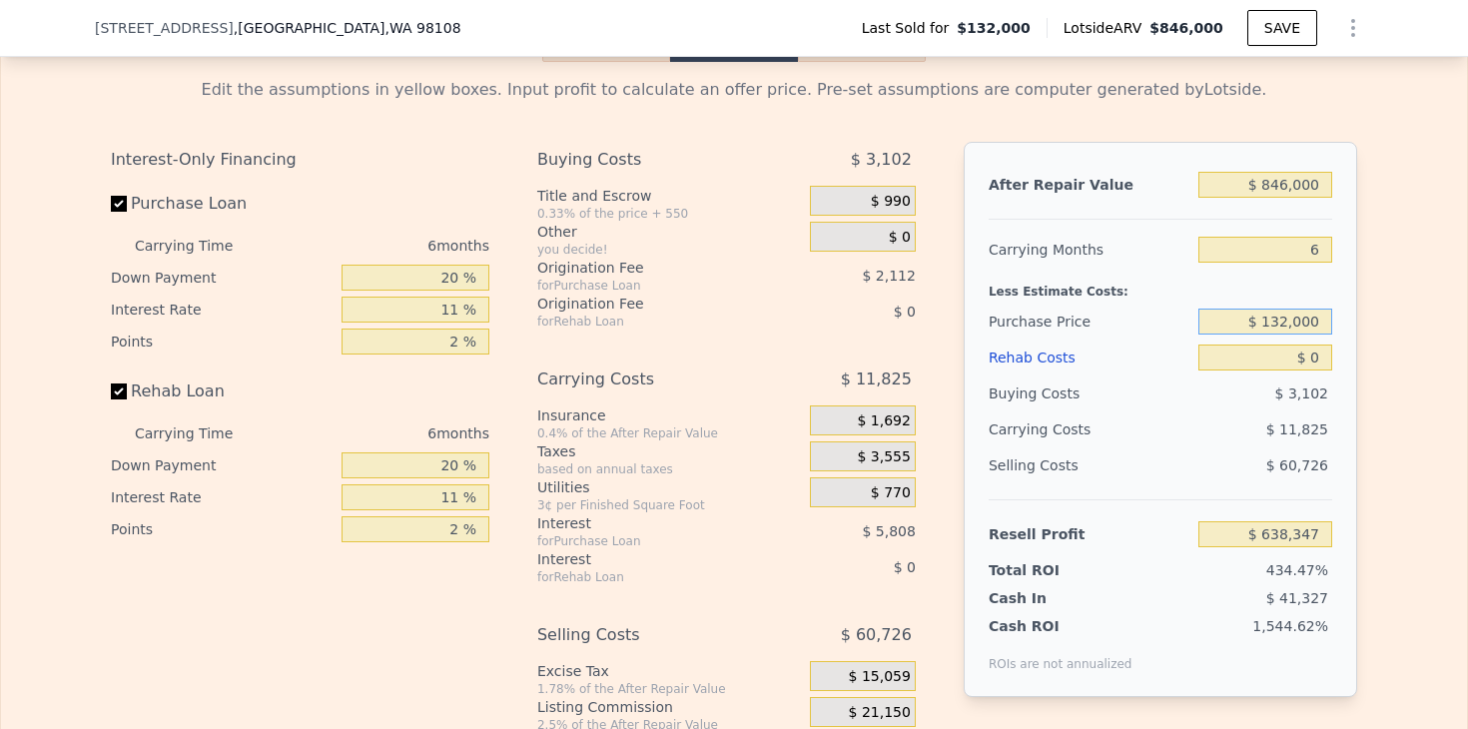
drag, startPoint x: 1239, startPoint y: 328, endPoint x: 1444, endPoint y: 336, distance: 204.9
click at [1444, 336] on div "Edit the assumptions in yellow boxes. Input profit to calculate an offer price.…" at bounding box center [734, 433] width 1466 height 743
type input "$ 550,000"
type input "$ 193,877"
click at [1461, 384] on div "Edit the assumptions in yellow boxes. Input profit to calculate an offer price.…" at bounding box center [734, 433] width 1466 height 743
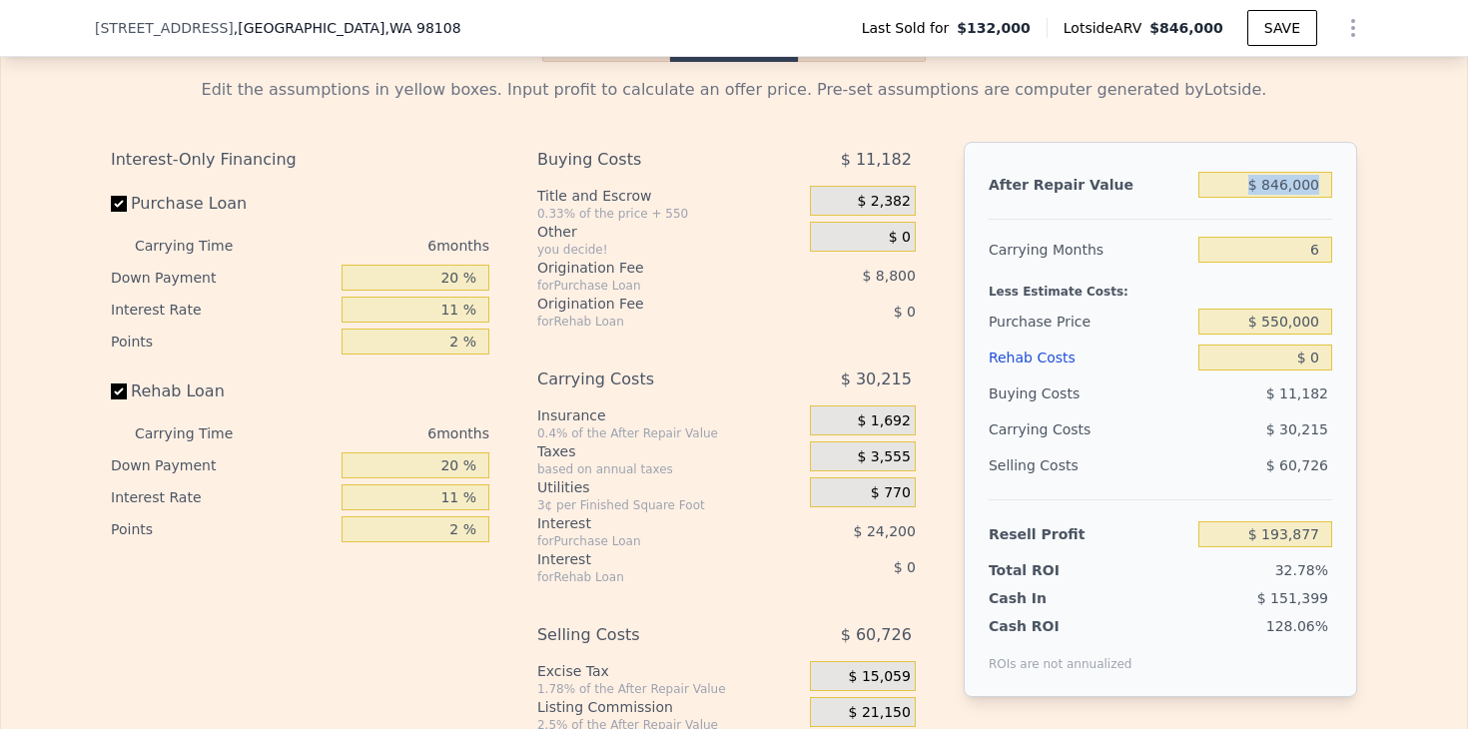
drag, startPoint x: 1242, startPoint y: 198, endPoint x: 1401, endPoint y: 206, distance: 159.0
click at [1401, 206] on div "Edit the assumptions in yellow boxes. Input profit to calculate an offer price.…" at bounding box center [734, 433] width 1466 height 743
click at [1266, 177] on input "$ 846,000" at bounding box center [1265, 185] width 134 height 26
type input "$ 746,000"
type input "$ 101,190"
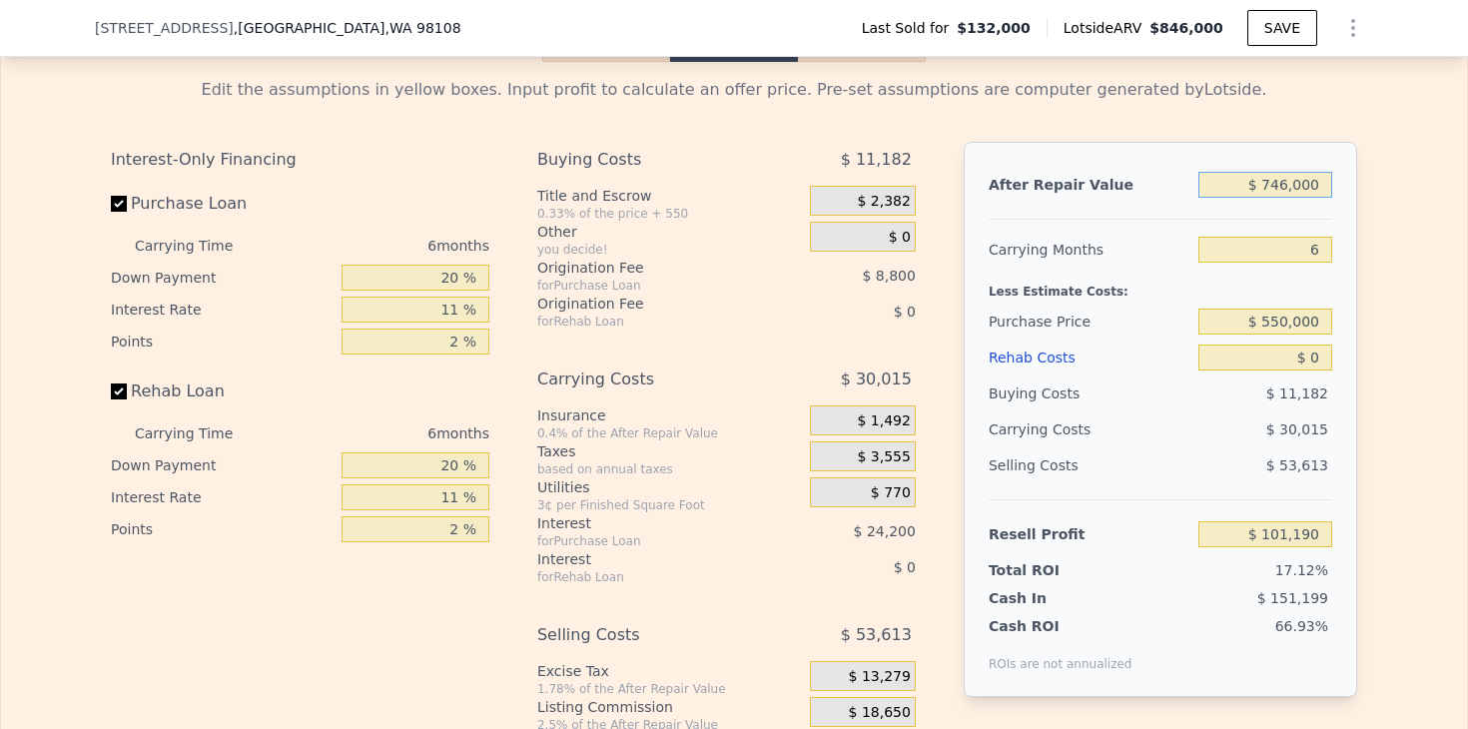
type input "$ 746,000"
click at [1422, 284] on div "Edit the assumptions in yellow boxes. Input profit to calculate an offer price.…" at bounding box center [734, 433] width 1466 height 743
click at [1390, 303] on div "Edit the assumptions in yellow boxes. Input profit to calculate an offer price.…" at bounding box center [734, 433] width 1466 height 743
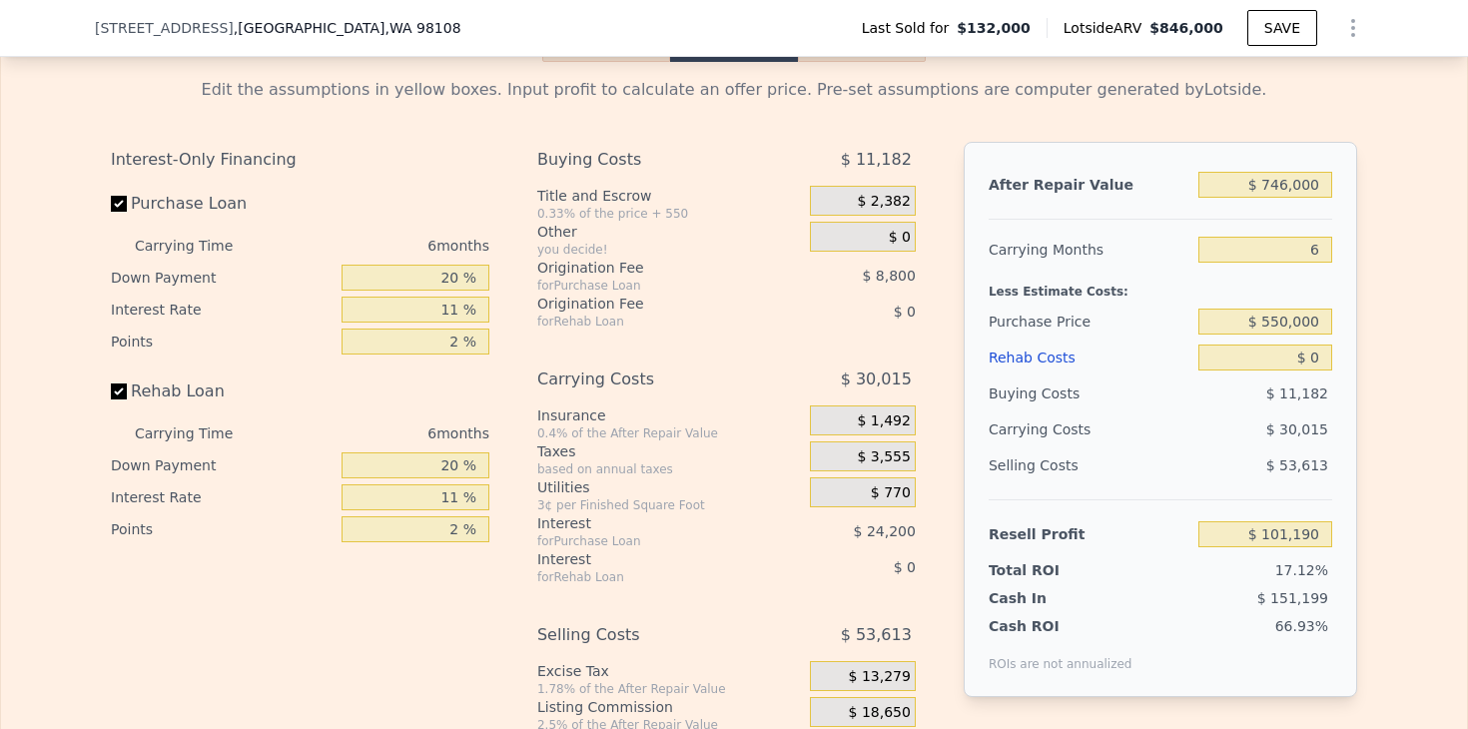
click at [1370, 303] on div "Edit the assumptions in yellow boxes. Input profit to calculate an offer price.…" at bounding box center [734, 433] width 1278 height 743
drag, startPoint x: 1247, startPoint y: 351, endPoint x: 1416, endPoint y: 350, distance: 168.8
click at [1416, 351] on div "Edit the assumptions in yellow boxes. Input profit to calculate an offer price.…" at bounding box center [734, 433] width 1466 height 743
type input "$ 1"
type input "$ 101,189"
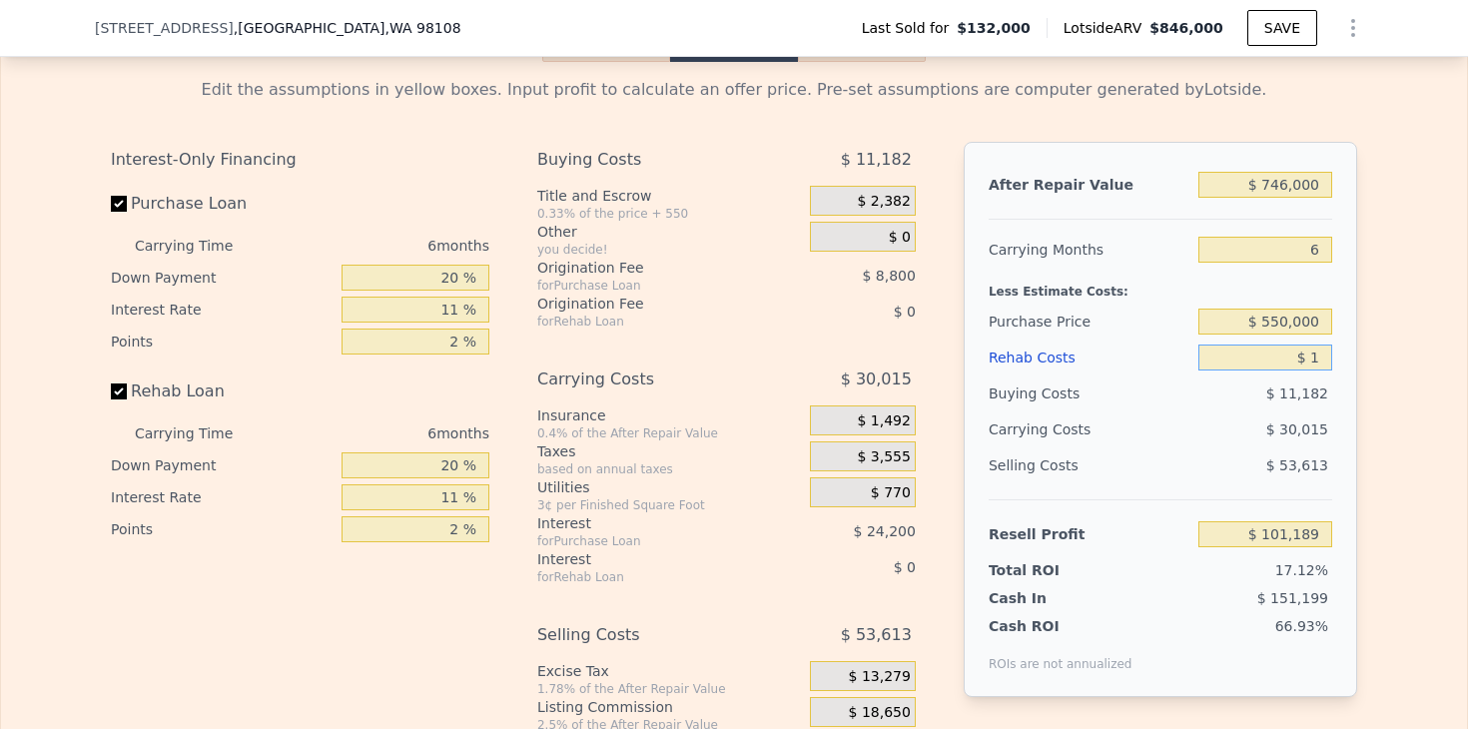
type input "$ 12"
type input "$ 101,178"
type input "$ 120"
type input "$ 101,062"
type input "$ 1,200"
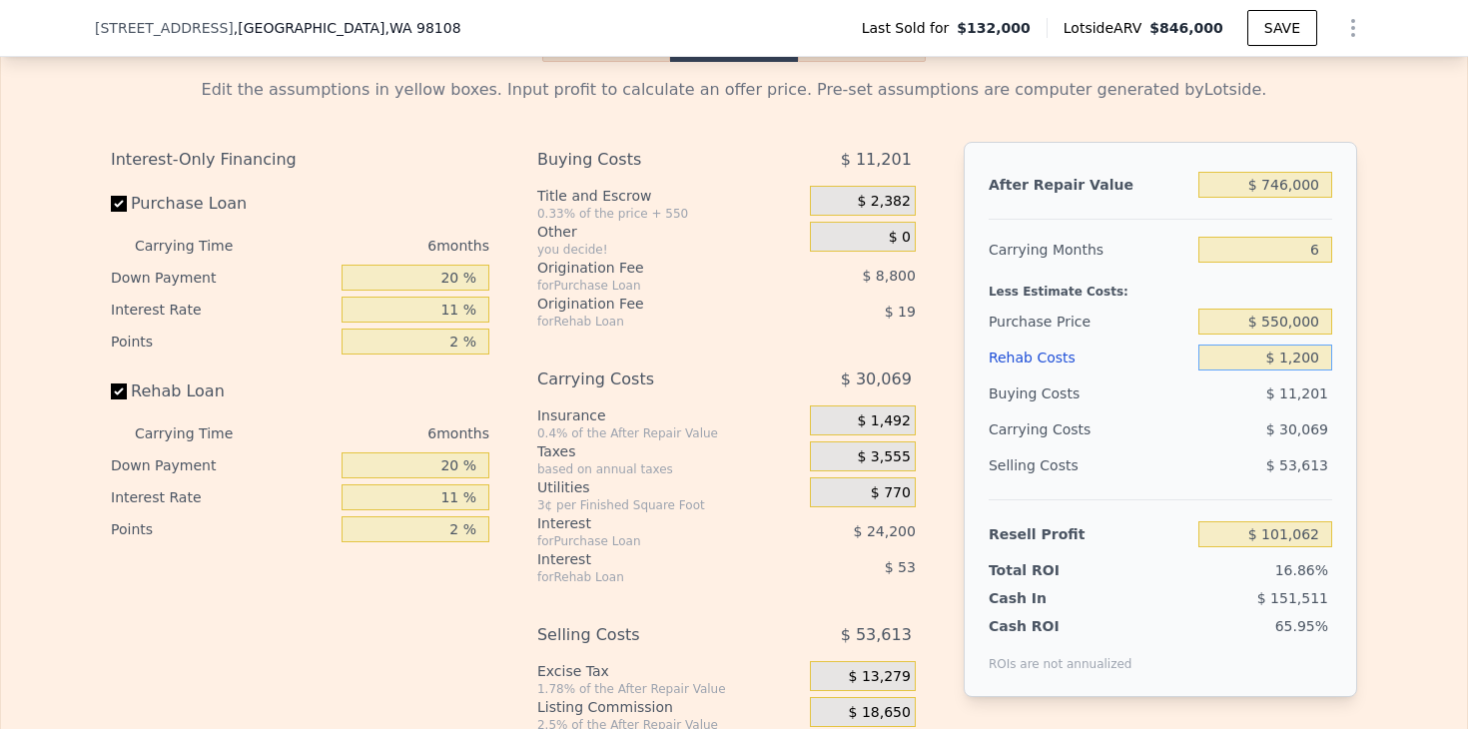
type input "$ 99,917"
type input "$ 12,000"
type input "$ 88,470"
type input "$ 120,000"
type input "-$ 26,010"
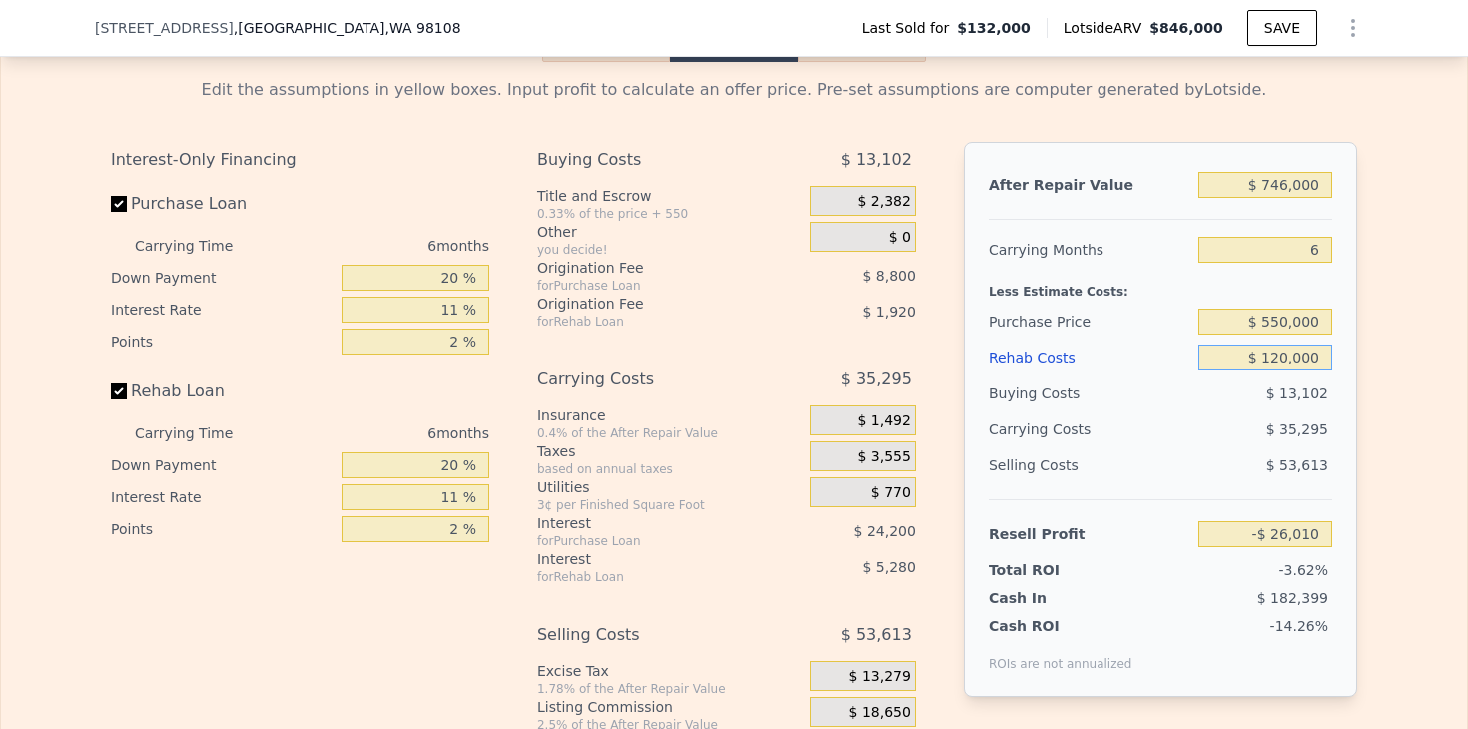
type input "$ 120,000"
click at [1413, 395] on div "Edit the assumptions in yellow boxes. Input profit to calculate an offer price.…" at bounding box center [734, 433] width 1466 height 743
click at [1354, 391] on div "After Repair Value $ 746,000 Carrying Months 6 Less Estimate Costs: Purchase Pr…" at bounding box center [1160, 419] width 393 height 555
click at [1274, 323] on input "$ 550,000" at bounding box center [1265, 322] width 134 height 26
type input "$ 500,000"
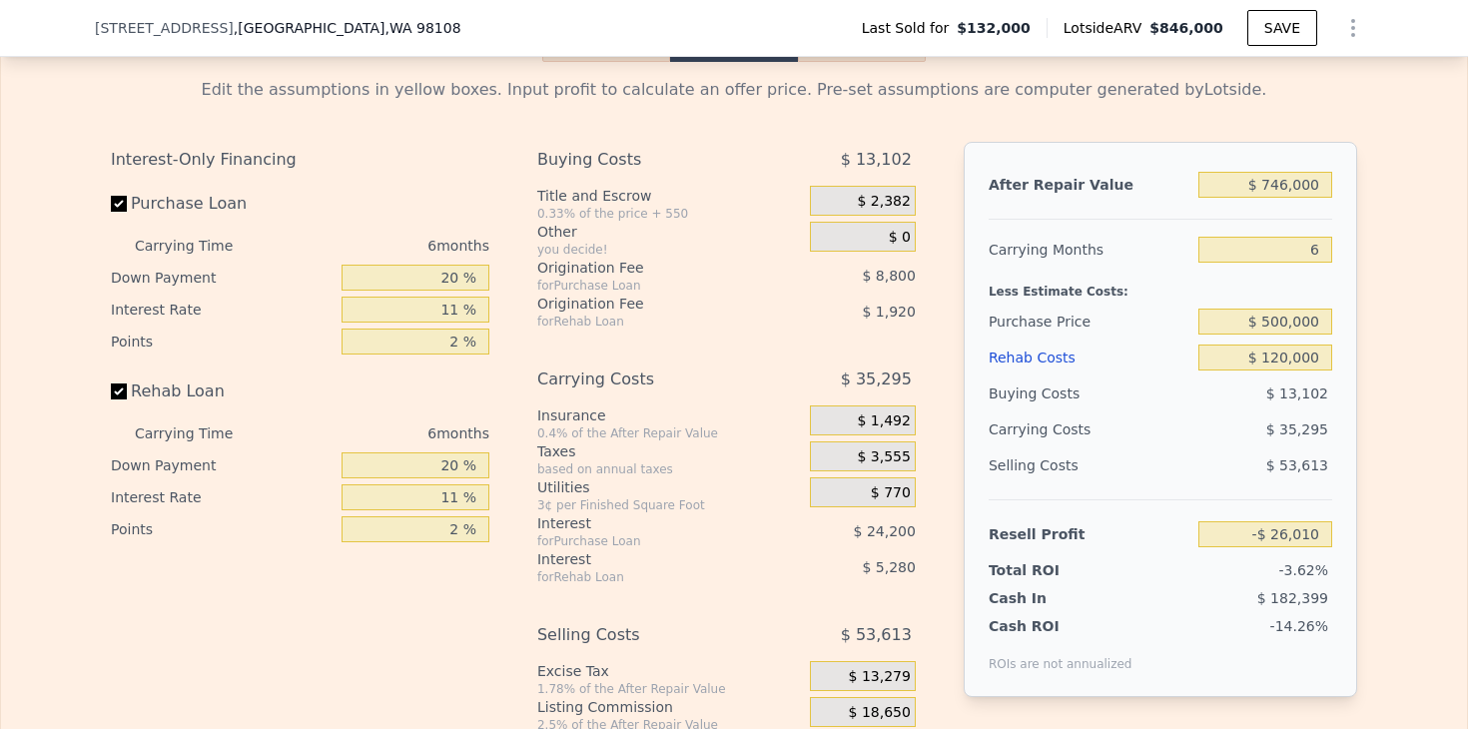
type input "$ 27,153"
click at [1359, 487] on div "Edit the assumptions in yellow boxes. Input profit to calculate an offer price.…" at bounding box center [734, 433] width 1278 height 743
click at [1359, 485] on div "Edit the assumptions in yellow boxes. Input profit to calculate an offer price.…" at bounding box center [734, 433] width 1278 height 743
drag, startPoint x: 1266, startPoint y: 320, endPoint x: 1278, endPoint y: 320, distance: 12.0
click at [1278, 320] on input "$ 500,000" at bounding box center [1265, 322] width 134 height 26
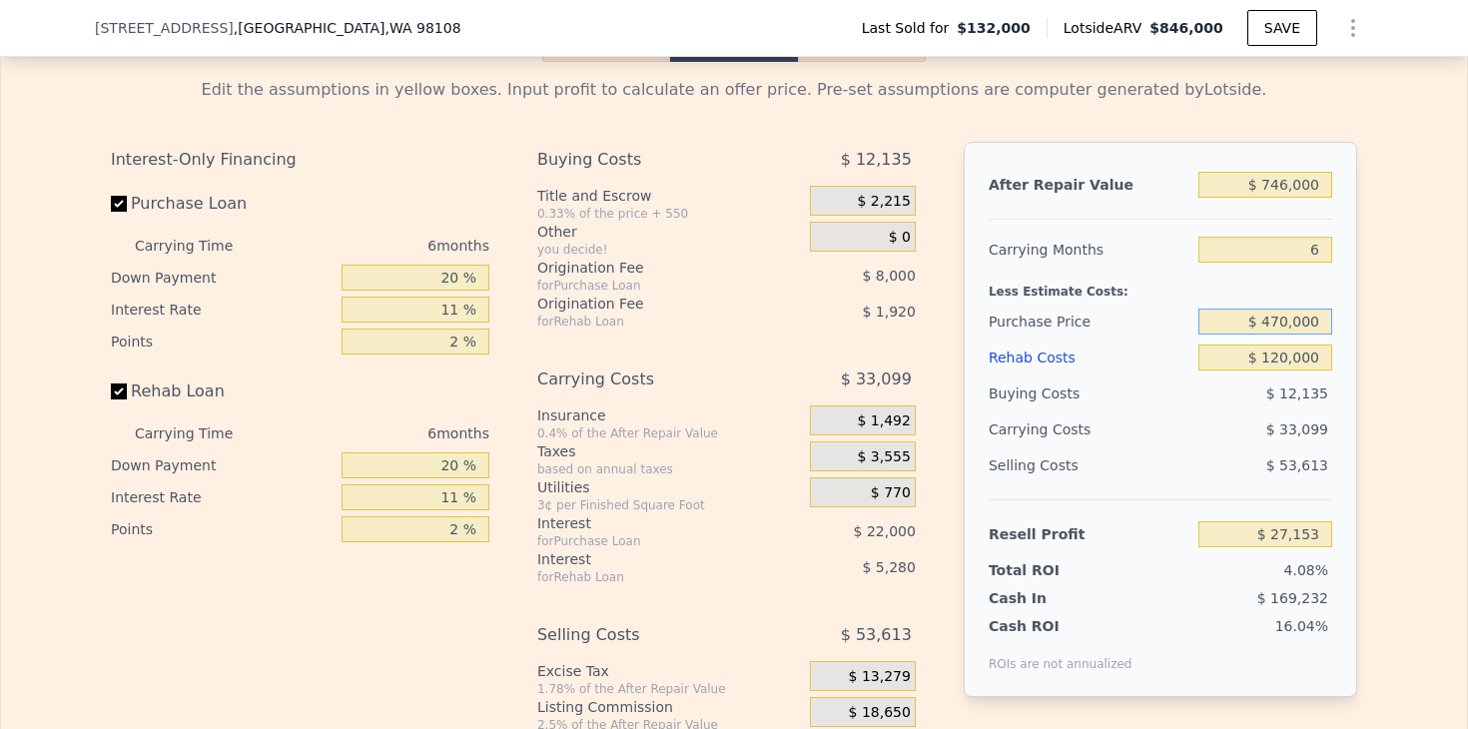
type input "$ 470,000"
type input "$ 59,053"
click at [1395, 372] on div "Edit the assumptions in yellow boxes. Input profit to calculate an offer price.…" at bounding box center [734, 433] width 1466 height 743
click at [1283, 319] on input "$ 470,000" at bounding box center [1265, 322] width 134 height 26
type input "$ 460,000"
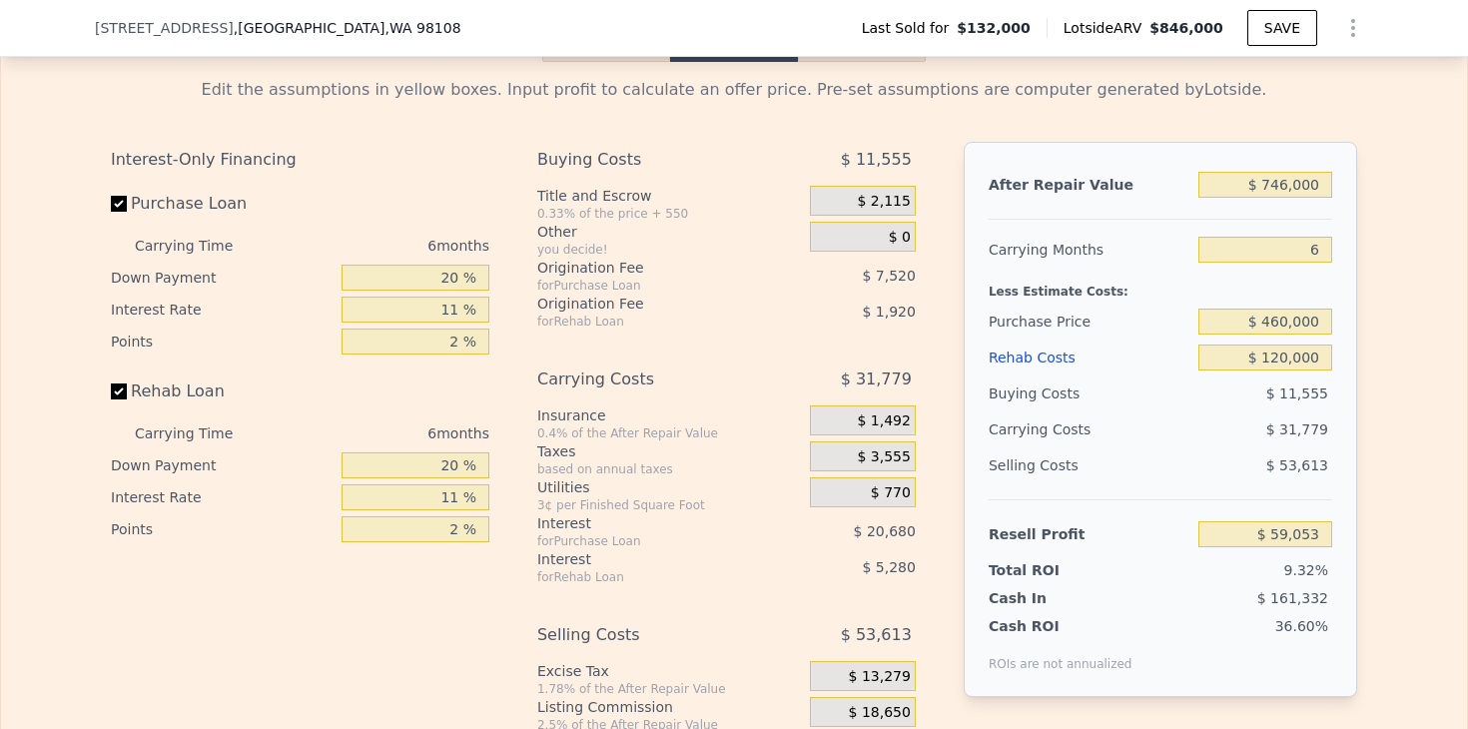
type input "$ 69,690"
click at [1409, 540] on div "Edit the assumptions in yellow boxes. Input profit to calculate an offer price.…" at bounding box center [734, 433] width 1466 height 743
type input "$ 846,000"
type input "$ 0"
type input "$ 638,347"
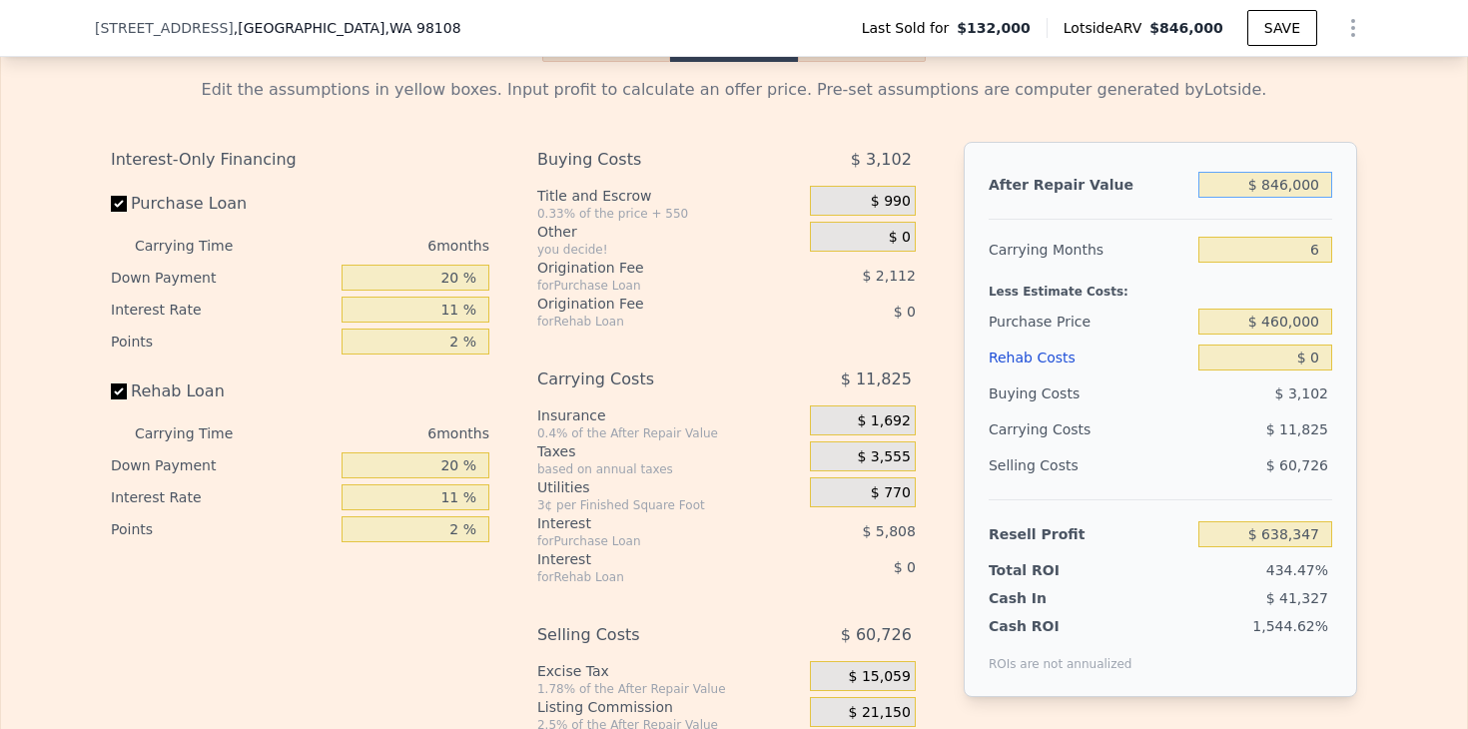
click at [1273, 183] on input "$ 846,000" at bounding box center [1265, 185] width 134 height 26
type input "$ 746,000"
type input "$ 545,660"
type input "$ 76,000"
type input "-$ 75,343"
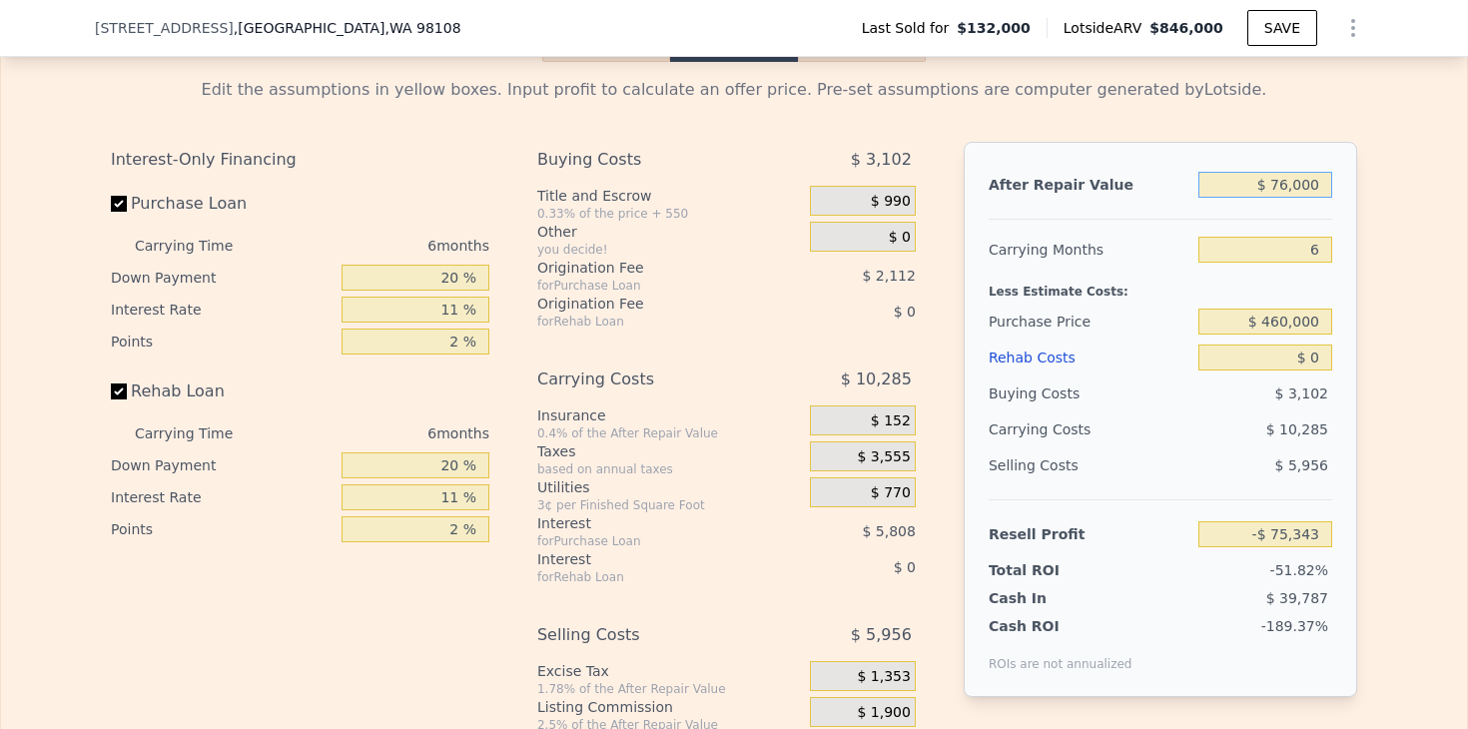
type input "$ 766,000"
type input "$ 564,197"
type input "$ 766,000"
click at [1373, 263] on div "Edit the assumptions in yellow boxes. Input profit to calculate an offer price.…" at bounding box center [734, 433] width 1466 height 743
drag, startPoint x: 1255, startPoint y: 347, endPoint x: 1467, endPoint y: 346, distance: 211.7
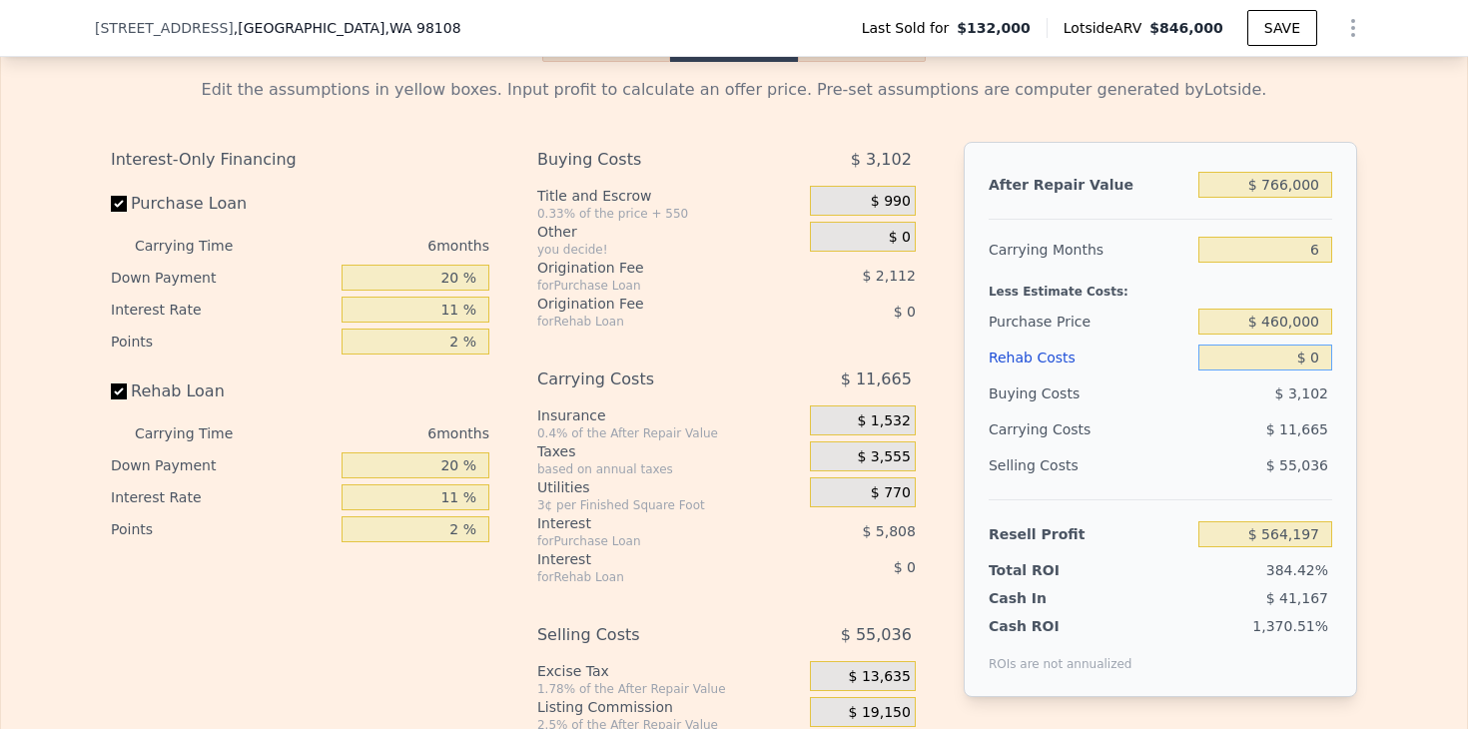
click at [1467, 350] on div "Rehab Resell Rental Edit the assumptions in yellow boxes. Input profit to calcu…" at bounding box center [734, 412] width 1468 height 963
type input "$ 1"
type input "$ 564,196"
click at [1391, 412] on div "Edit the assumptions in yellow boxes. Input profit to calculate an offer price.…" at bounding box center [734, 433] width 1466 height 743
click at [1388, 404] on div "Edit the assumptions in yellow boxes. Input profit to calculate an offer price.…" at bounding box center [734, 433] width 1466 height 743
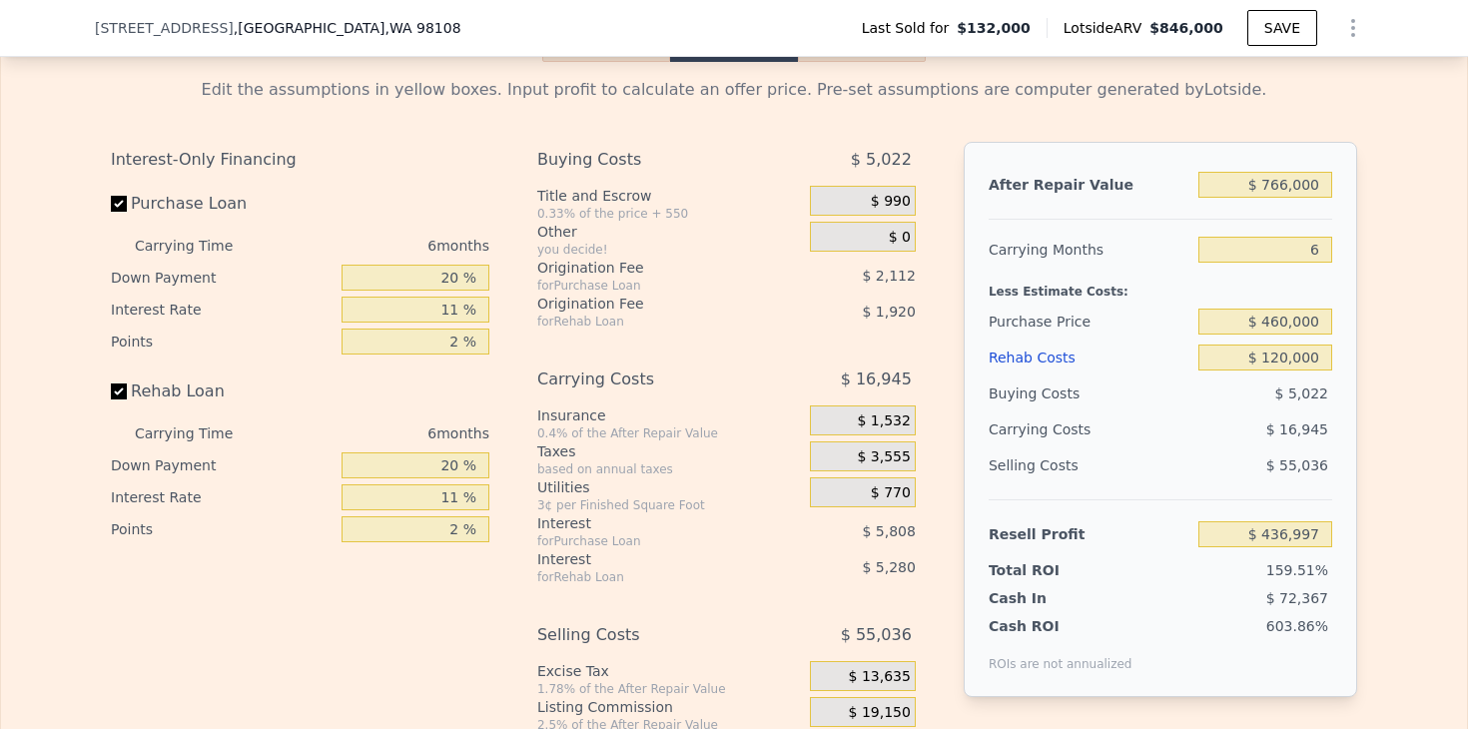
click at [1388, 403] on div "Edit the assumptions in yellow boxes. Input profit to calculate an offer price.…" at bounding box center [734, 433] width 1466 height 743
click at [1379, 400] on div "Edit the assumptions in yellow boxes. Input profit to calculate an offer price.…" at bounding box center [734, 433] width 1466 height 743
click at [1368, 399] on div "Edit the assumptions in yellow boxes. Input profit to calculate an offer price.…" at bounding box center [734, 433] width 1278 height 743
click at [1323, 314] on input "$ 460,000" at bounding box center [1265, 322] width 134 height 26
click at [1339, 356] on div "After Repair Value $ 766,000 Carrying Months 6 Less Estimate Costs: Purchase Pr…" at bounding box center [1160, 419] width 393 height 555
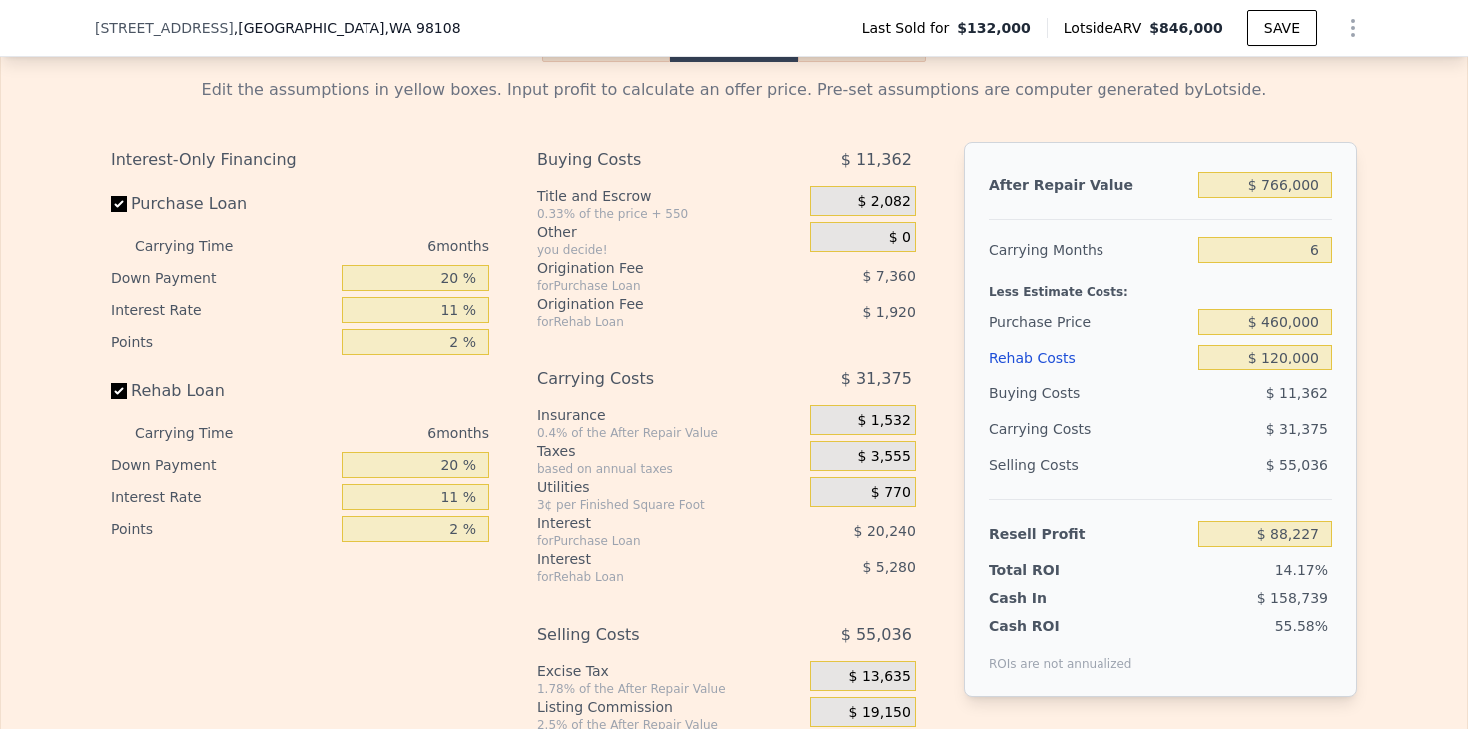
click at [1389, 386] on div "Edit the assumptions in yellow boxes. Input profit to calculate an offer price.…" at bounding box center [734, 433] width 1466 height 743
click at [1384, 383] on div "Edit the assumptions in yellow boxes. Input profit to calculate an offer price.…" at bounding box center [734, 433] width 1466 height 743
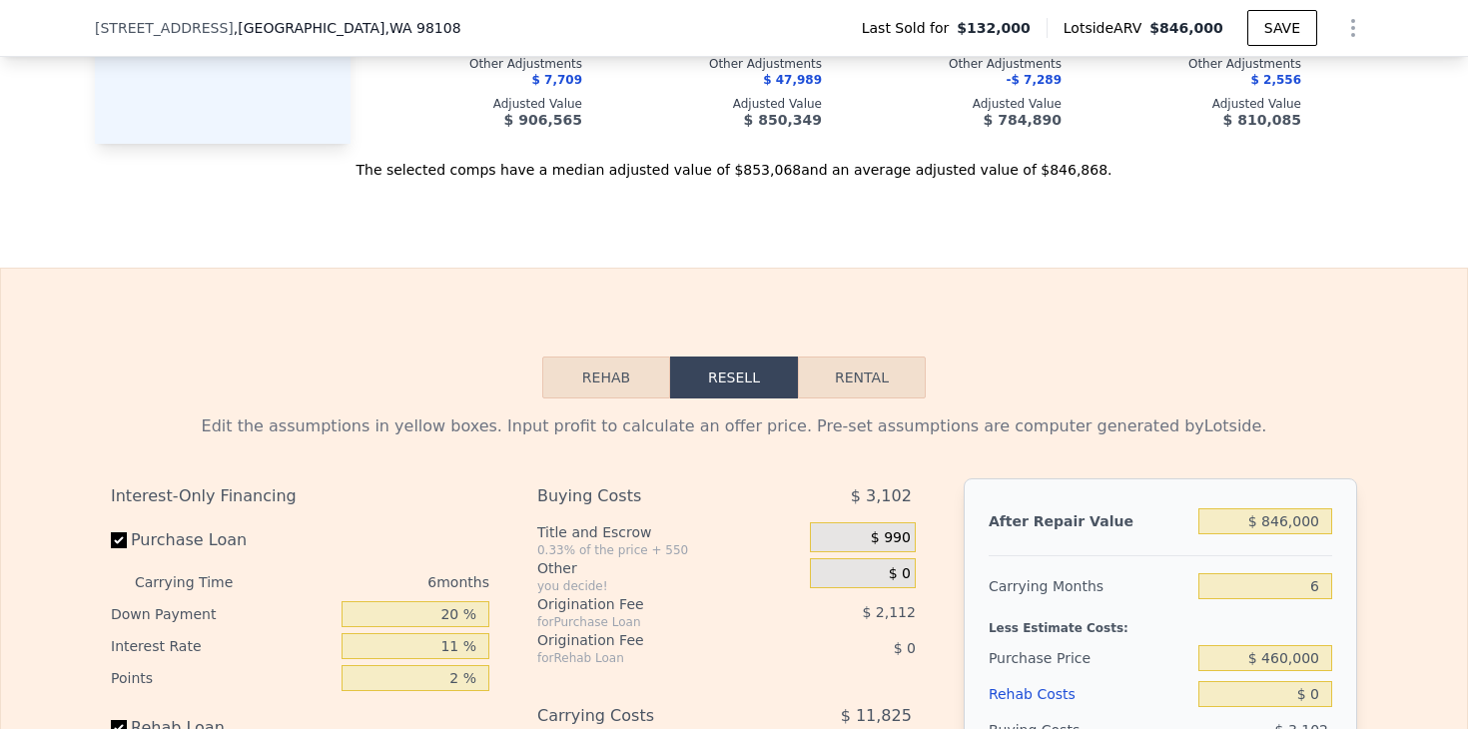
scroll to position [2746, 0]
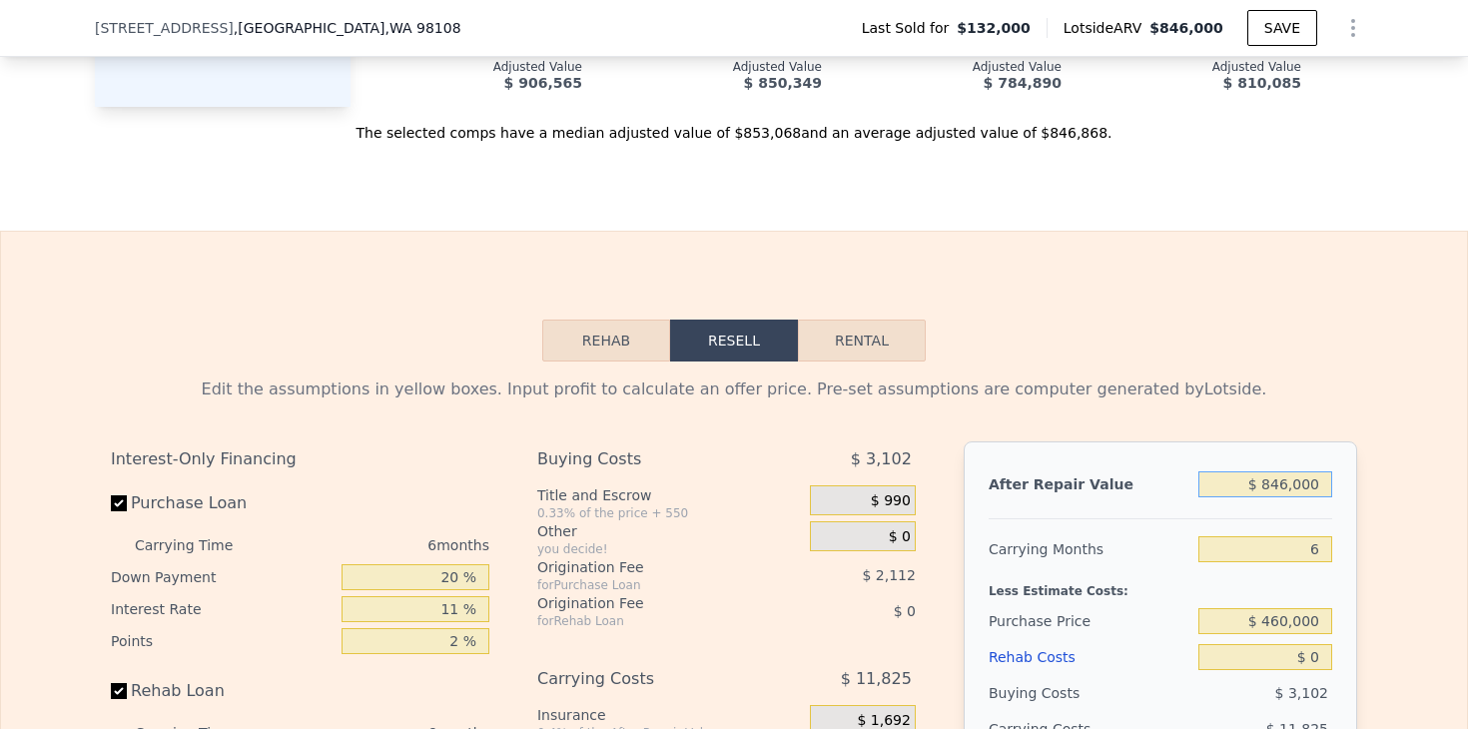
click at [1234, 489] on input "$ 846,000" at bounding box center [1265, 484] width 134 height 26
drag, startPoint x: 1234, startPoint y: 489, endPoint x: 1467, endPoint y: 487, distance: 232.7
click at [1467, 489] on div "Rehab Resell Rental Edit the assumptions in yellow boxes. Input profit to calcu…" at bounding box center [734, 712] width 1468 height 963
click at [1457, 546] on div "Edit the assumptions in yellow boxes. Input profit to calculate an offer price.…" at bounding box center [734, 732] width 1466 height 743
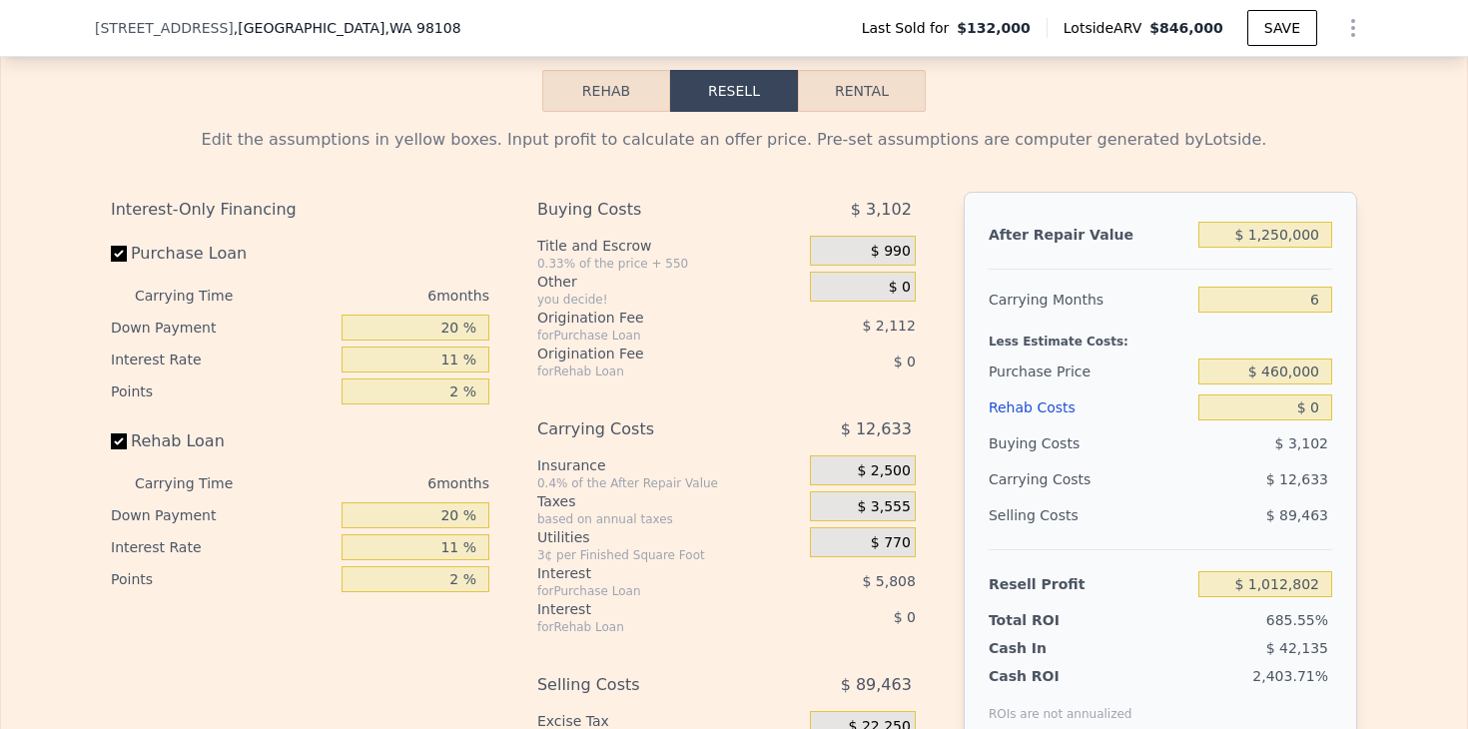
scroll to position [2998, 0]
drag, startPoint x: 1240, startPoint y: 371, endPoint x: 1415, endPoint y: 371, distance: 174.7
click at [1412, 371] on div "Edit the assumptions in yellow boxes. Input profit to calculate an offer price.…" at bounding box center [734, 481] width 1466 height 743
click at [1396, 397] on div "Edit the assumptions in yellow boxes. Input profit to calculate an offer price.…" at bounding box center [734, 481] width 1466 height 743
drag, startPoint x: 1302, startPoint y: 411, endPoint x: 1354, endPoint y: 411, distance: 51.9
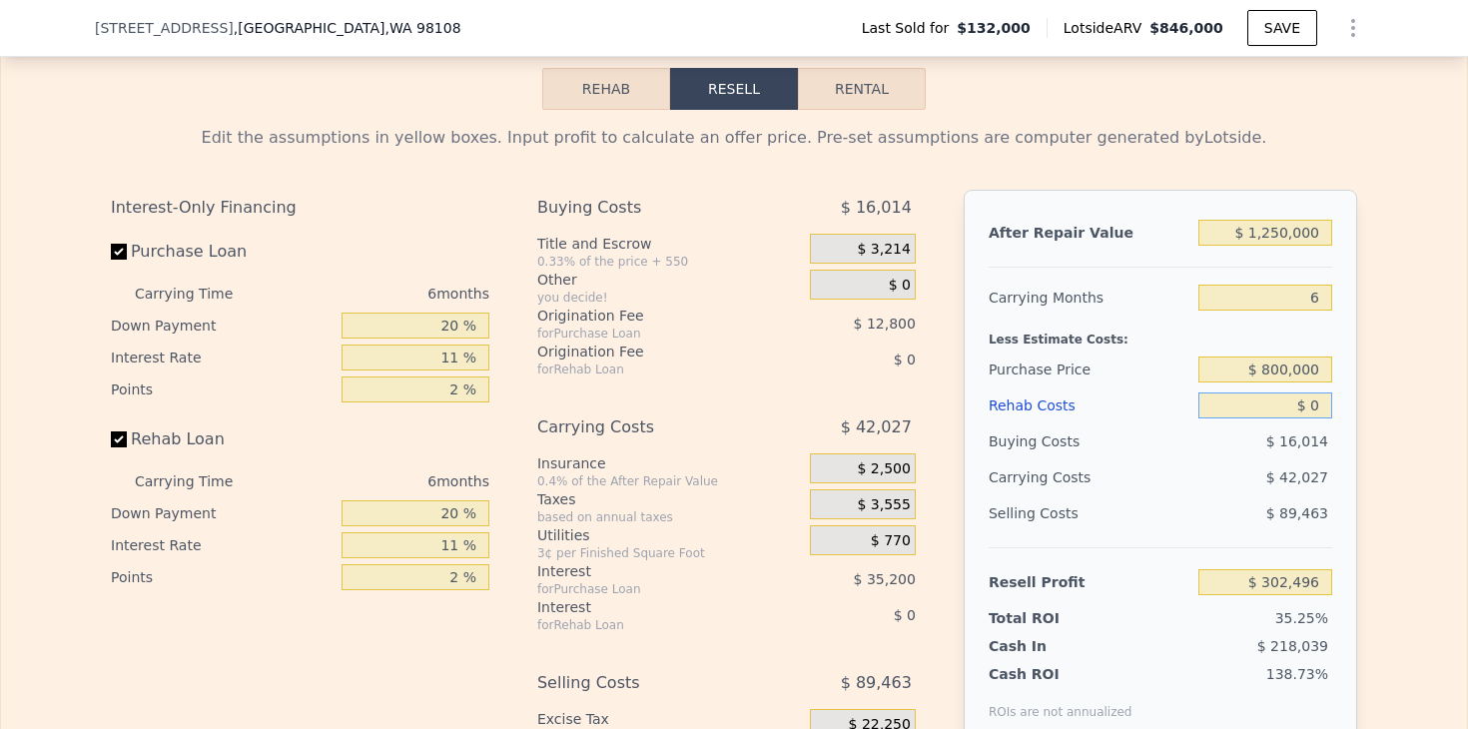
click at [1353, 411] on div "After Repair Value $ 1,250,000 Carrying Months 6 Less Estimate Costs: Purchase …" at bounding box center [1160, 467] width 393 height 555
drag, startPoint x: 1267, startPoint y: 409, endPoint x: 1413, endPoint y: 409, distance: 145.8
click at [1413, 409] on div "Edit the assumptions in yellow boxes. Input profit to calculate an offer price.…" at bounding box center [734, 481] width 1466 height 743
click at [1387, 425] on div "Edit the assumptions in yellow boxes. Input profit to calculate an offer price.…" at bounding box center [734, 481] width 1466 height 743
click at [1382, 422] on div "Edit the assumptions in yellow boxes. Input profit to calculate an offer price.…" at bounding box center [734, 481] width 1466 height 743
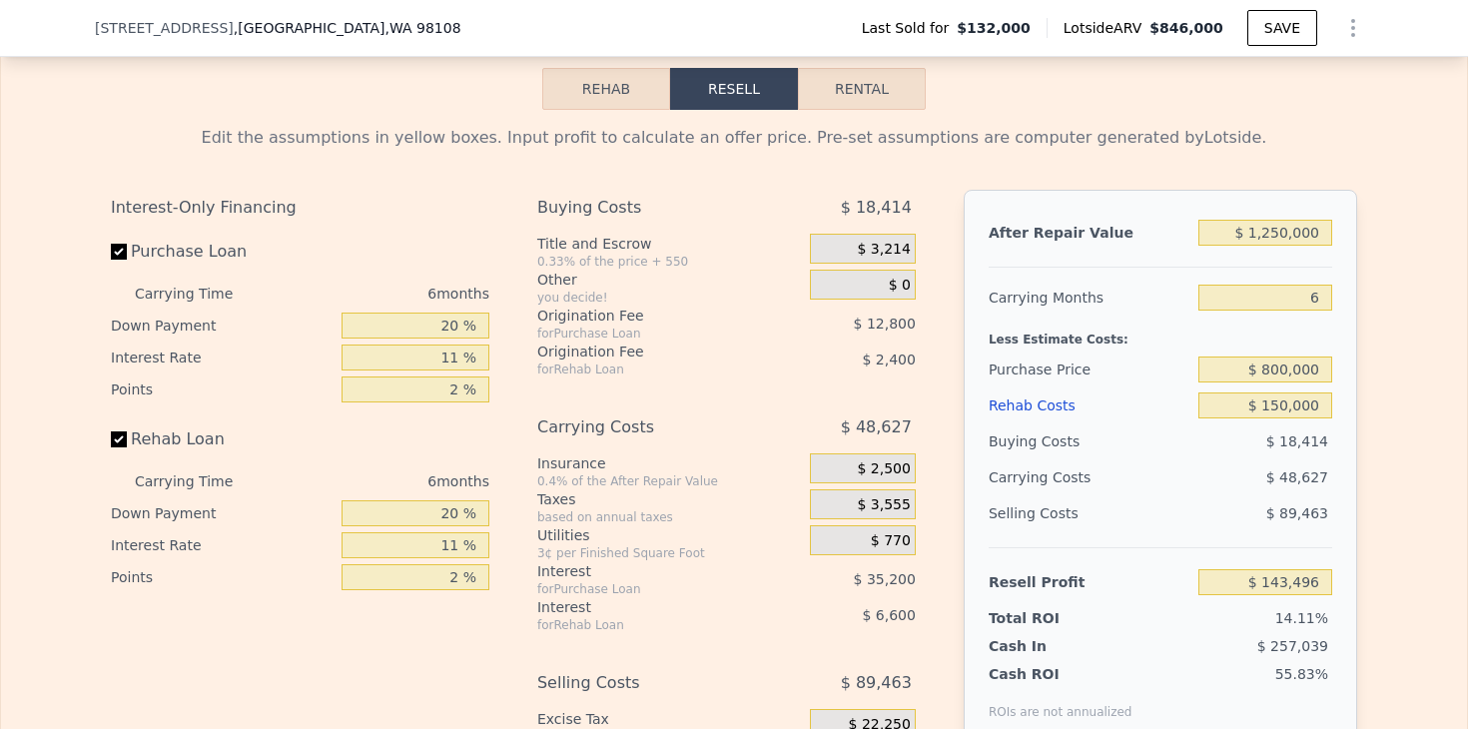
click at [1351, 432] on div "After Repair Value $ 1,250,000 Carrying Months 6 Less Estimate Costs: Purchase …" at bounding box center [1160, 467] width 393 height 555
click at [1318, 361] on input "$ 800,000" at bounding box center [1265, 369] width 134 height 26
click at [1343, 431] on div "After Repair Value $ 1,250,000 Carrying Months 6 Less Estimate Costs: Purchase …" at bounding box center [1160, 467] width 393 height 555
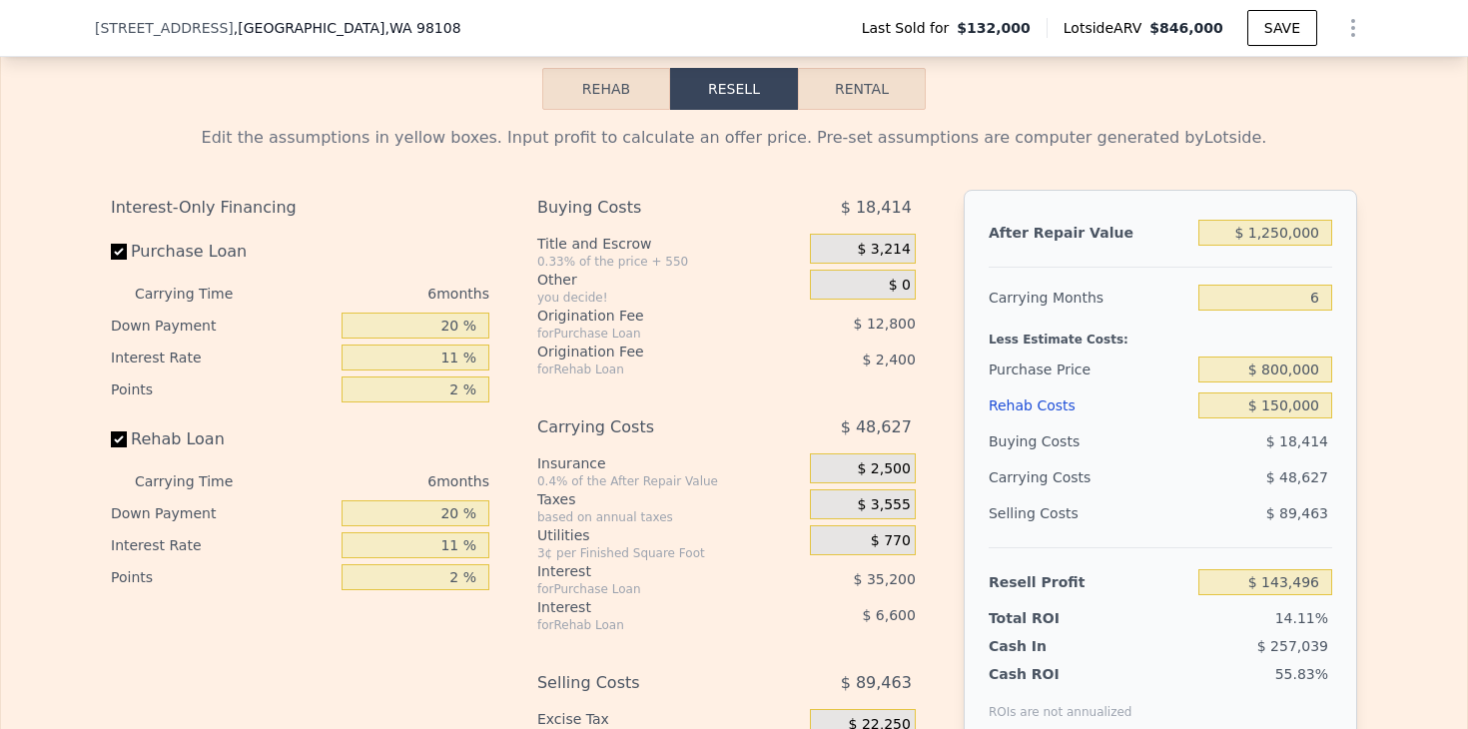
click at [1360, 473] on div "Edit the assumptions in yellow boxes. Input profit to calculate an offer price.…" at bounding box center [734, 481] width 1278 height 743
click at [1318, 227] on input "$ 1,250,000" at bounding box center [1265, 233] width 134 height 26
click at [1384, 346] on div "Edit the assumptions in yellow boxes. Input profit to calculate an offer price.…" at bounding box center [734, 481] width 1466 height 743
click at [1379, 387] on div "Edit the assumptions in yellow boxes. Input profit to calculate an offer price.…" at bounding box center [734, 481] width 1466 height 743
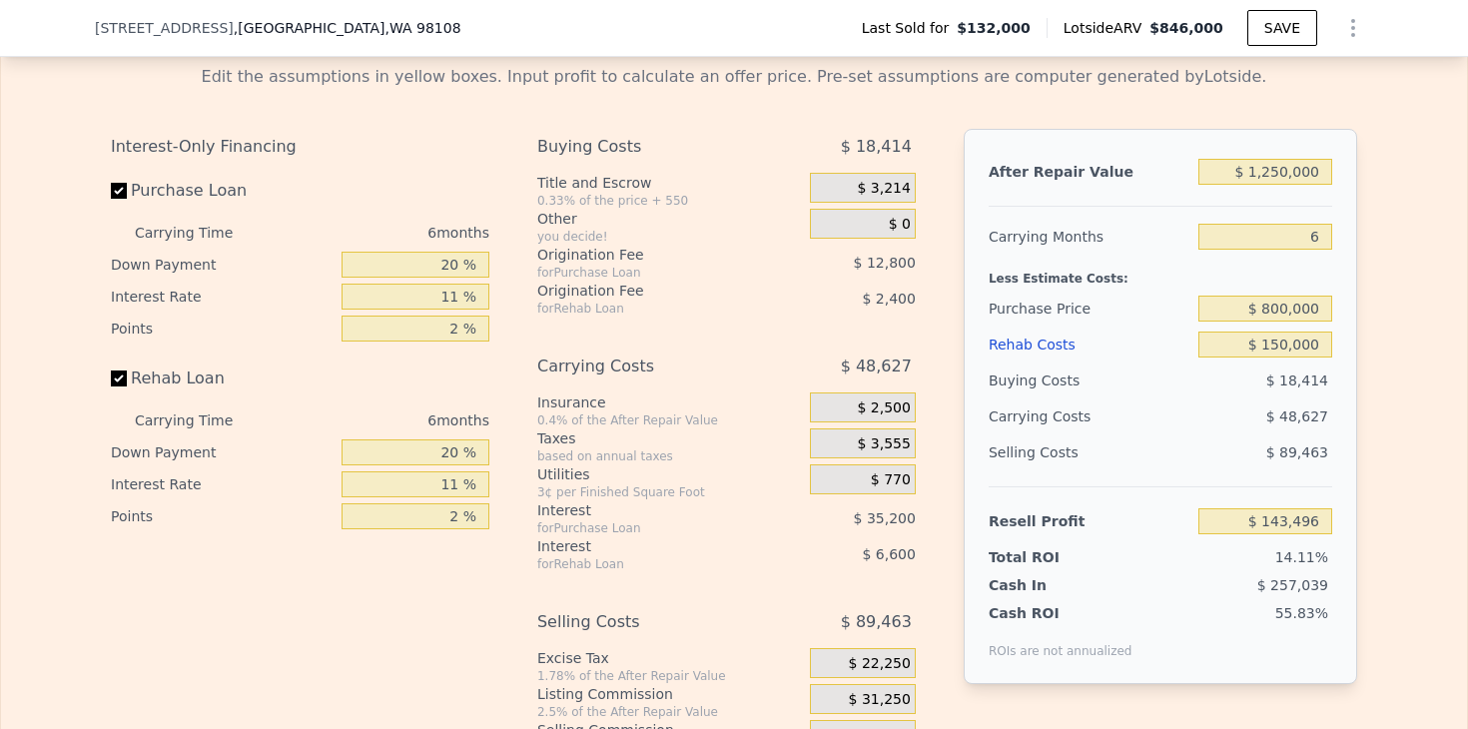
scroll to position [3049, 0]
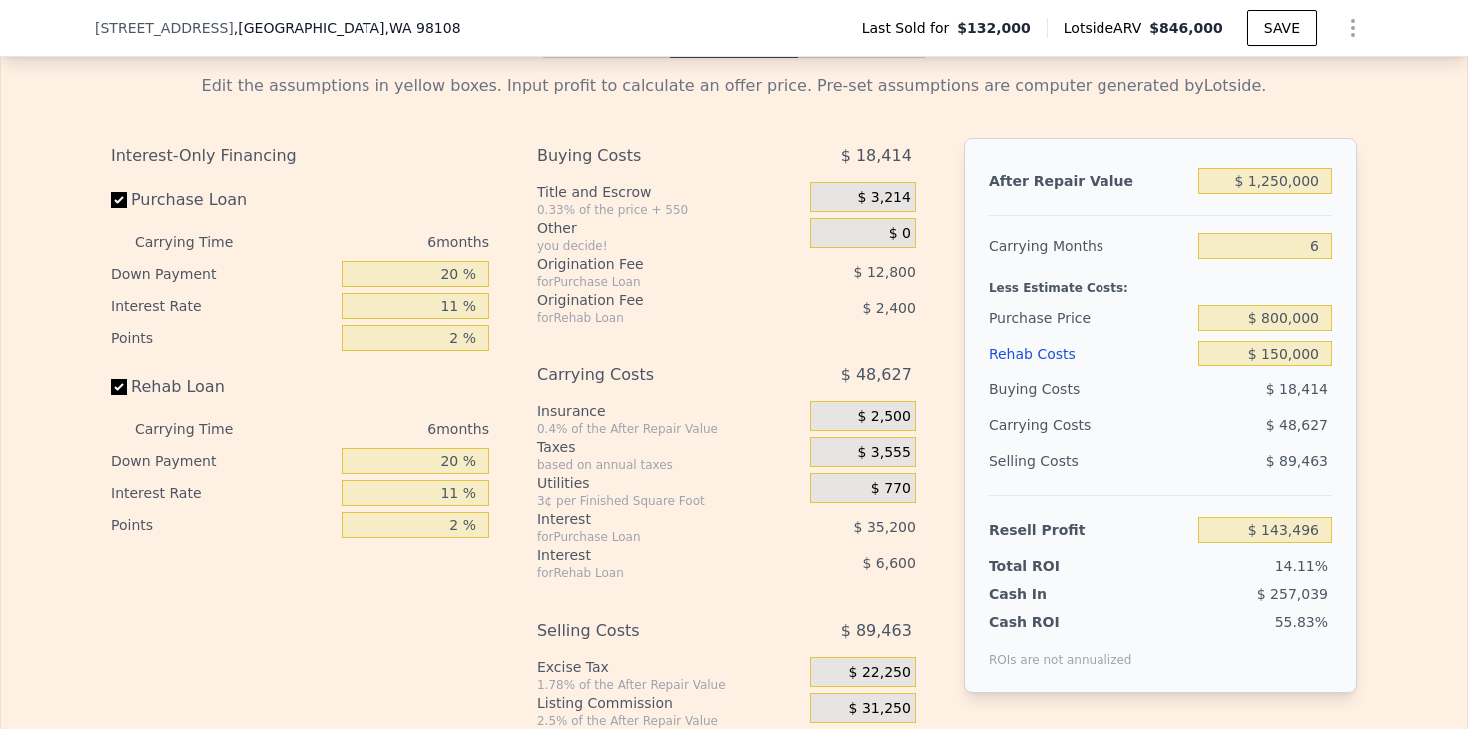
click at [1409, 432] on div "Edit the assumptions in yellow boxes. Input profit to calculate an offer price.…" at bounding box center [734, 429] width 1466 height 743
click at [1409, 431] on div "Edit the assumptions in yellow boxes. Input profit to calculate an offer price.…" at bounding box center [734, 429] width 1466 height 743
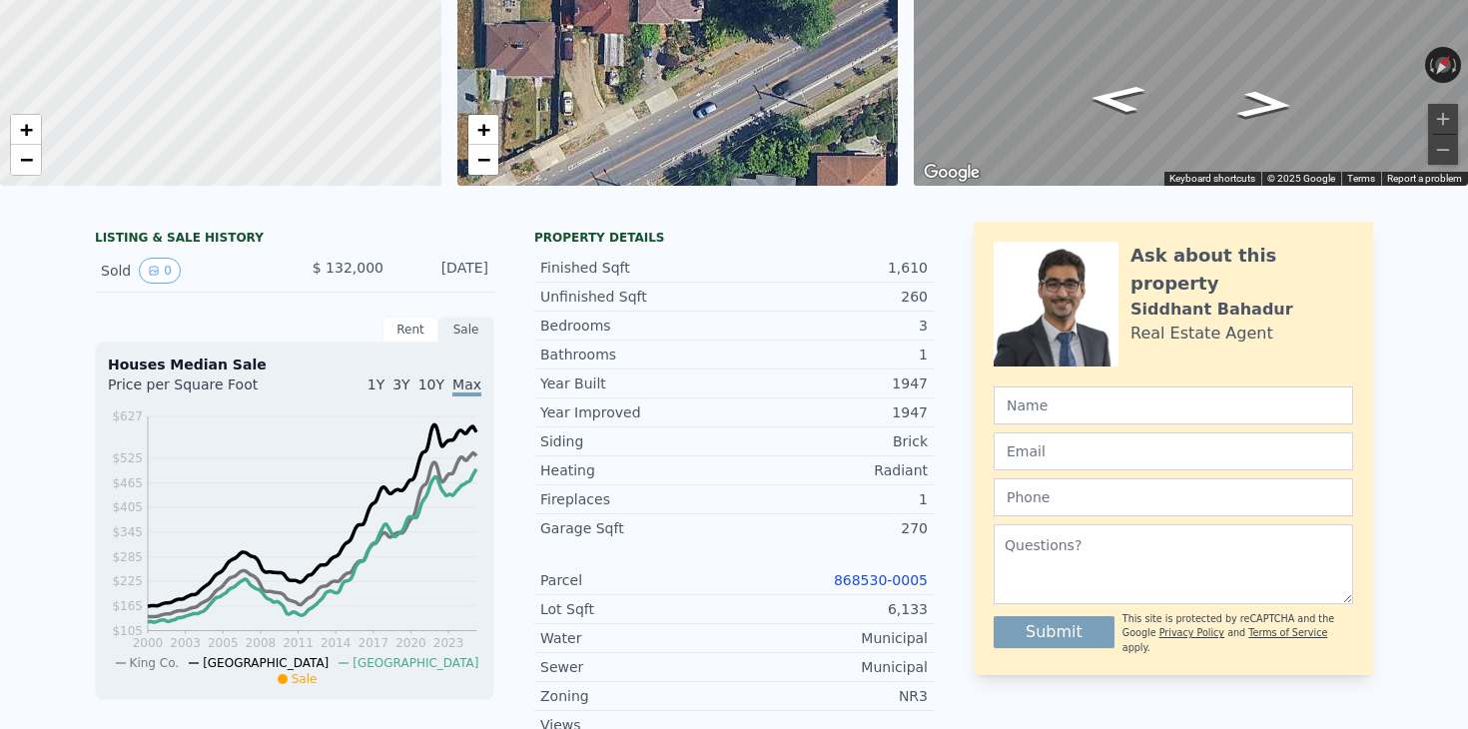
scroll to position [0, 0]
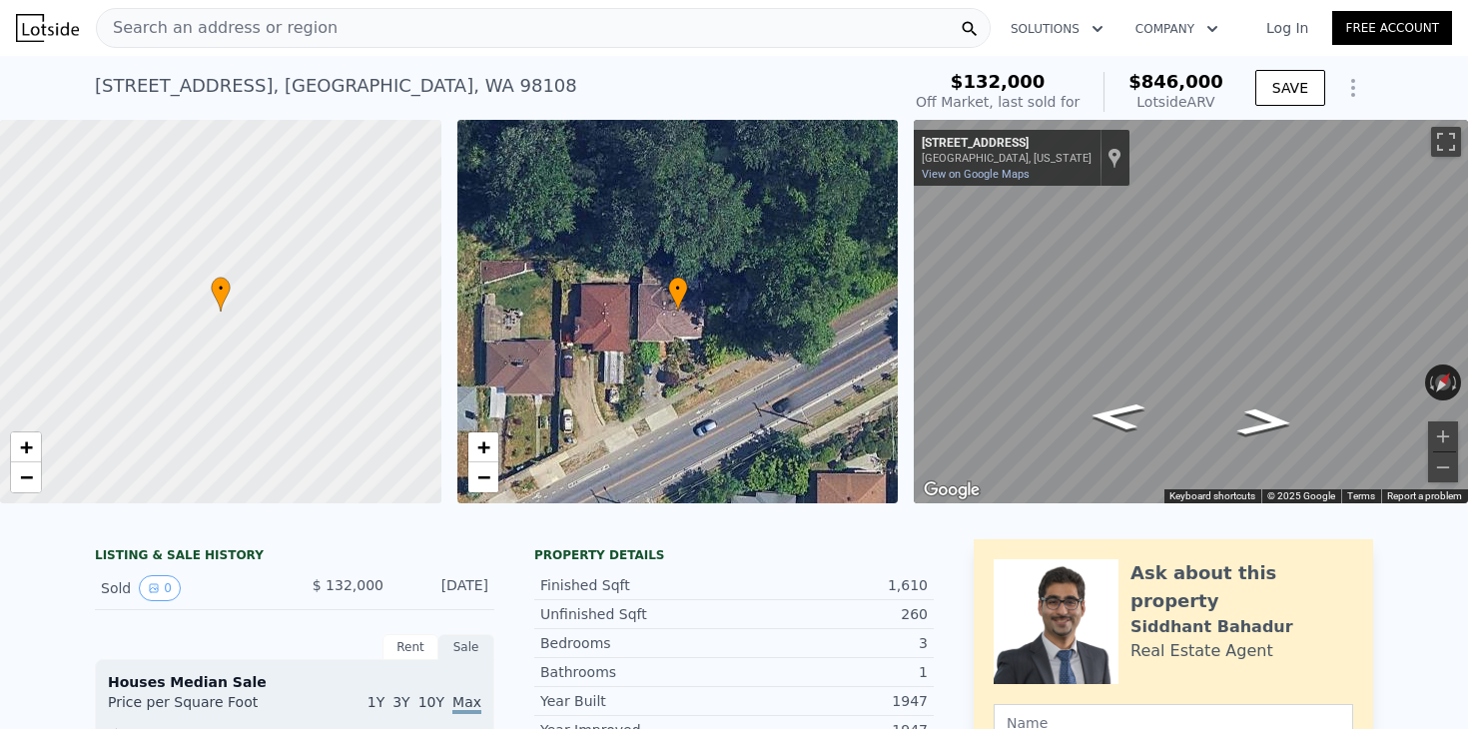
click at [847, 82] on div "[STREET_ADDRESS] Sold [DATE] for $132k (~ARV $846k )" at bounding box center [493, 92] width 797 height 56
